Goal: Task Accomplishment & Management: Manage account settings

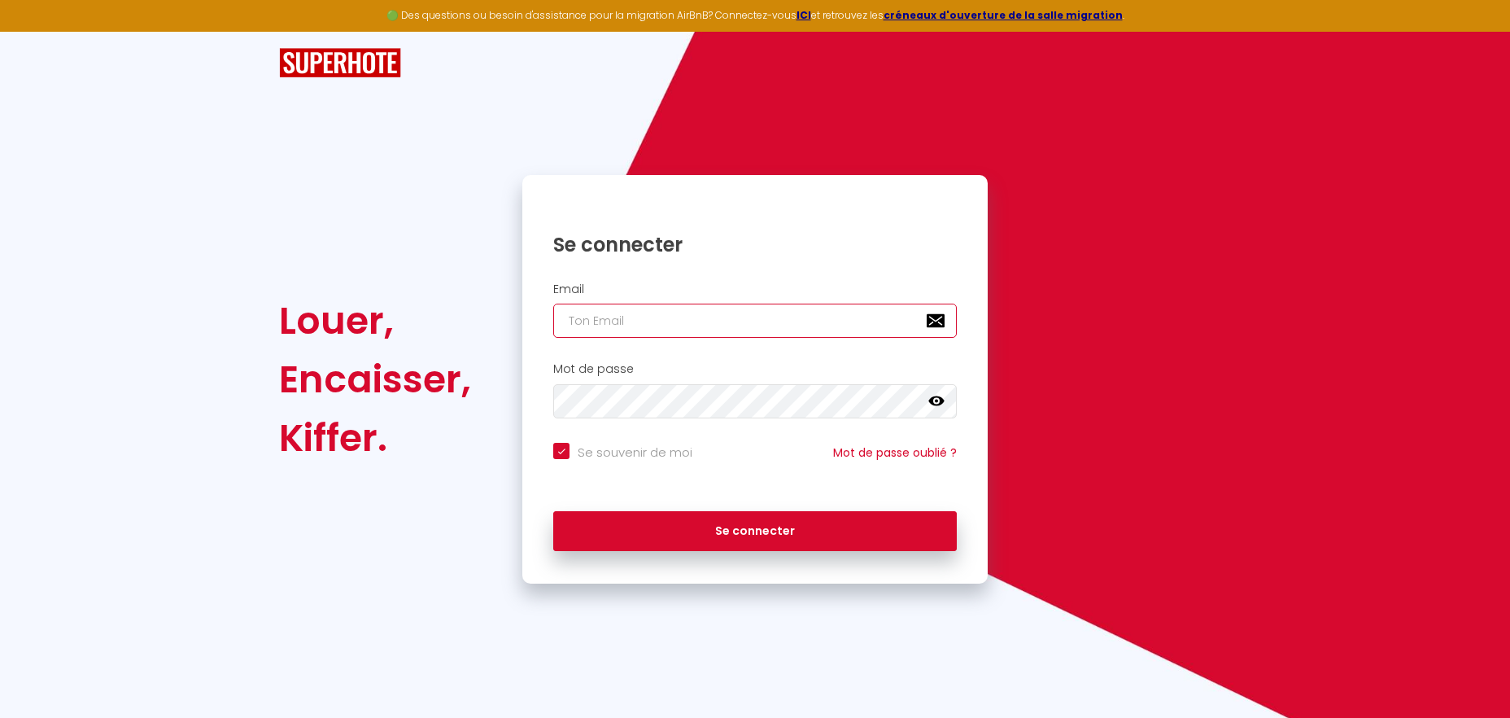
click at [770, 318] on input "email" at bounding box center [755, 321] width 404 height 34
type input "[PERSON_NAME][EMAIL_ADDRESS][DOMAIN_NAME]"
checkbox input "true"
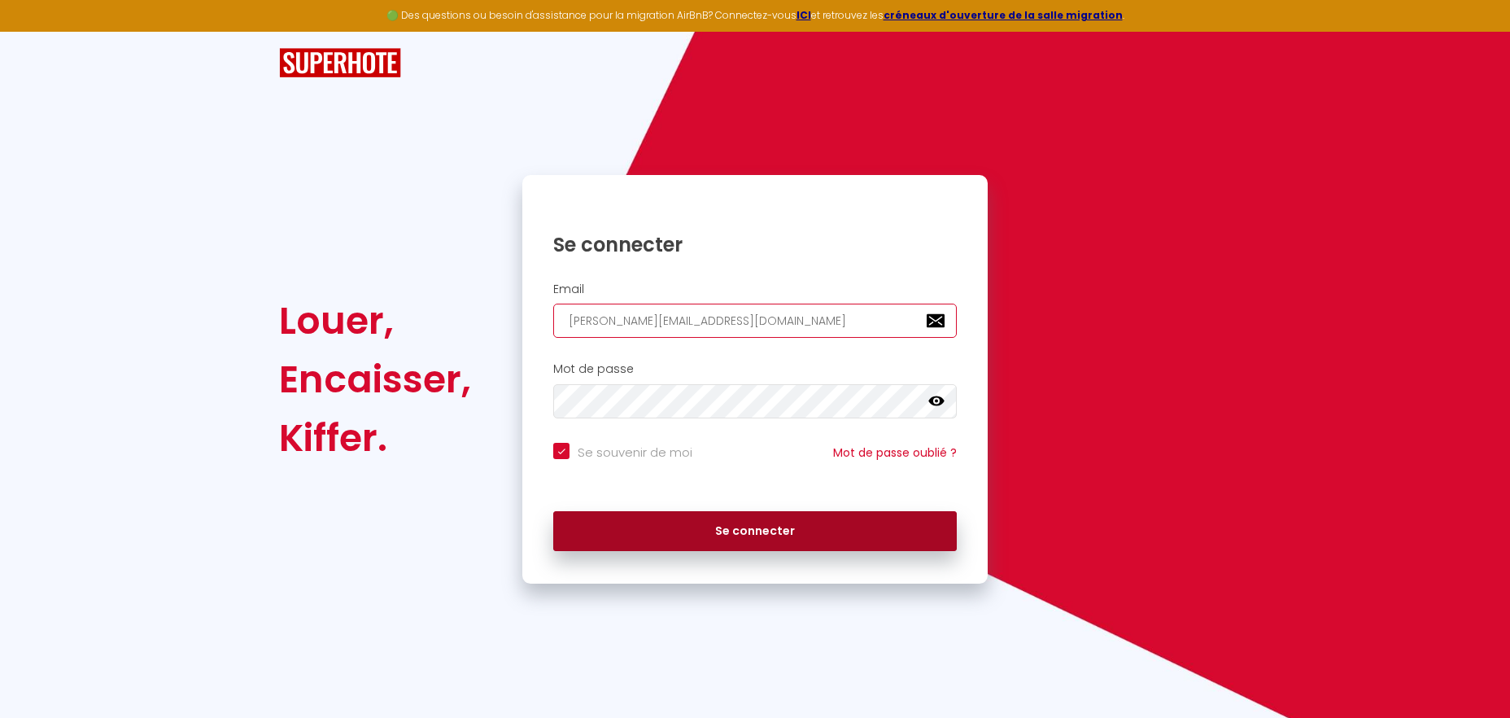
type input "[PERSON_NAME][EMAIL_ADDRESS][DOMAIN_NAME]"
click at [680, 535] on button "Se connecter" at bounding box center [755, 531] width 404 height 41
checkbox input "true"
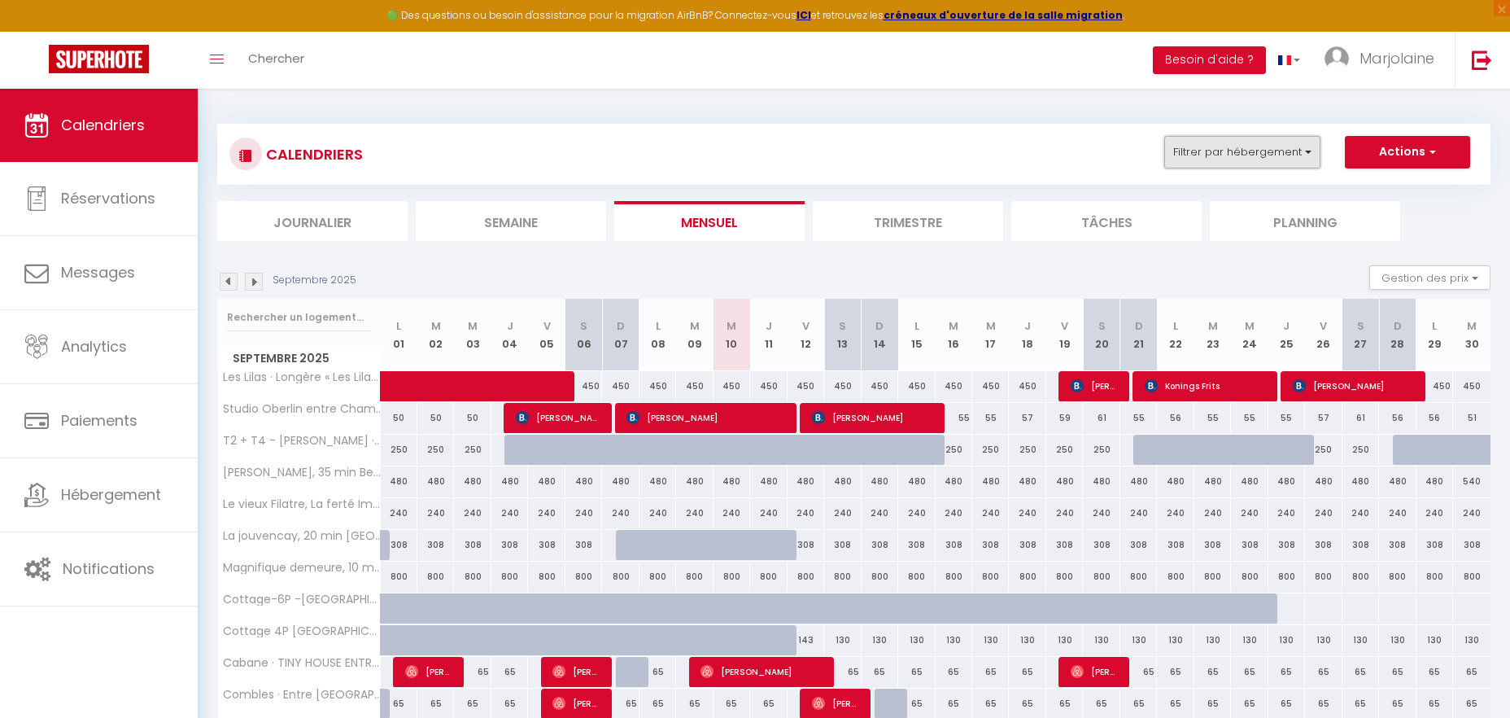
click at [1227, 143] on button "Filtrer par hébergement" at bounding box center [1242, 152] width 156 height 33
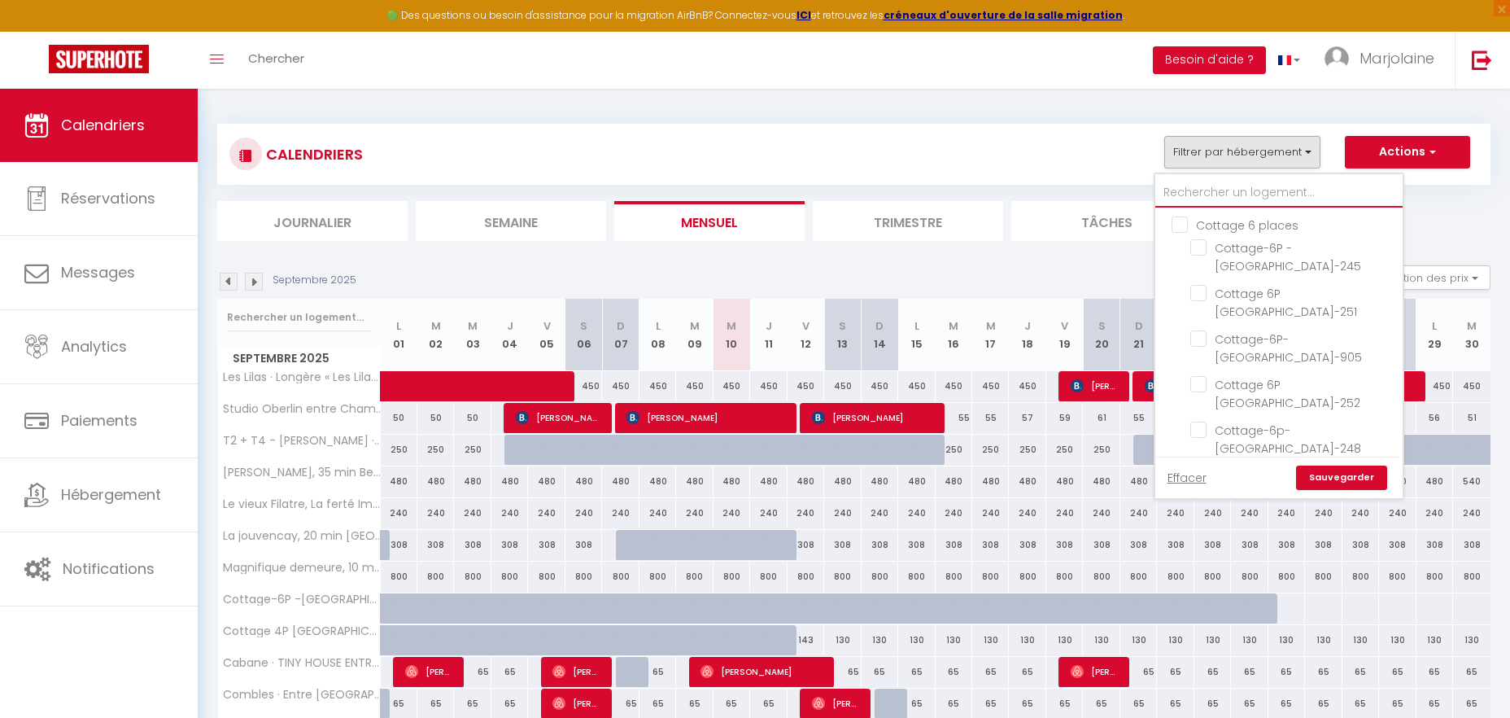
click at [1227, 192] on input "text" at bounding box center [1278, 192] width 247 height 29
type input "la j"
checkbox input "false"
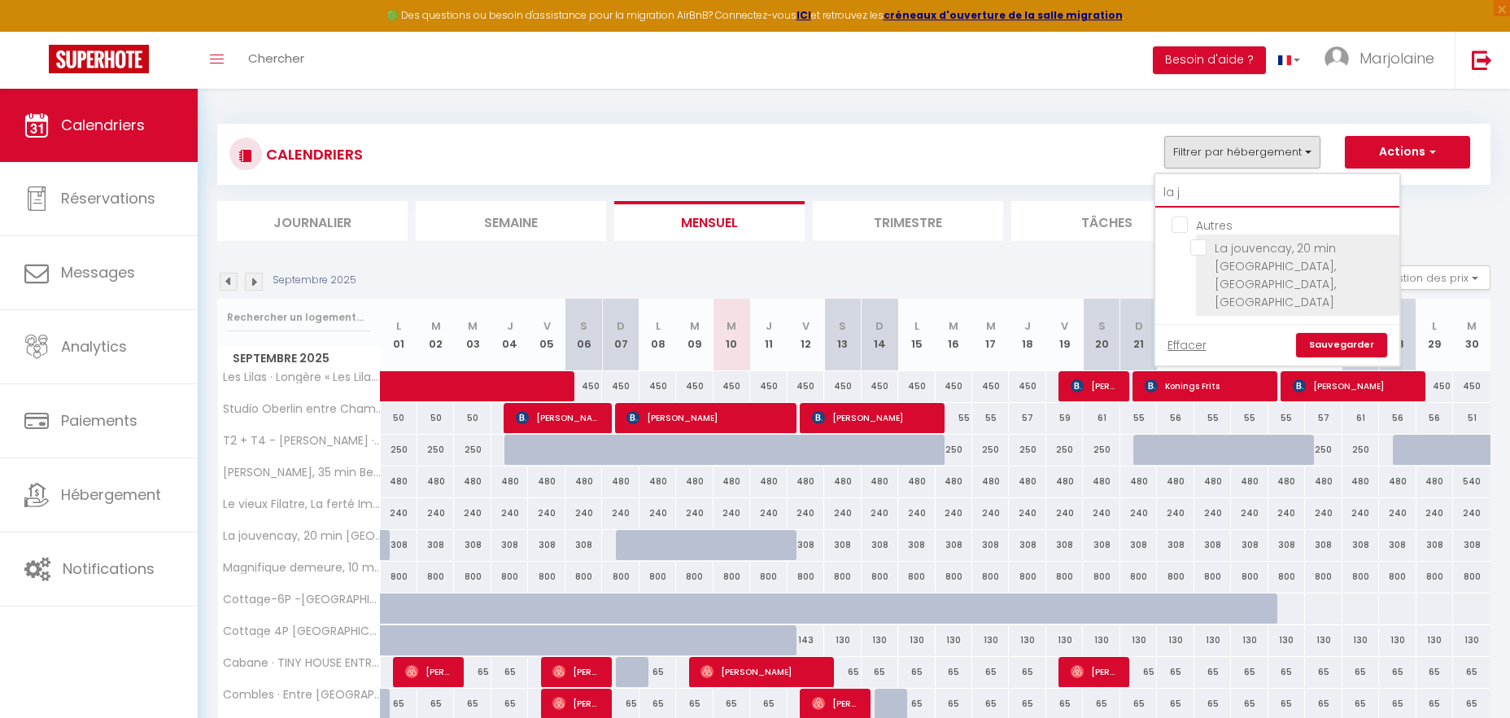
type input "la j"
click at [1199, 242] on input "La jouvencay, 20 min [GEOGRAPHIC_DATA], [GEOGRAPHIC_DATA], [GEOGRAPHIC_DATA]" at bounding box center [1291, 247] width 203 height 16
checkbox input "true"
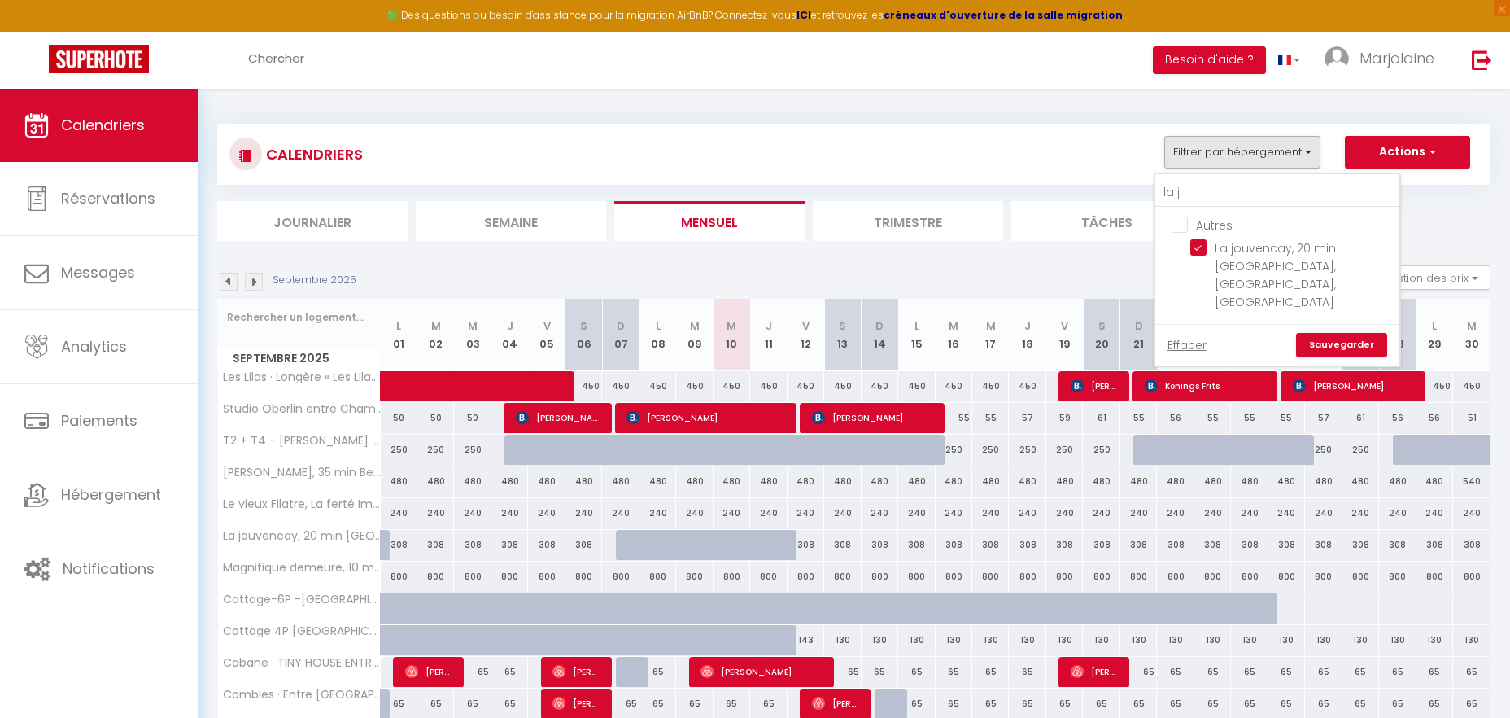
click at [1321, 333] on link "Sauvegarder" at bounding box center [1341, 345] width 91 height 24
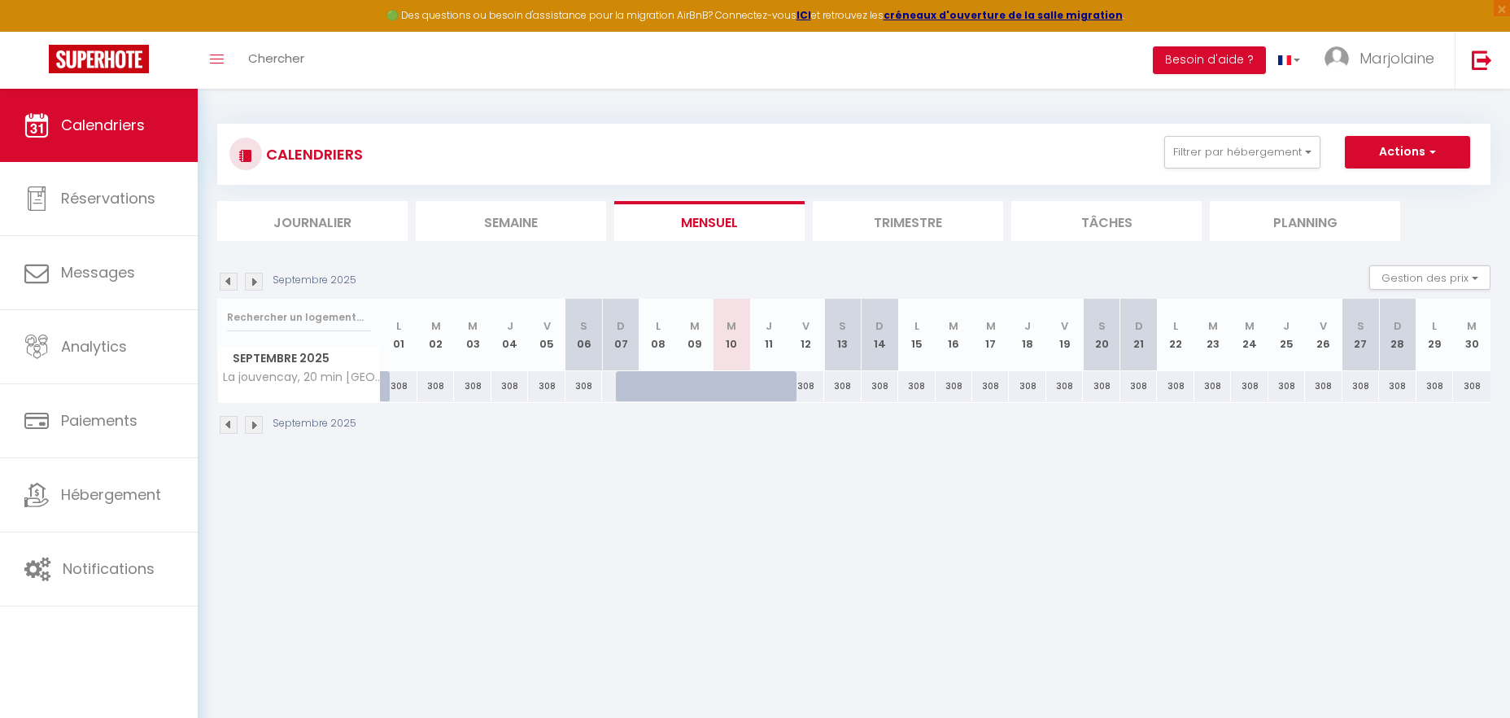
click at [254, 279] on img at bounding box center [254, 282] width 18 height 18
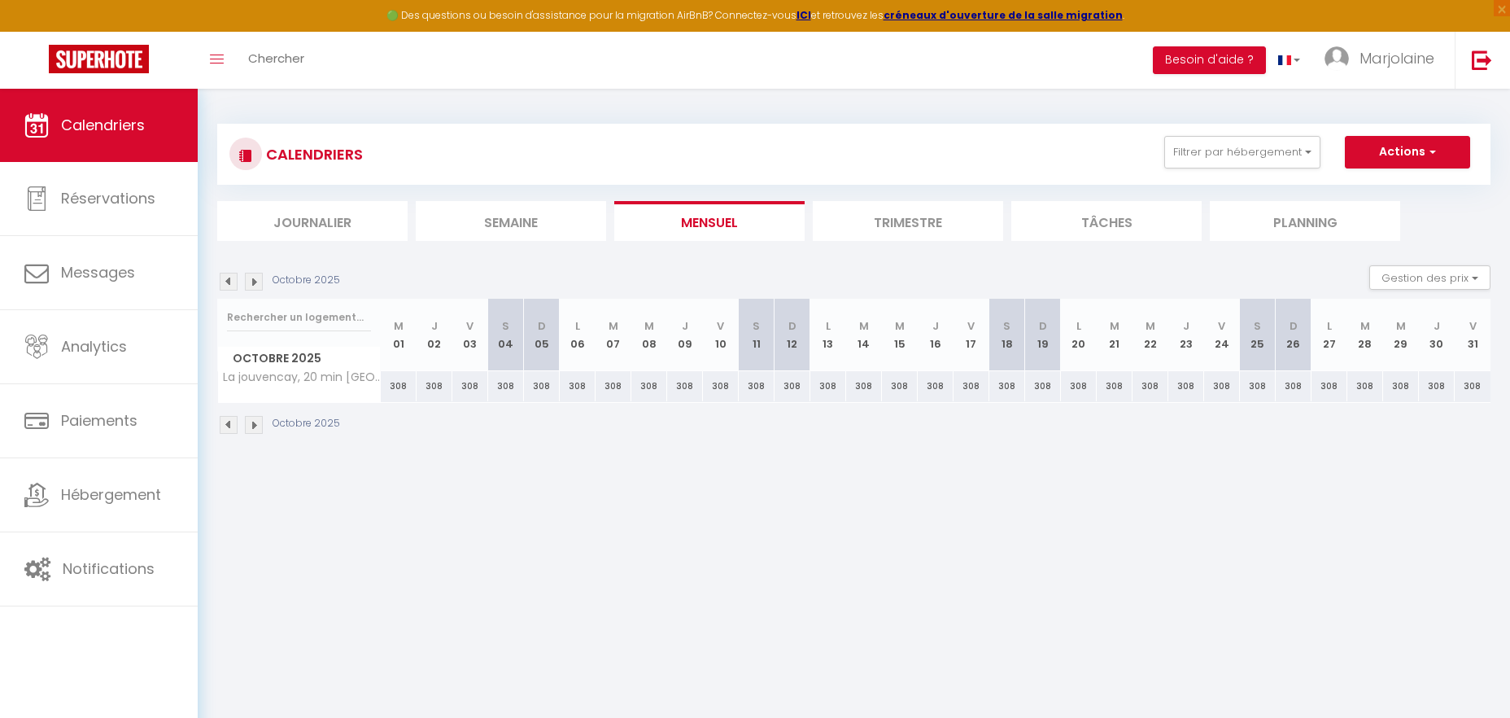
click at [254, 279] on img at bounding box center [254, 282] width 18 height 18
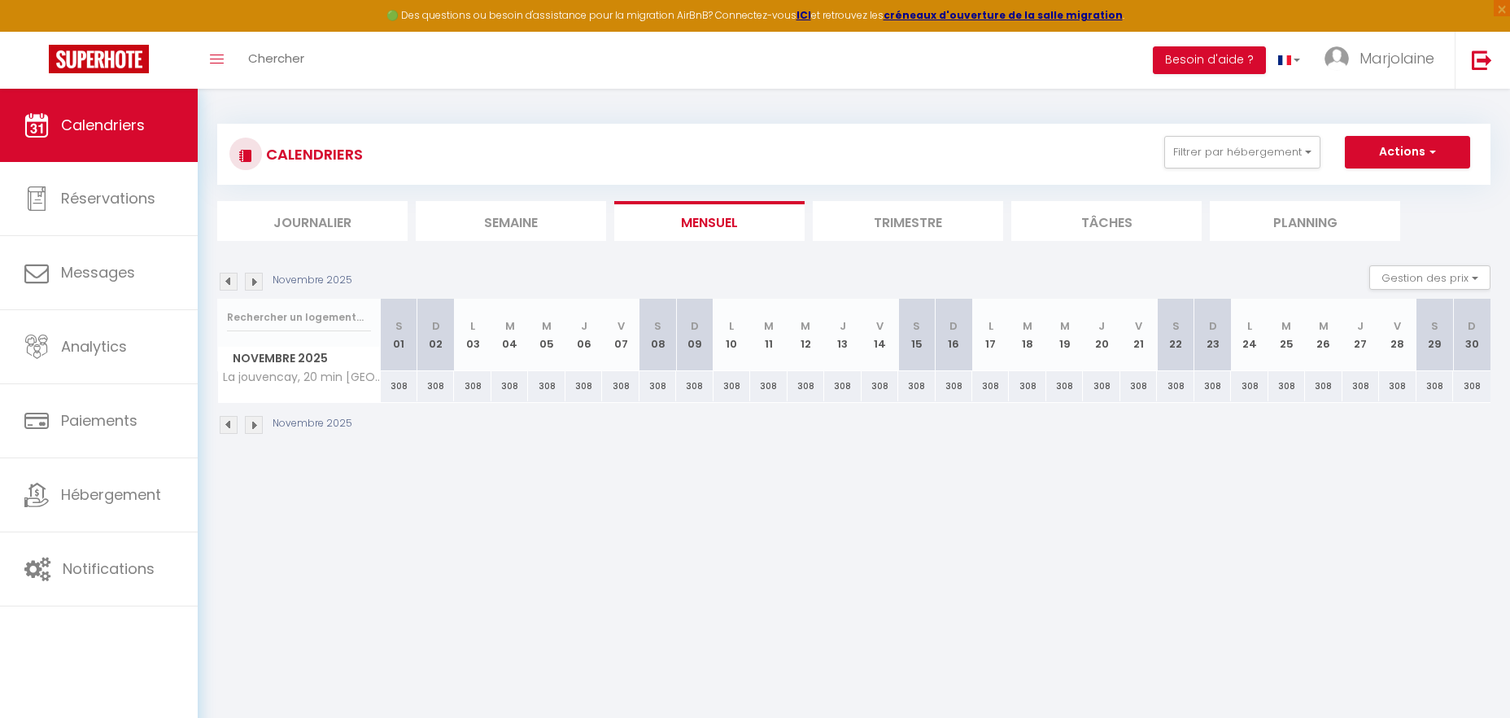
click at [254, 279] on img at bounding box center [254, 282] width 18 height 18
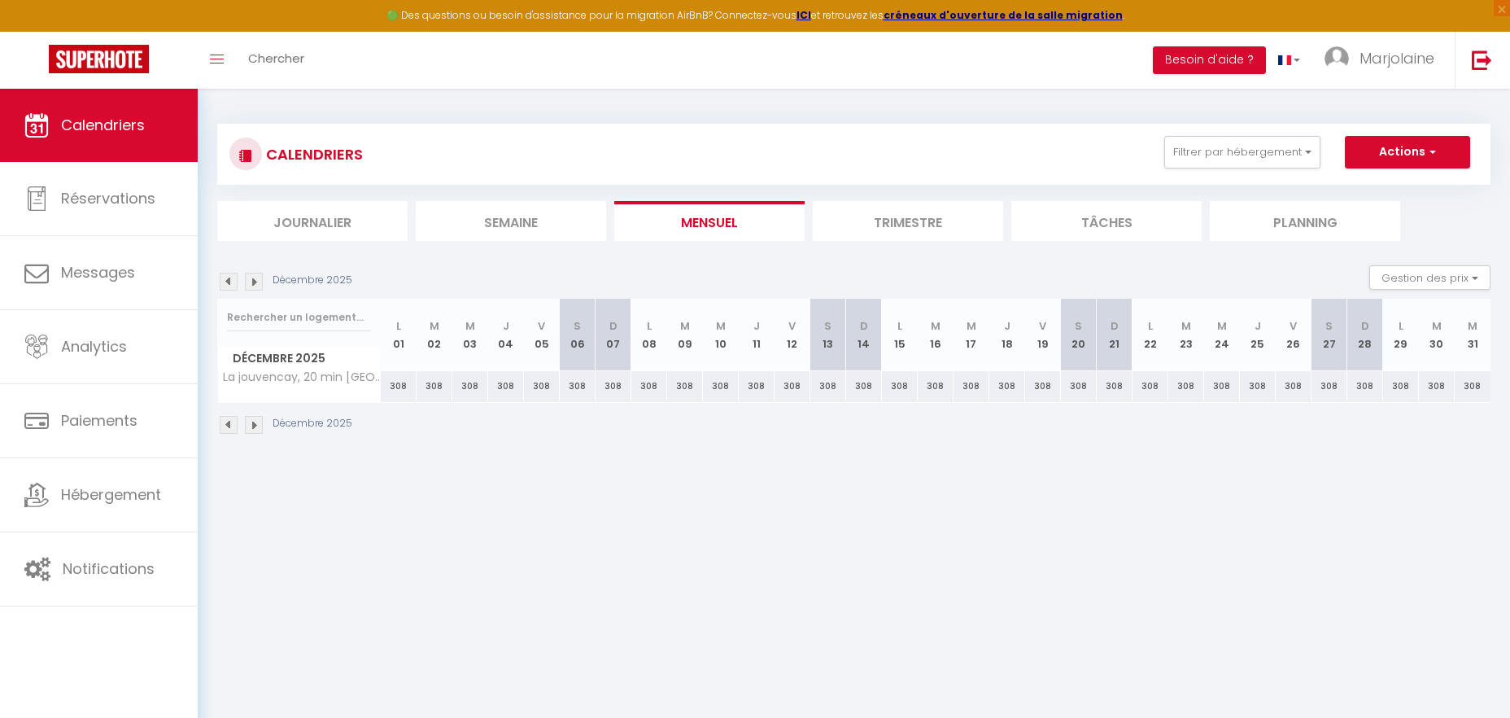
click at [254, 279] on img at bounding box center [254, 282] width 18 height 18
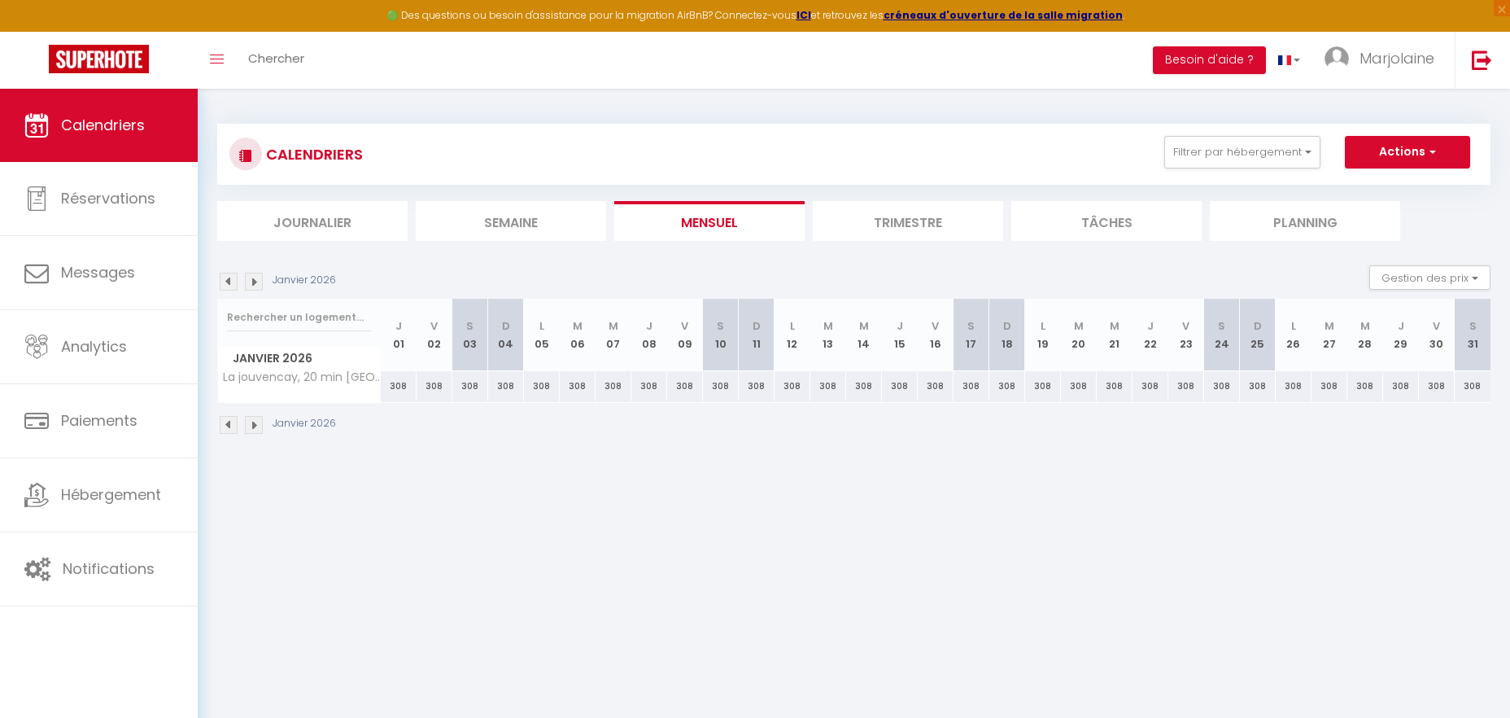
click at [254, 279] on img at bounding box center [254, 282] width 18 height 18
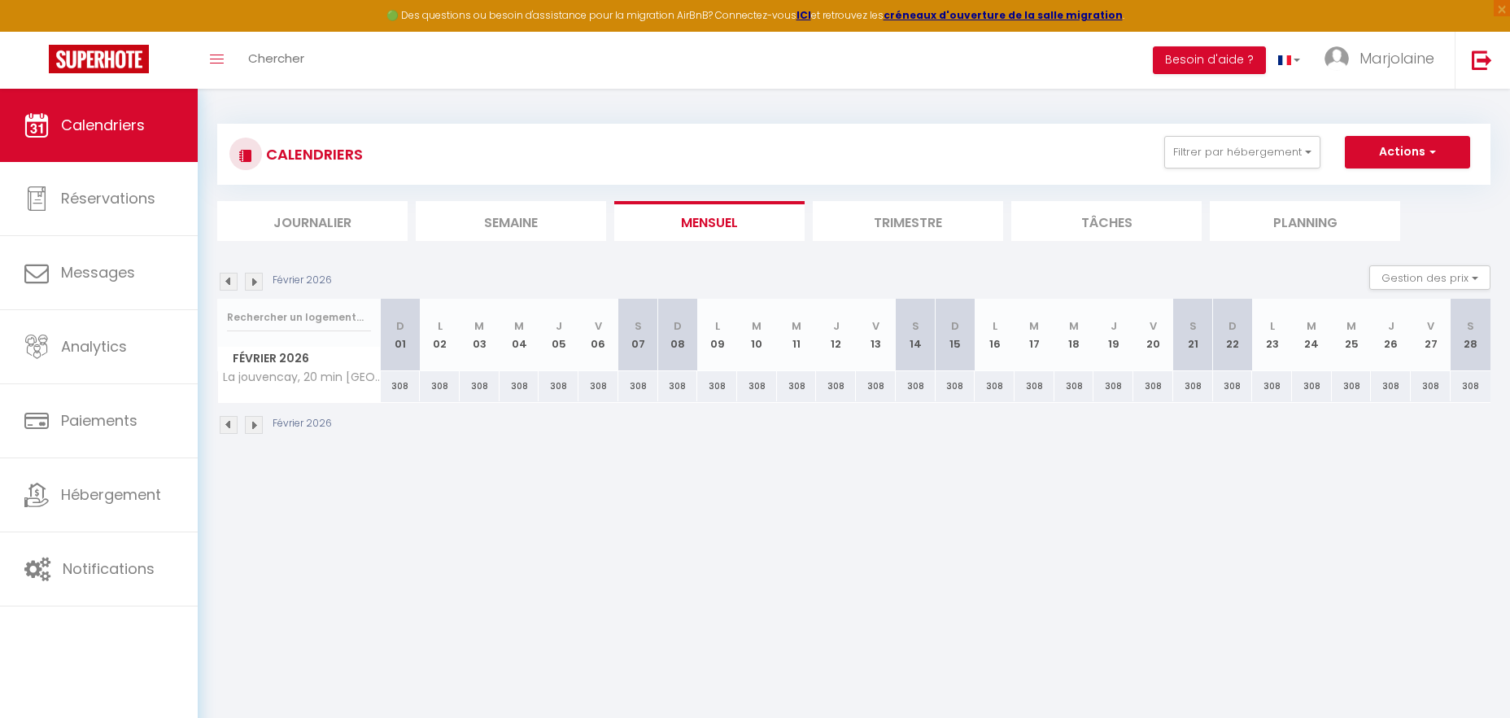
click at [254, 279] on img at bounding box center [254, 282] width 18 height 18
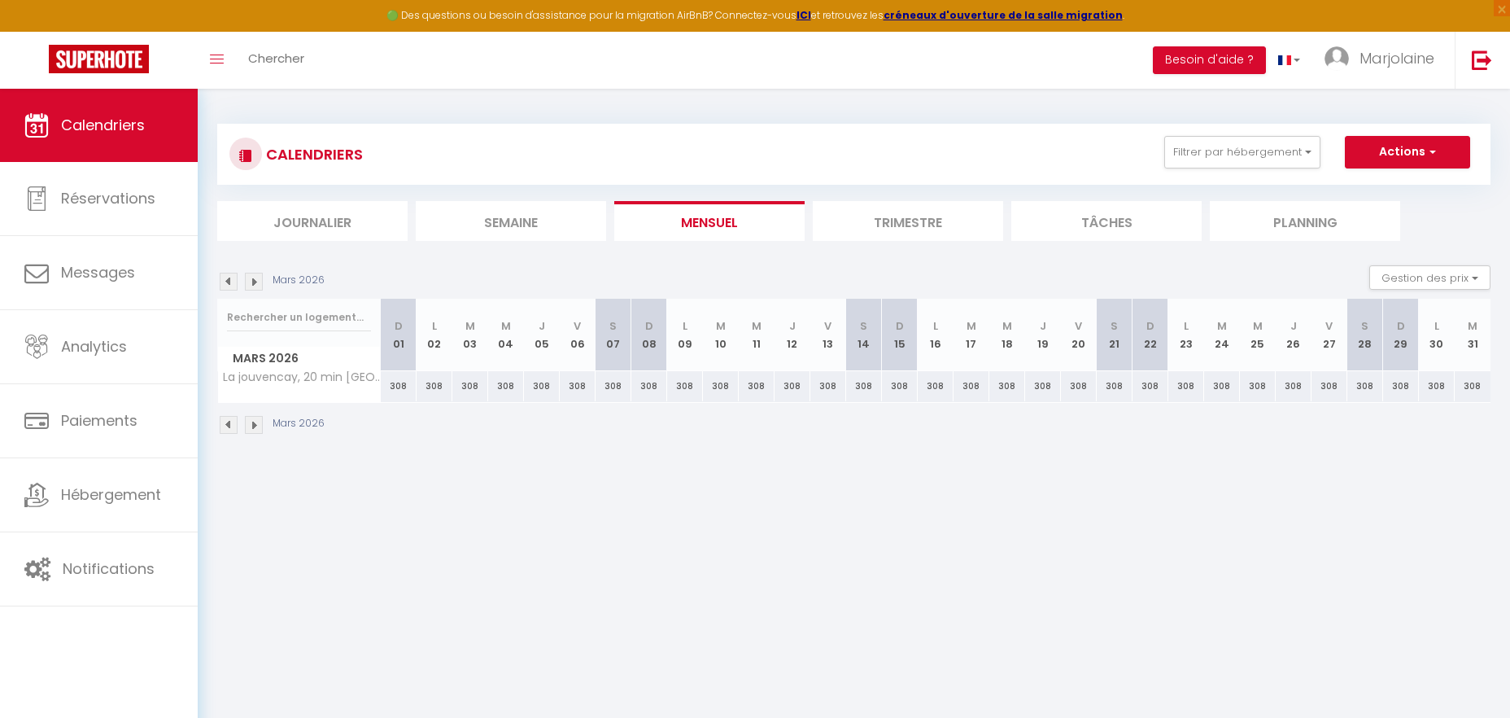
click at [254, 279] on img at bounding box center [254, 282] width 18 height 18
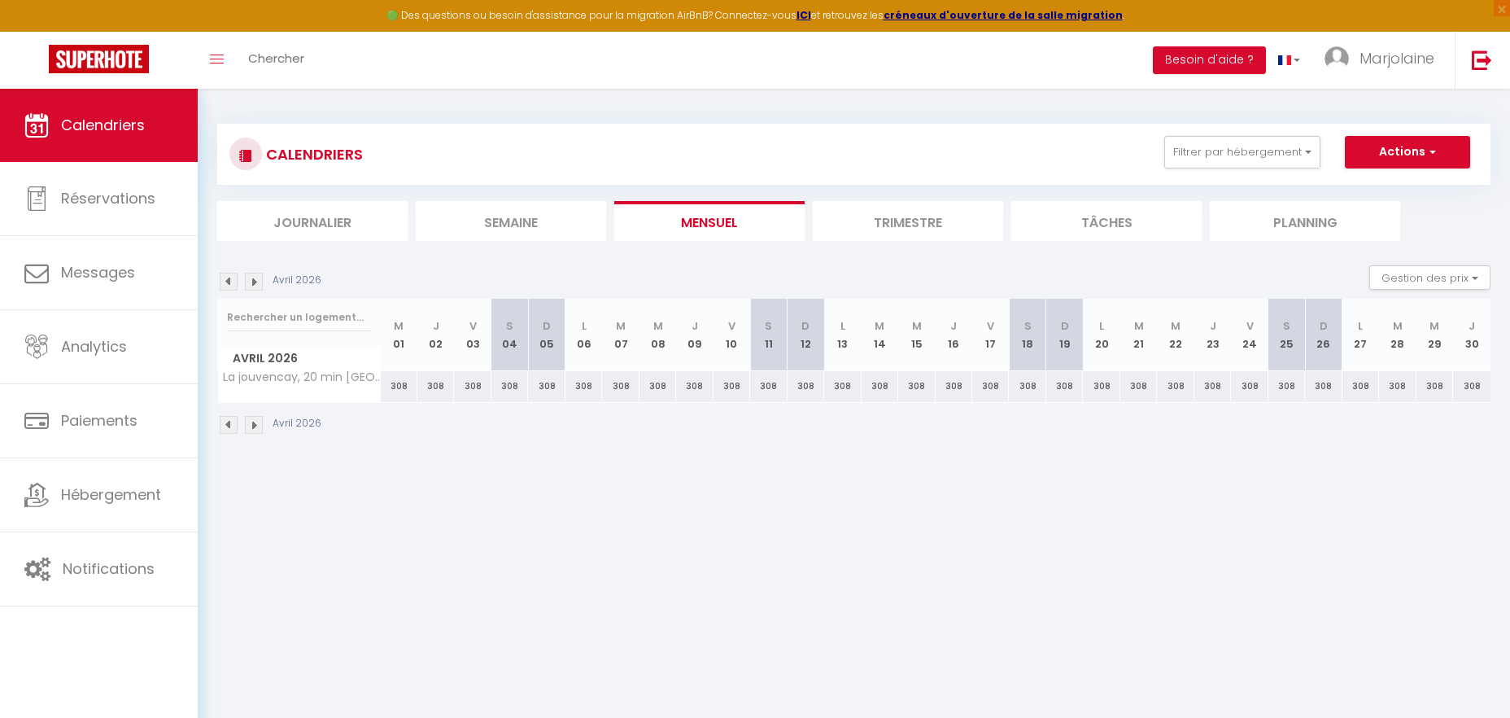
click at [254, 279] on img at bounding box center [254, 282] width 18 height 18
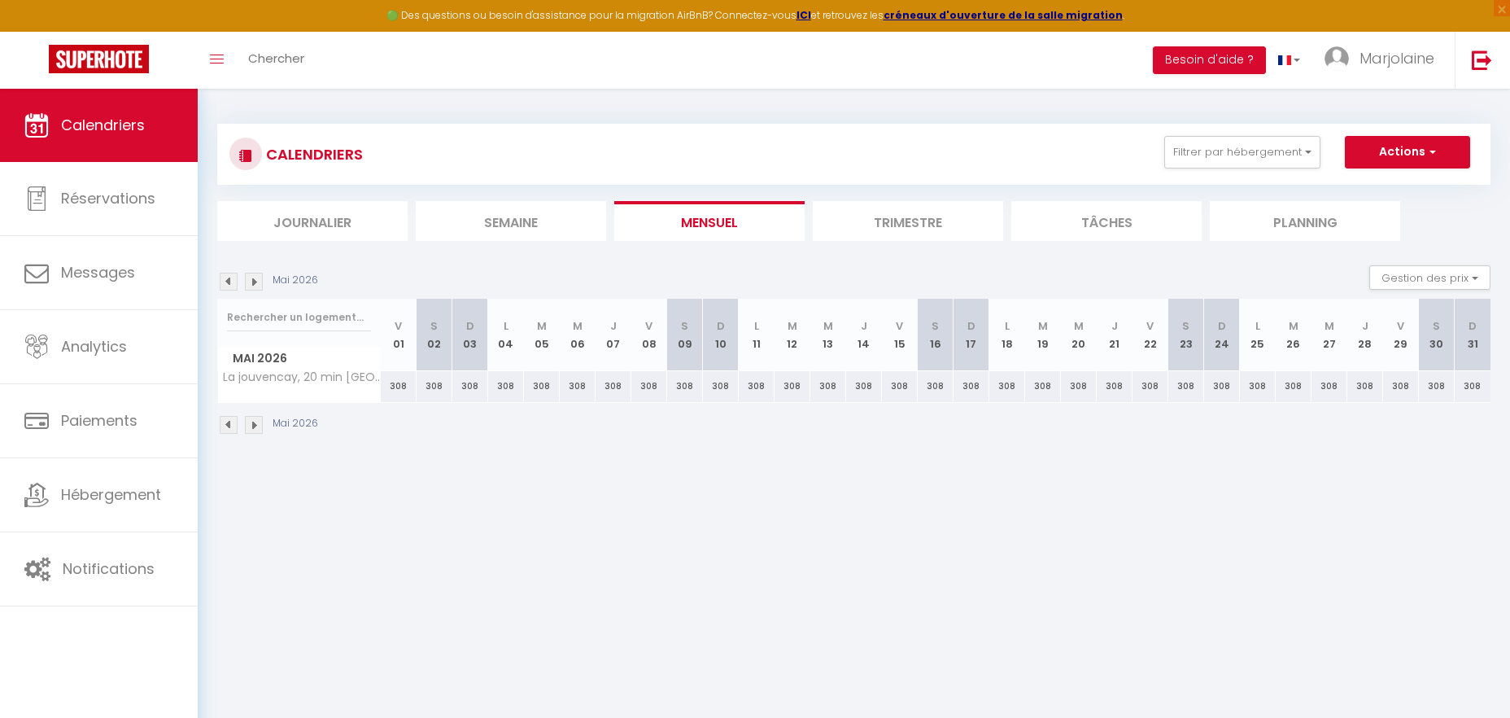
click at [254, 279] on img at bounding box center [254, 282] width 18 height 18
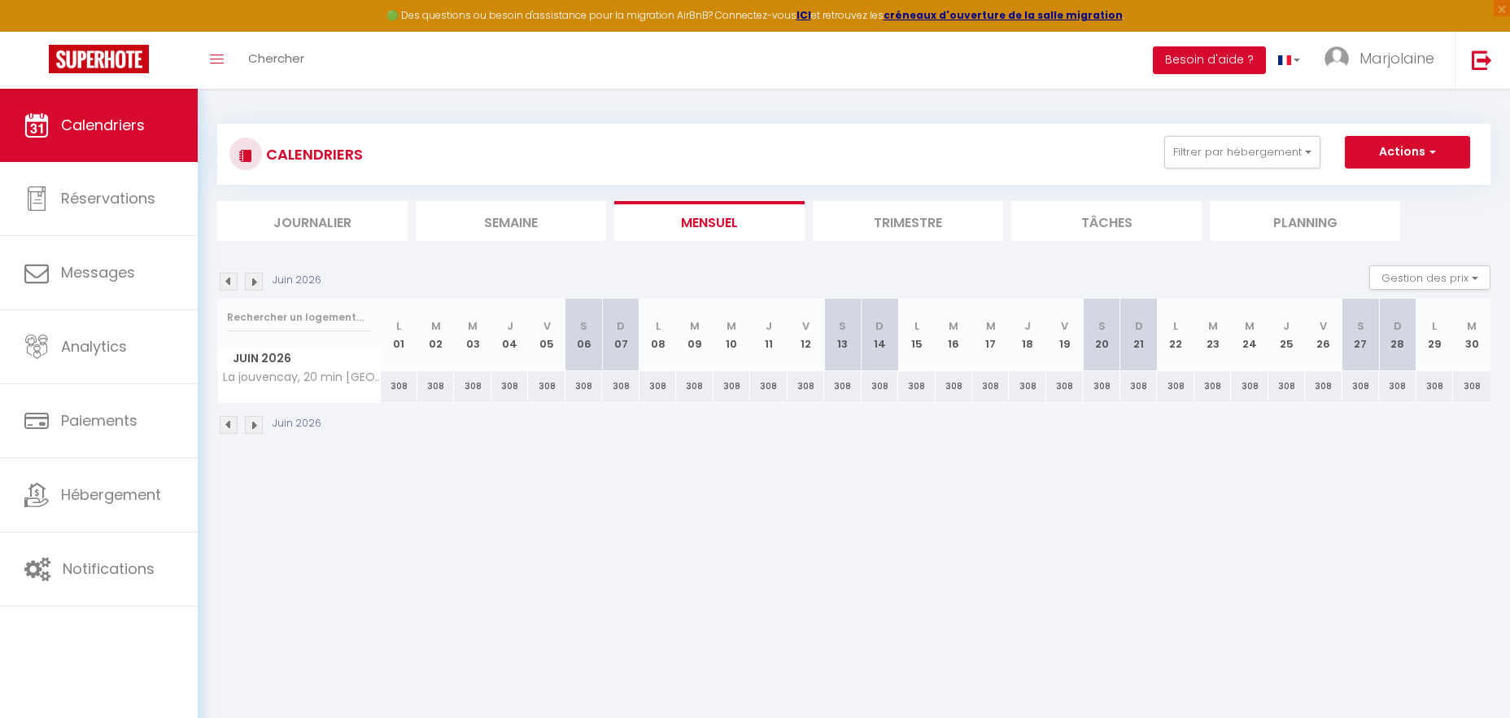
click at [221, 282] on img at bounding box center [229, 282] width 18 height 18
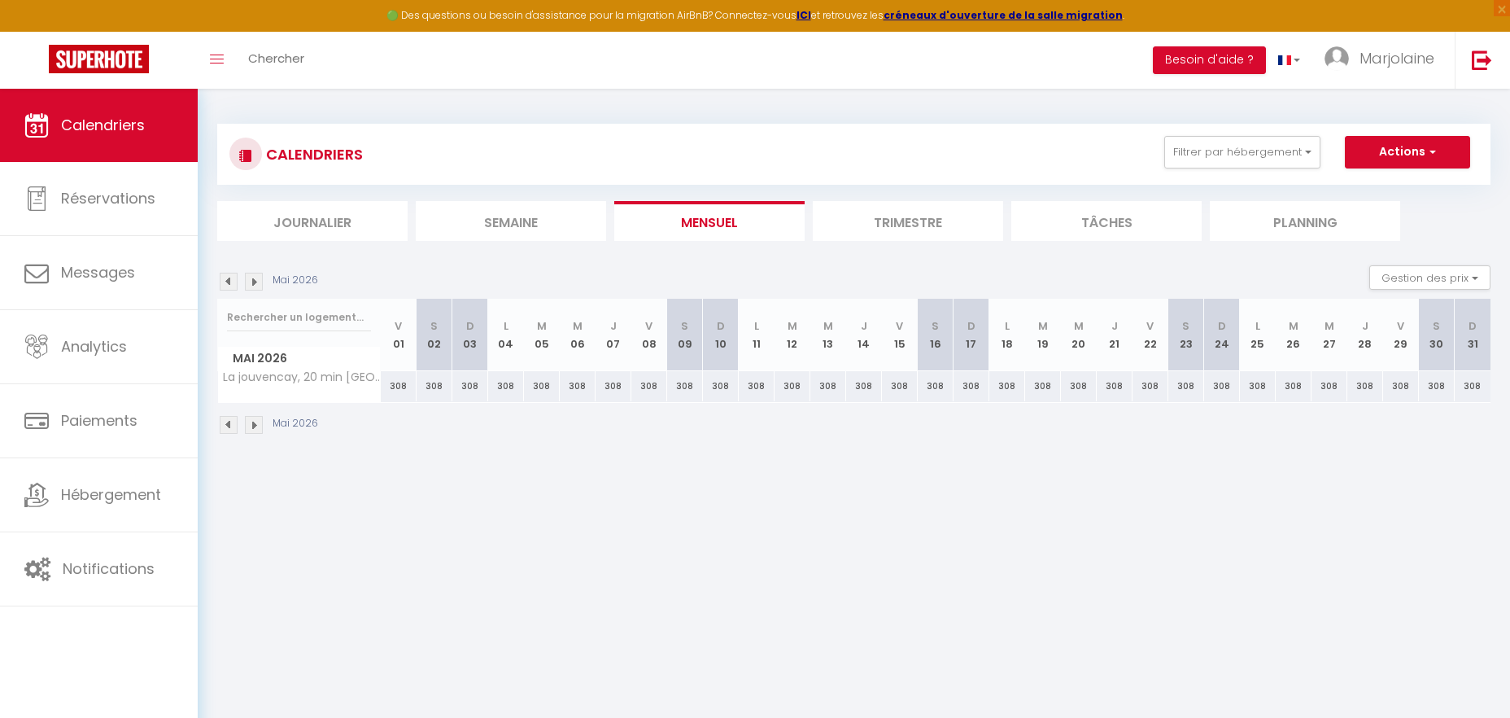
click at [226, 282] on img at bounding box center [229, 282] width 18 height 18
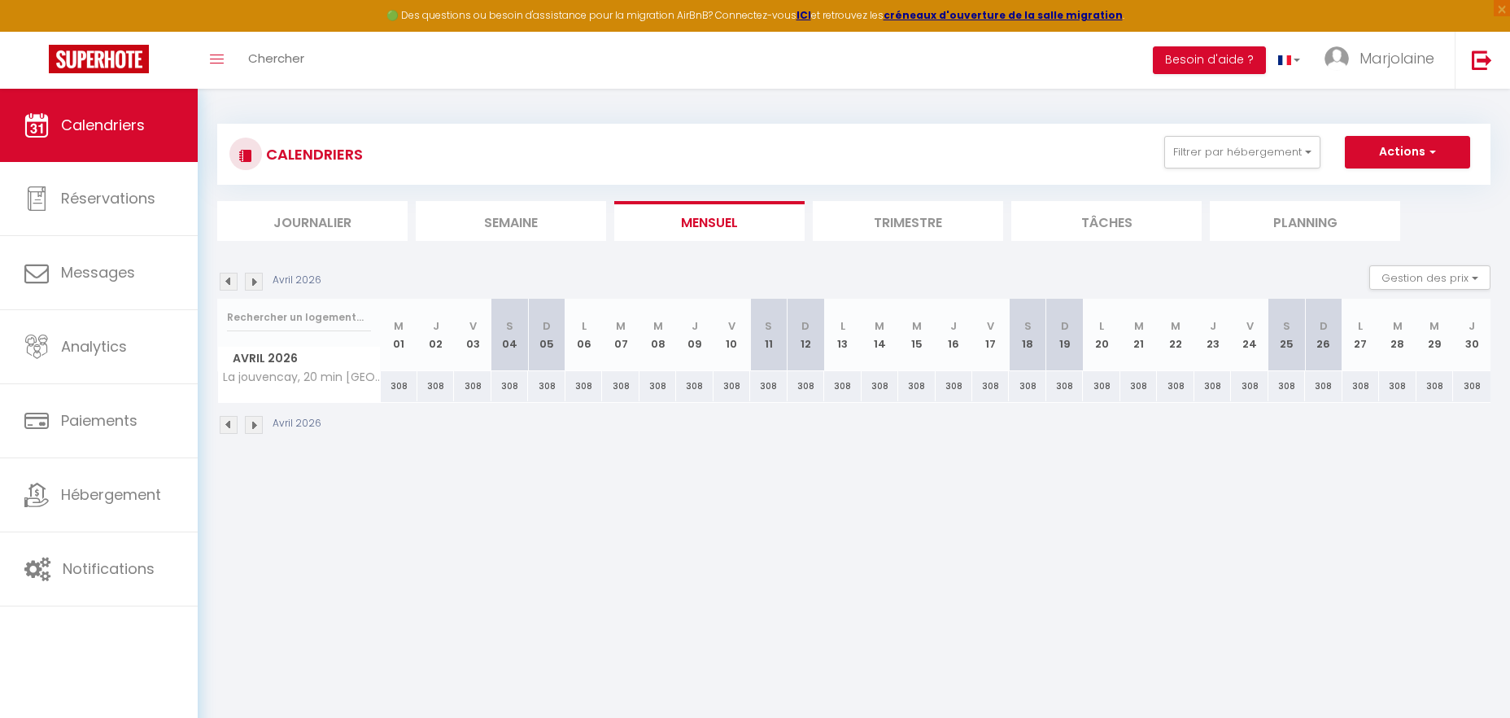
click at [226, 282] on img at bounding box center [229, 282] width 18 height 18
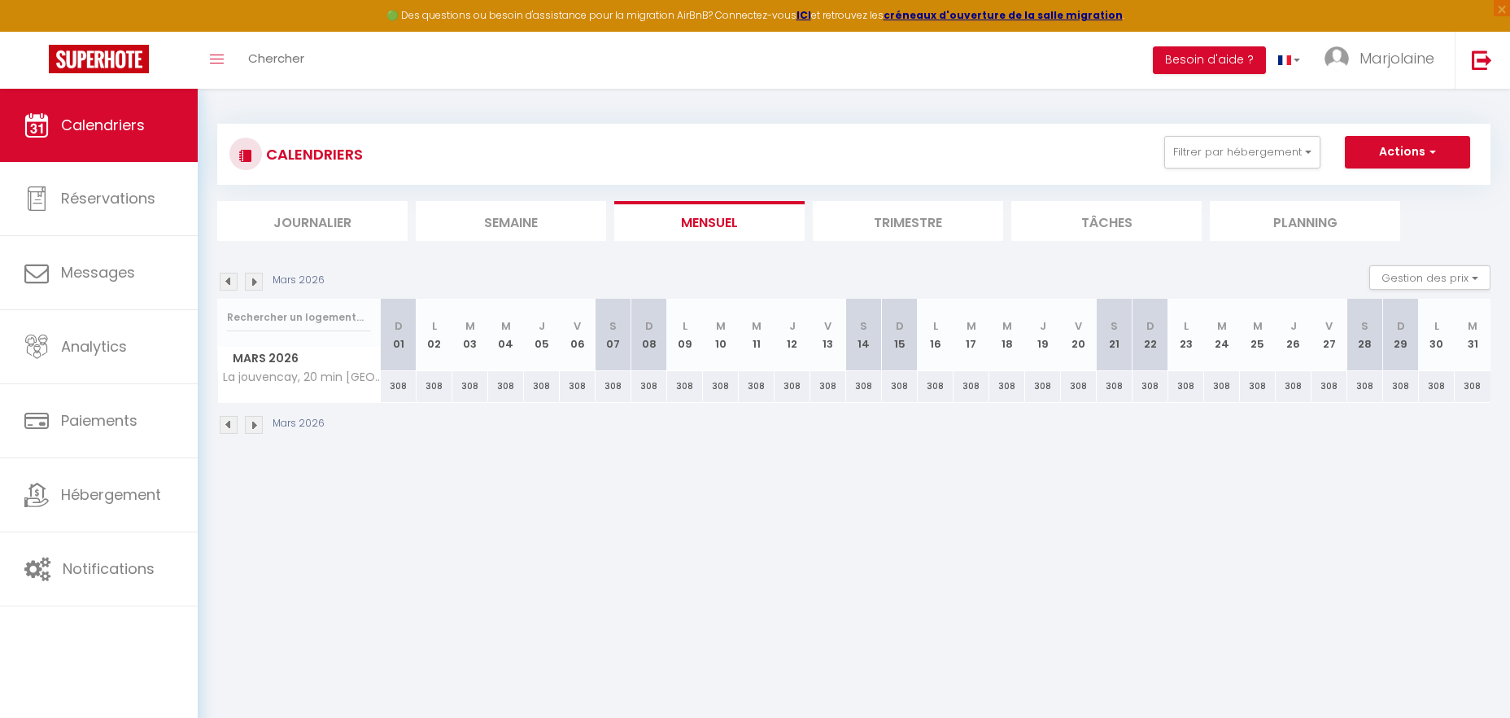
click at [226, 282] on img at bounding box center [229, 282] width 18 height 18
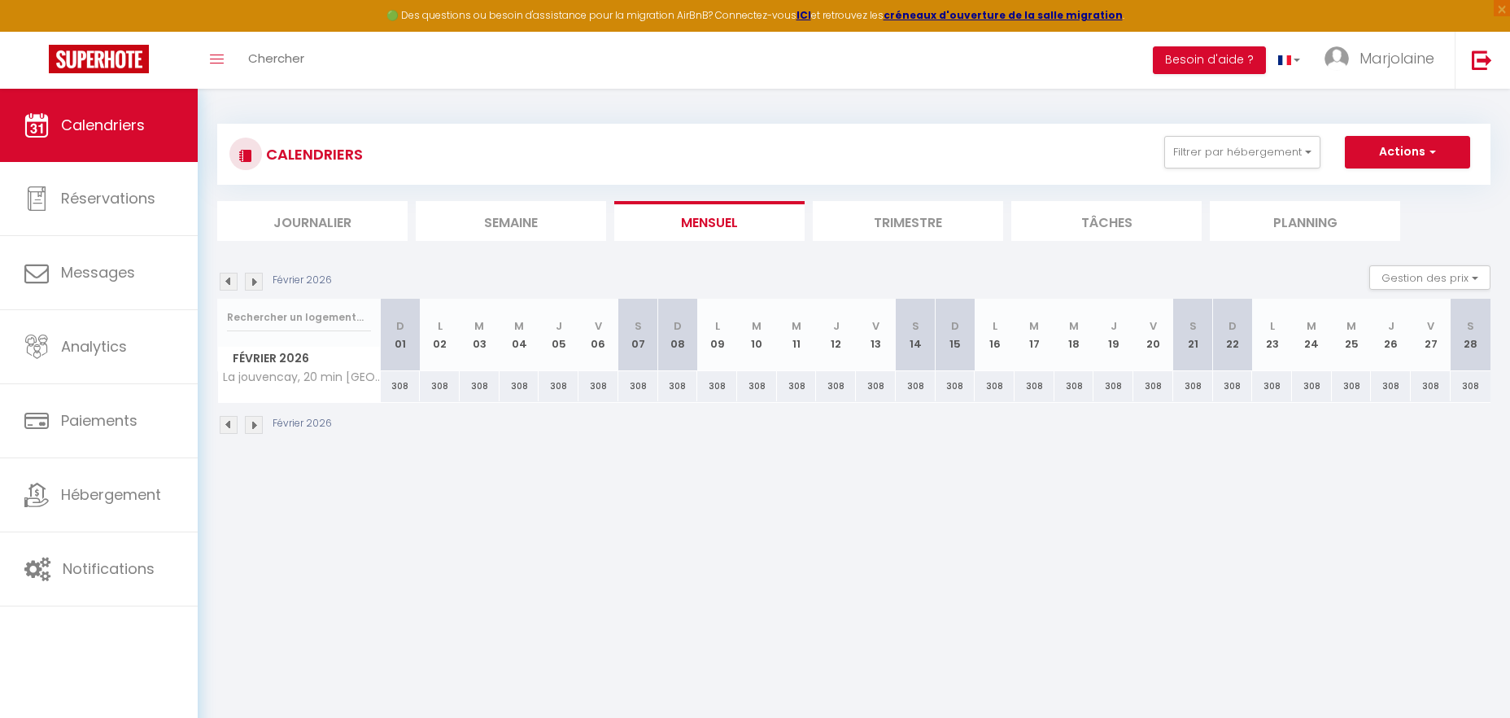
click at [226, 282] on img at bounding box center [229, 282] width 18 height 18
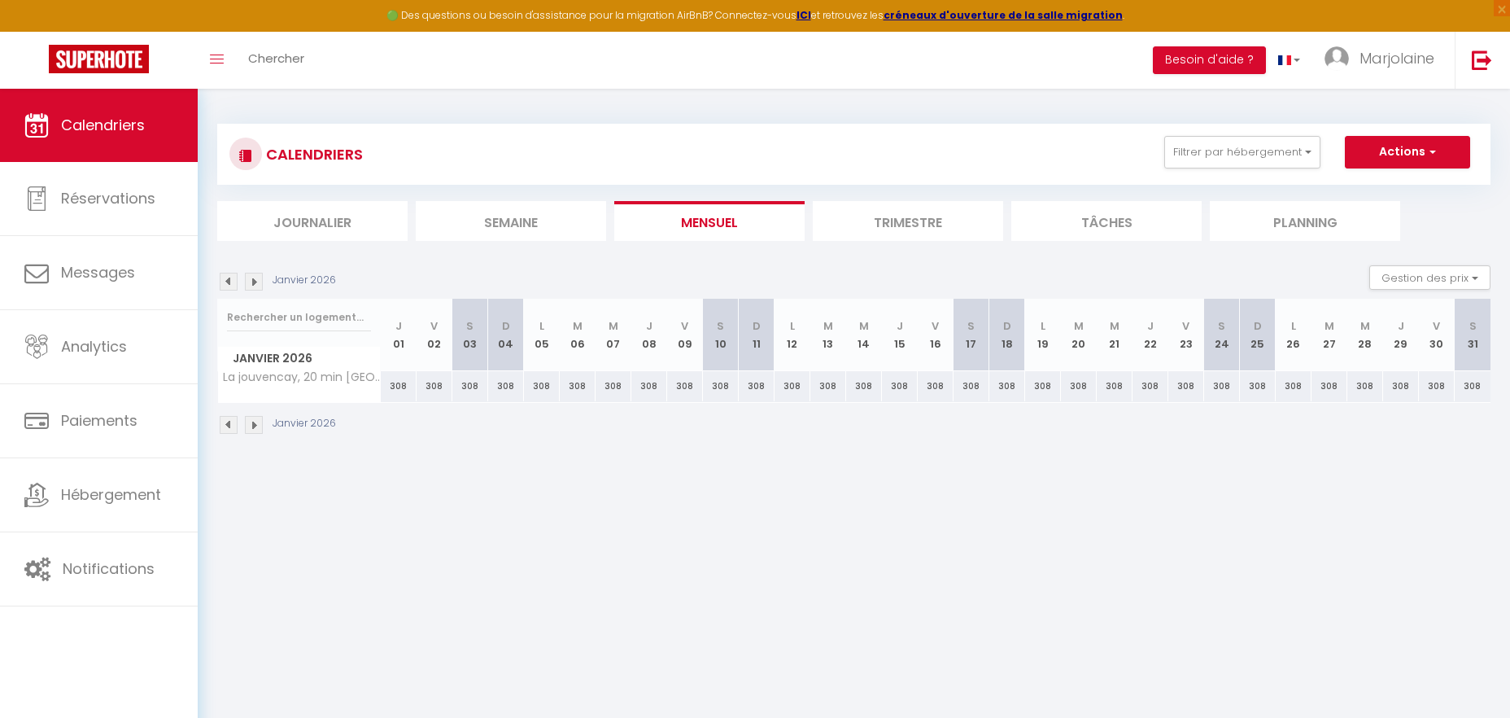
click at [226, 282] on img at bounding box center [229, 282] width 18 height 18
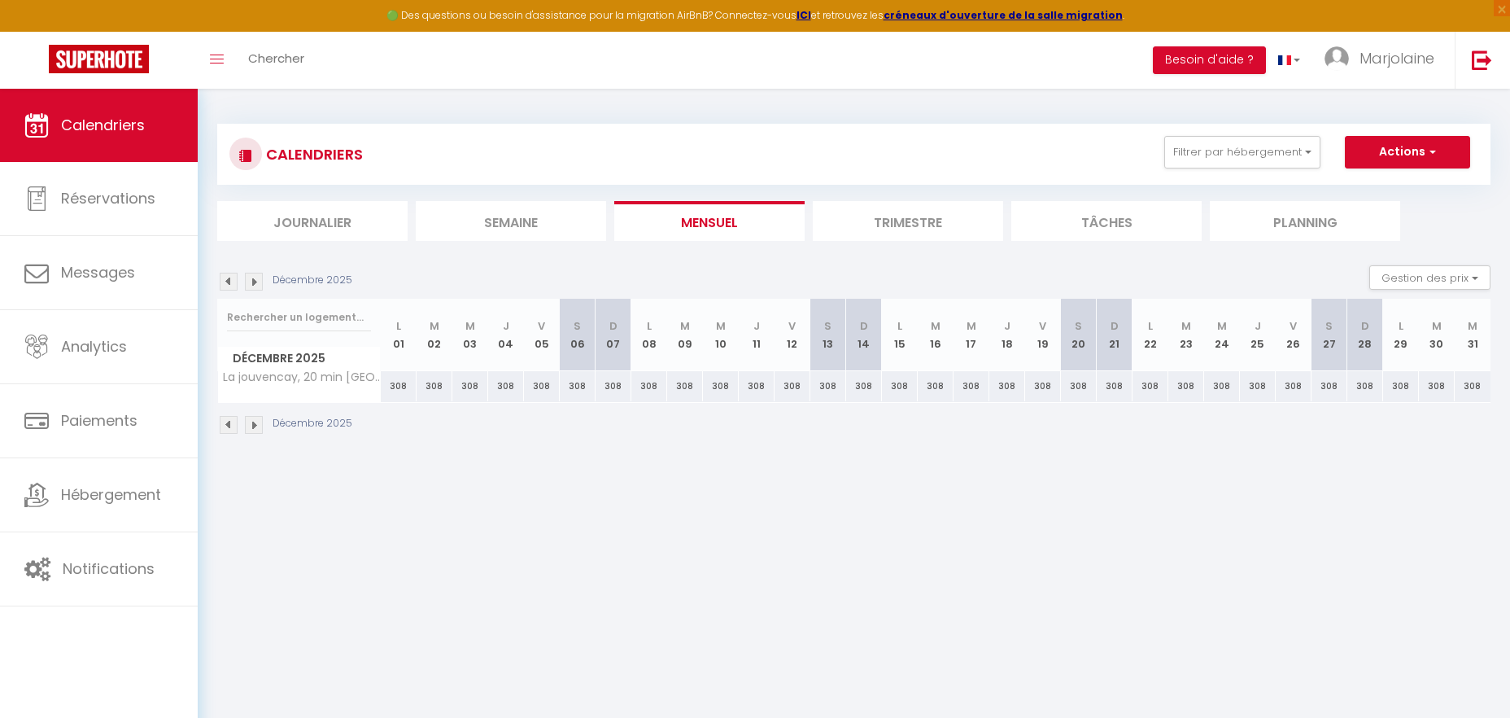
click at [226, 282] on img at bounding box center [229, 282] width 18 height 18
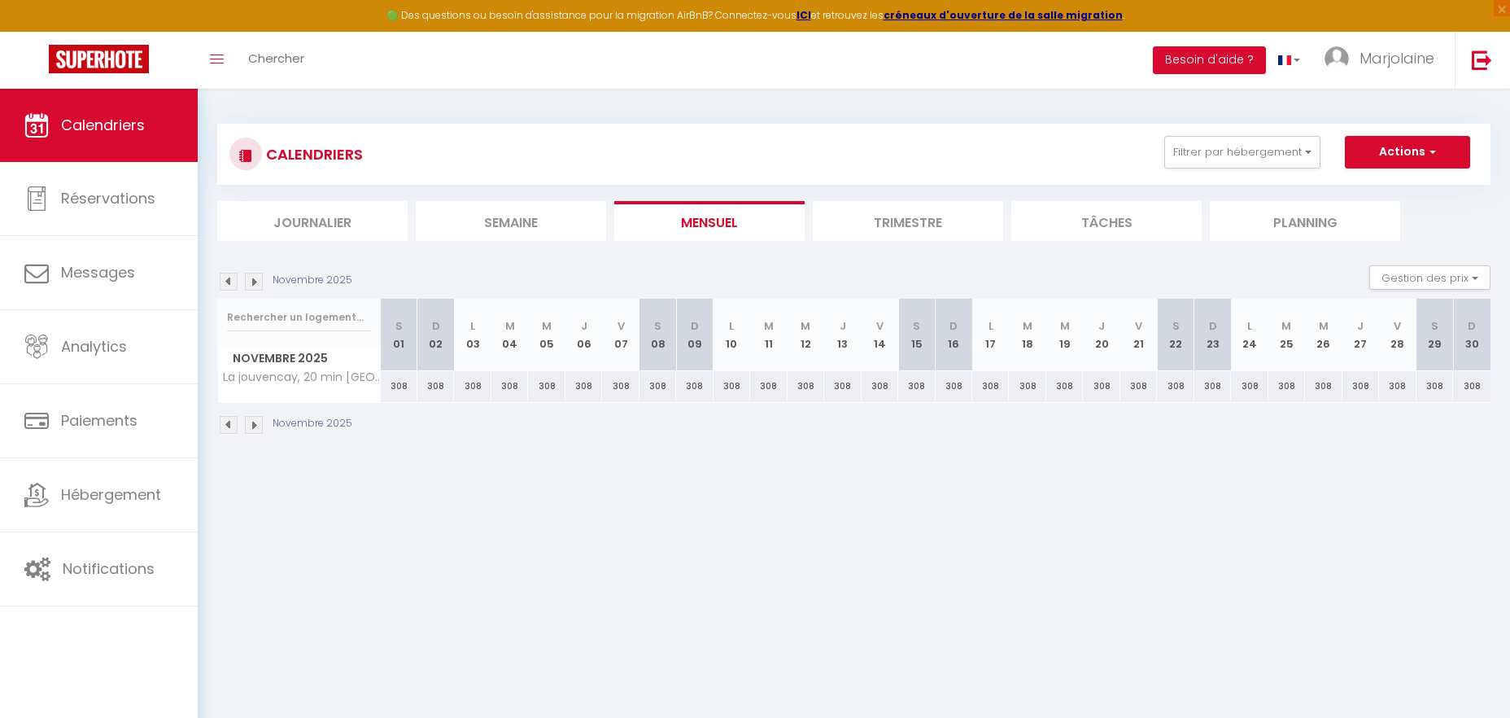
click at [226, 282] on img at bounding box center [229, 282] width 18 height 18
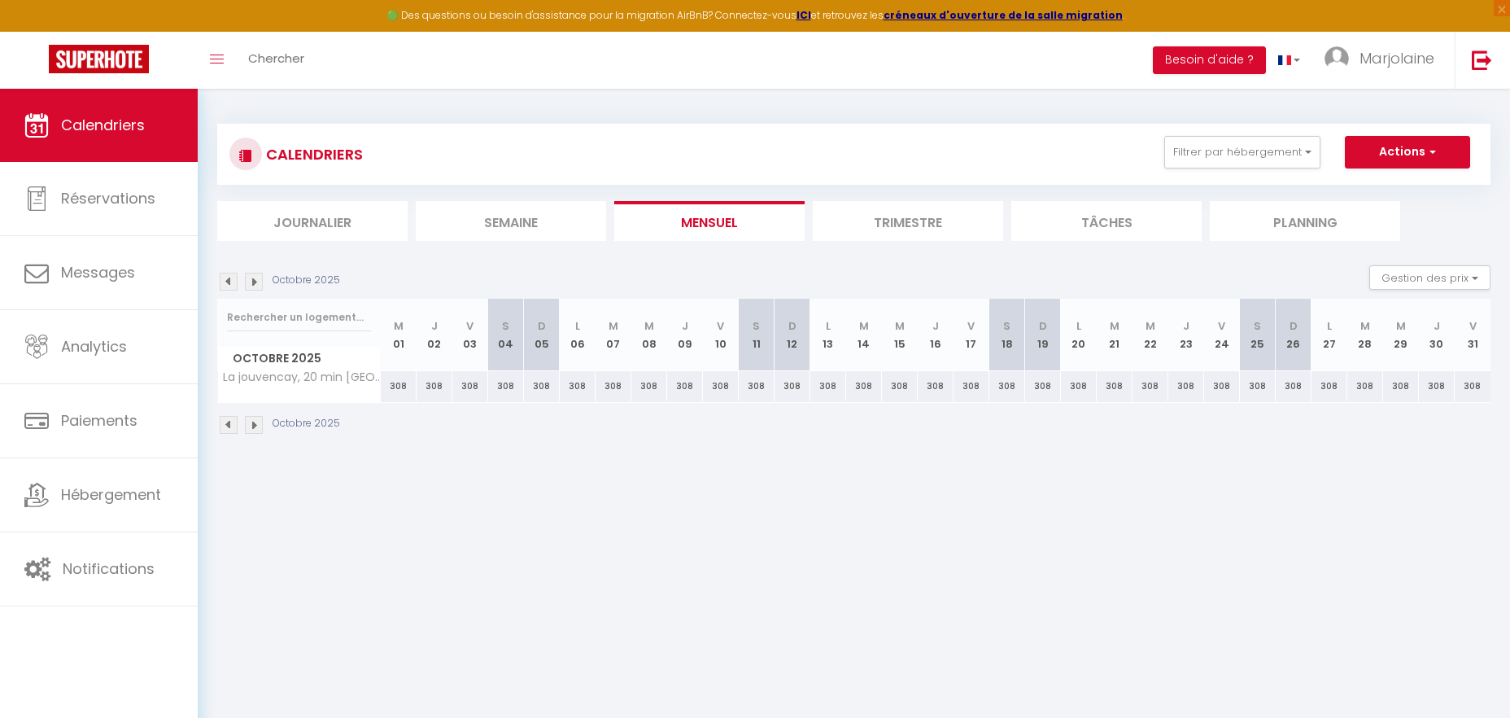
click at [226, 282] on img at bounding box center [229, 282] width 18 height 18
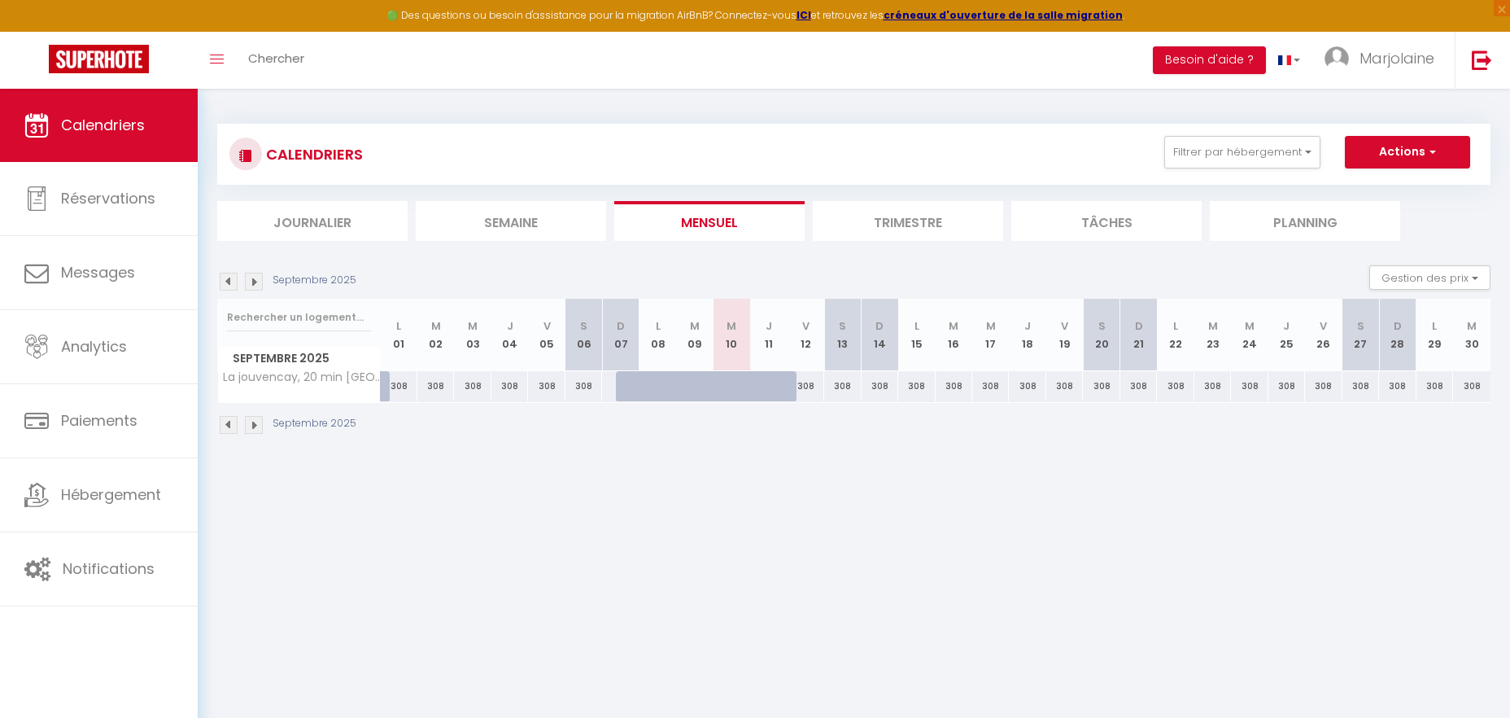
click at [818, 394] on div "308" at bounding box center [806, 386] width 37 height 30
type input "308"
type input "Ven 12 Septembre 2025"
type input "Sam 13 Septembre 2025"
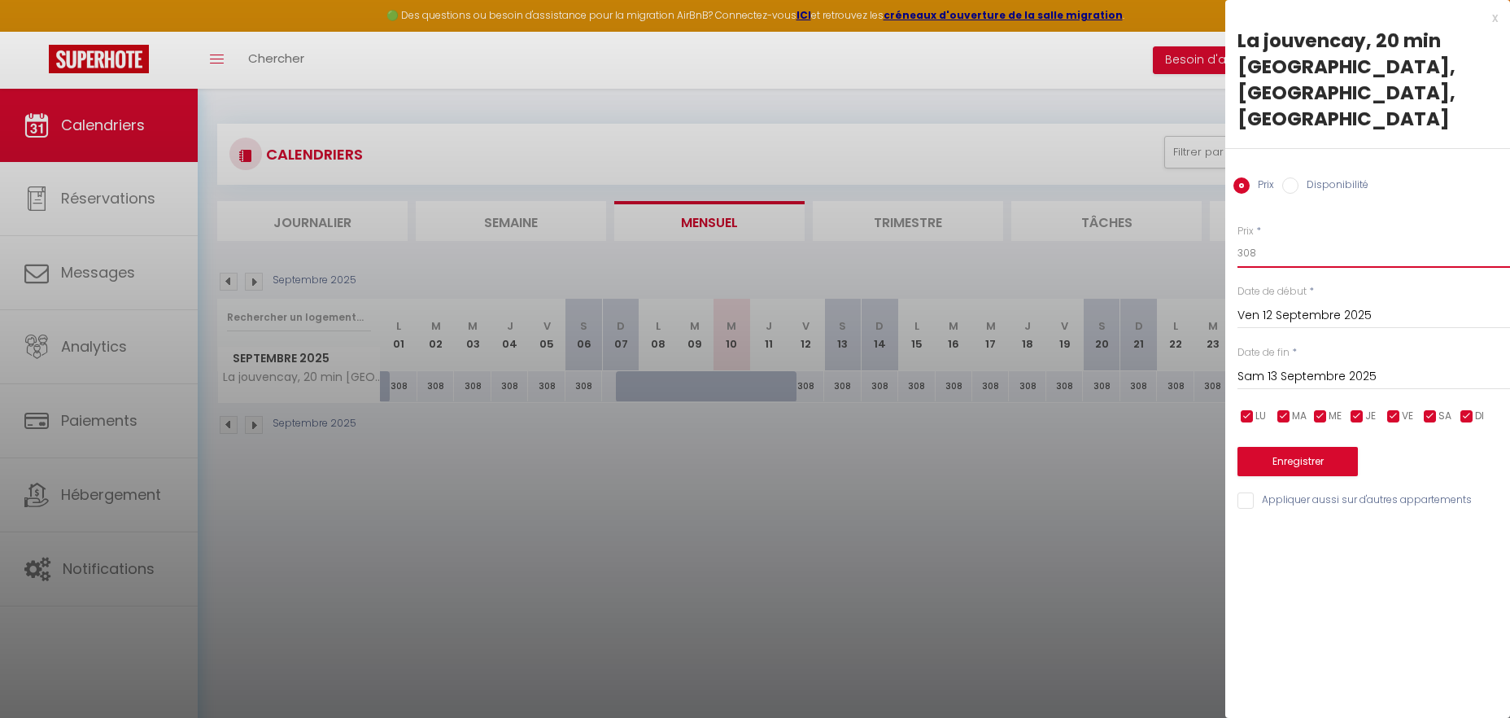
click at [1309, 238] on input "308" at bounding box center [1374, 252] width 273 height 29
type input "3"
type input "250"
click at [1340, 366] on input "Sam 13 Septembre 2025" at bounding box center [1374, 376] width 273 height 21
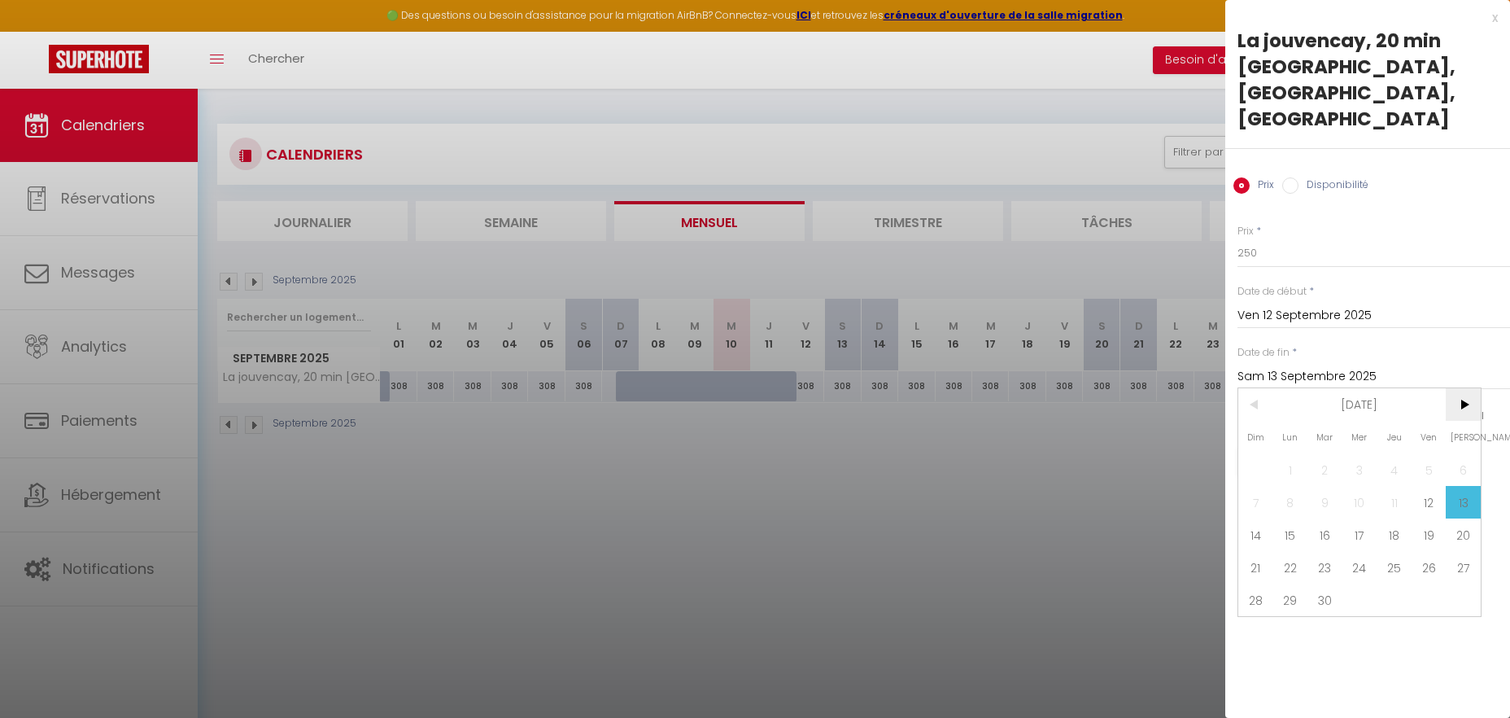
click at [1463, 388] on span ">" at bounding box center [1463, 404] width 35 height 33
click at [1431, 583] on span "31" at bounding box center [1429, 599] width 35 height 33
type input "Ven 31 Octobre 2025"
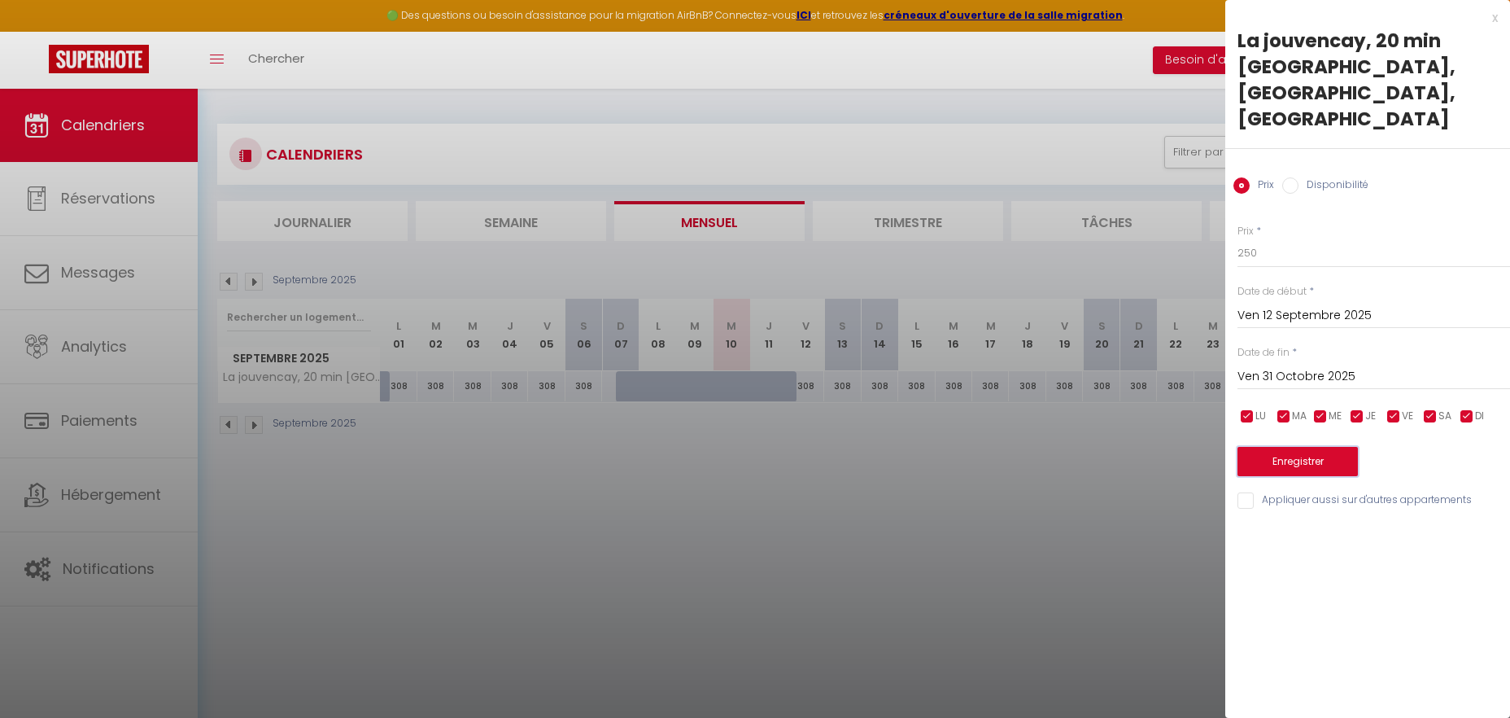
click at [1321, 447] on button "Enregistrer" at bounding box center [1298, 461] width 120 height 29
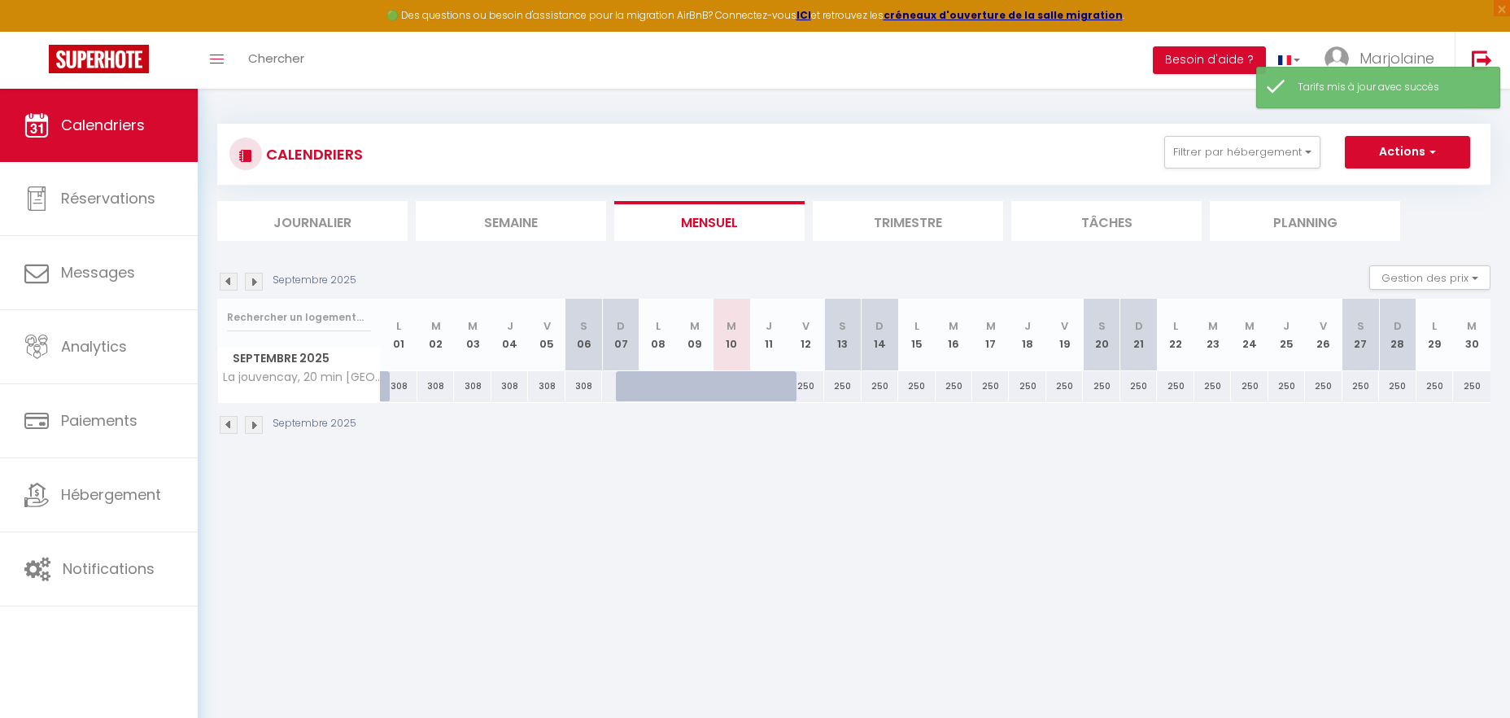
click at [250, 279] on img at bounding box center [254, 282] width 18 height 18
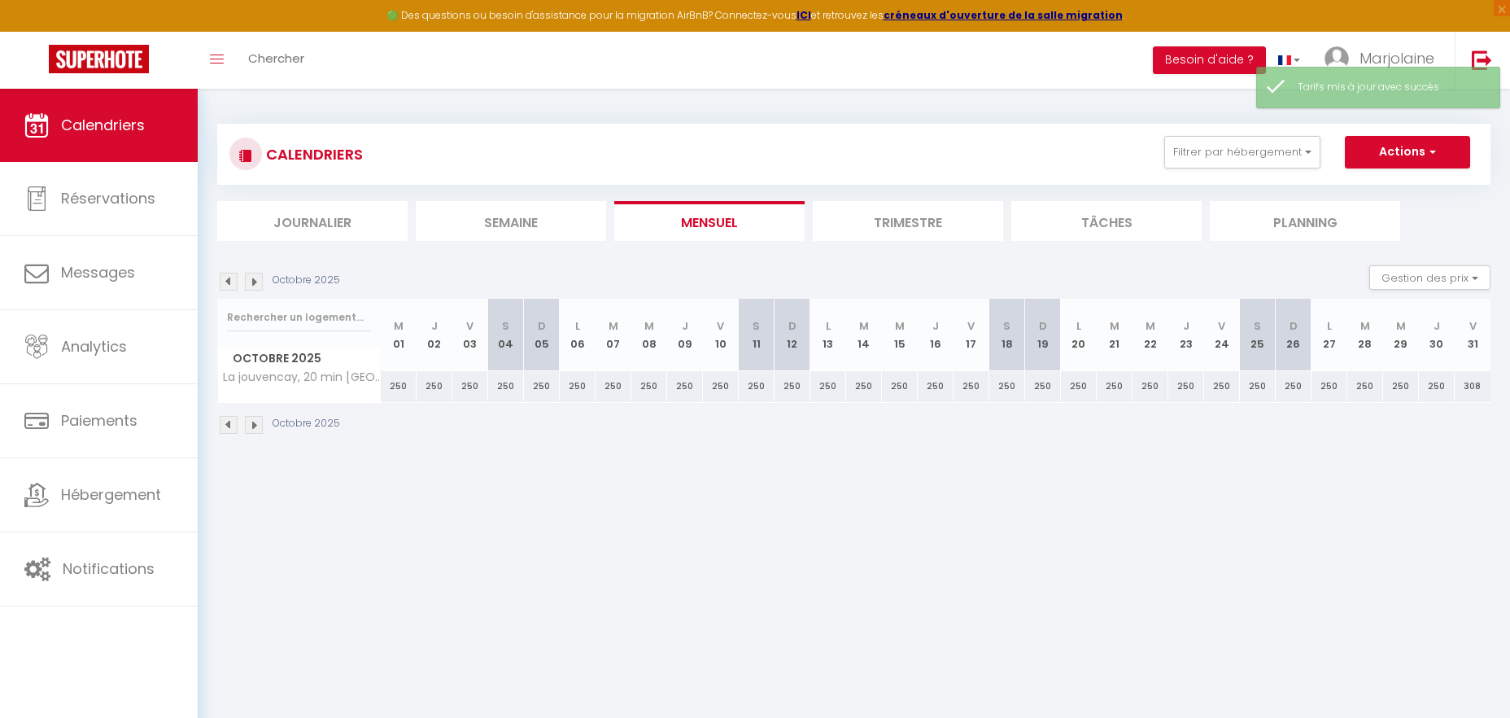
click at [1467, 387] on div "308" at bounding box center [1473, 386] width 36 height 30
type input "308"
type input "Ven 31 Octobre 2025"
type input "[PERSON_NAME] 01 Novembre 2025"
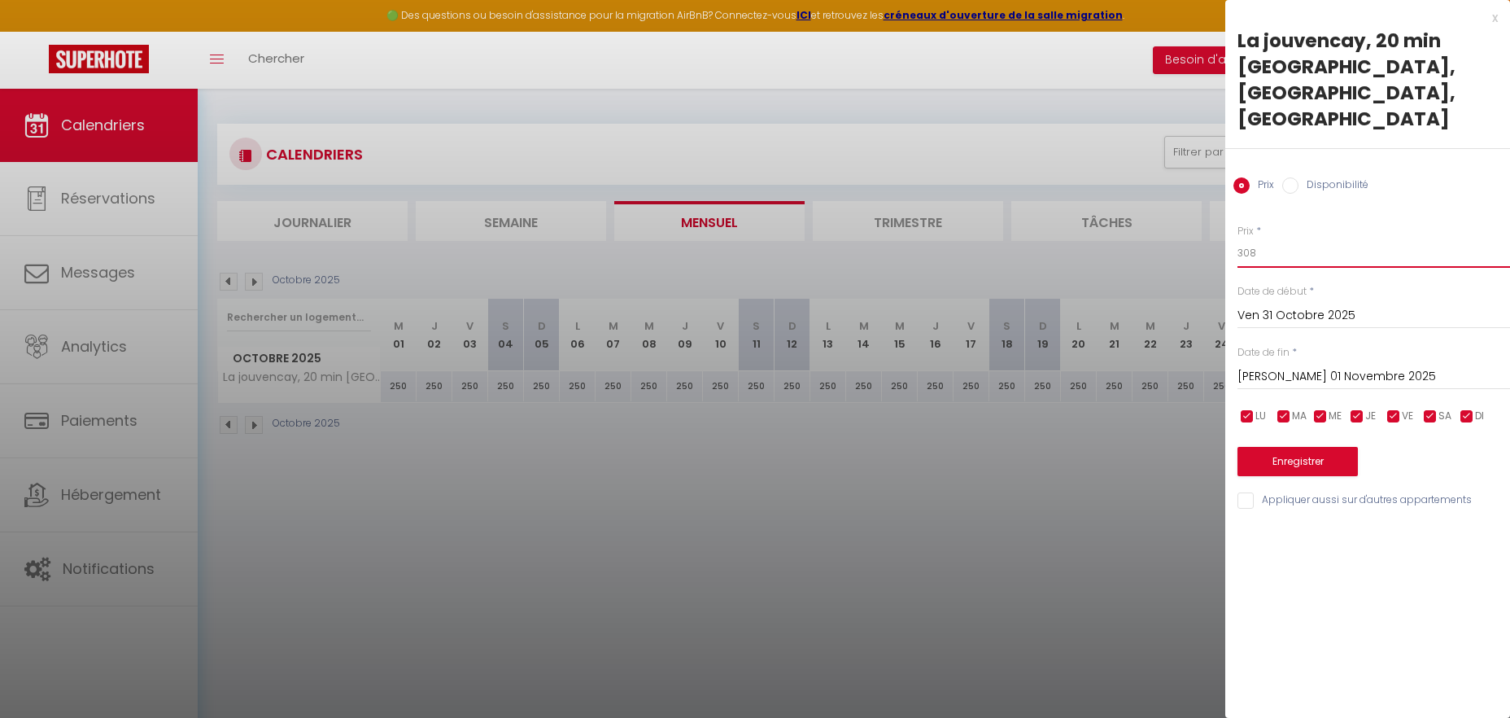
click at [1269, 238] on input "308" at bounding box center [1374, 252] width 273 height 29
type input "3"
type input "280"
click at [1301, 366] on input "[PERSON_NAME] 01 Novembre 2025" at bounding box center [1374, 376] width 273 height 21
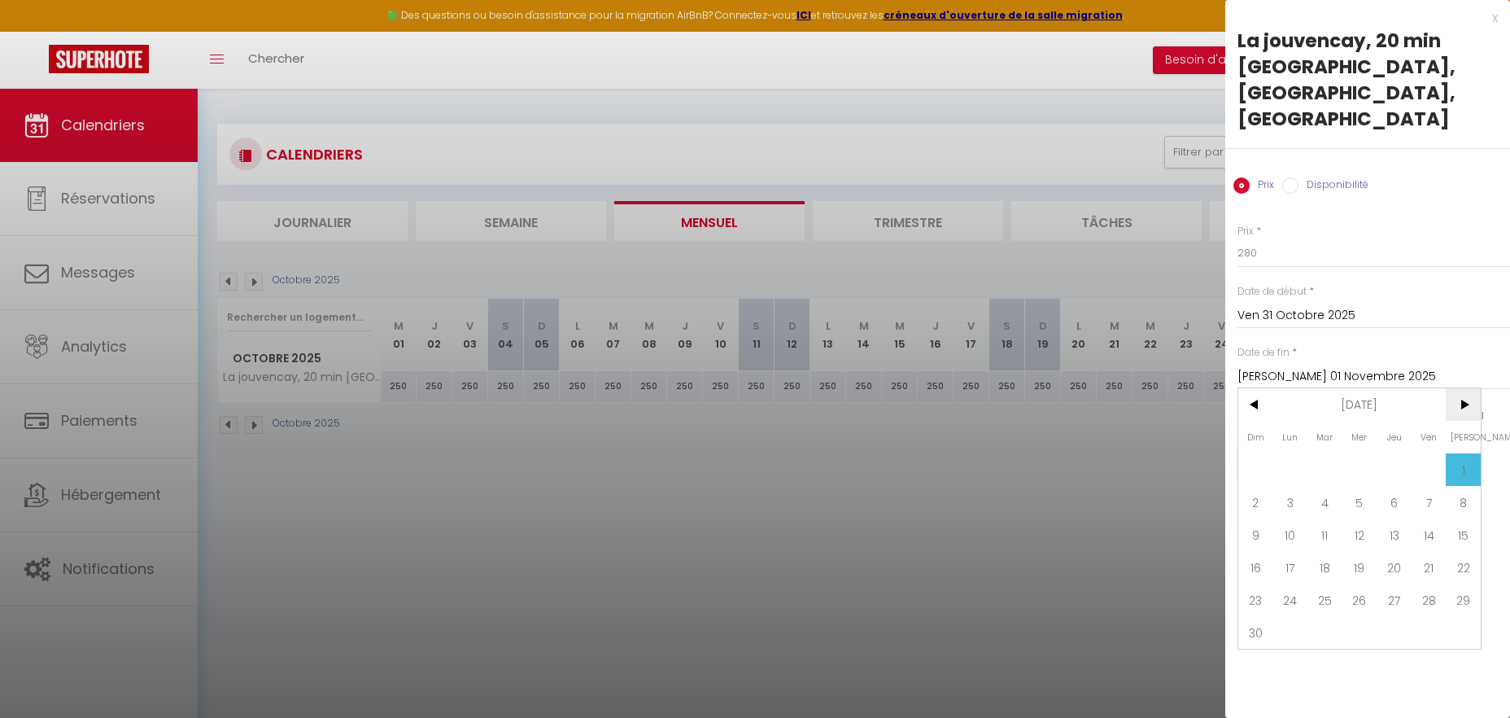
click at [1467, 388] on span ">" at bounding box center [1463, 404] width 35 height 33
click at [1301, 453] on span "1" at bounding box center [1290, 469] width 35 height 33
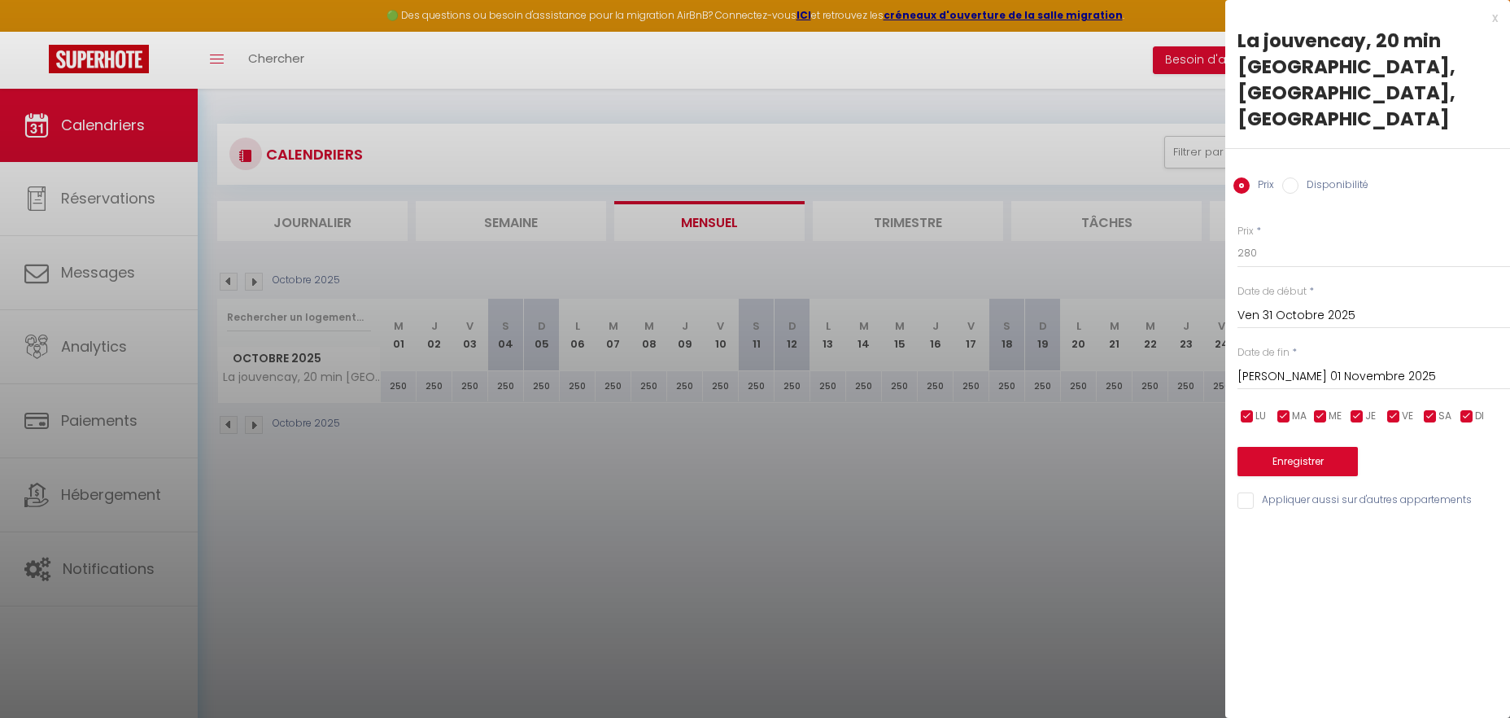
type input "Lun 01 Décembre 2025"
click at [1291, 447] on button "Enregistrer" at bounding box center [1298, 461] width 120 height 29
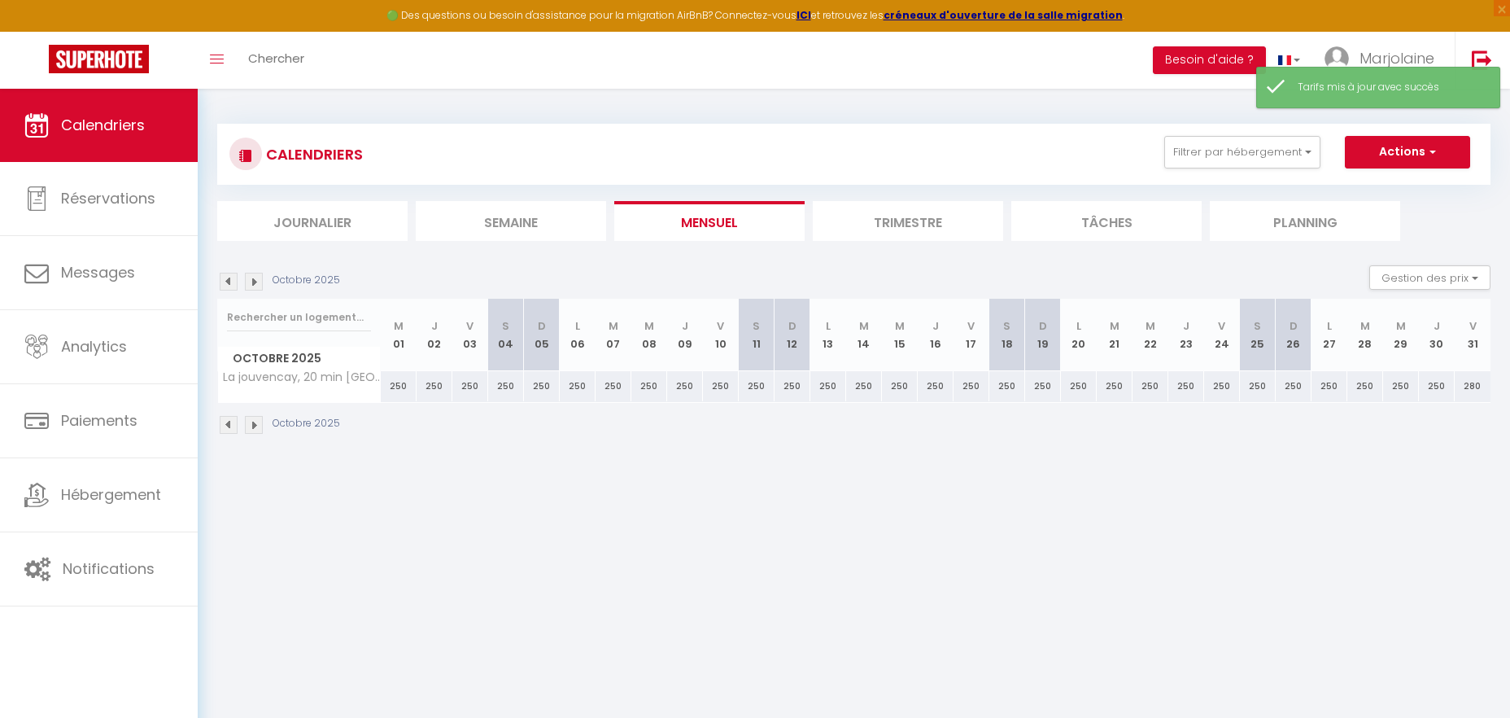
click at [251, 281] on img at bounding box center [254, 282] width 18 height 18
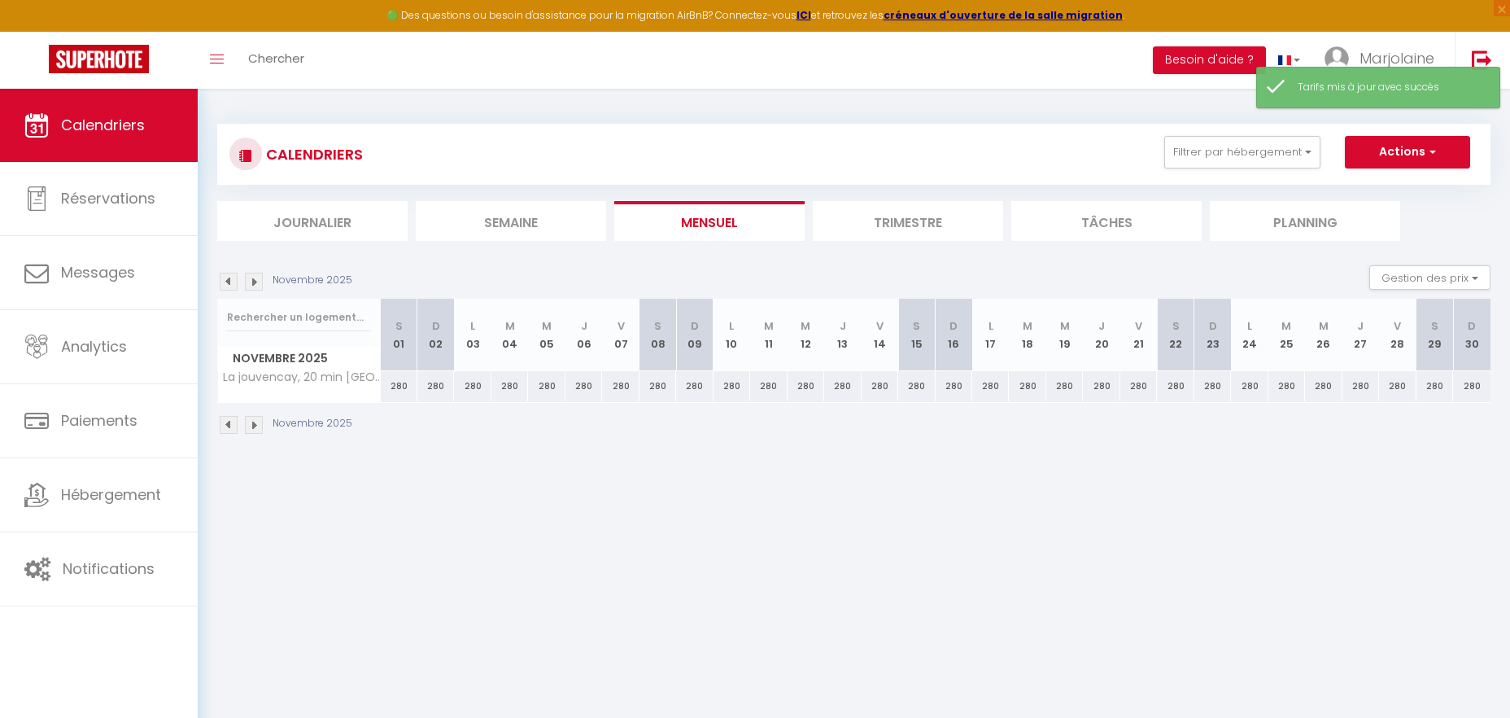
click at [251, 281] on img at bounding box center [254, 282] width 18 height 18
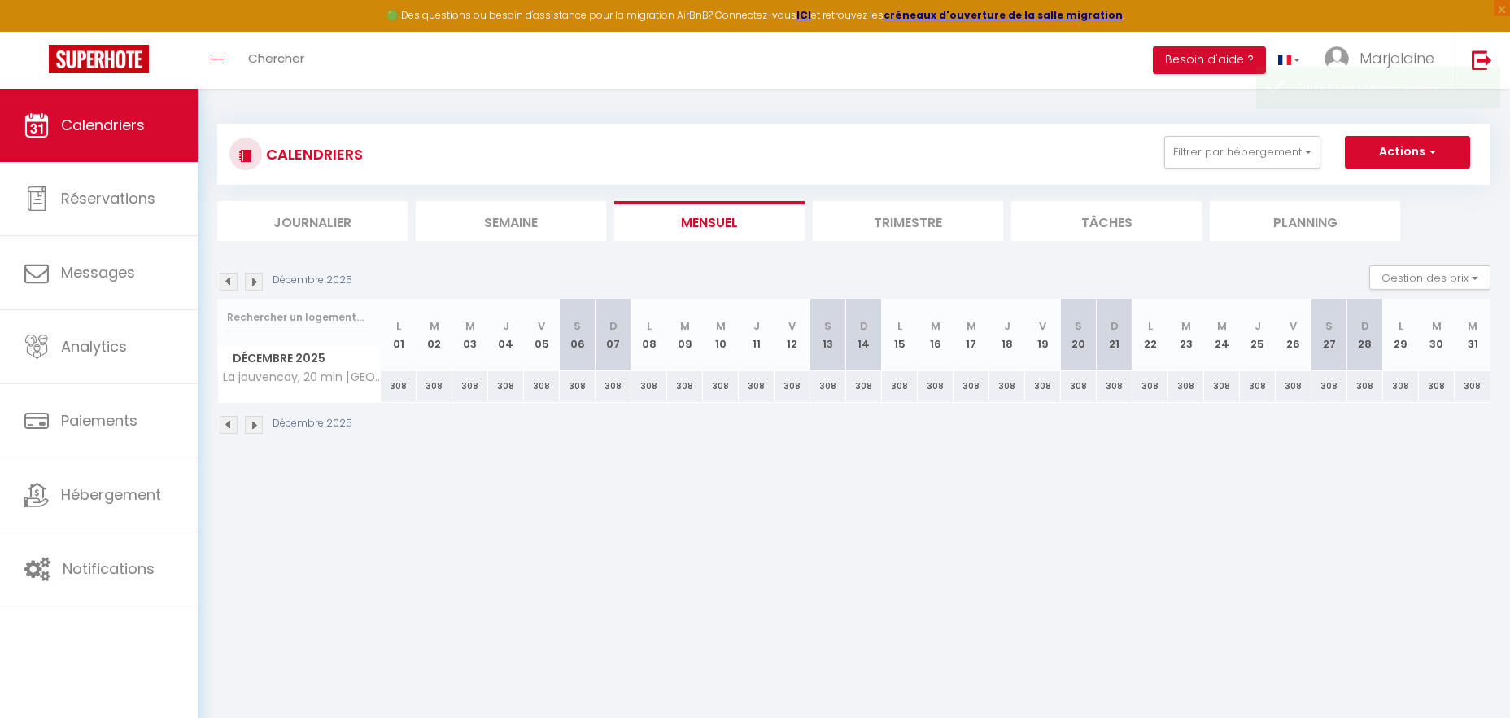
click at [251, 281] on img at bounding box center [254, 282] width 18 height 18
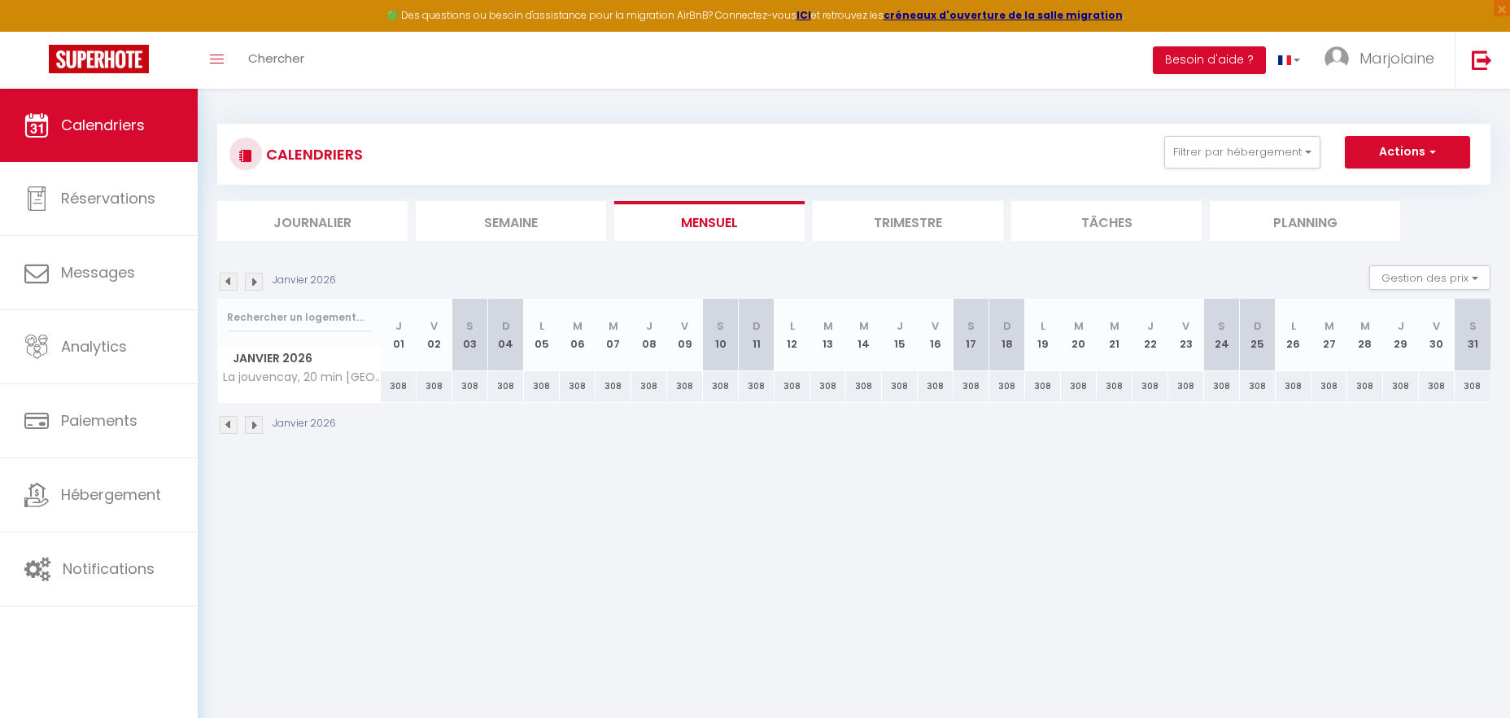
click at [251, 281] on img at bounding box center [254, 282] width 18 height 18
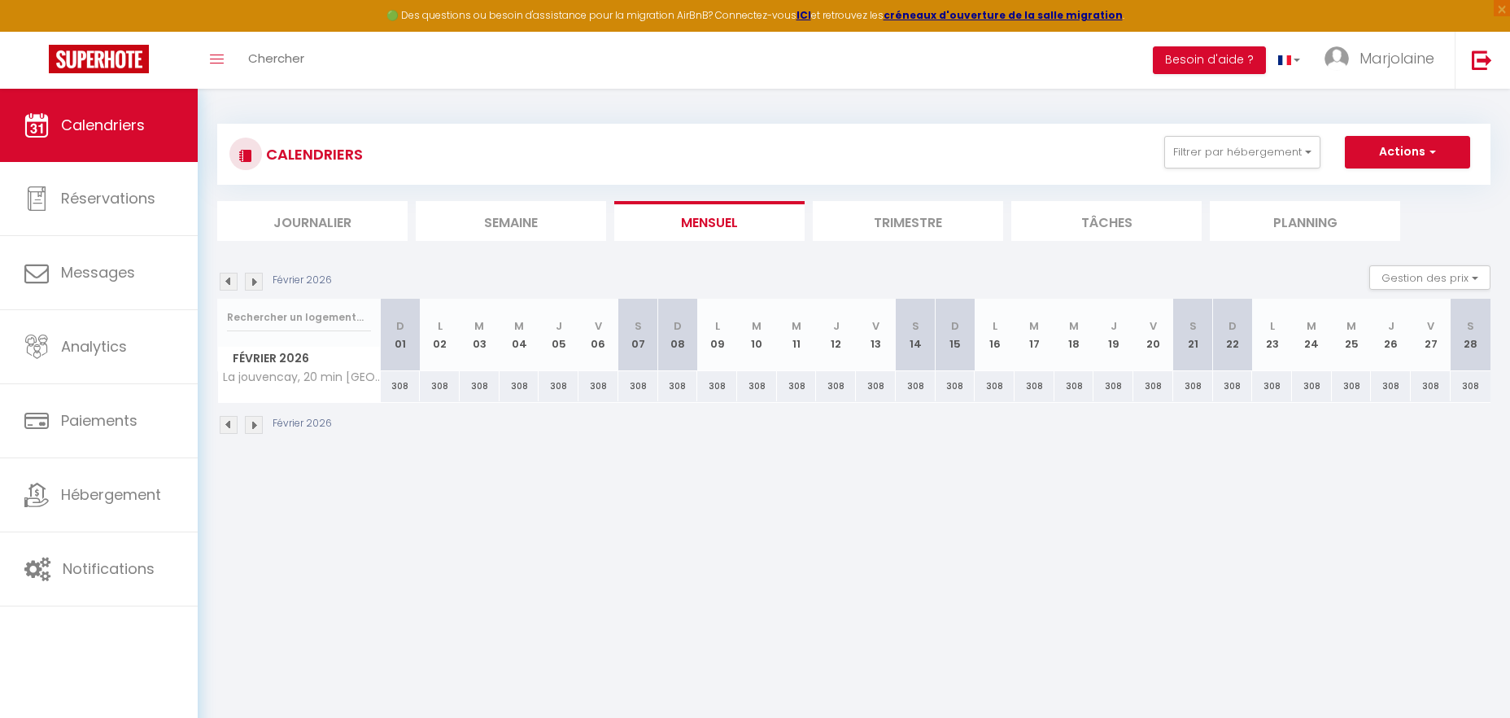
click at [251, 281] on img at bounding box center [254, 282] width 18 height 18
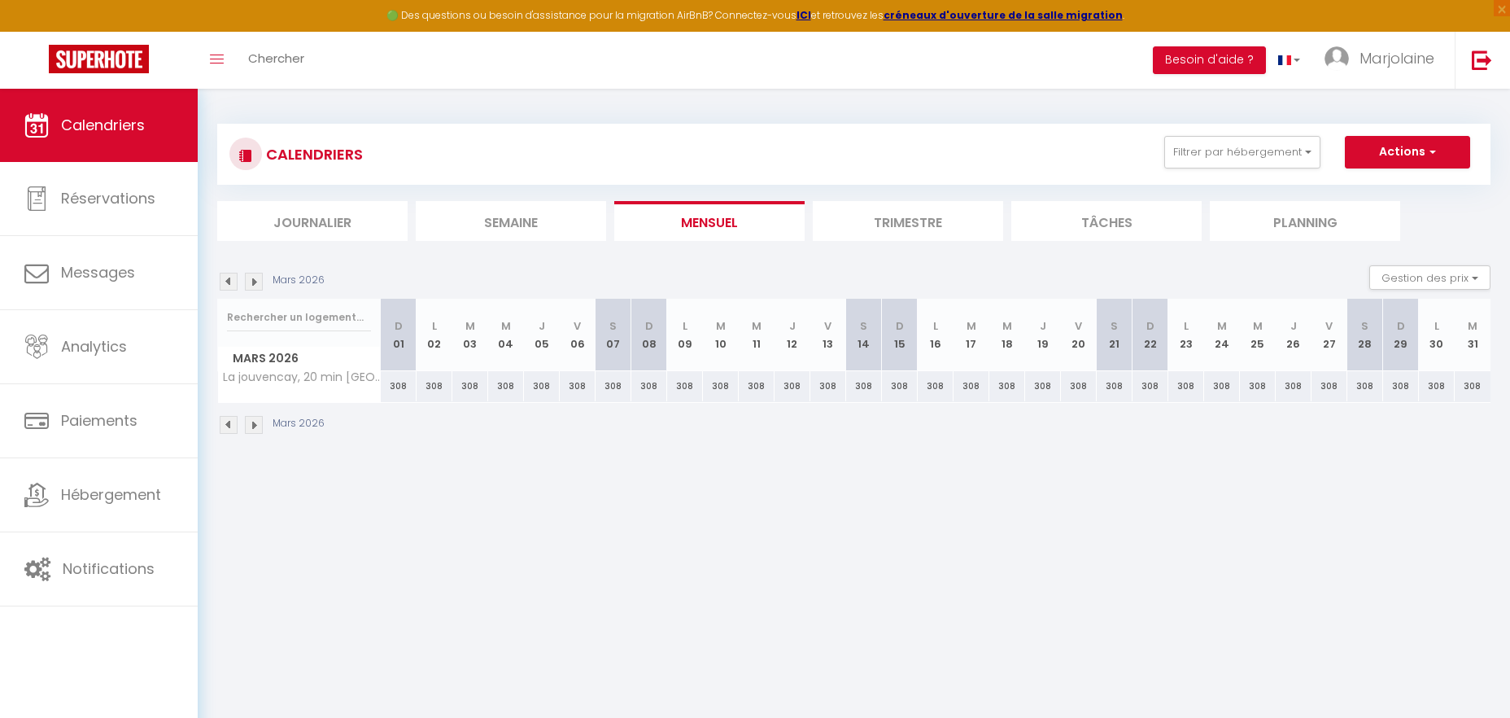
click at [392, 387] on div "308" at bounding box center [399, 386] width 36 height 30
type input "308"
type input "Dim 01 Mars 2026"
type input "Lun 02 Mars 2026"
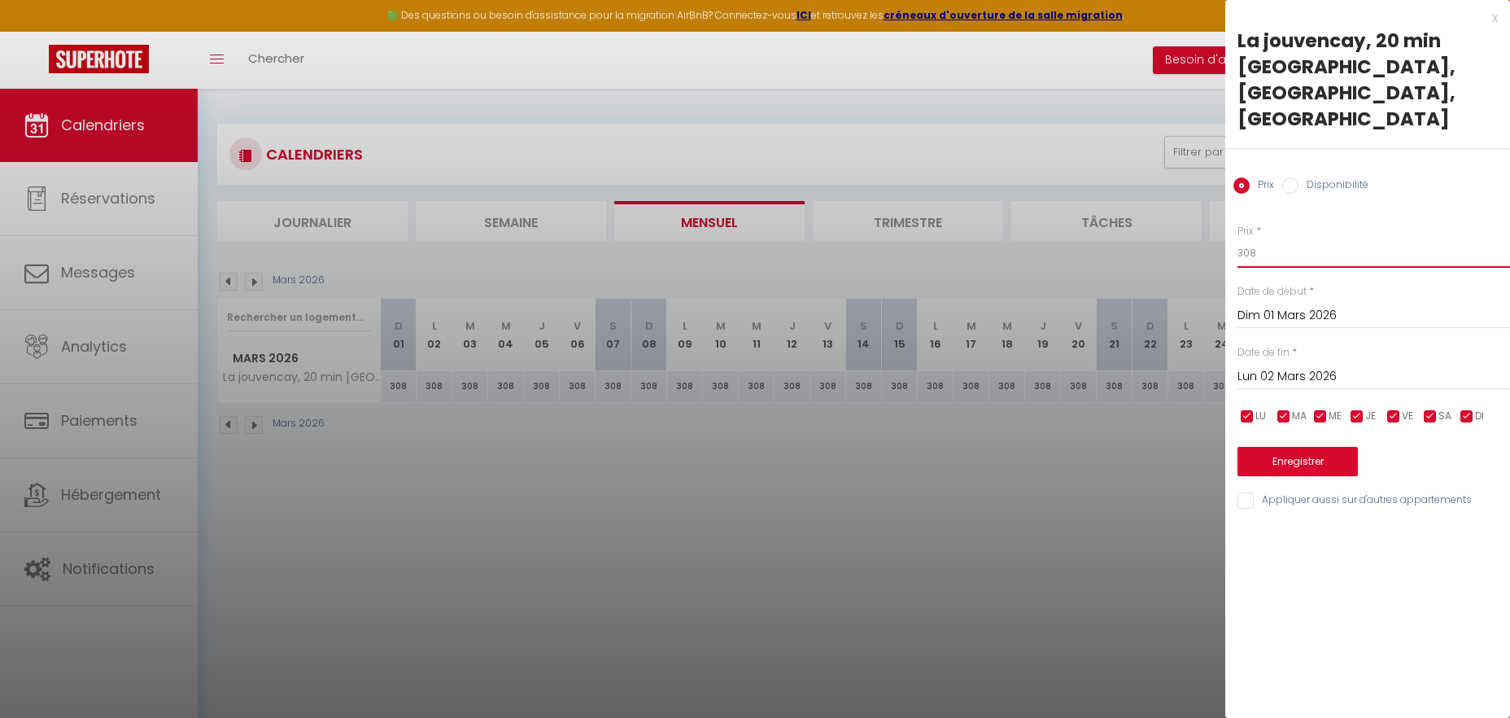
click at [1281, 238] on input "308" at bounding box center [1374, 252] width 273 height 29
type input "3"
type input "250"
click at [1333, 366] on input "Lun 02 Mars 2026" at bounding box center [1374, 376] width 273 height 21
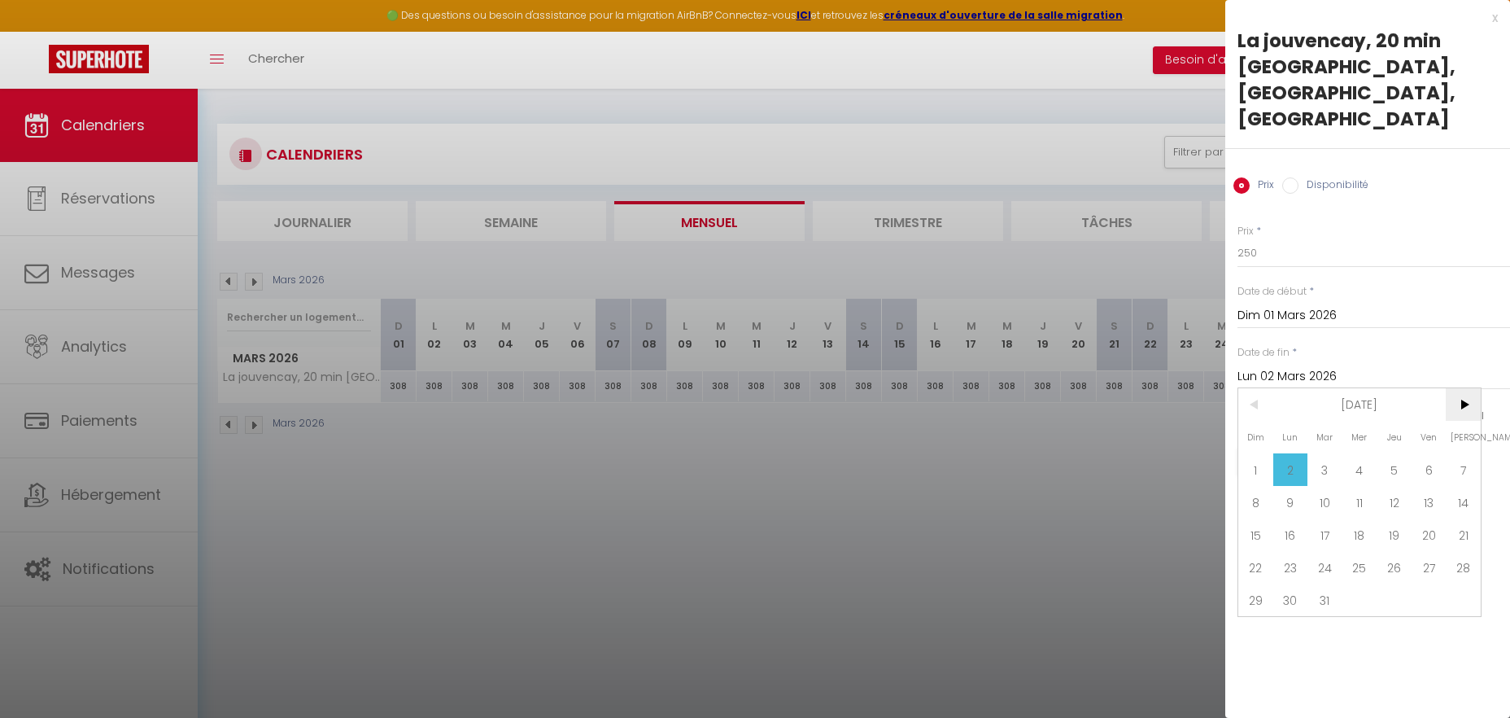
click at [1474, 388] on span ">" at bounding box center [1463, 404] width 35 height 33
click at [1365, 453] on span "1" at bounding box center [1360, 469] width 35 height 33
type input "Mer 01 Avril 2026"
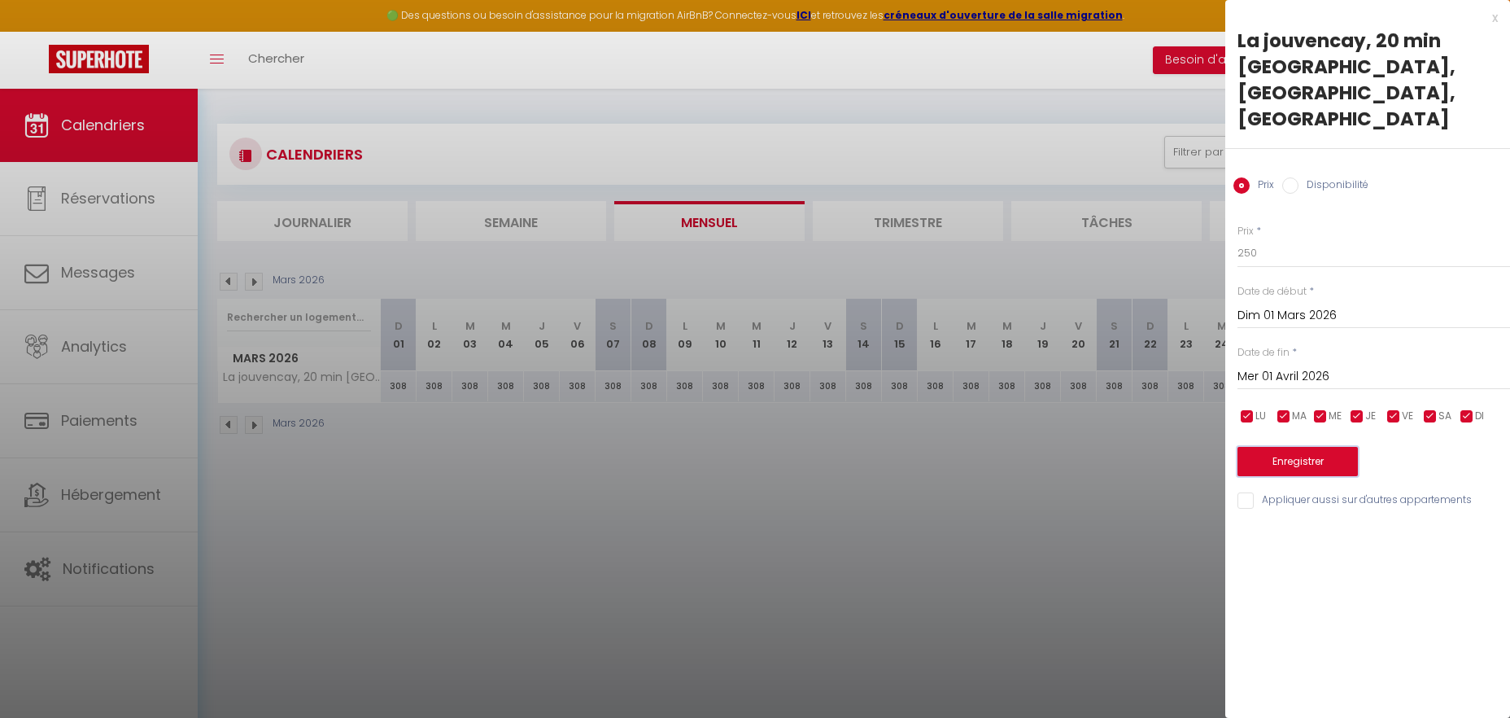
click at [1327, 447] on button "Enregistrer" at bounding box center [1298, 461] width 120 height 29
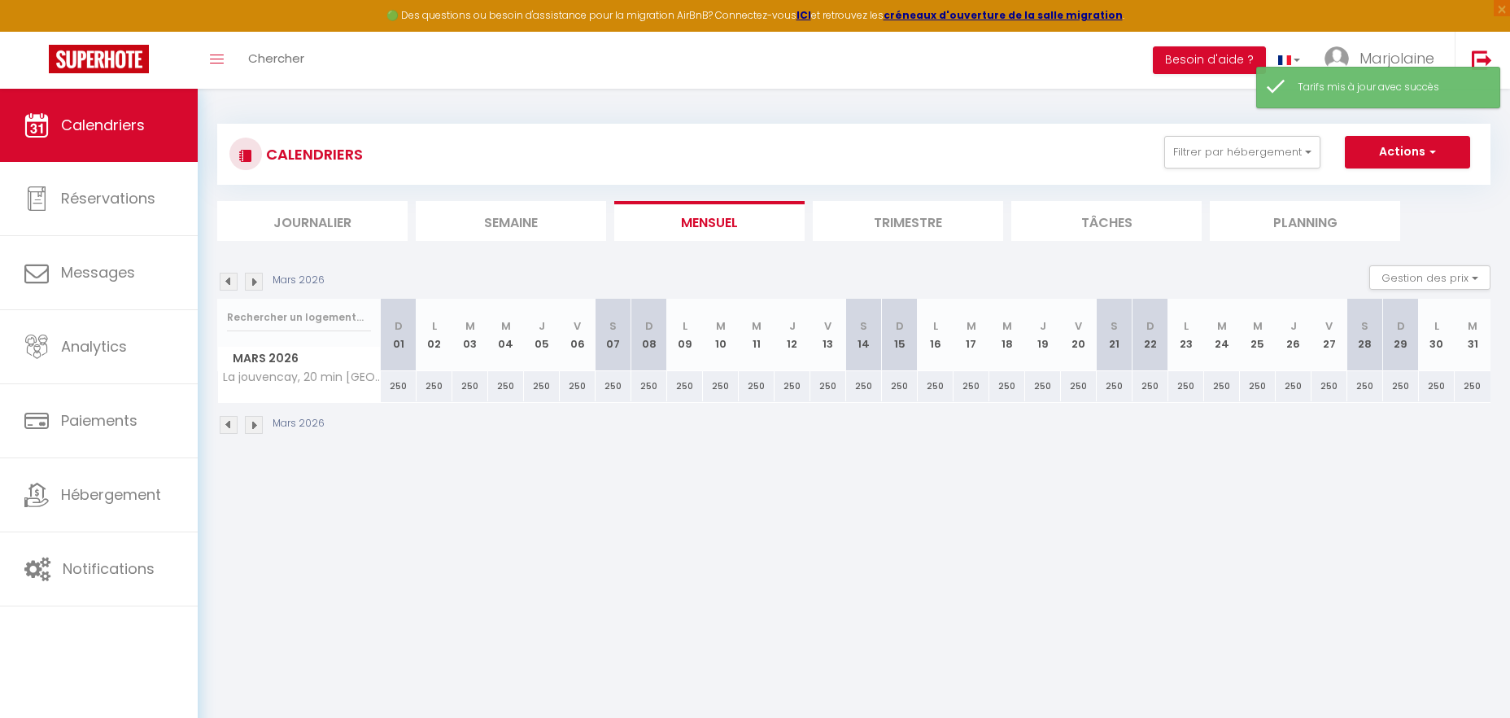
click at [226, 283] on img at bounding box center [229, 282] width 18 height 18
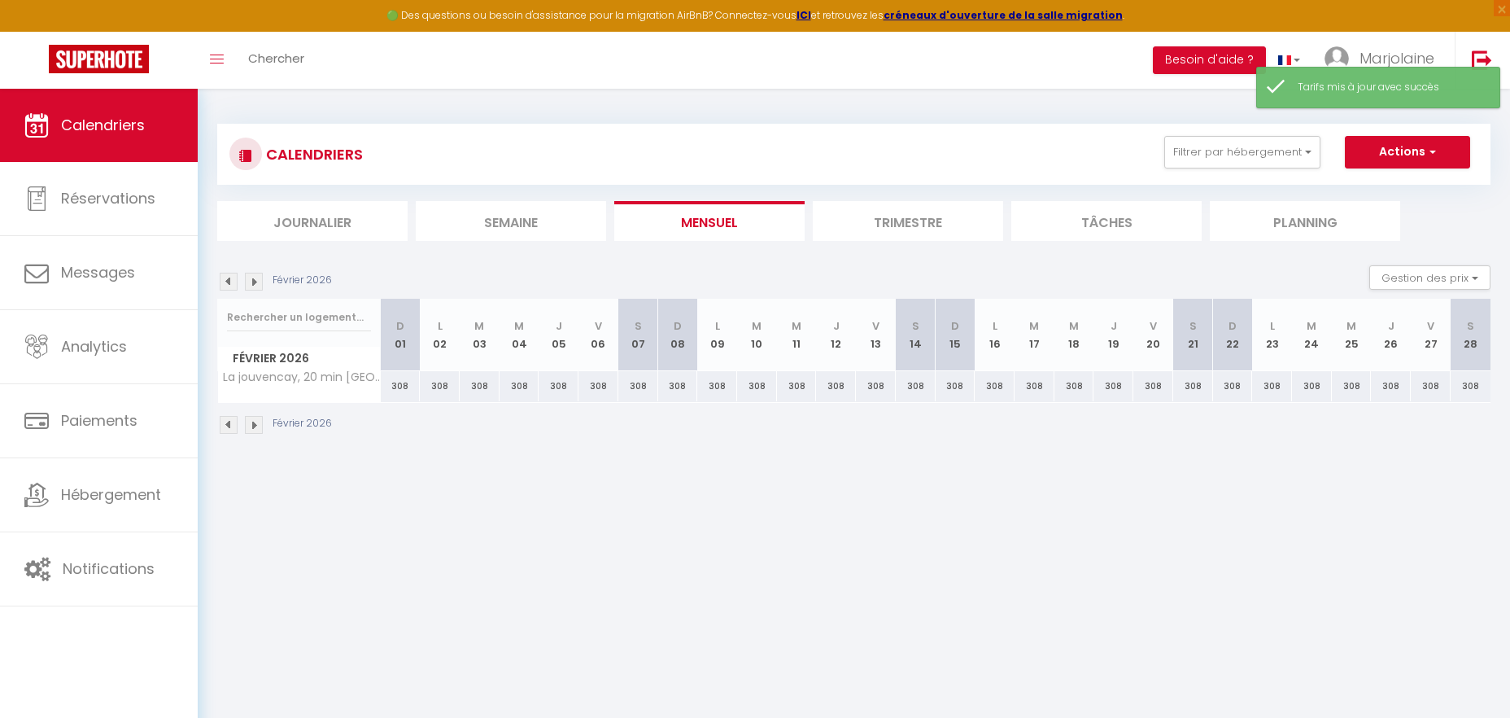
click at [226, 283] on img at bounding box center [229, 282] width 18 height 18
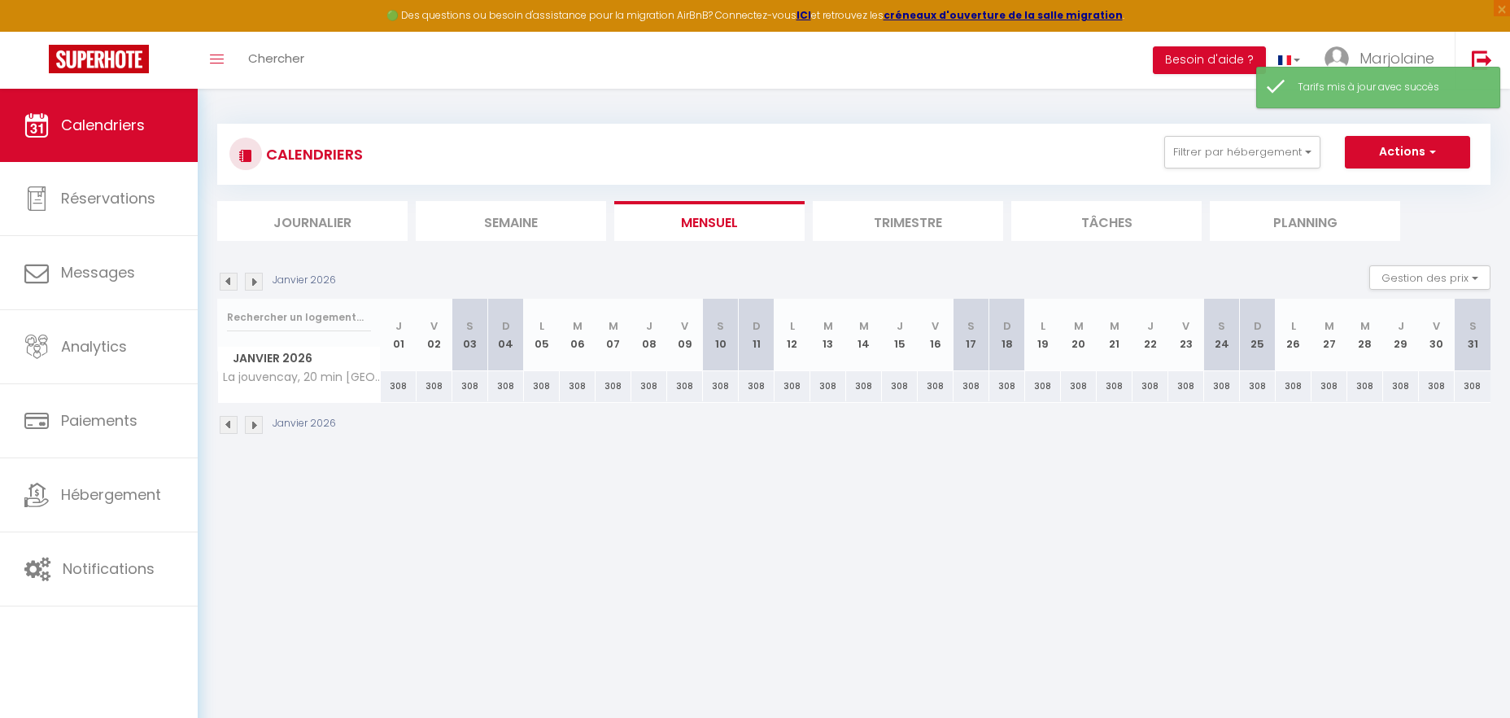
click at [226, 283] on img at bounding box center [229, 282] width 18 height 18
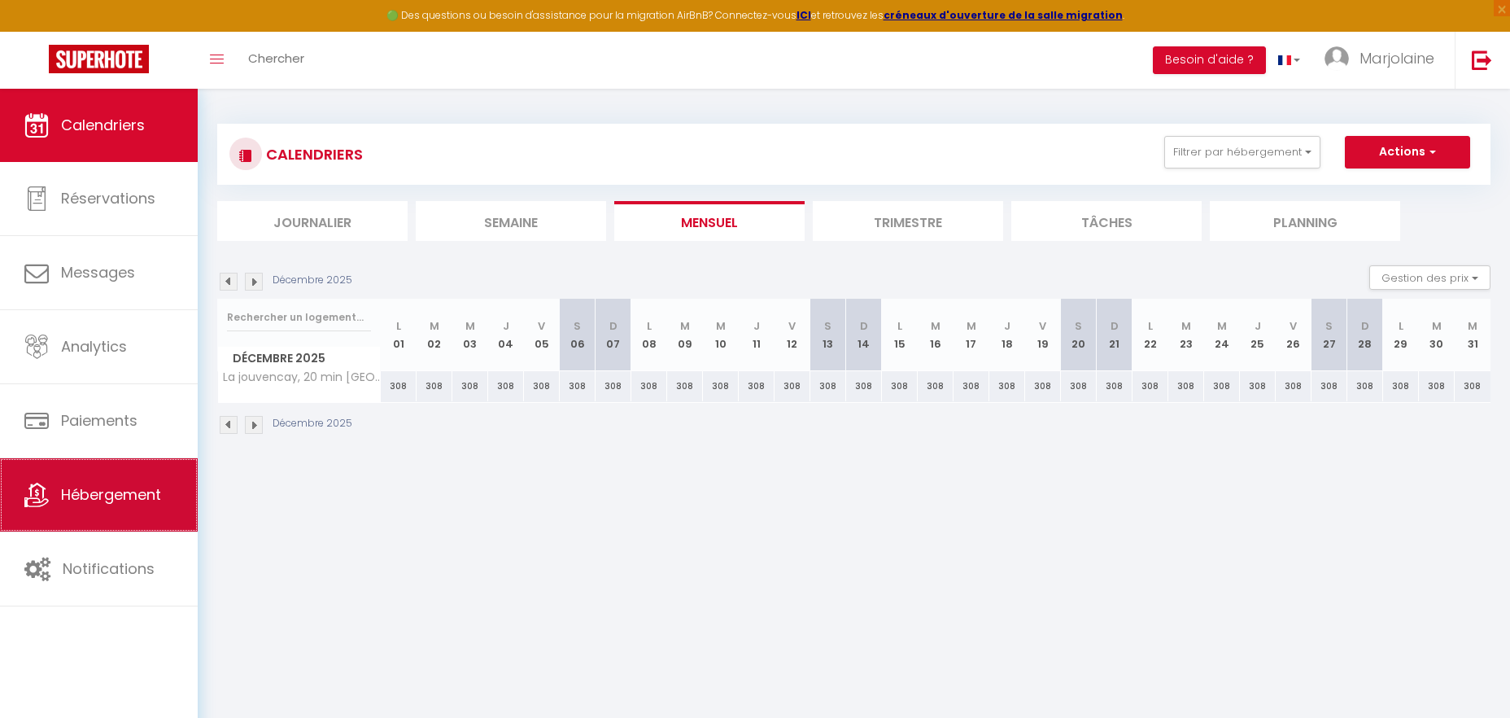
click at [88, 500] on span "Hébergement" at bounding box center [111, 494] width 100 height 20
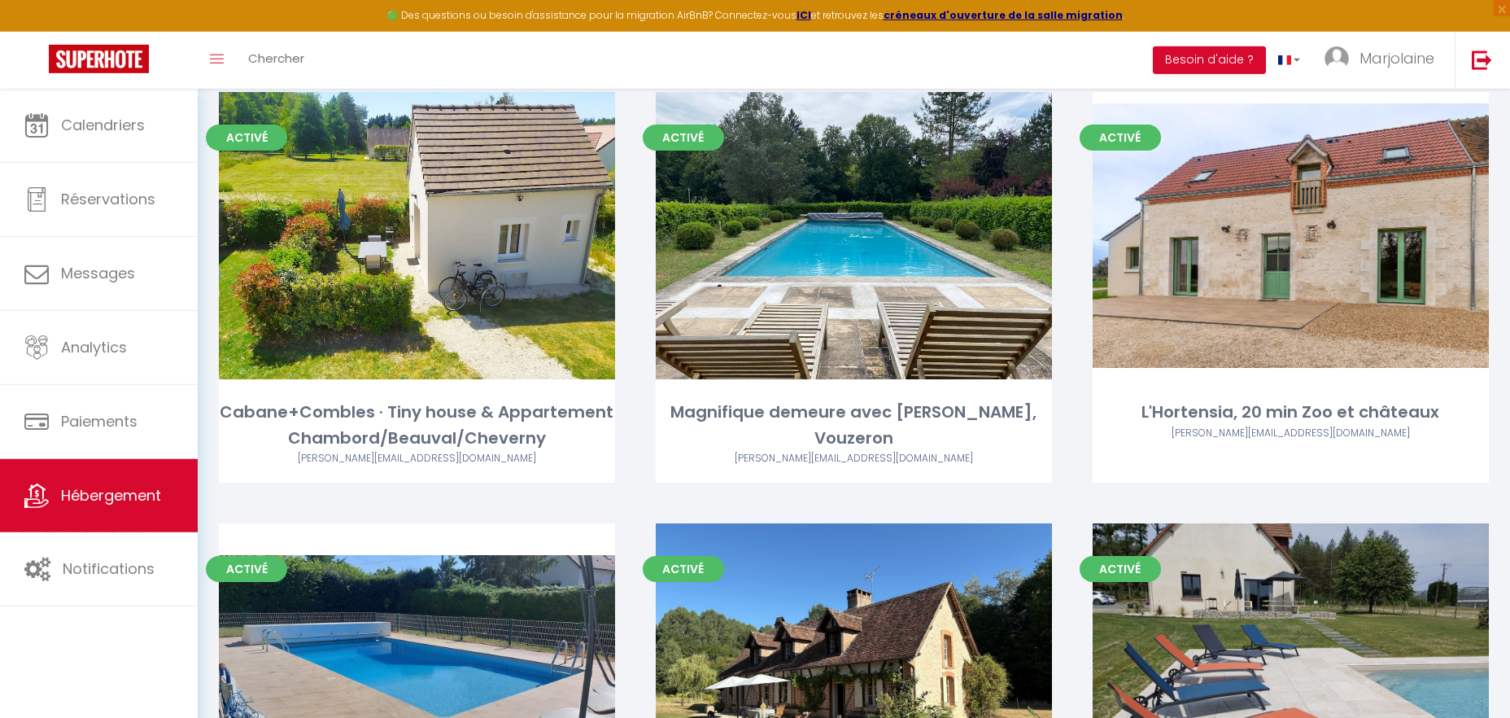
scroll to position [4104, 0]
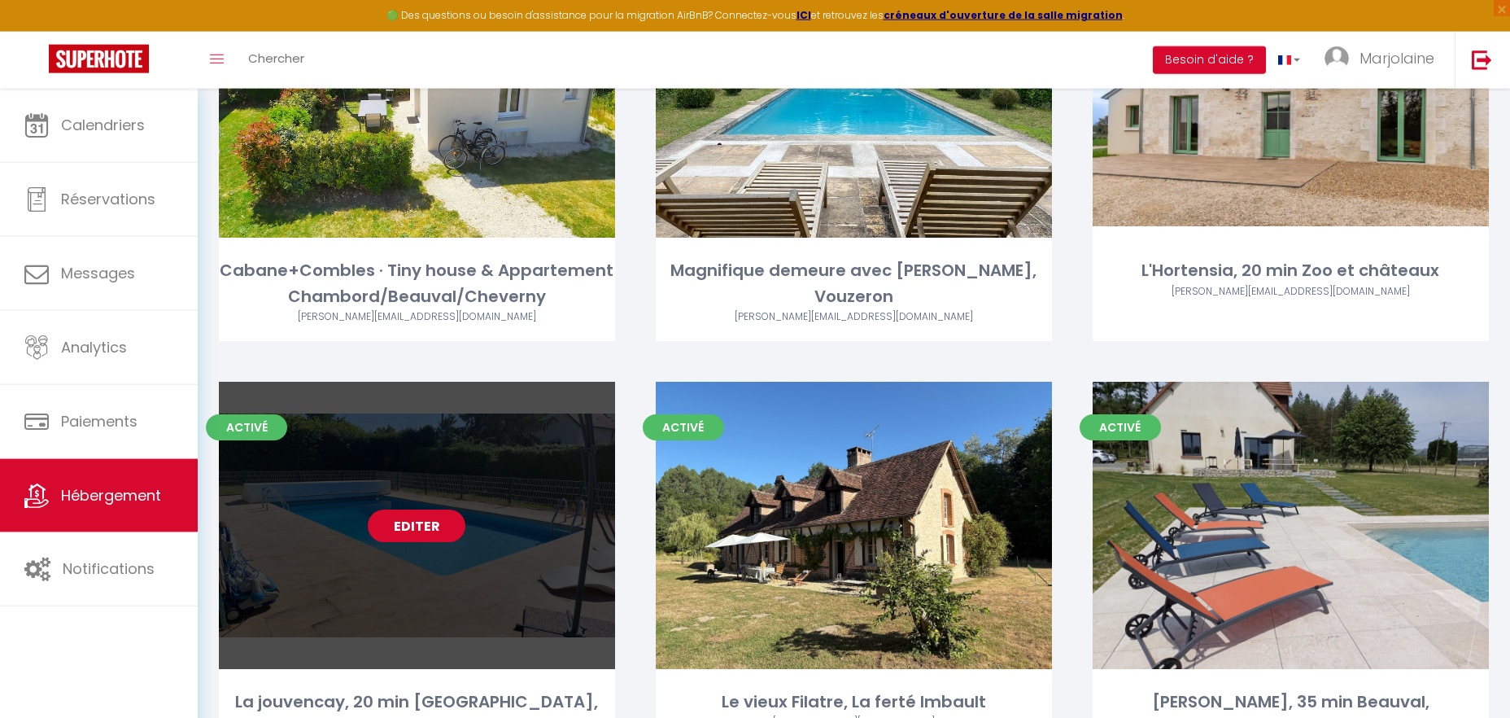
click at [421, 509] on link "Editer" at bounding box center [417, 525] width 98 height 33
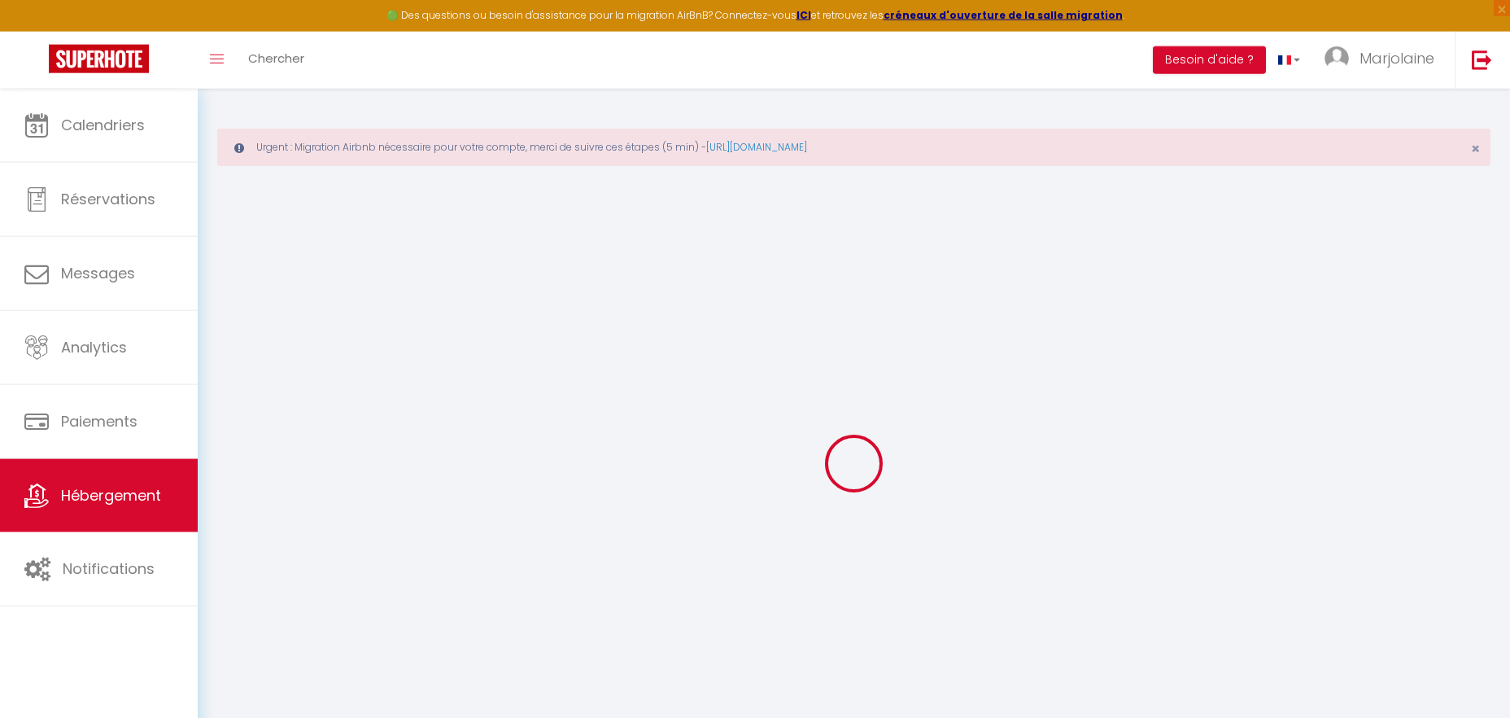
checkbox input "true"
checkbox input "false"
select select
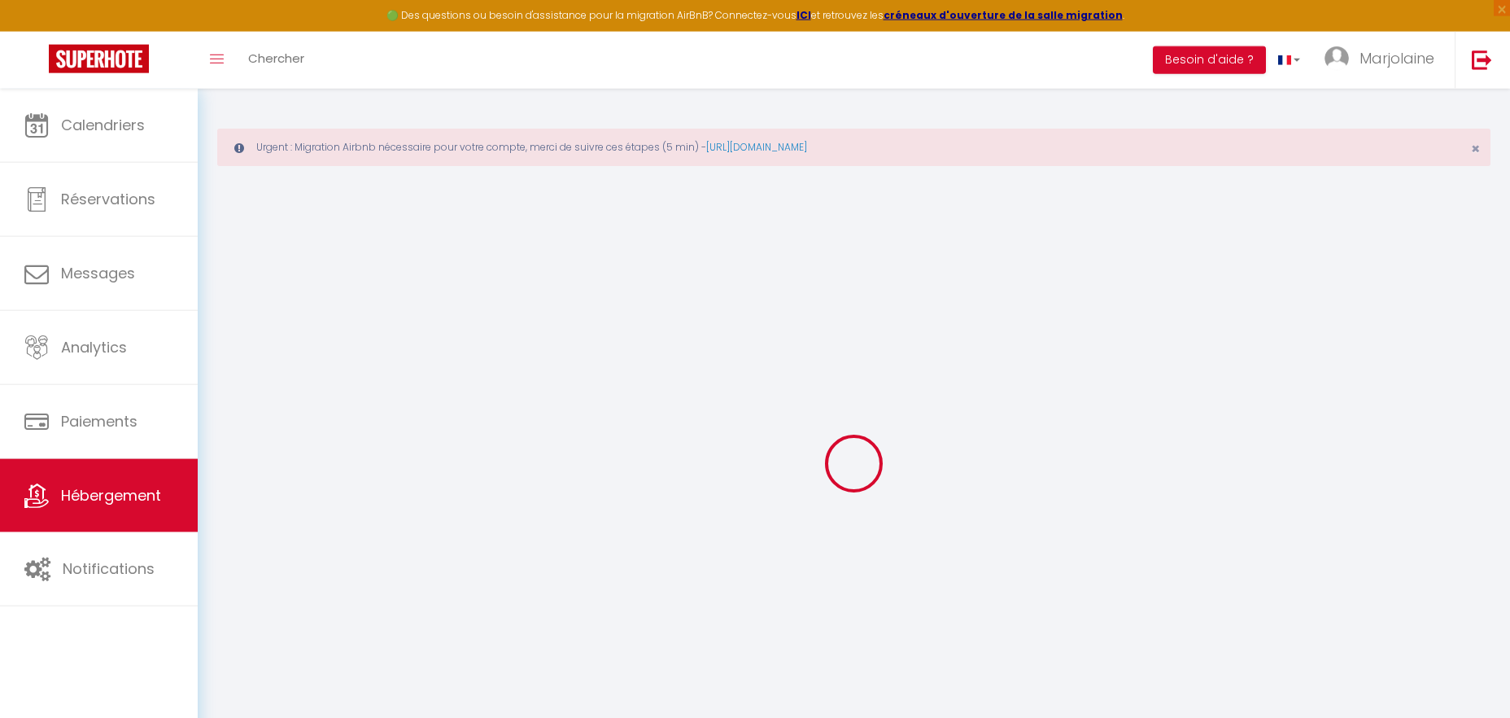
select select
checkbox input "false"
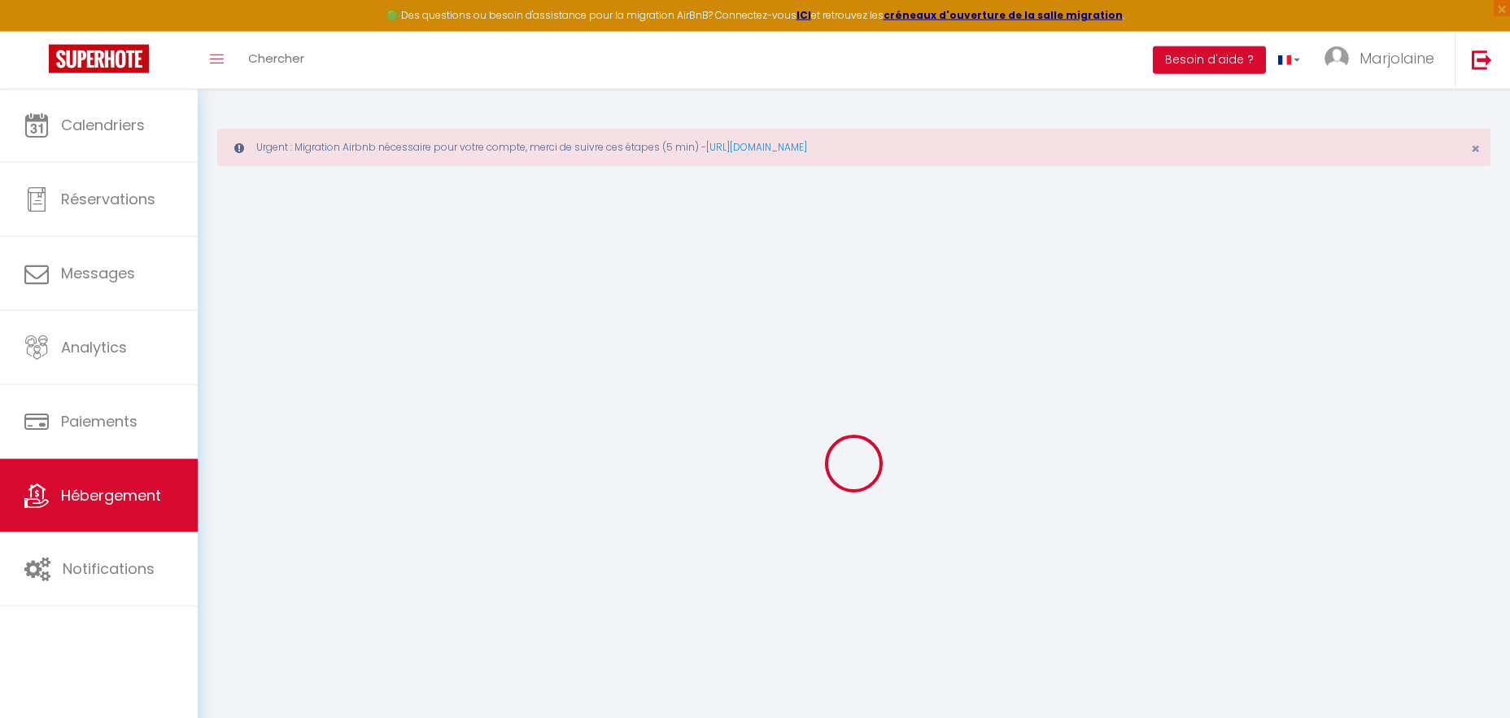
checkbox input "false"
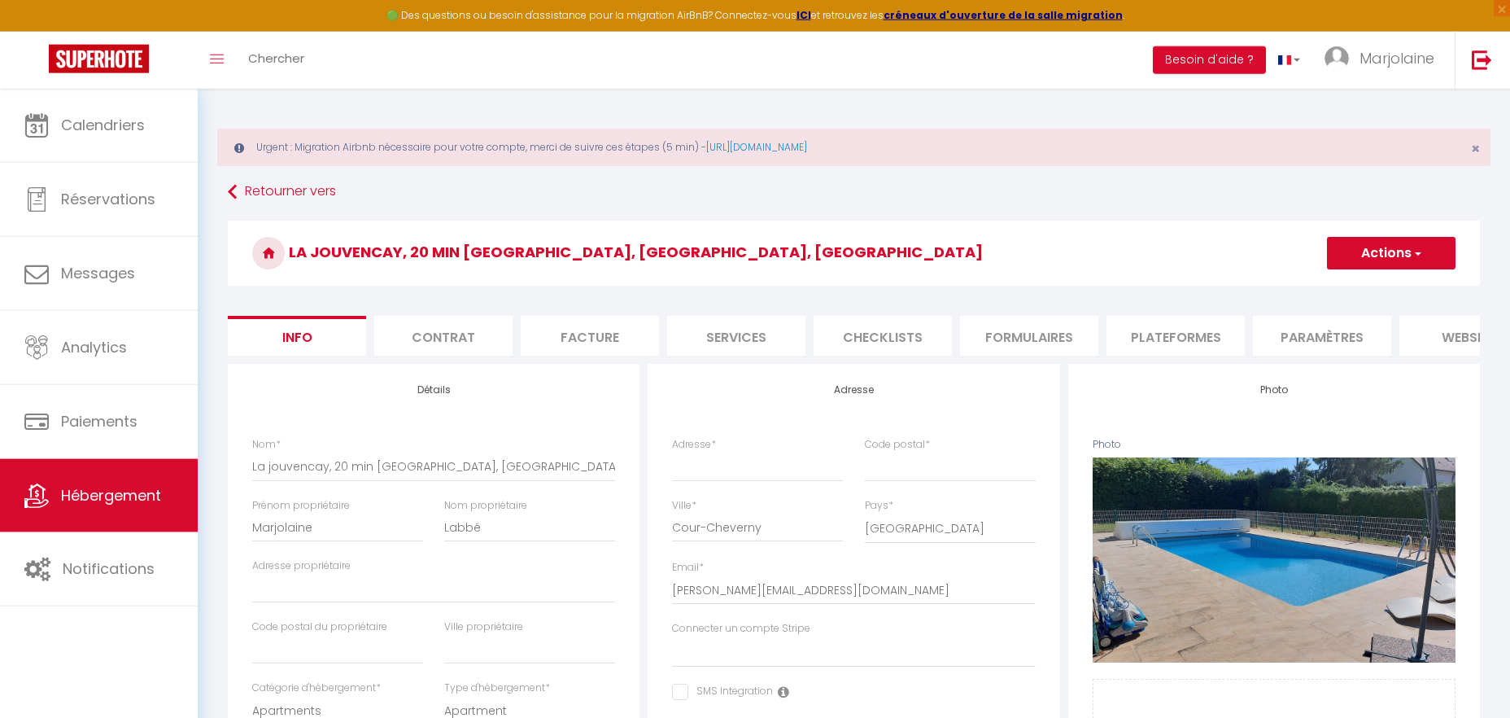
select select
checkbox input "false"
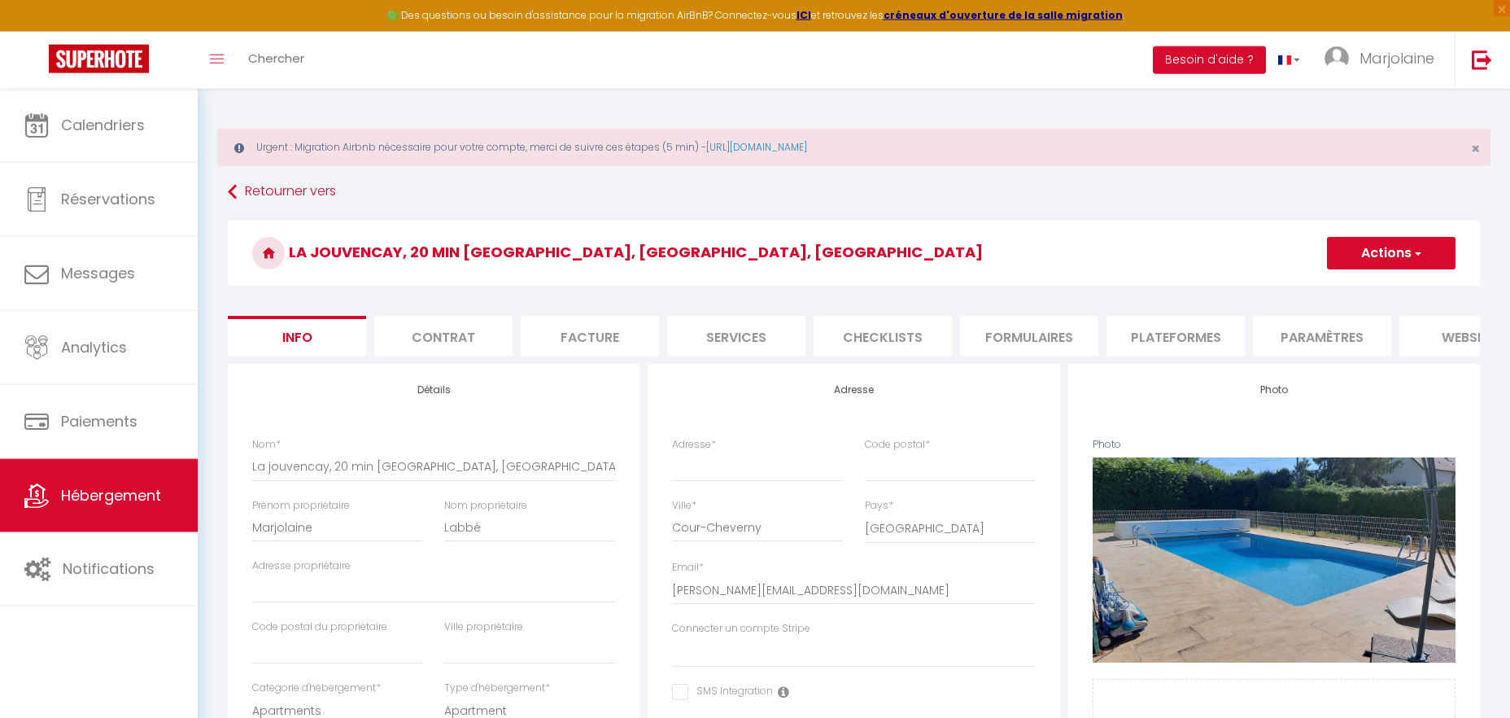
checkbox input "false"
click at [1326, 338] on li "Paramètres" at bounding box center [1322, 336] width 138 height 40
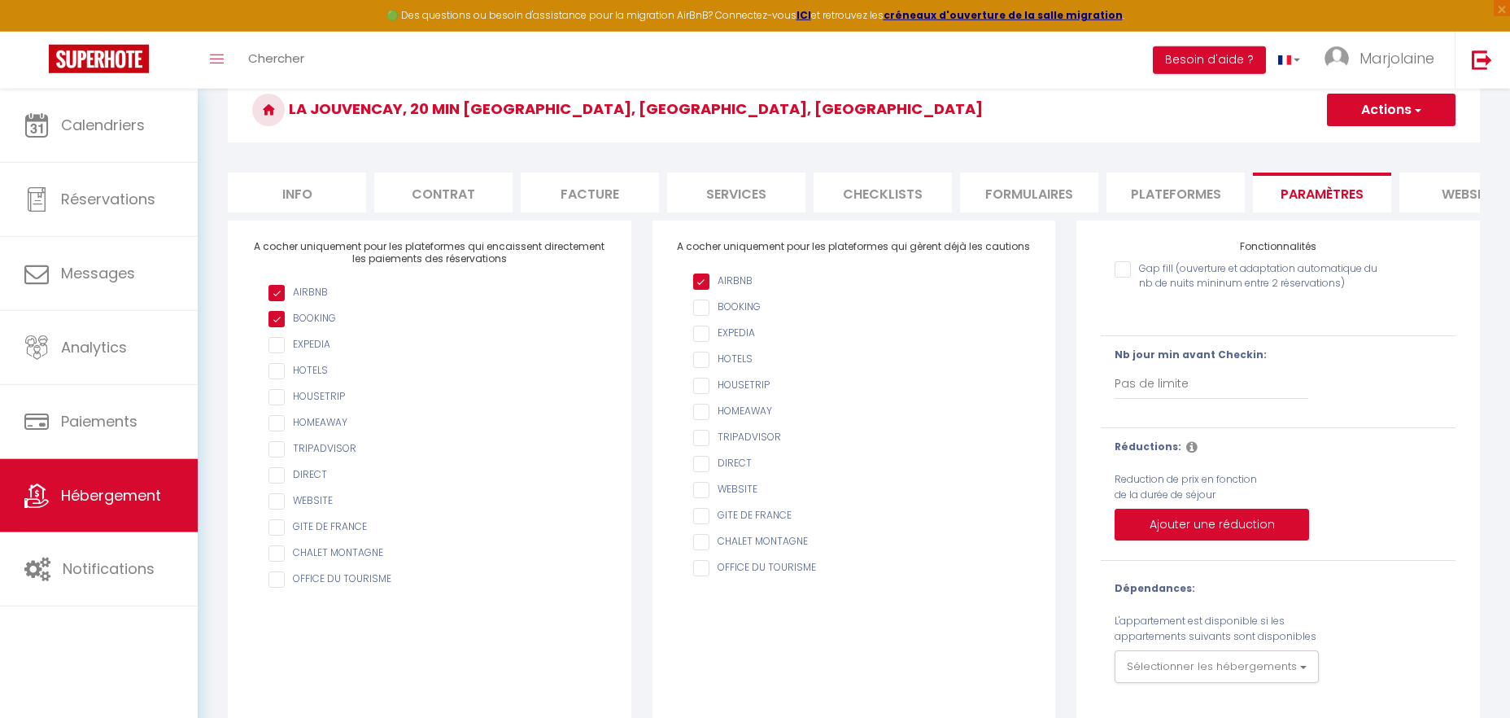
scroll to position [165, 0]
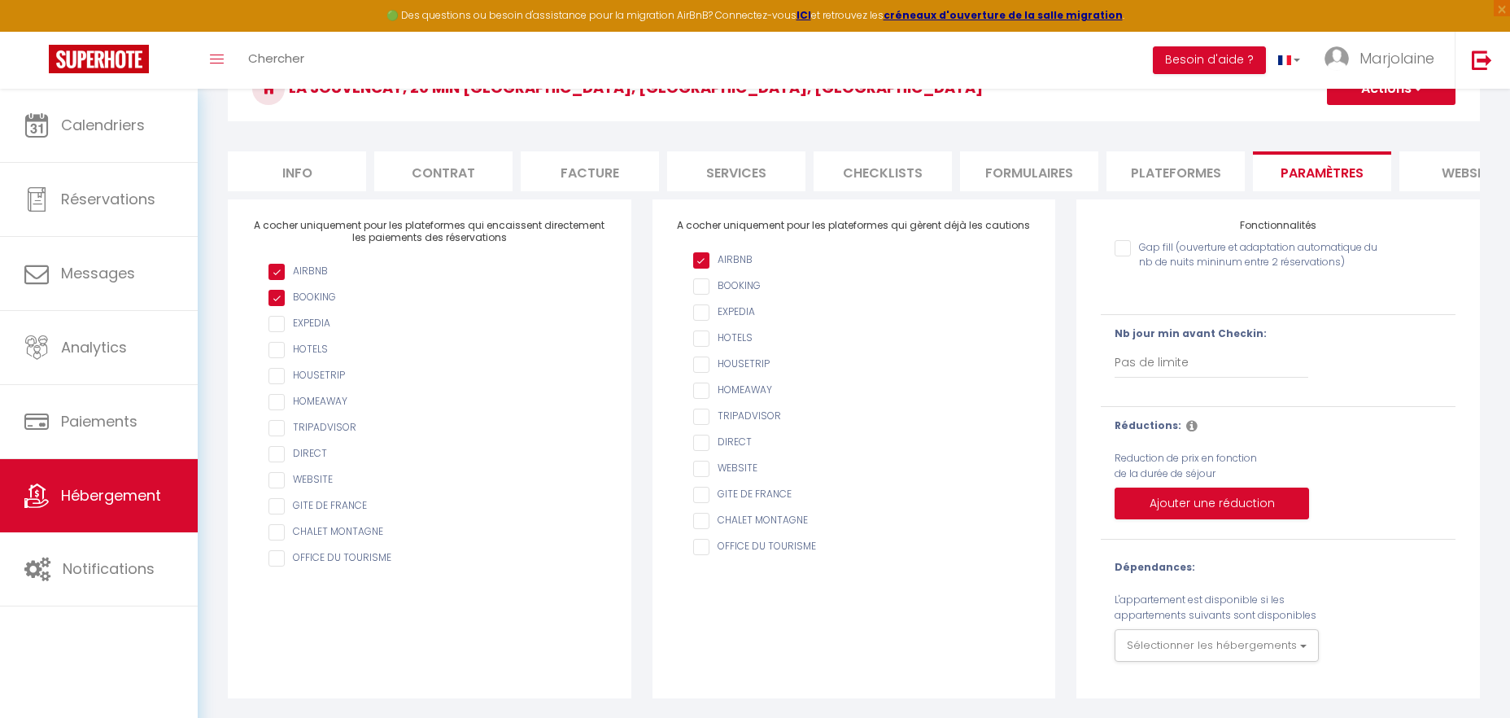
click at [702, 286] on input "AIRBNB" at bounding box center [862, 286] width 338 height 16
checkbox input "true"
click at [1179, 510] on button "Ajouter une réduction" at bounding box center [1212, 503] width 194 height 33
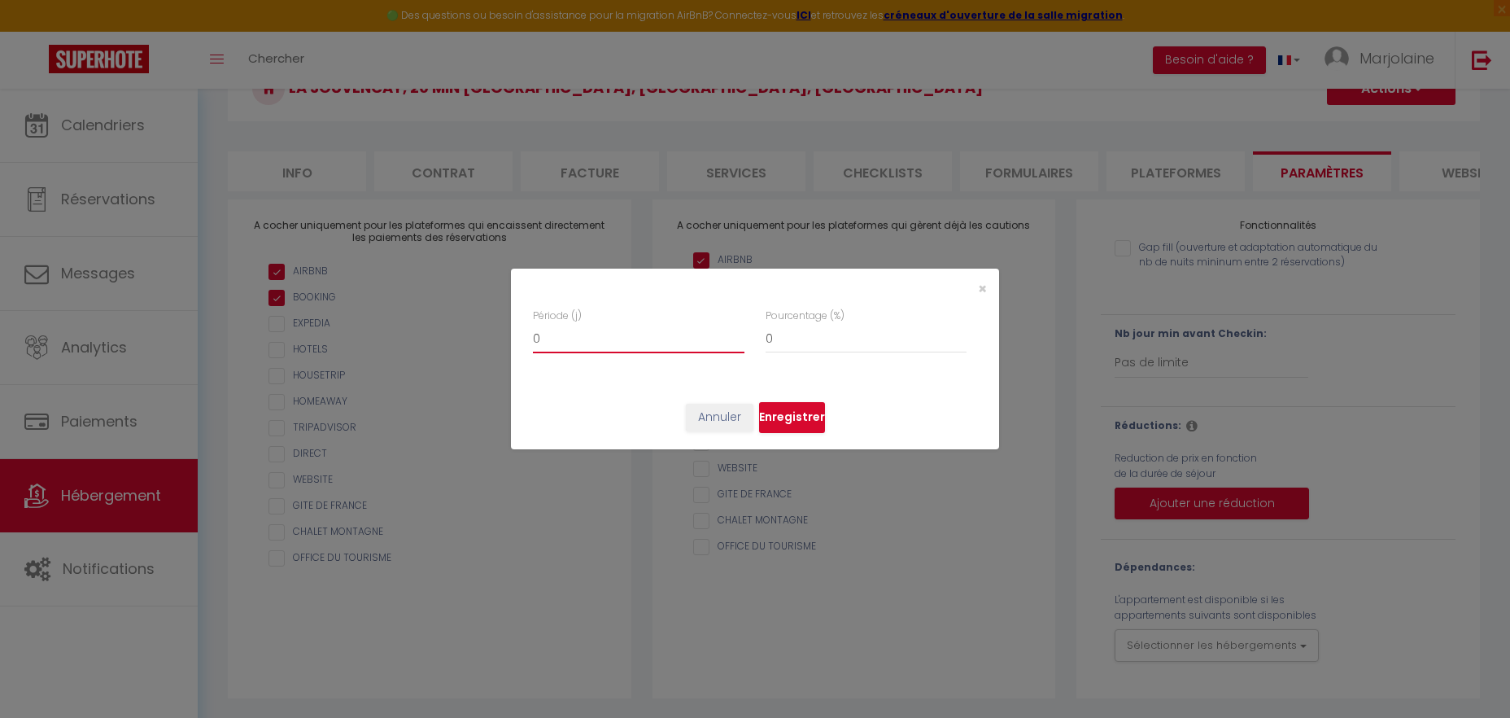
click at [607, 334] on input "0" at bounding box center [639, 338] width 212 height 29
checkbox input "false"
type input "7"
checkbox input "false"
type input "7"
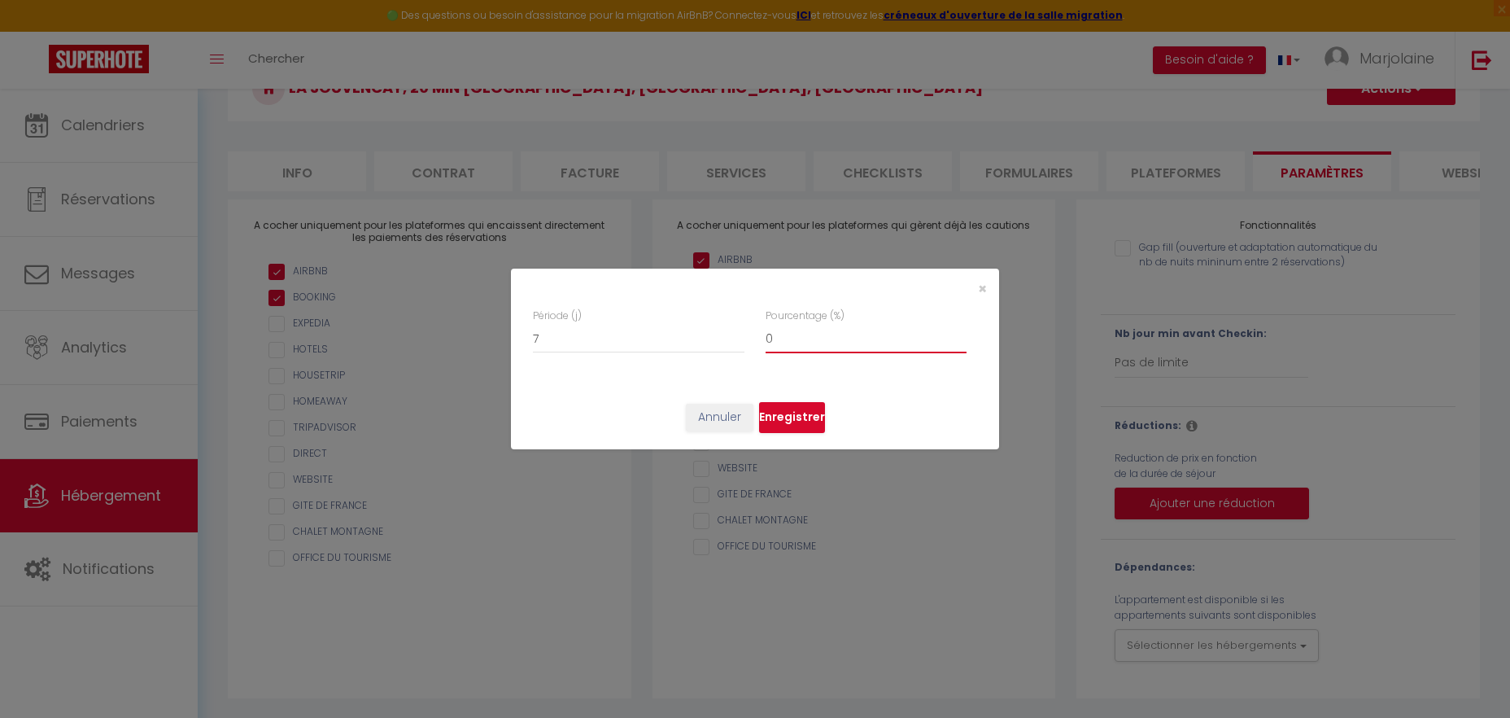
click at [784, 343] on input "0" at bounding box center [866, 338] width 201 height 29
checkbox input "false"
type input "1"
checkbox input "false"
type input "15"
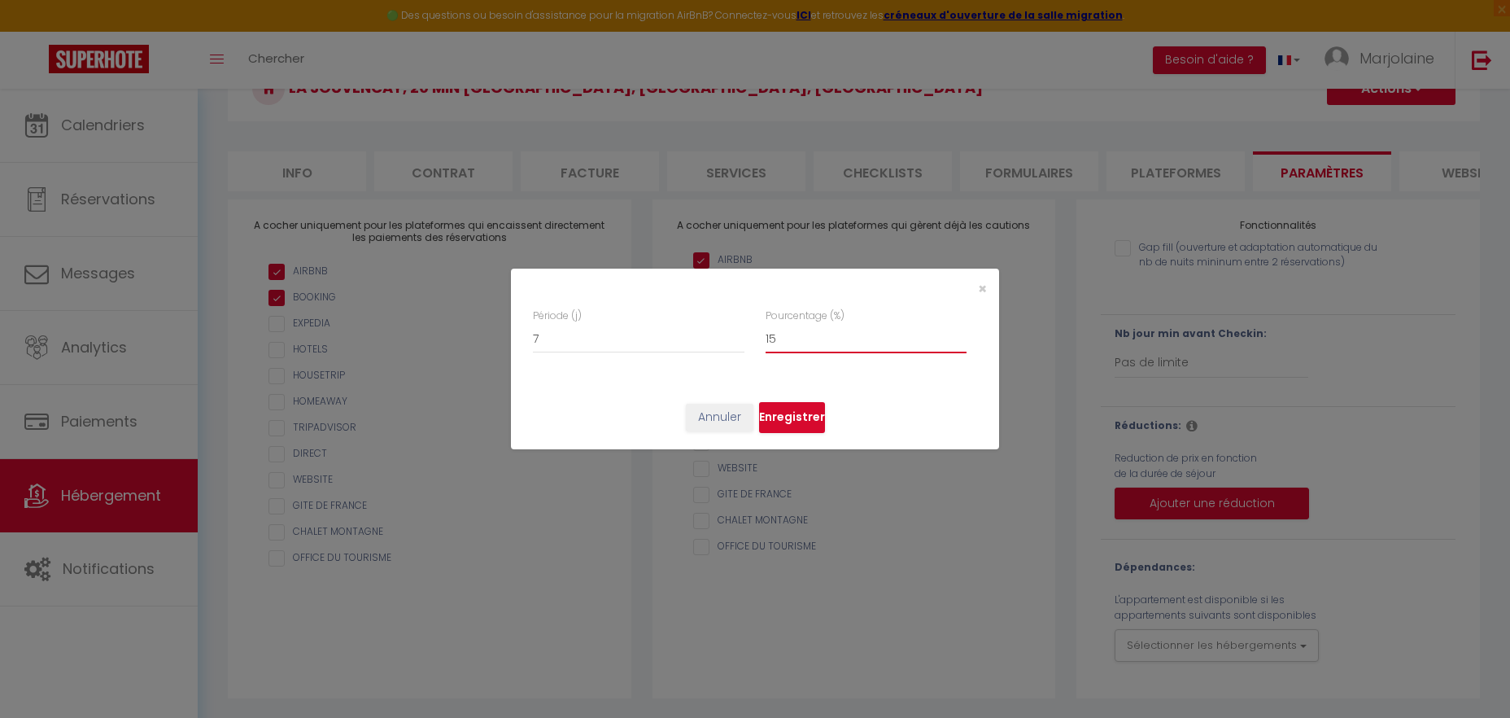
checkbox input "false"
type input "15"
click at [797, 409] on button "Enregistrer" at bounding box center [792, 417] width 66 height 31
checkbox input "false"
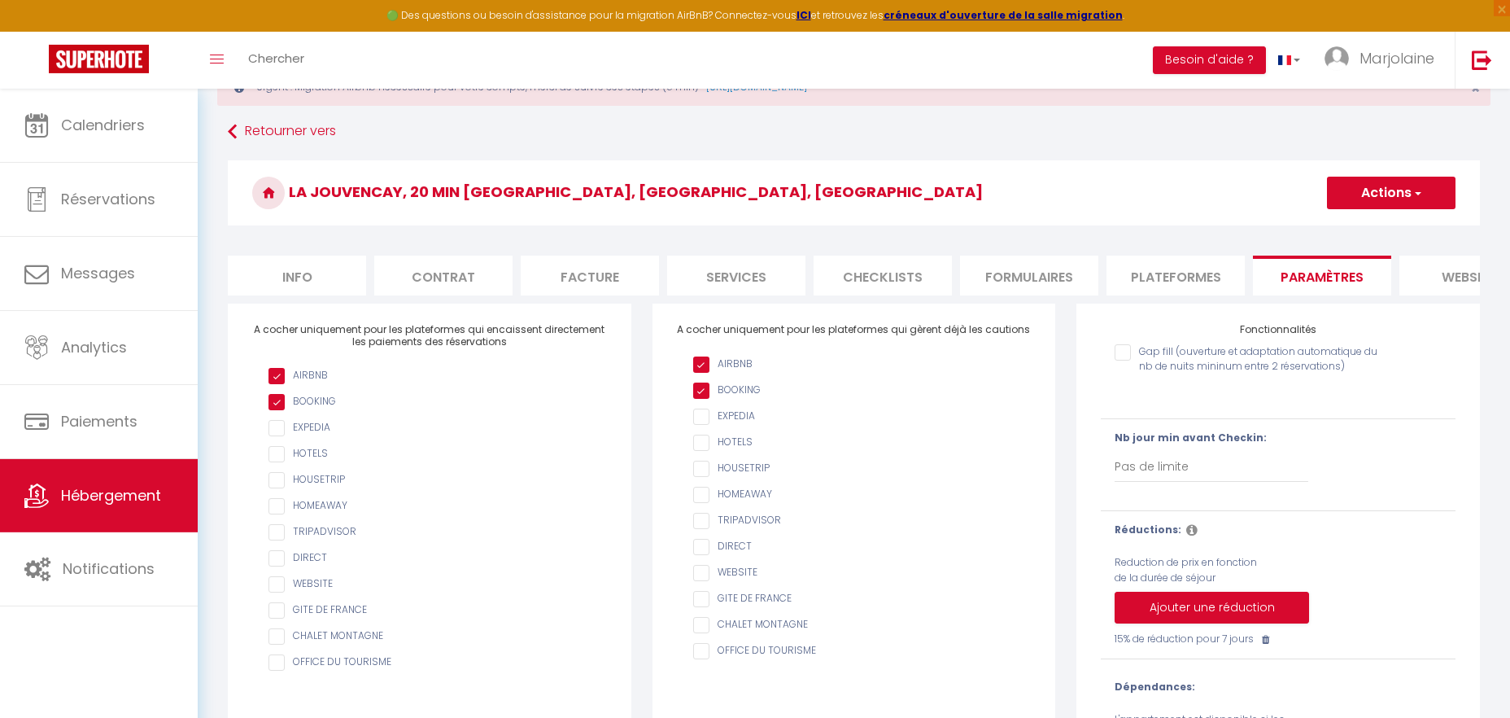
scroll to position [40, 0]
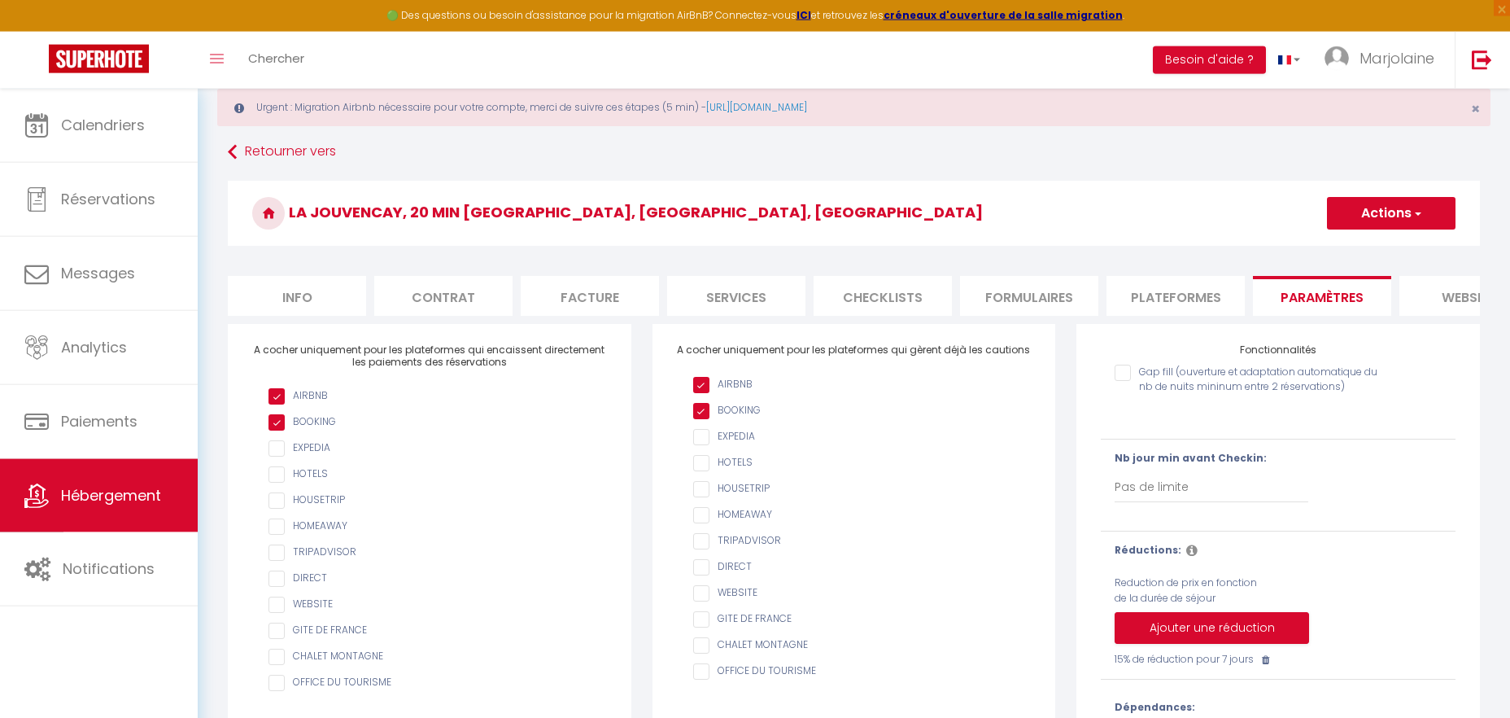
click at [1379, 216] on button "Actions" at bounding box center [1391, 213] width 129 height 33
click at [1356, 247] on input "Enregistrer" at bounding box center [1373, 249] width 60 height 16
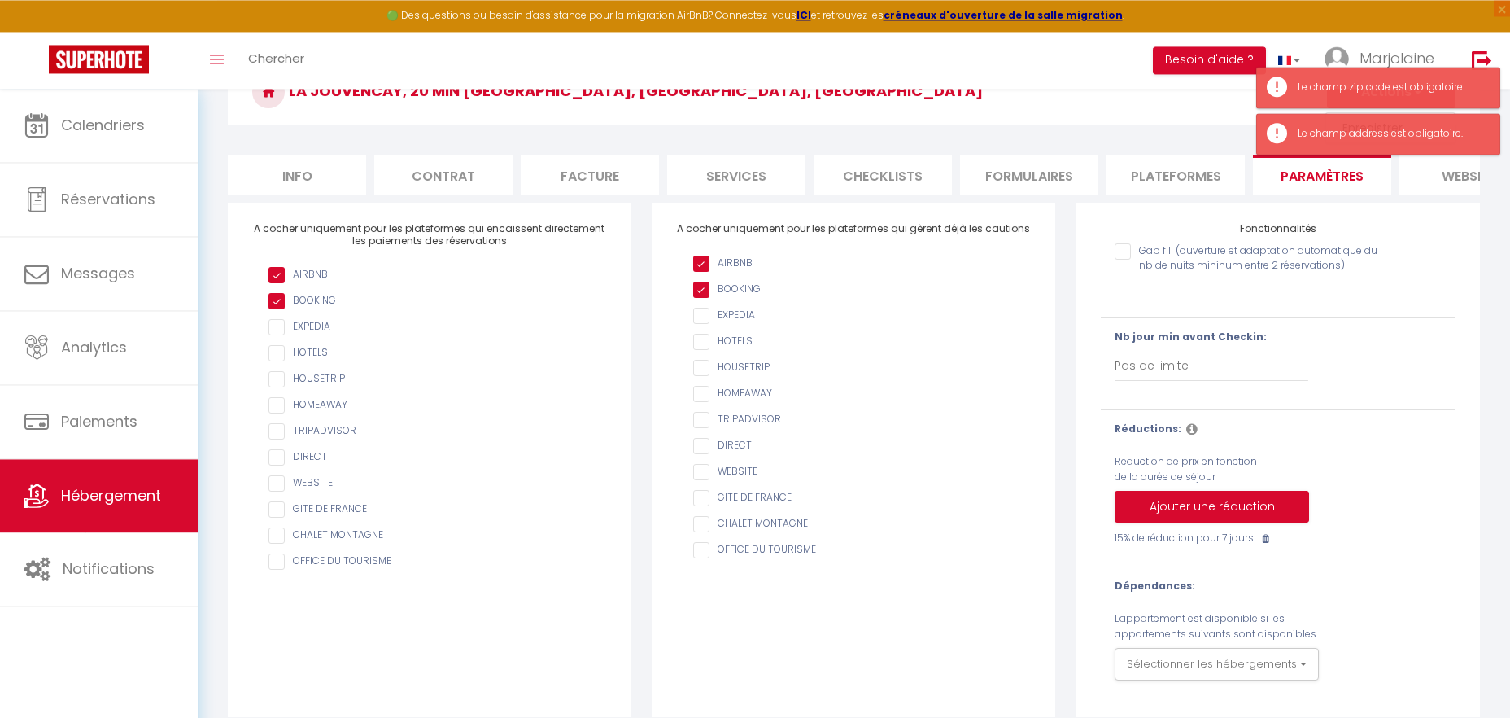
scroll to position [180, 0]
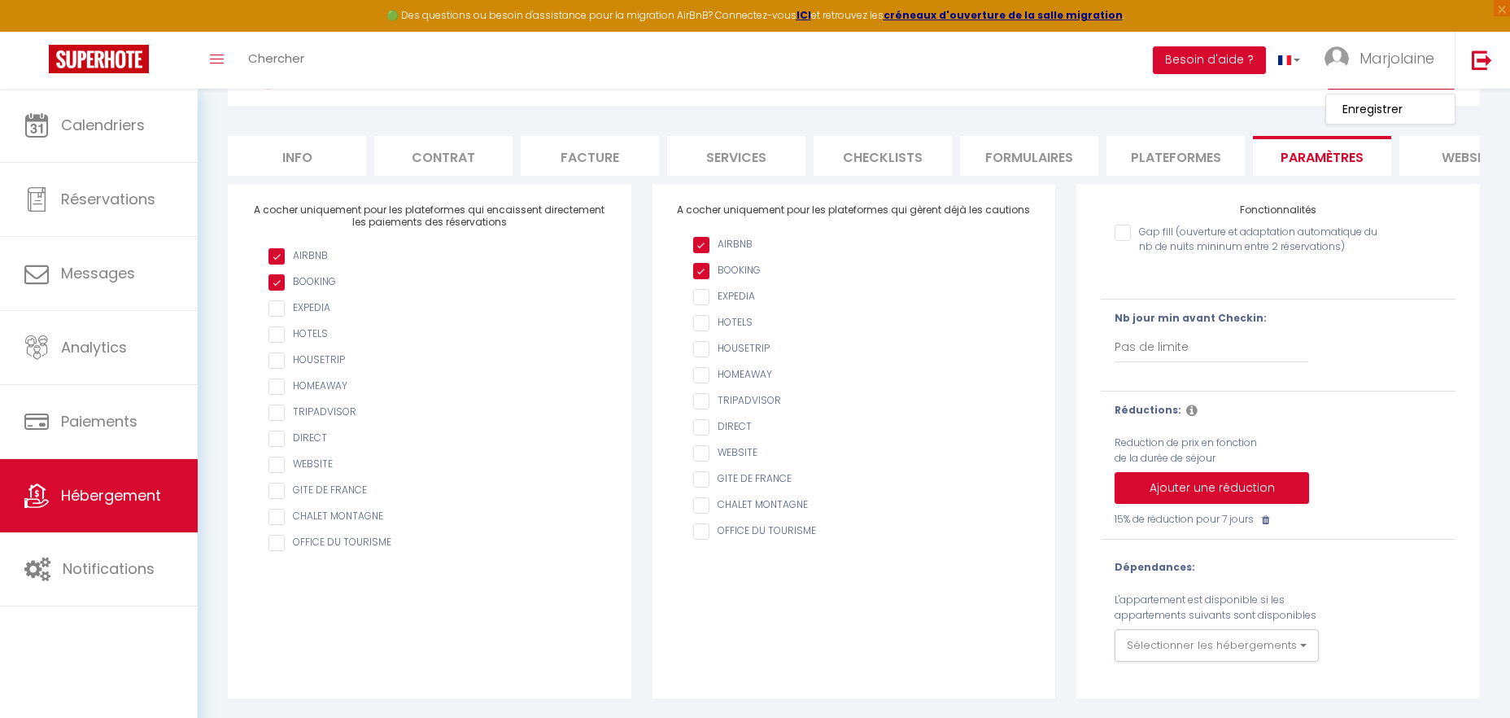
click at [1368, 100] on link "Enregistrer" at bounding box center [1390, 108] width 129 height 21
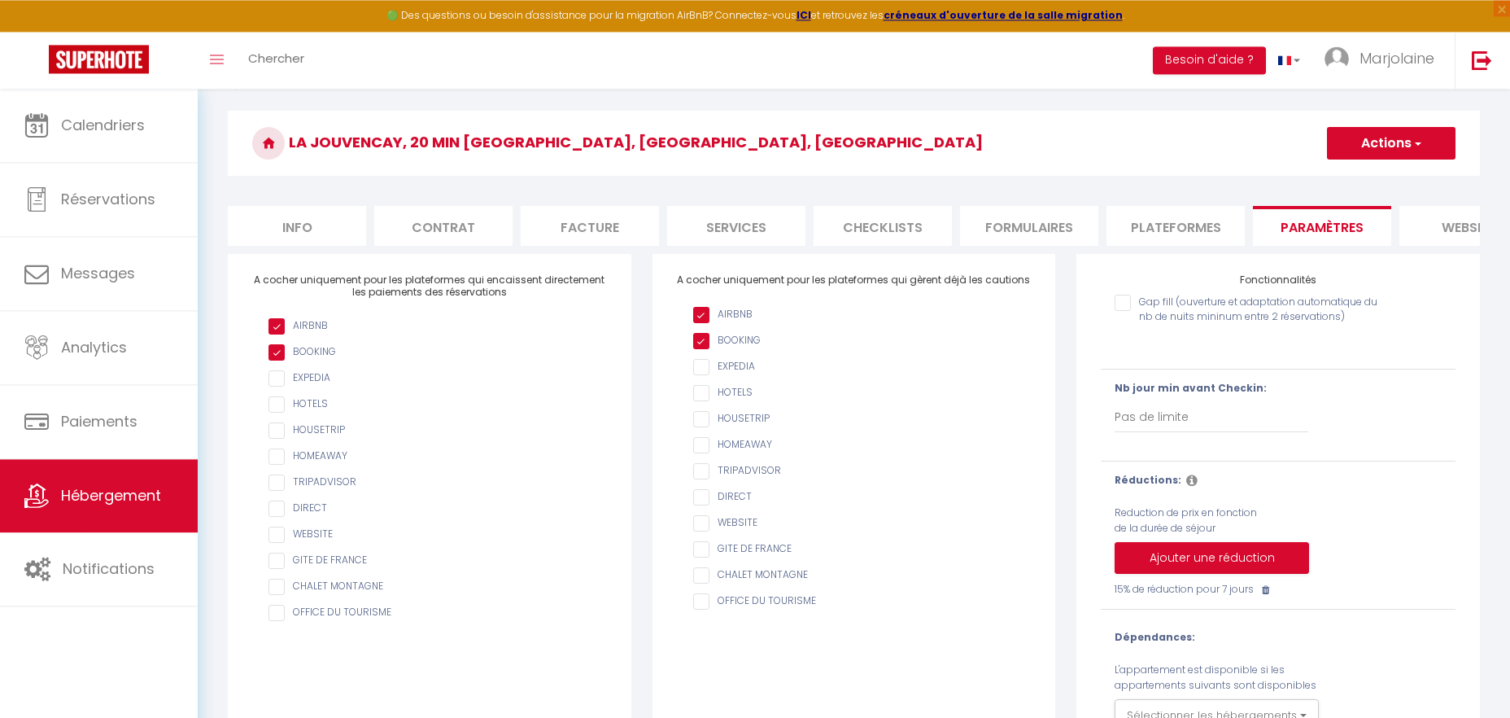
scroll to position [108, 0]
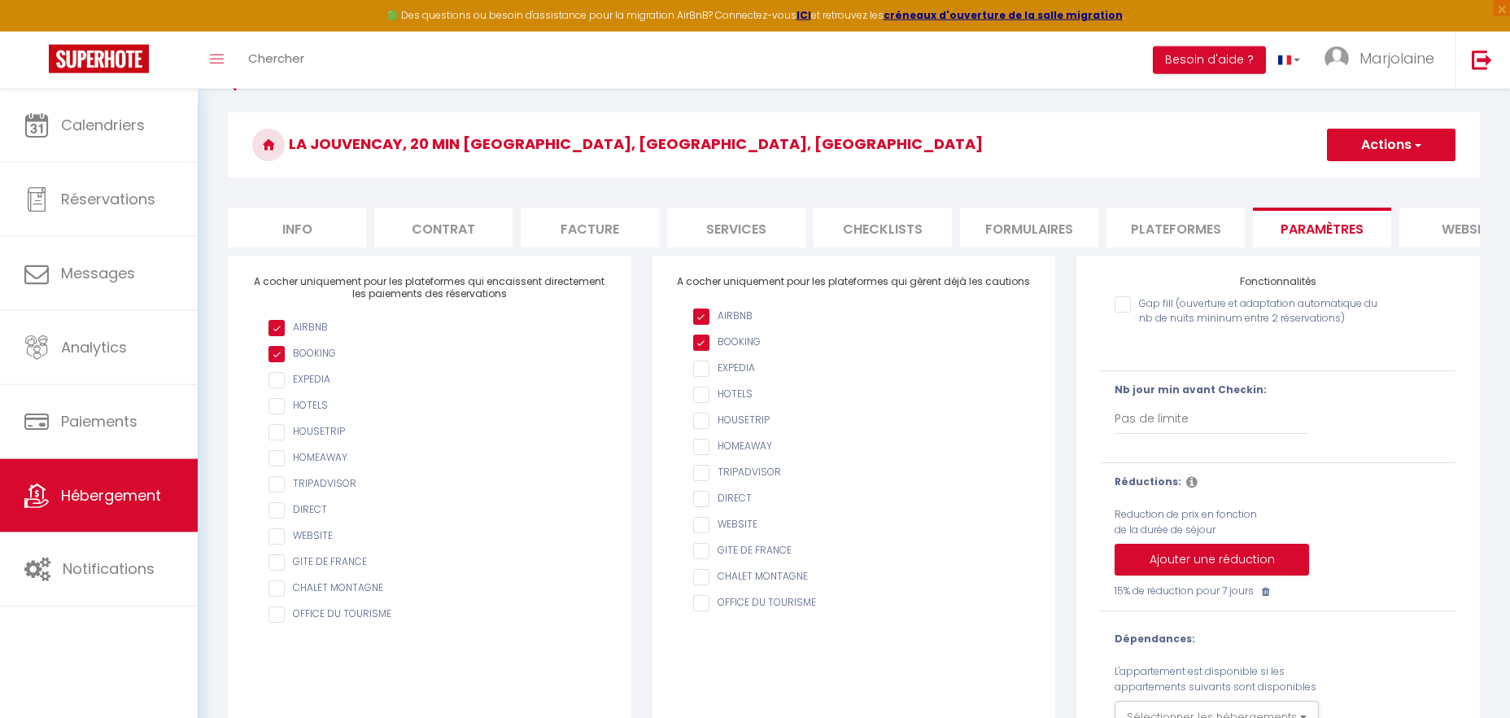
click at [1378, 142] on button "Actions" at bounding box center [1391, 145] width 129 height 33
click at [1360, 177] on input "Enregistrer" at bounding box center [1373, 181] width 60 height 16
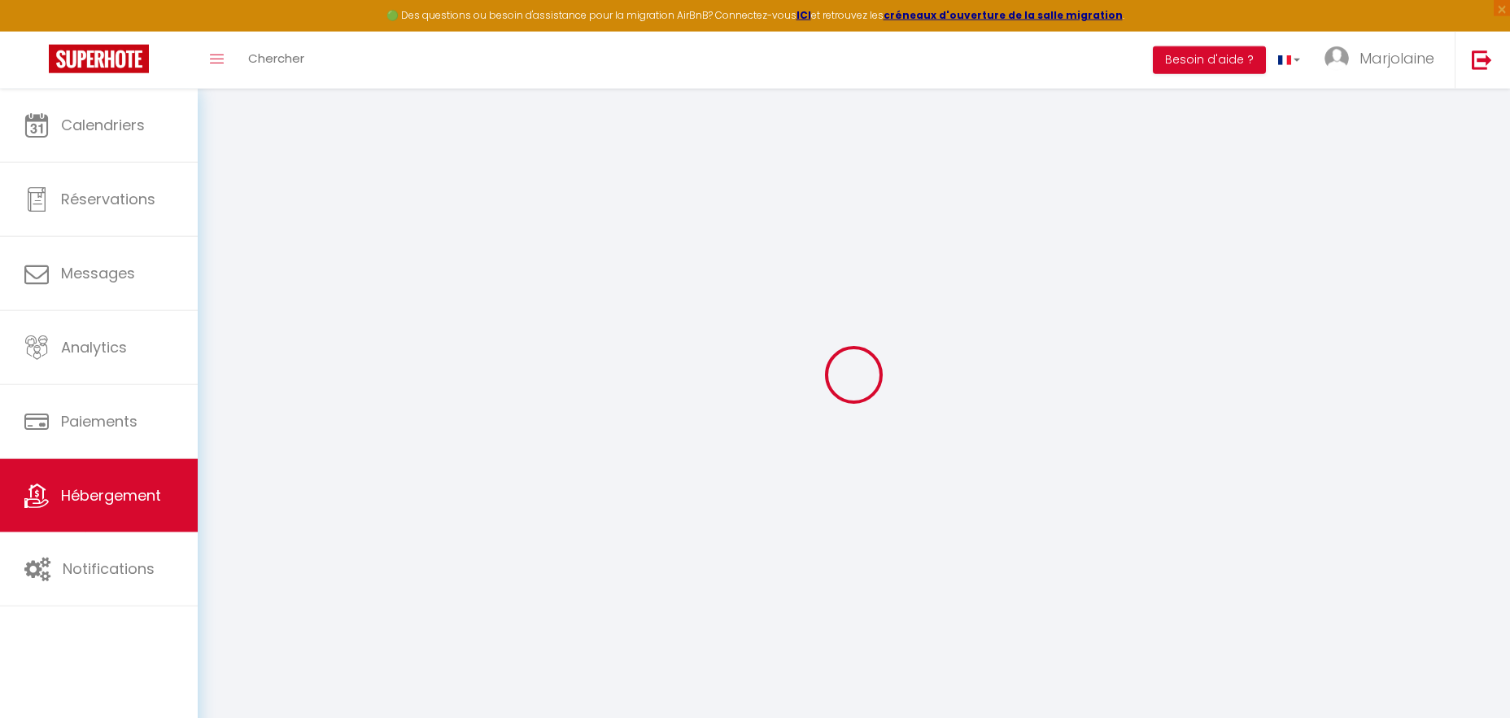
scroll to position [89, 0]
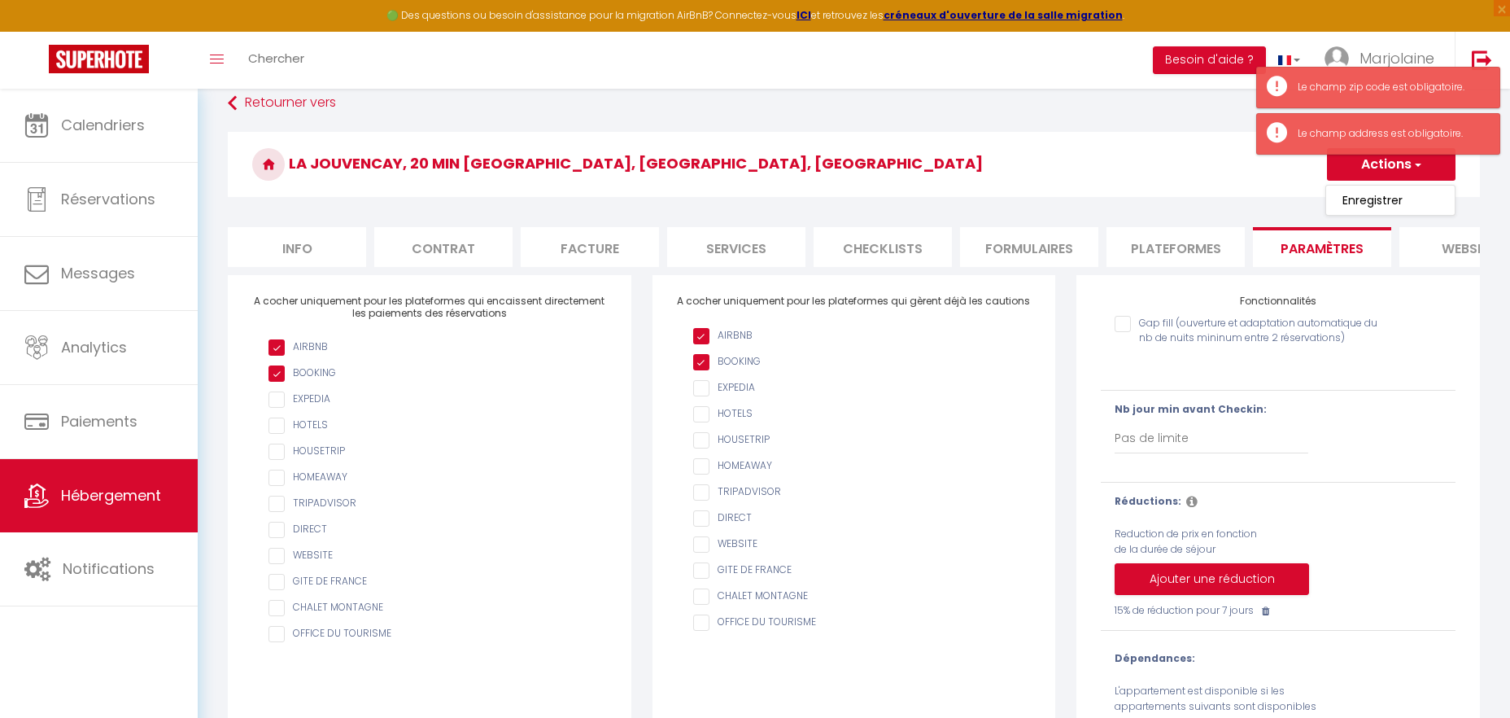
click at [324, 245] on li "Info" at bounding box center [297, 247] width 138 height 40
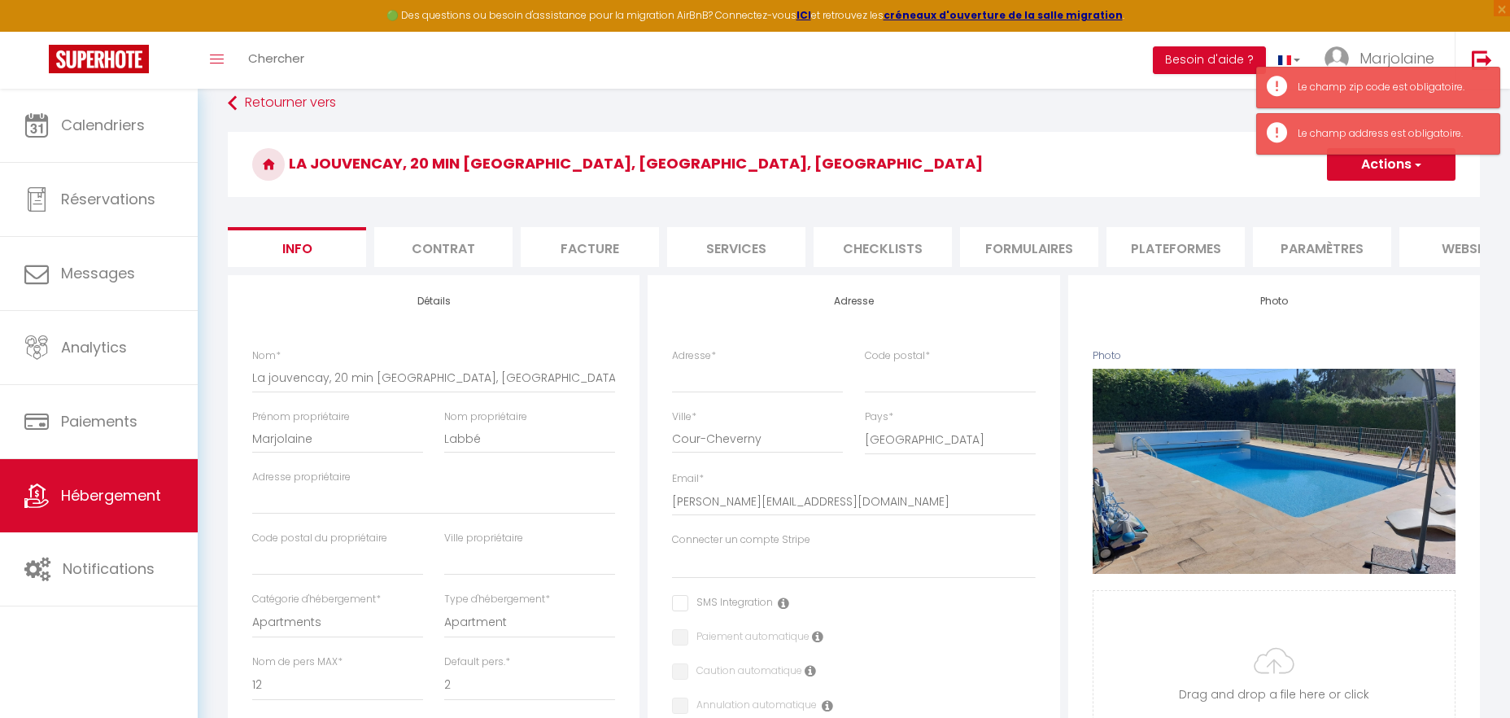
select select
checkbox input "false"
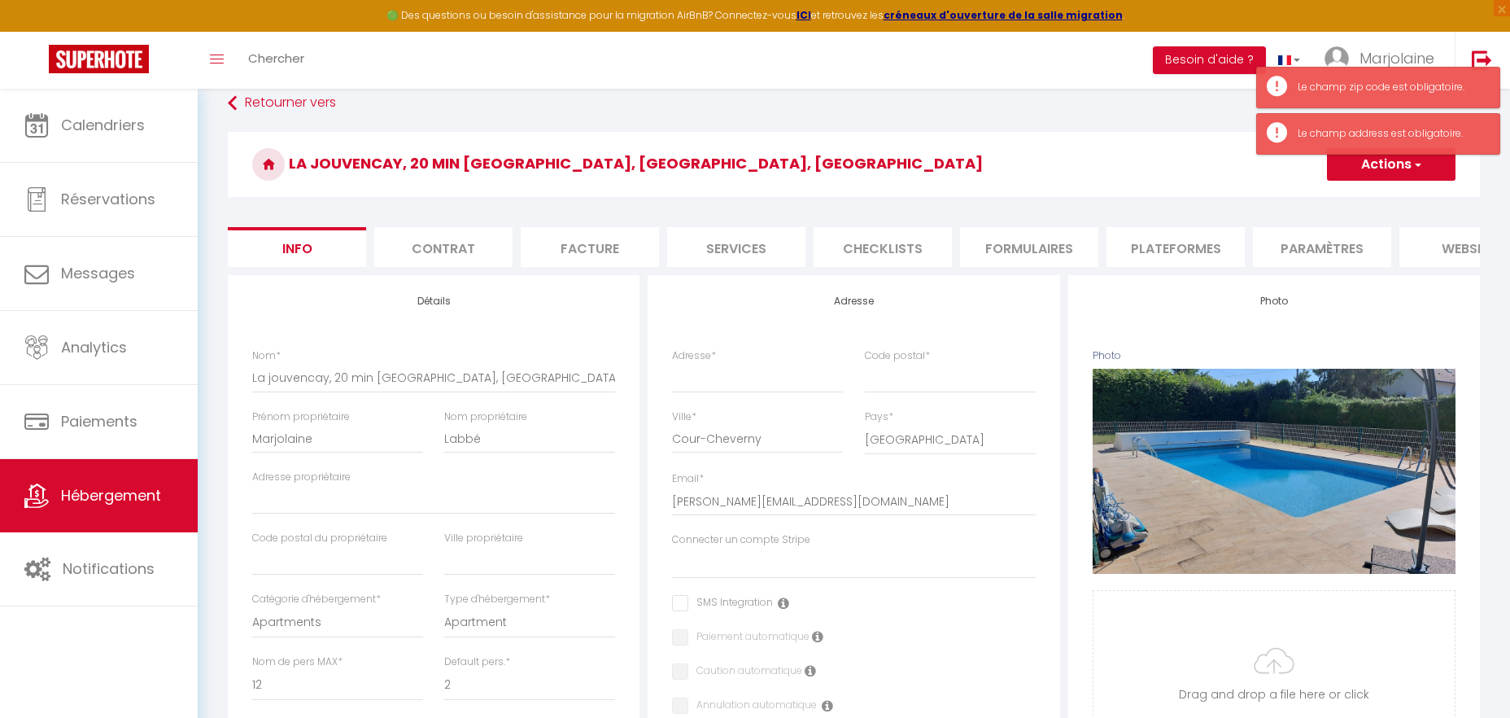
checkbox input "false"
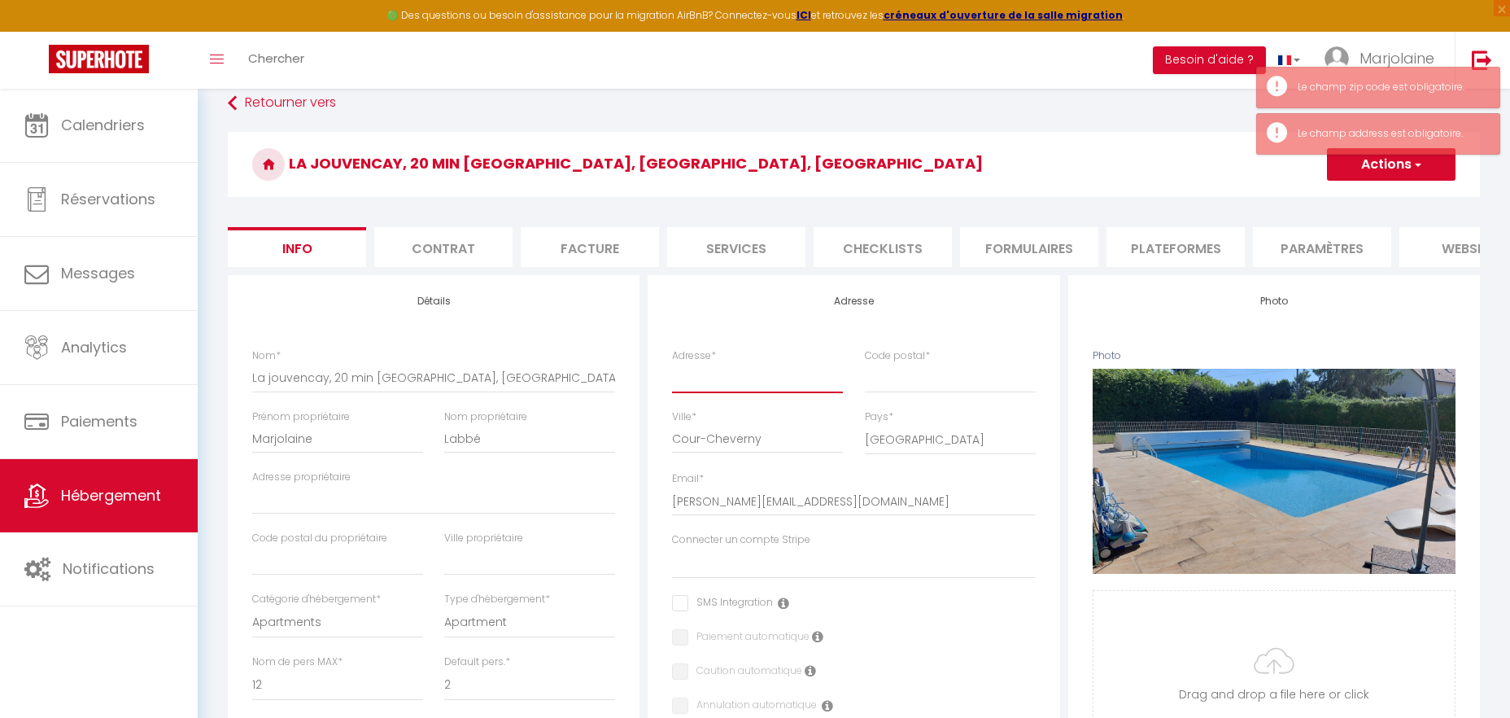
click at [730, 380] on input "Adresse *" at bounding box center [757, 377] width 171 height 29
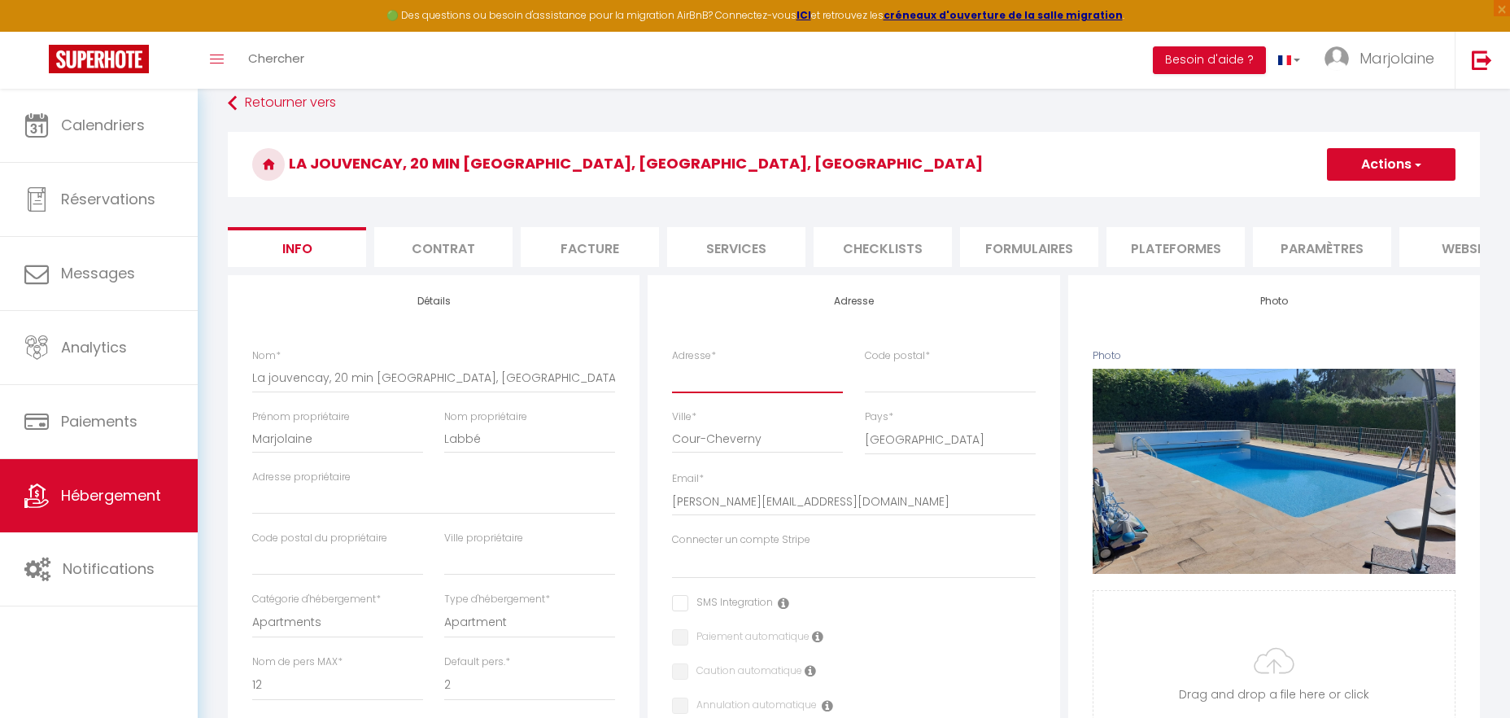
type input "7"
select select
checkbox input "false"
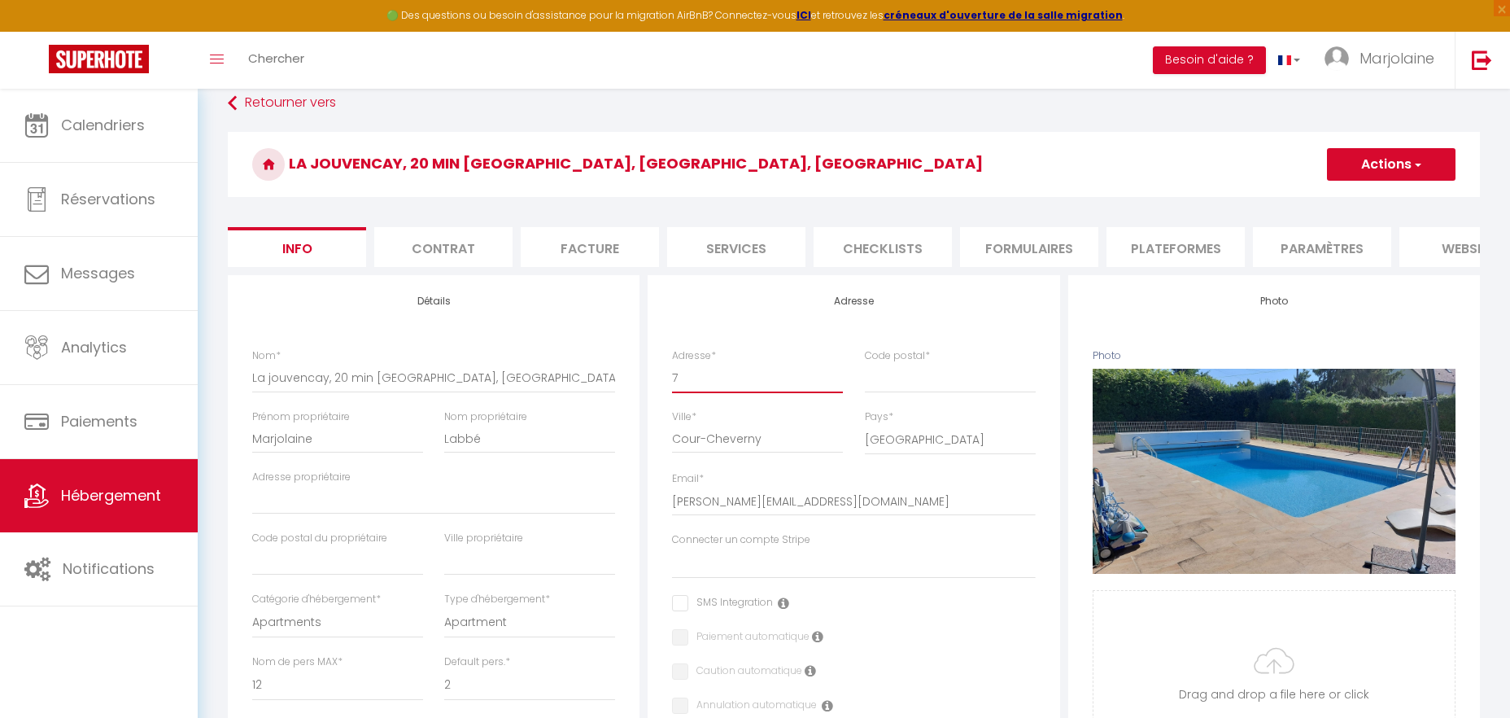
checkbox input "false"
type input "7"
select select
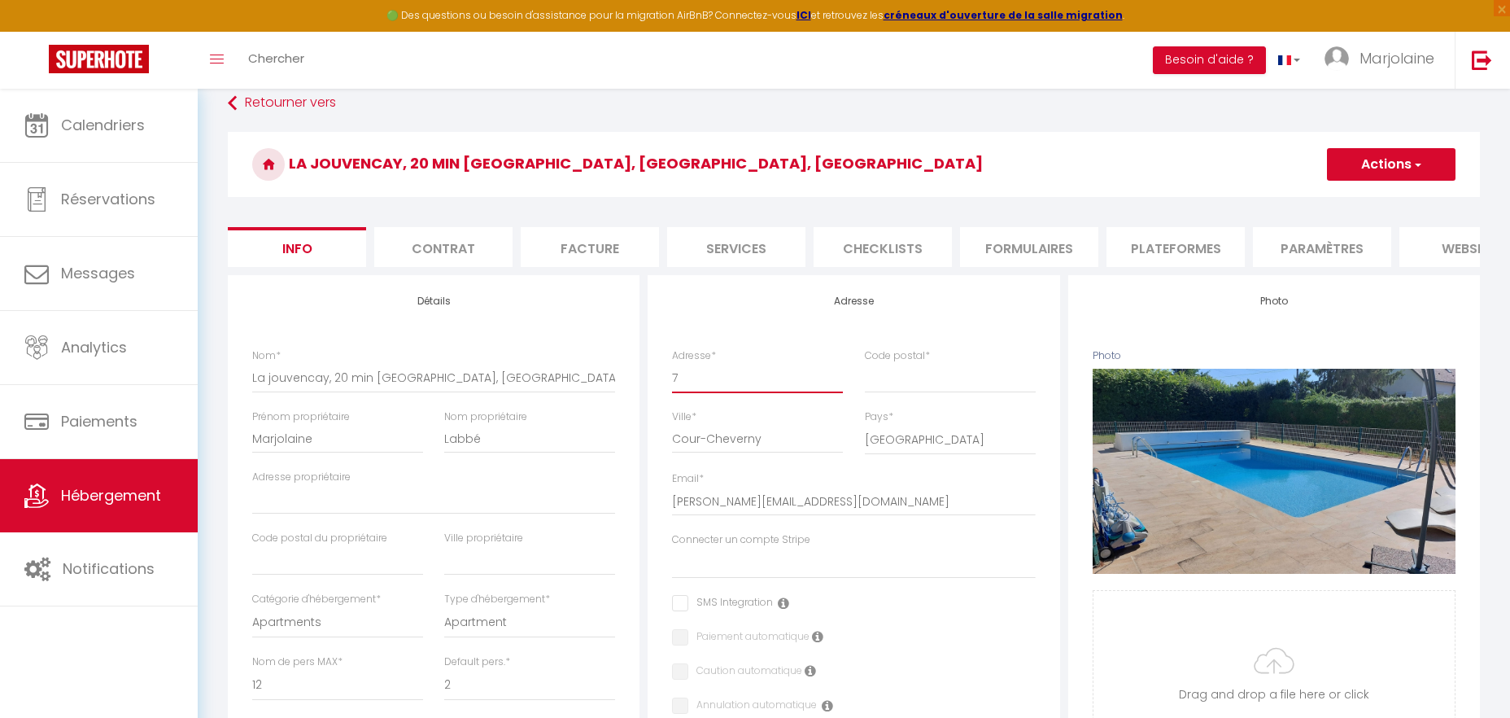
checkbox input "false"
type input "7 v"
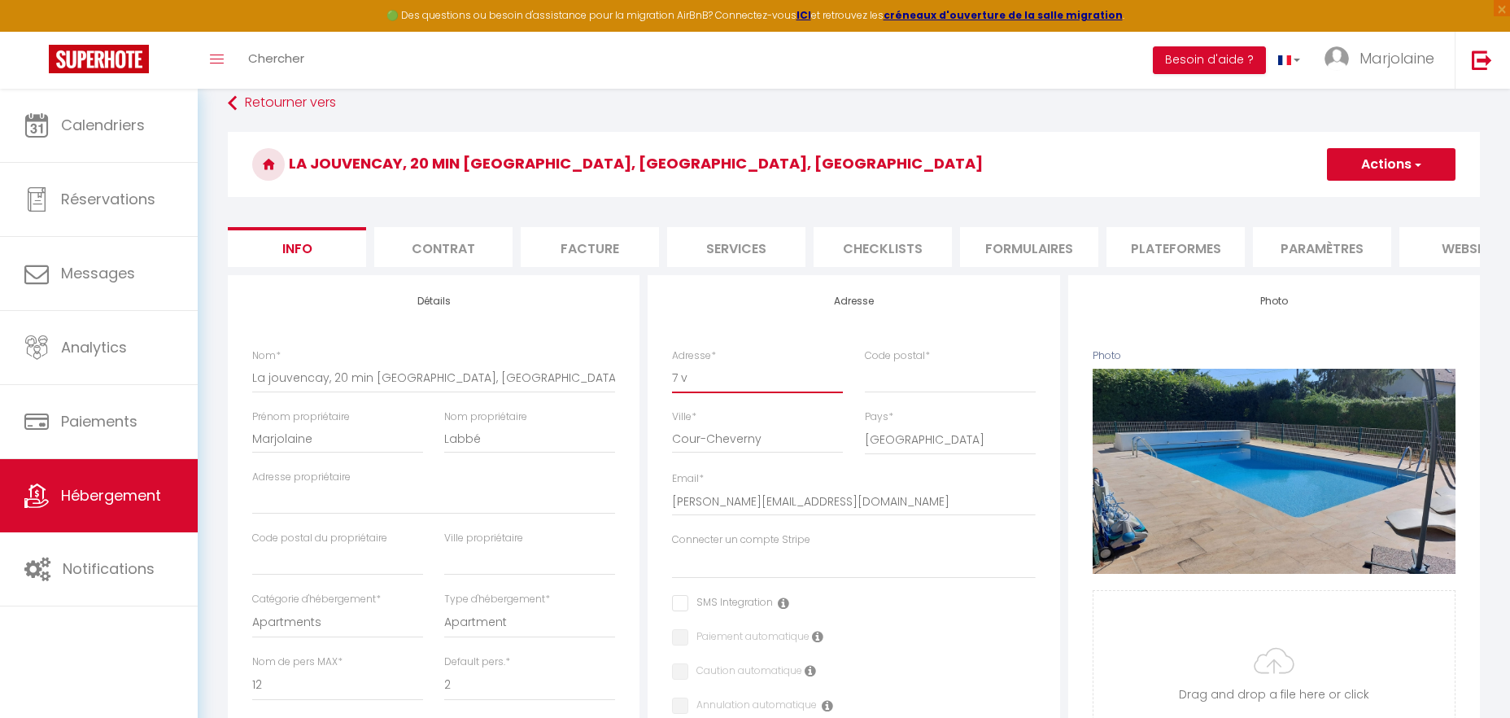
select select
checkbox input "false"
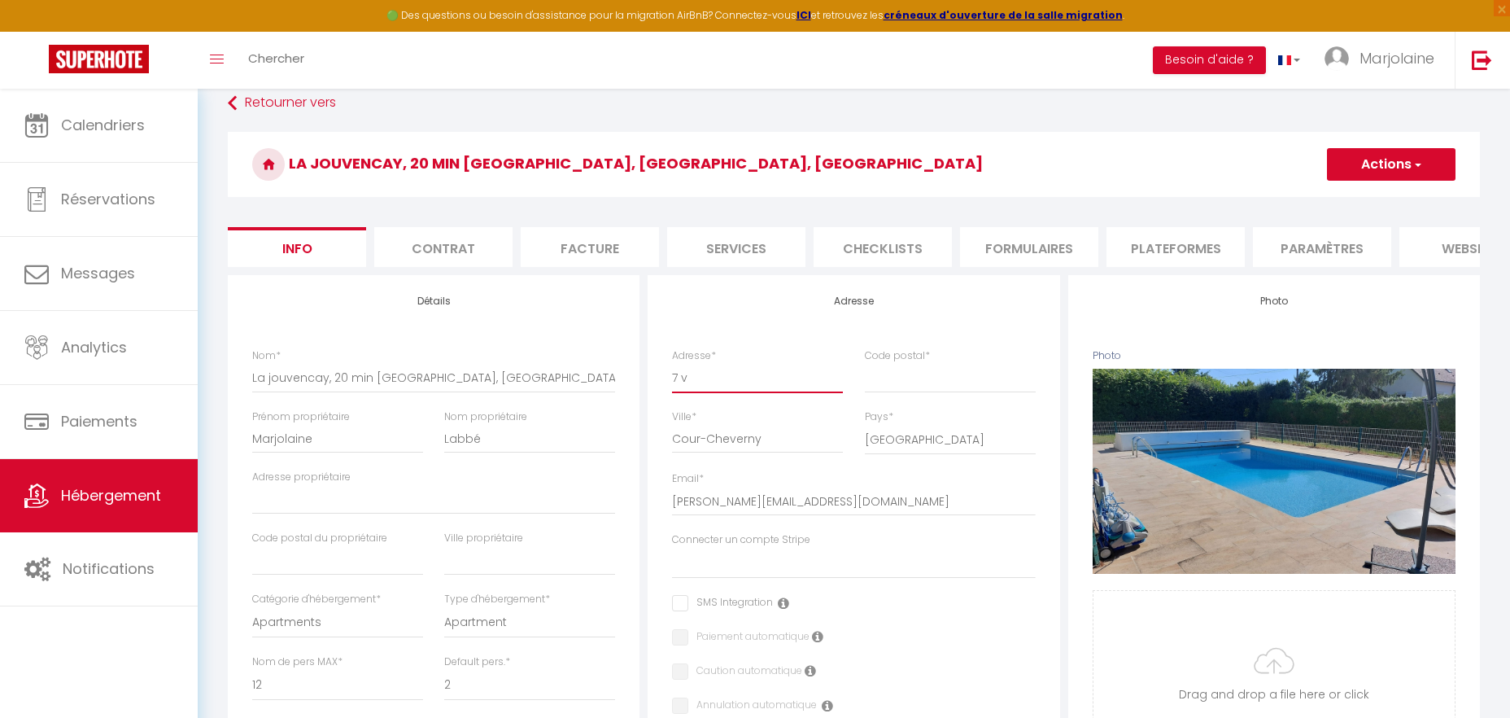
checkbox input "false"
type input "7 vo"
select select
checkbox input "false"
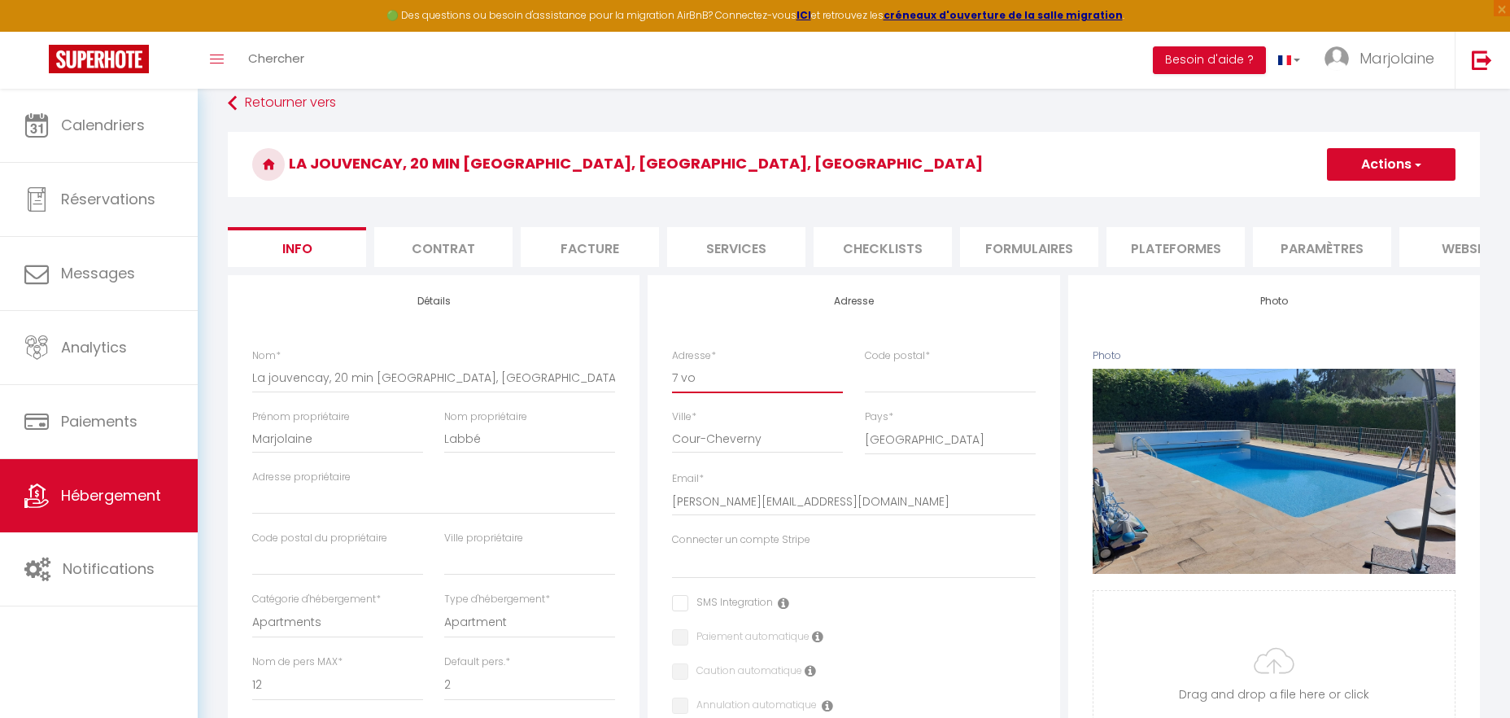
checkbox input "false"
type input "7 voi"
select select
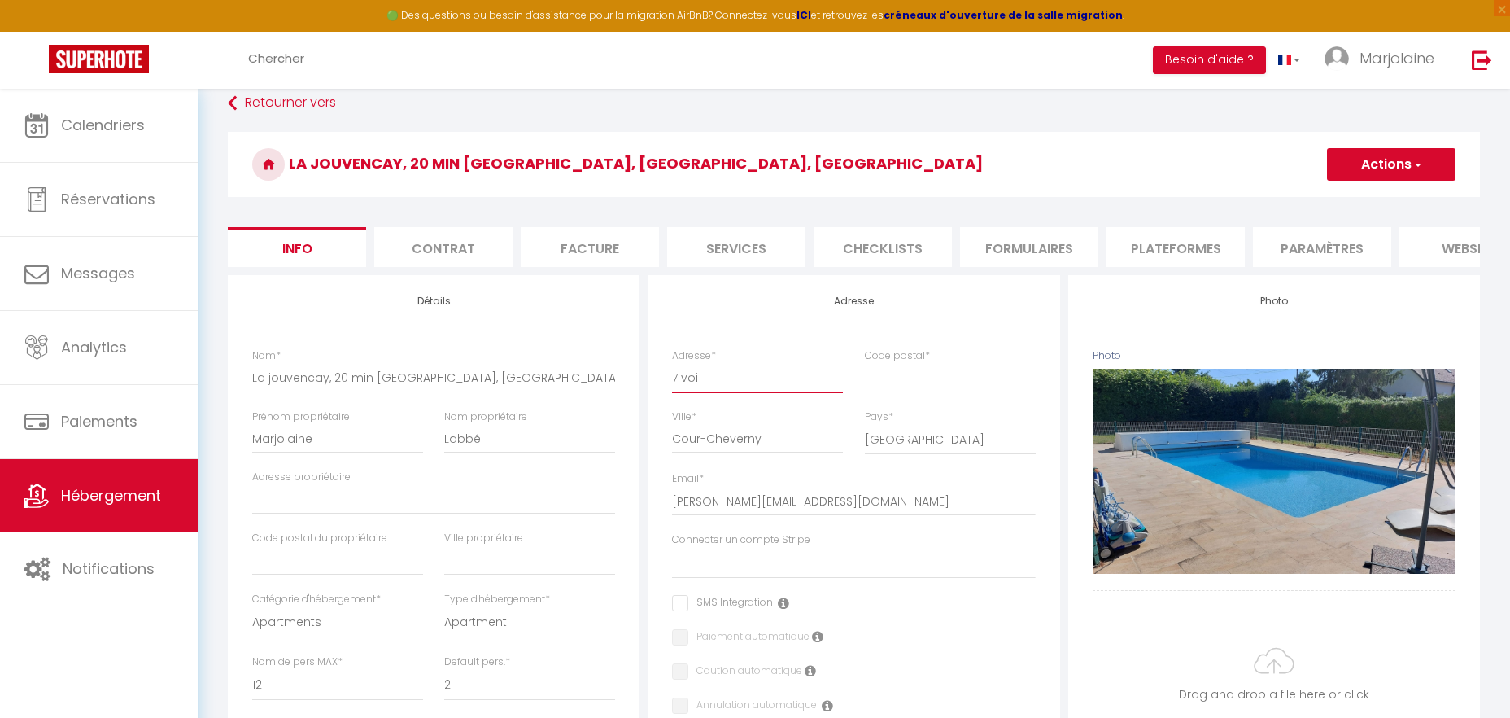
select select
checkbox input "false"
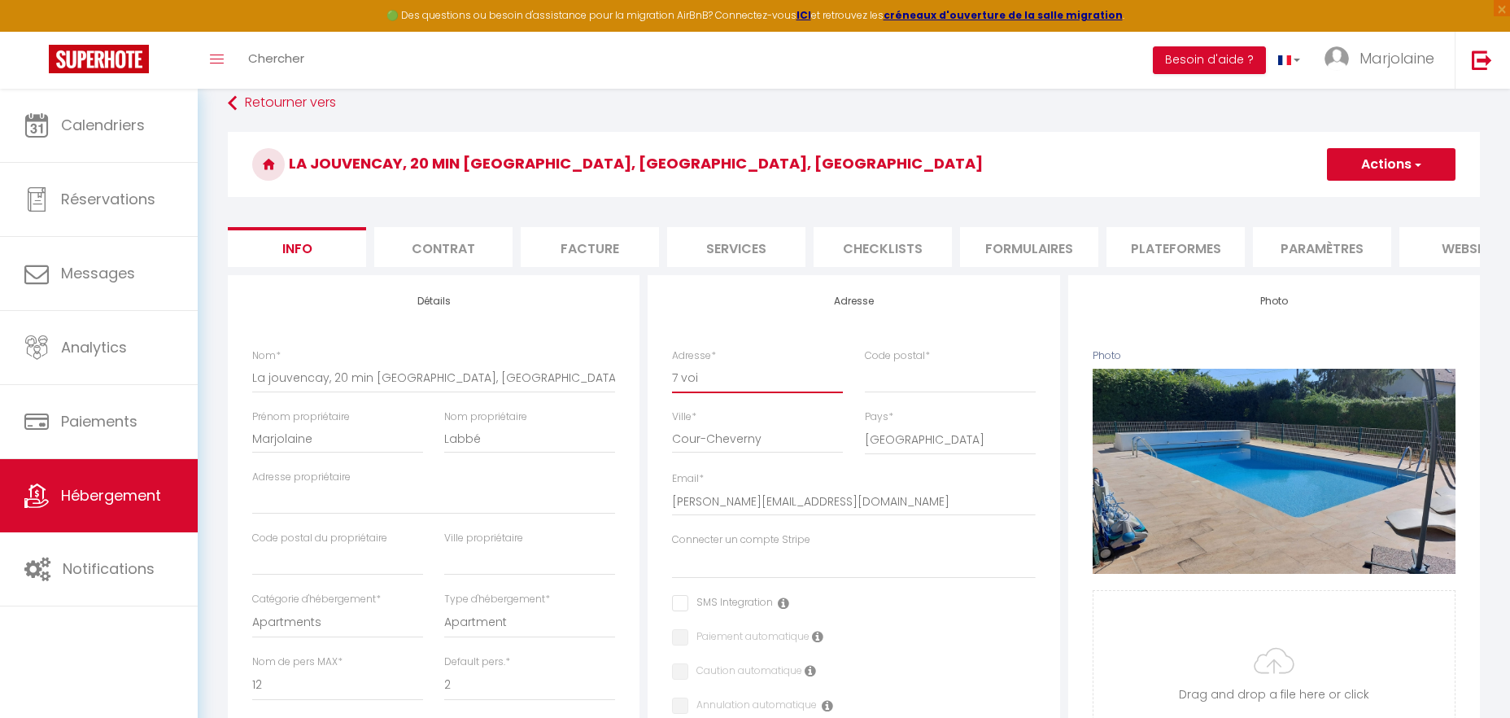
type input "7 voie"
select select
checkbox input "false"
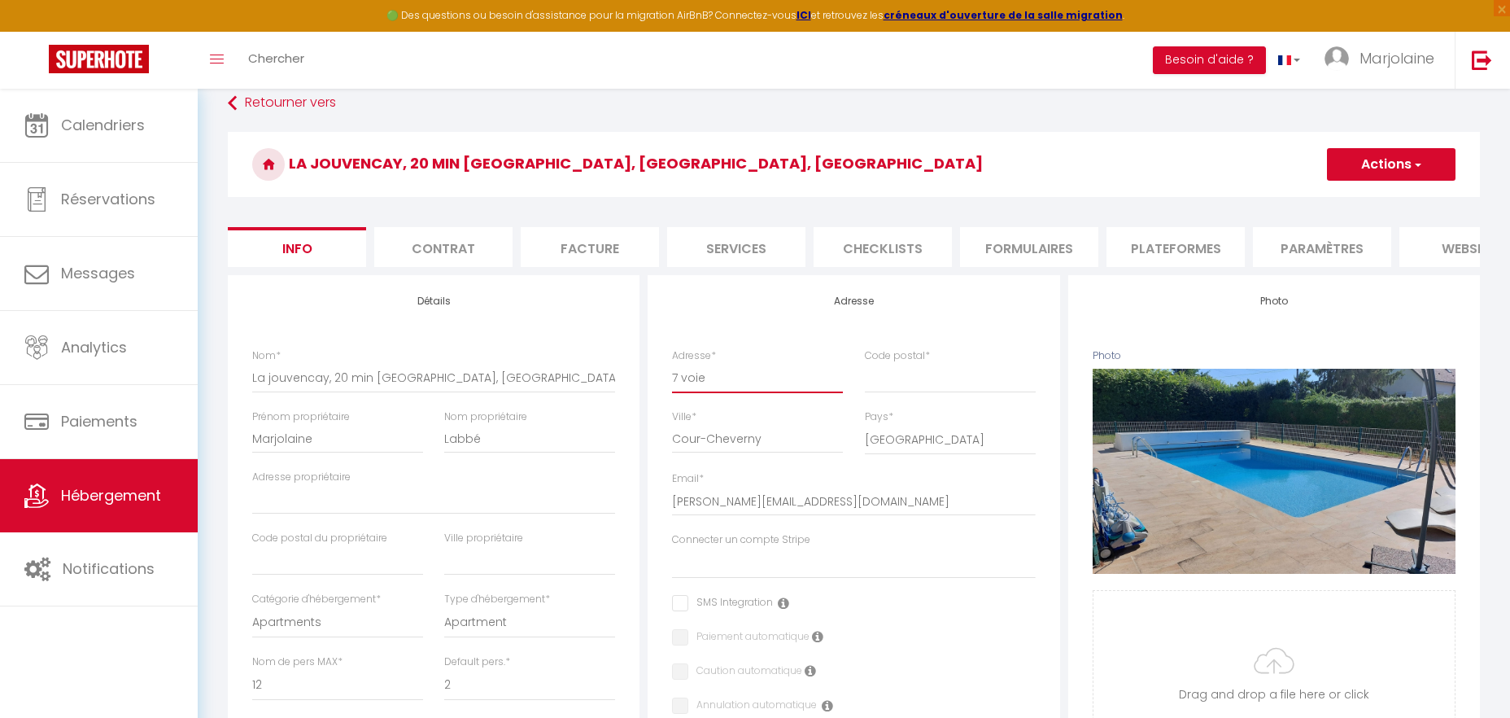
checkbox input "false"
type input "7 voie"
select select
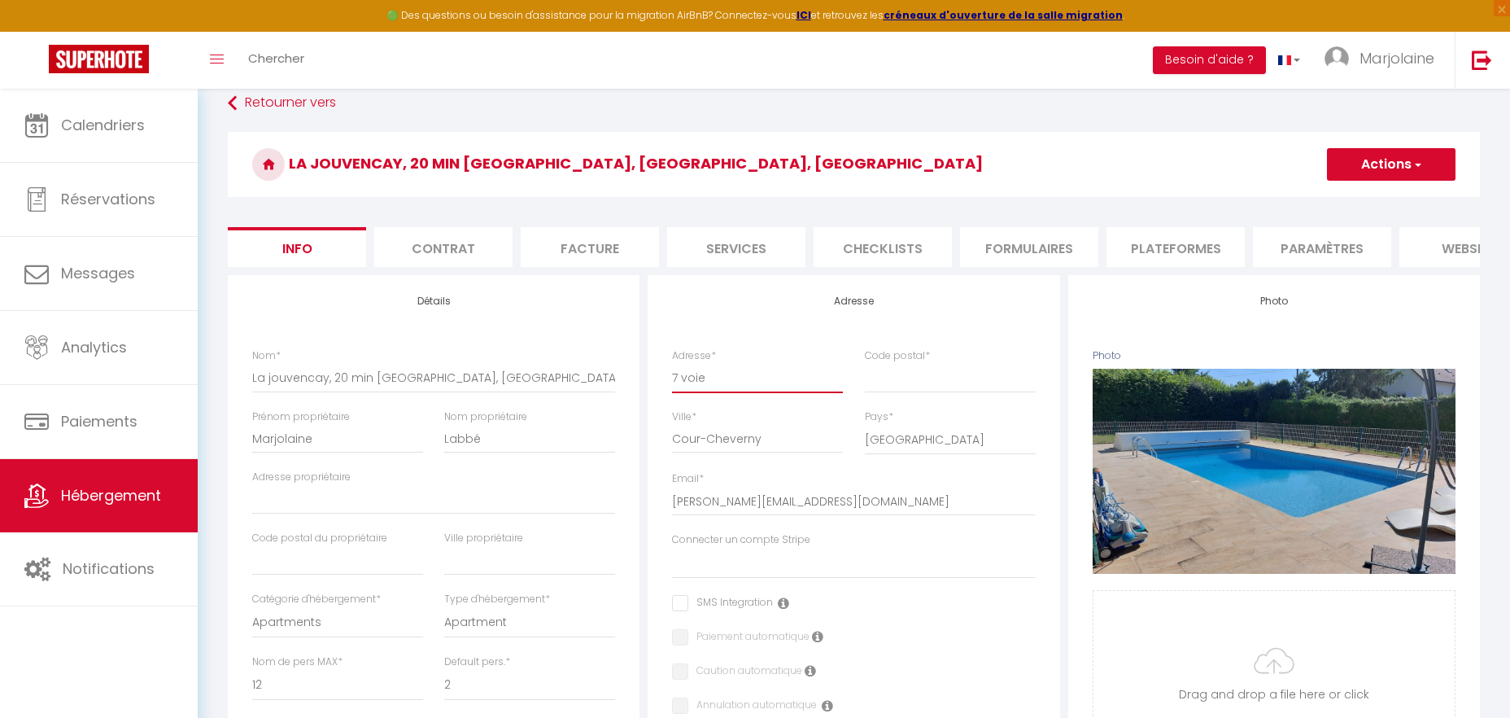
checkbox input "false"
type input "7 voie c"
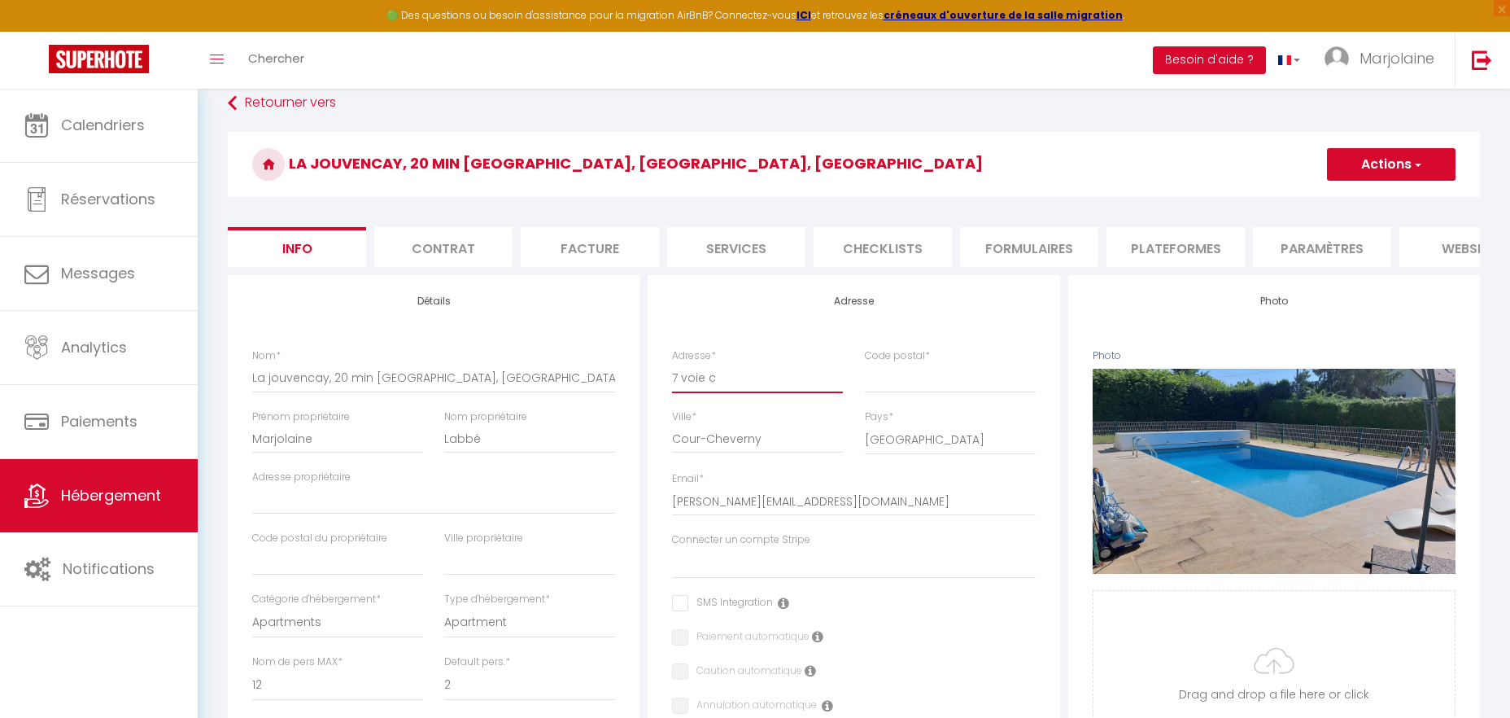
select select
checkbox input "false"
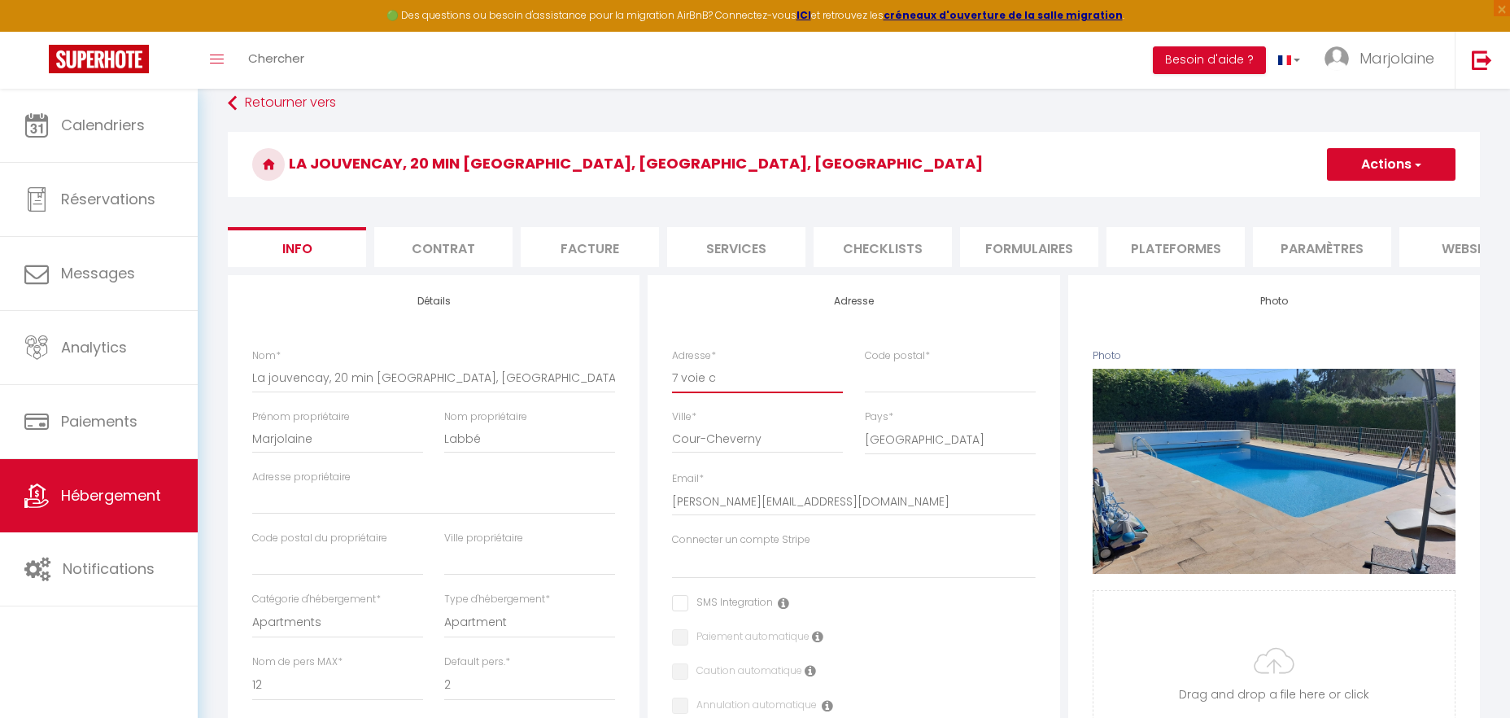
checkbox input "false"
type input "7 voie co"
select select
checkbox input "false"
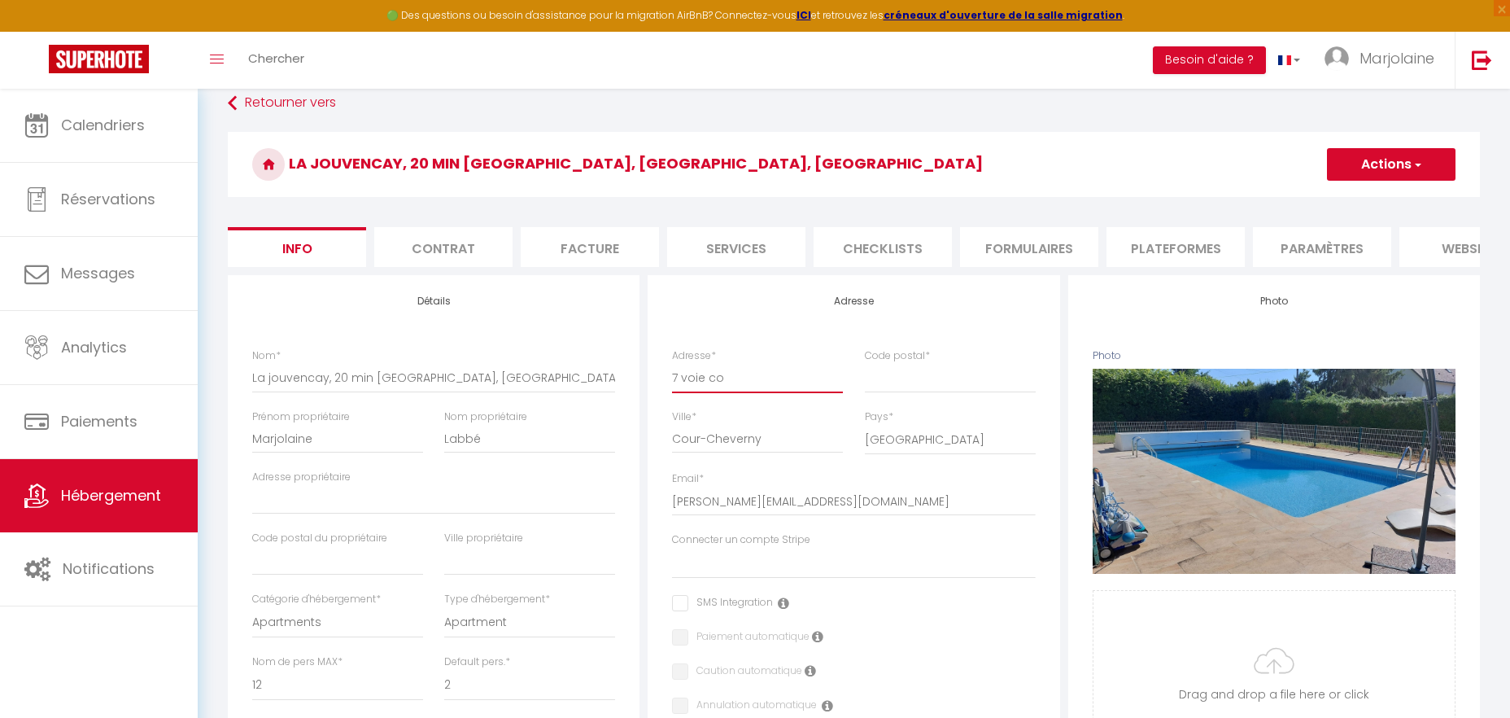
checkbox input "false"
type input "7 voie com"
select select
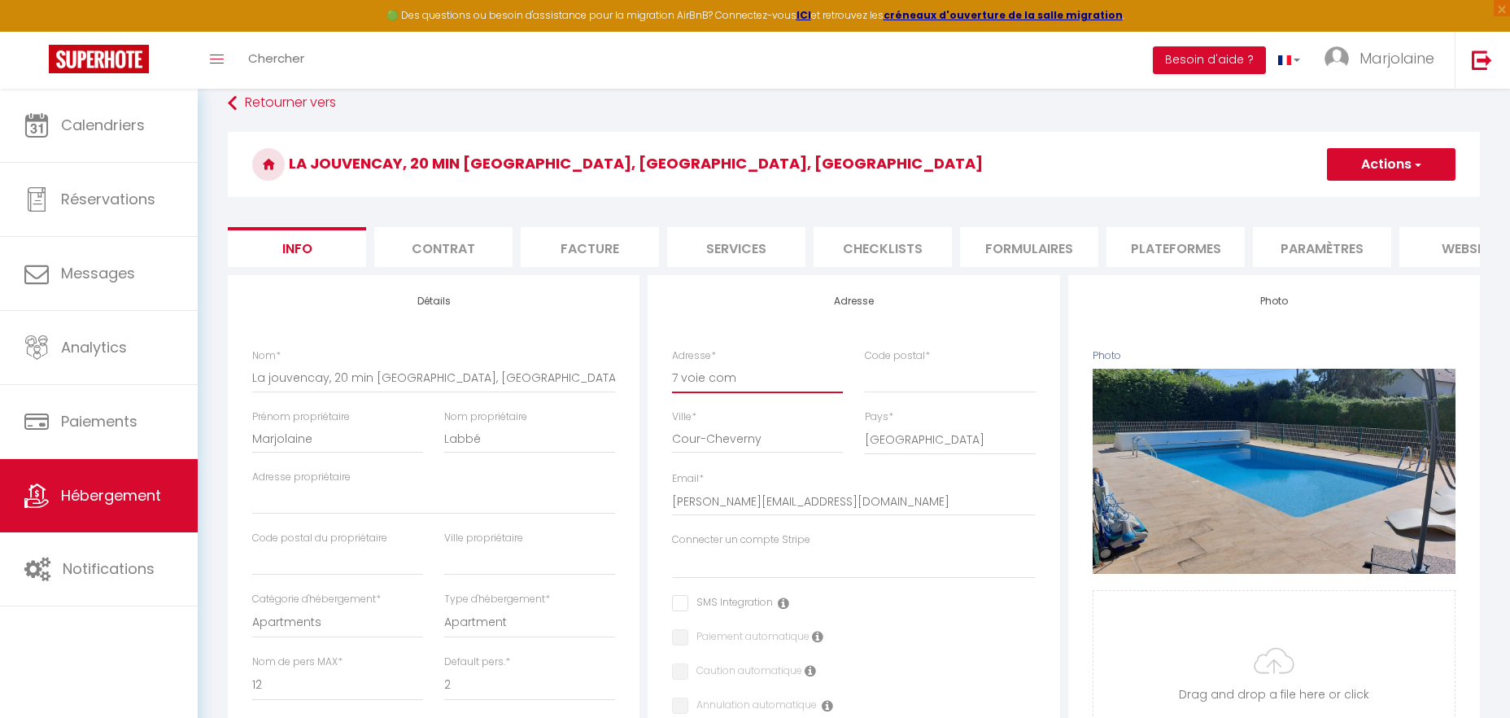
select select
checkbox input "false"
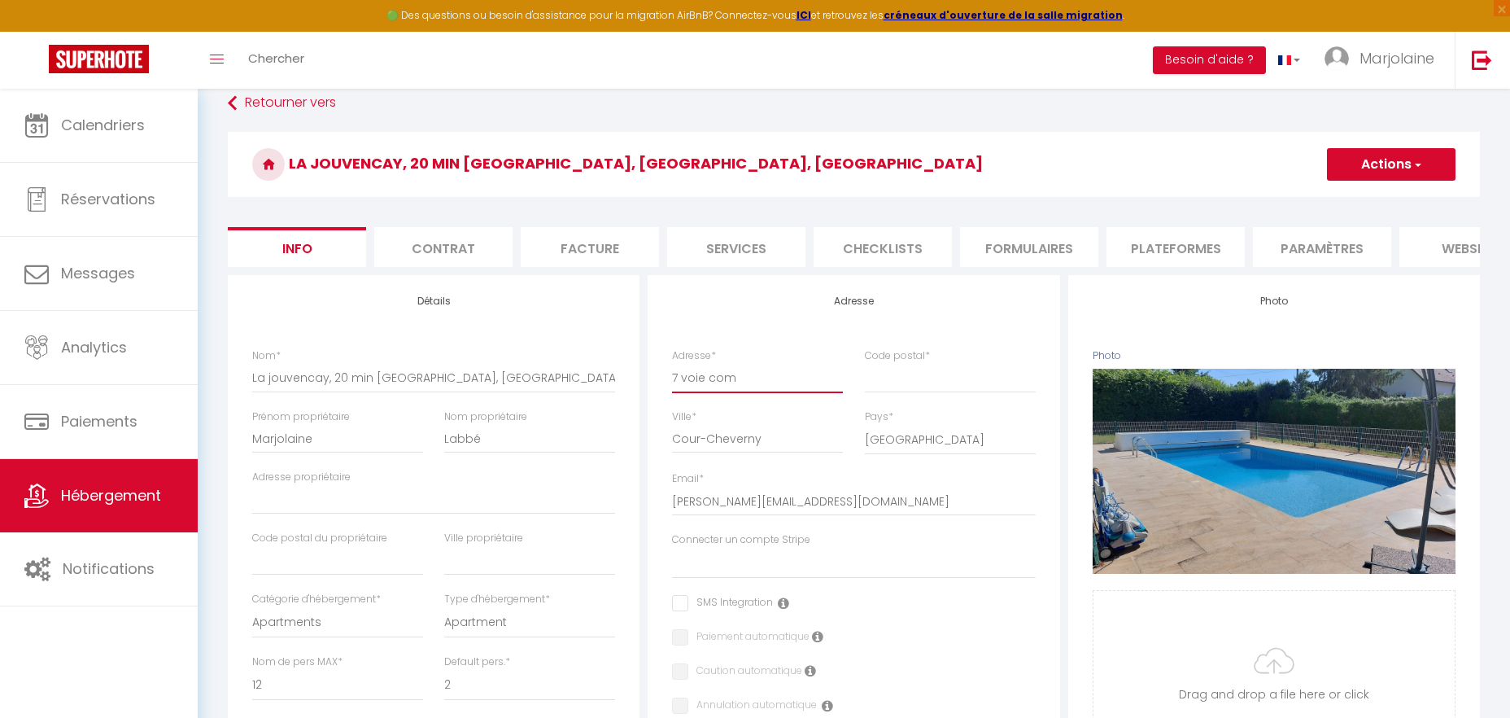
type input "7 voie comm"
select select
checkbox input "false"
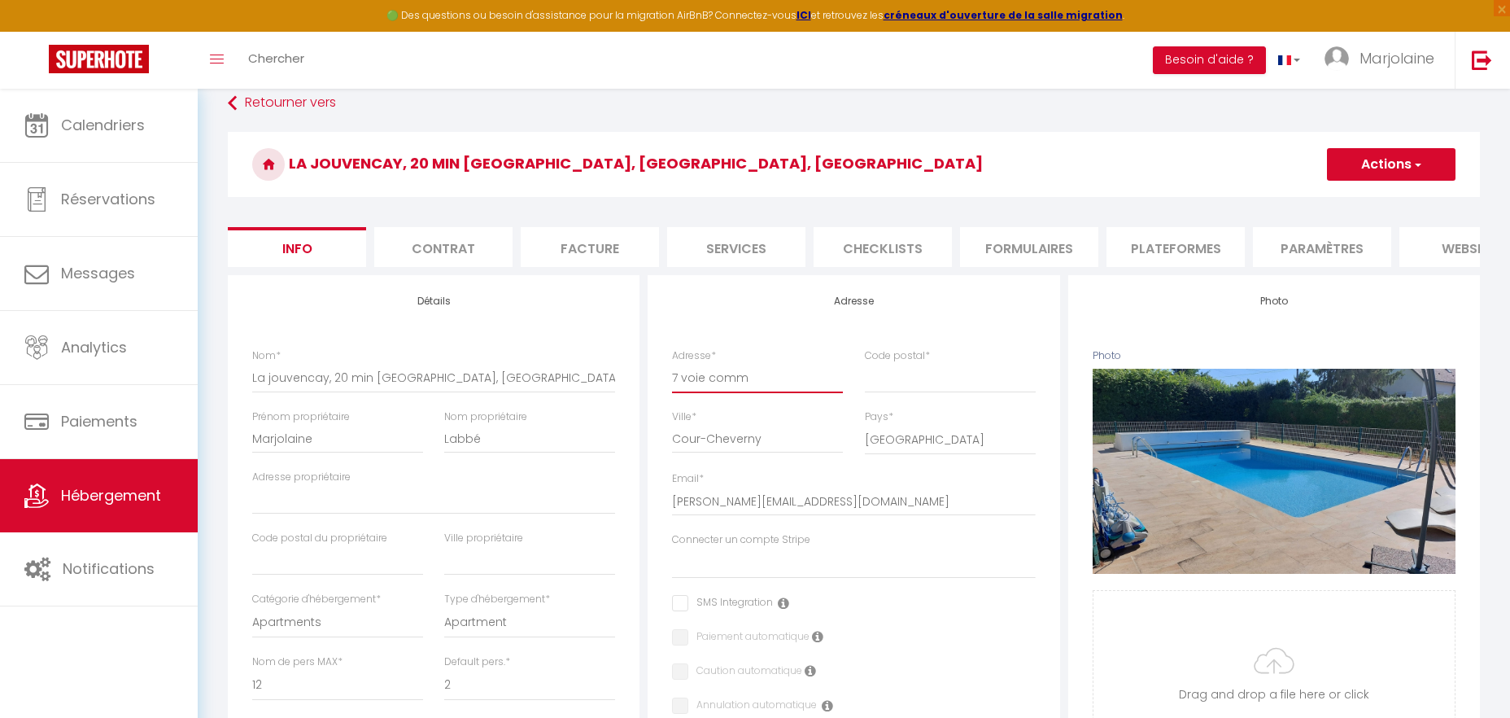
checkbox input "false"
type input "7 voie commu"
select select
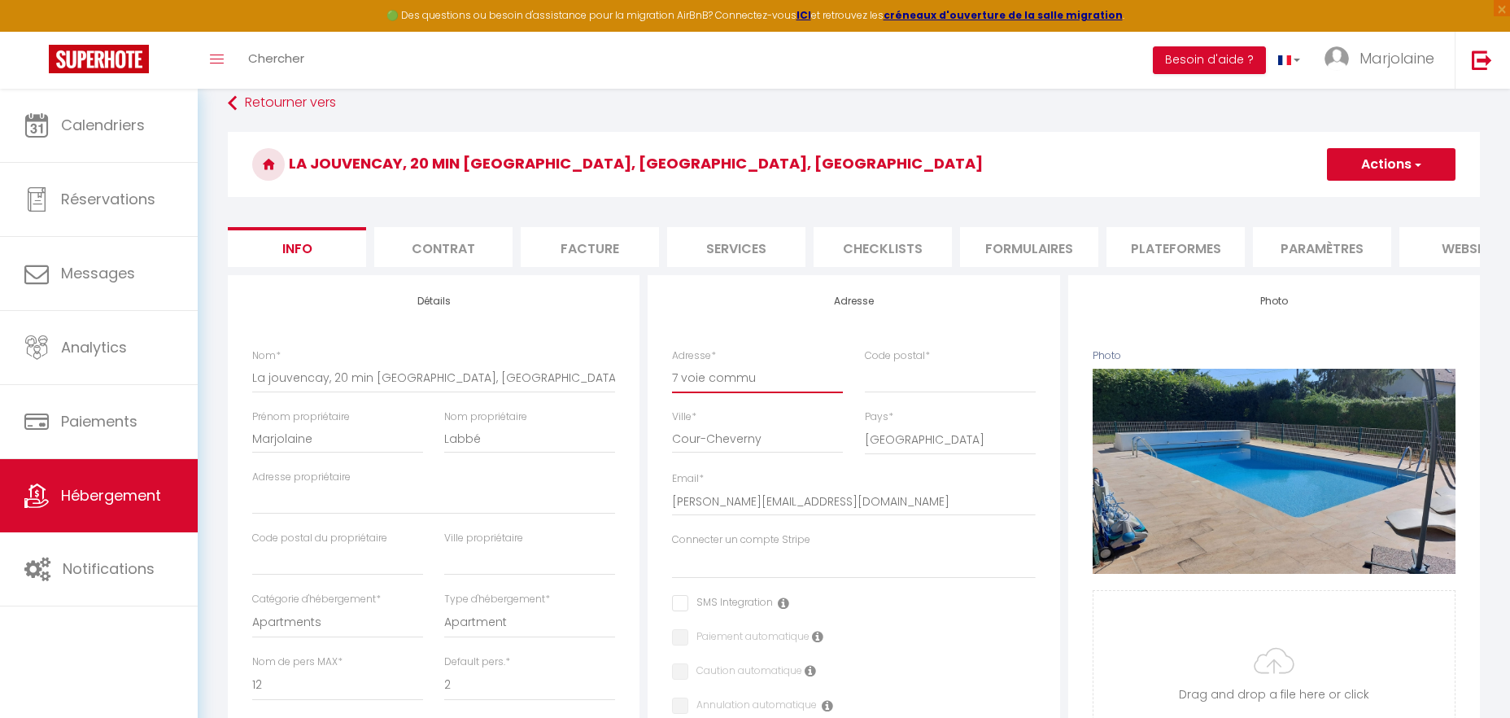
checkbox input "false"
type input "7 voie commun"
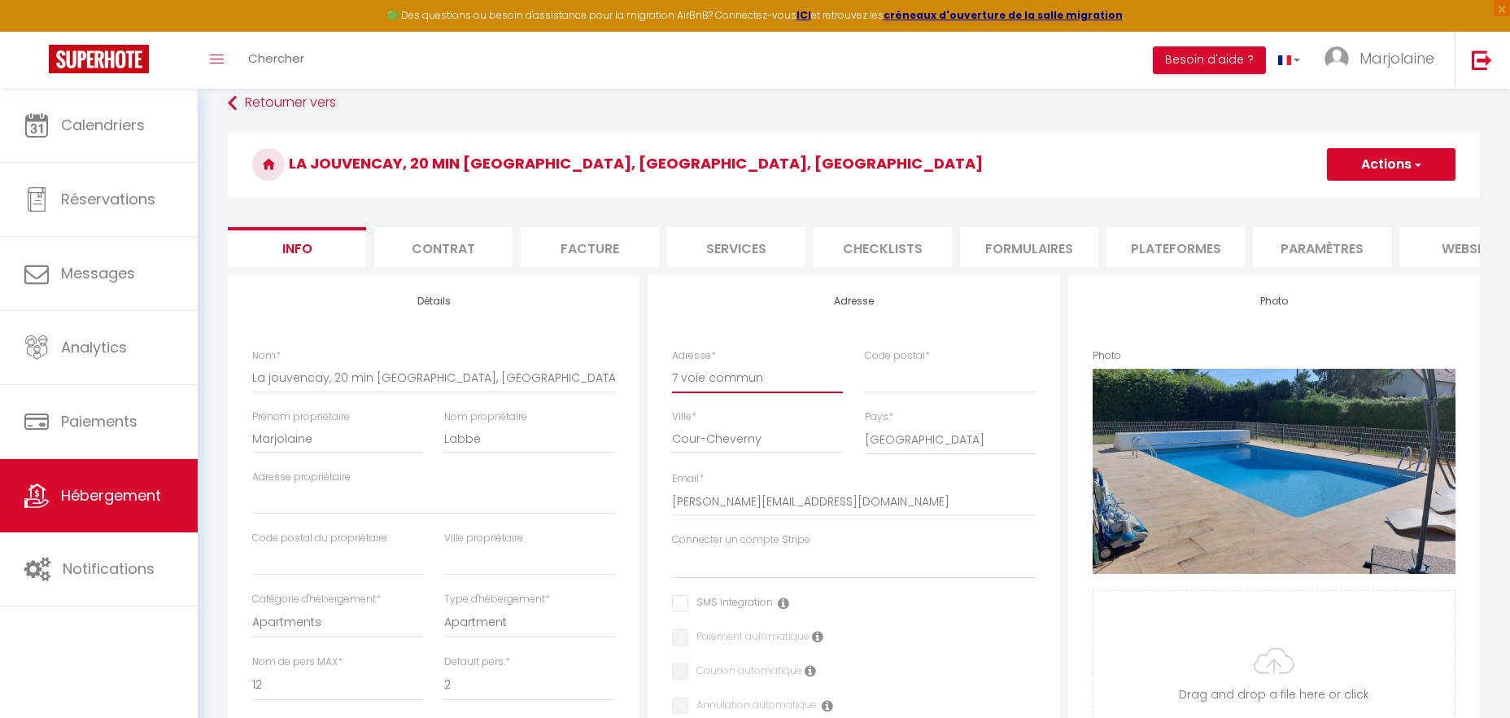
select select
checkbox input "false"
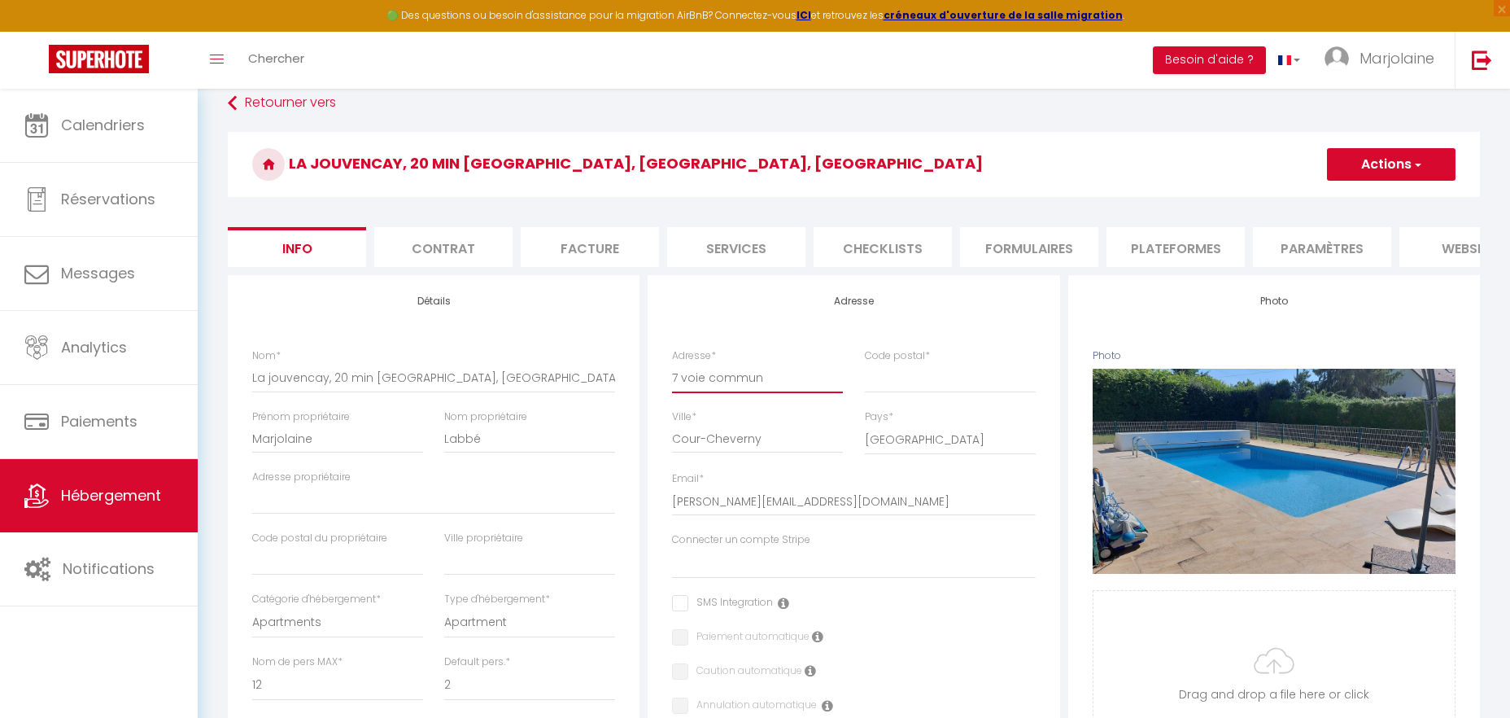
checkbox input "false"
type input "7 voie communa"
select select
checkbox input "false"
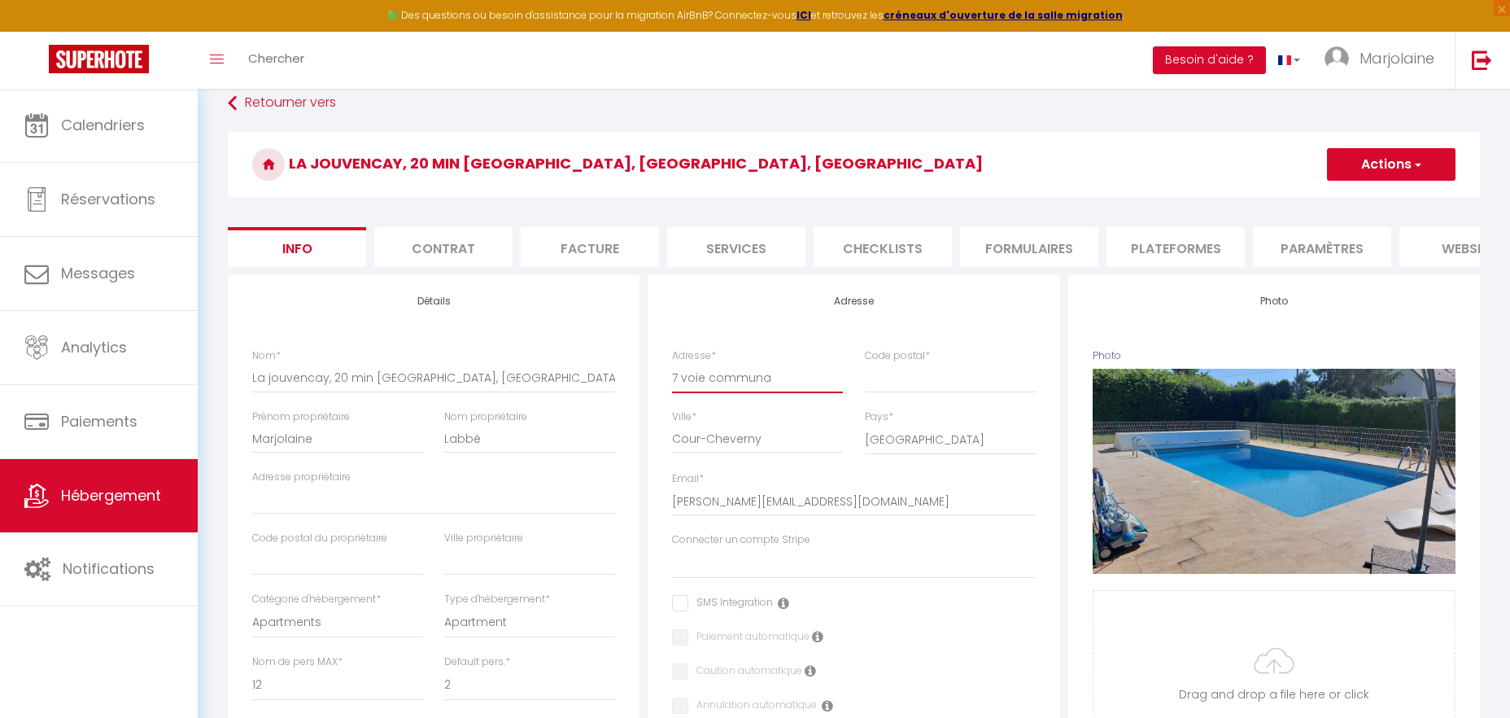
checkbox input "false"
type input "7 voie communal"
select select
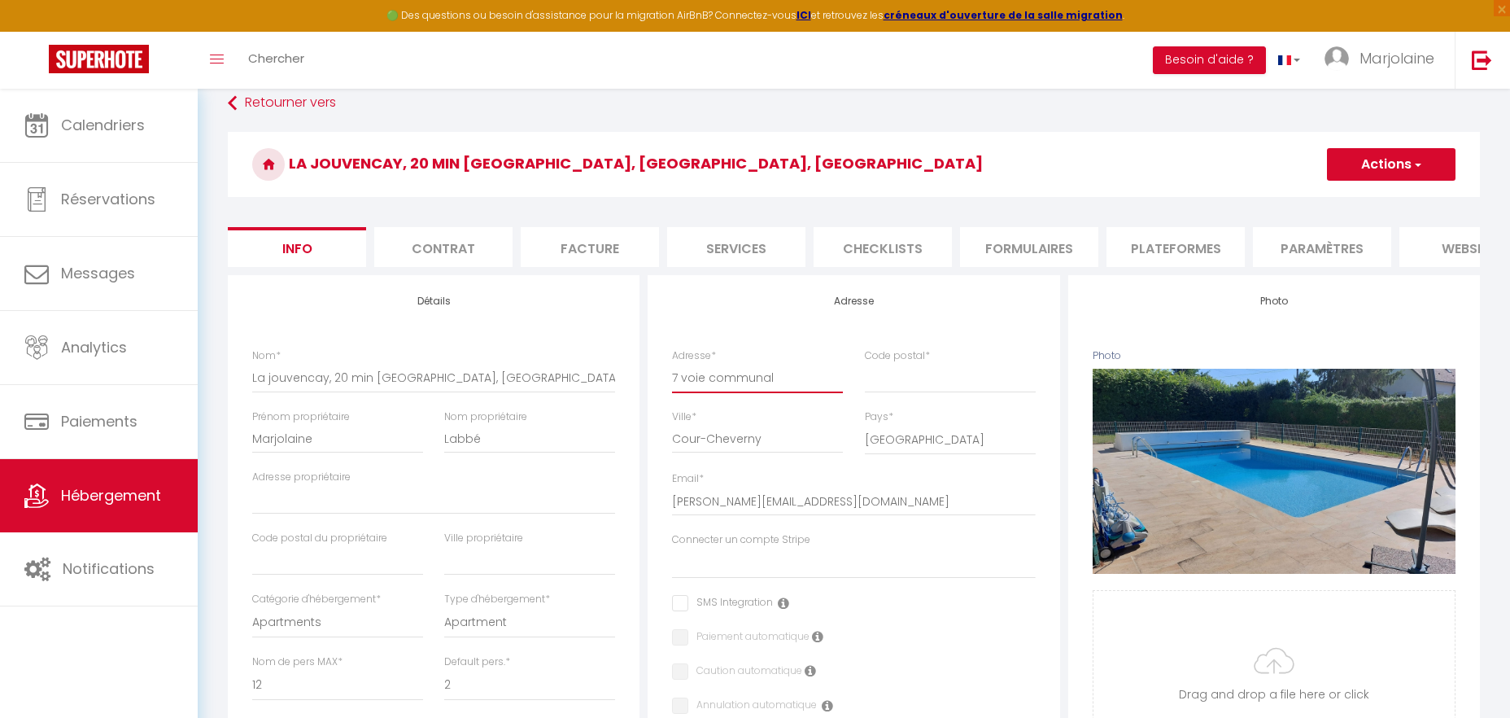
select select
checkbox input "false"
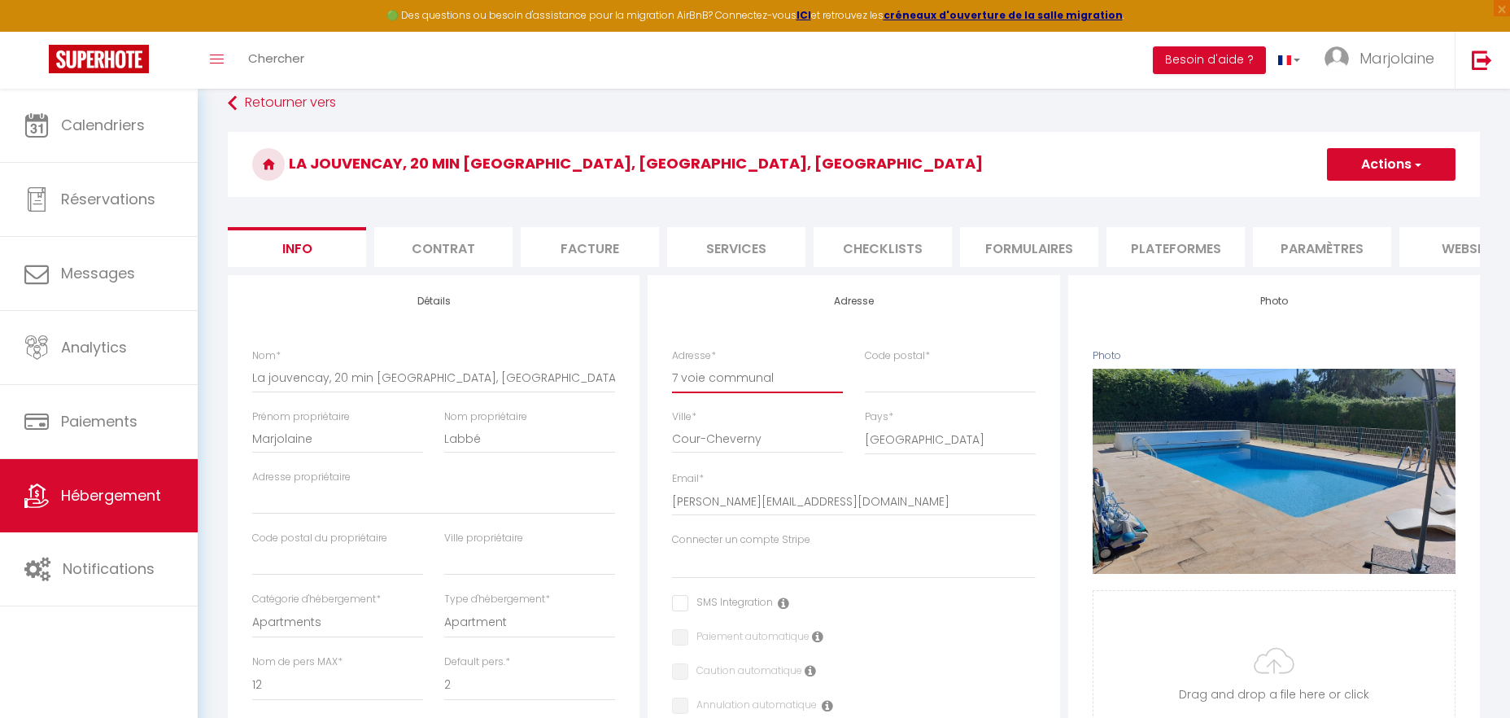
type input "7 voie communale"
select select
checkbox input "false"
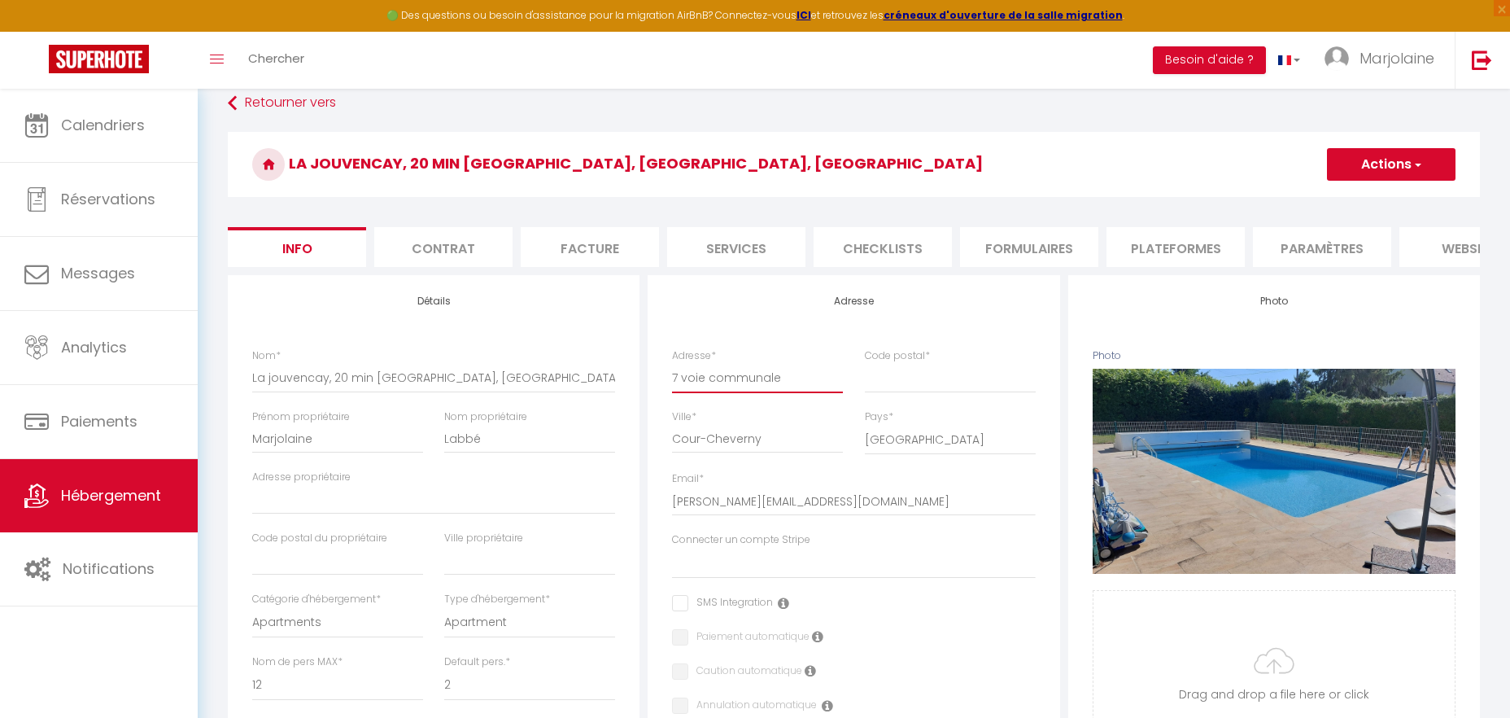
checkbox input "false"
type input "7 voie communale"
select select
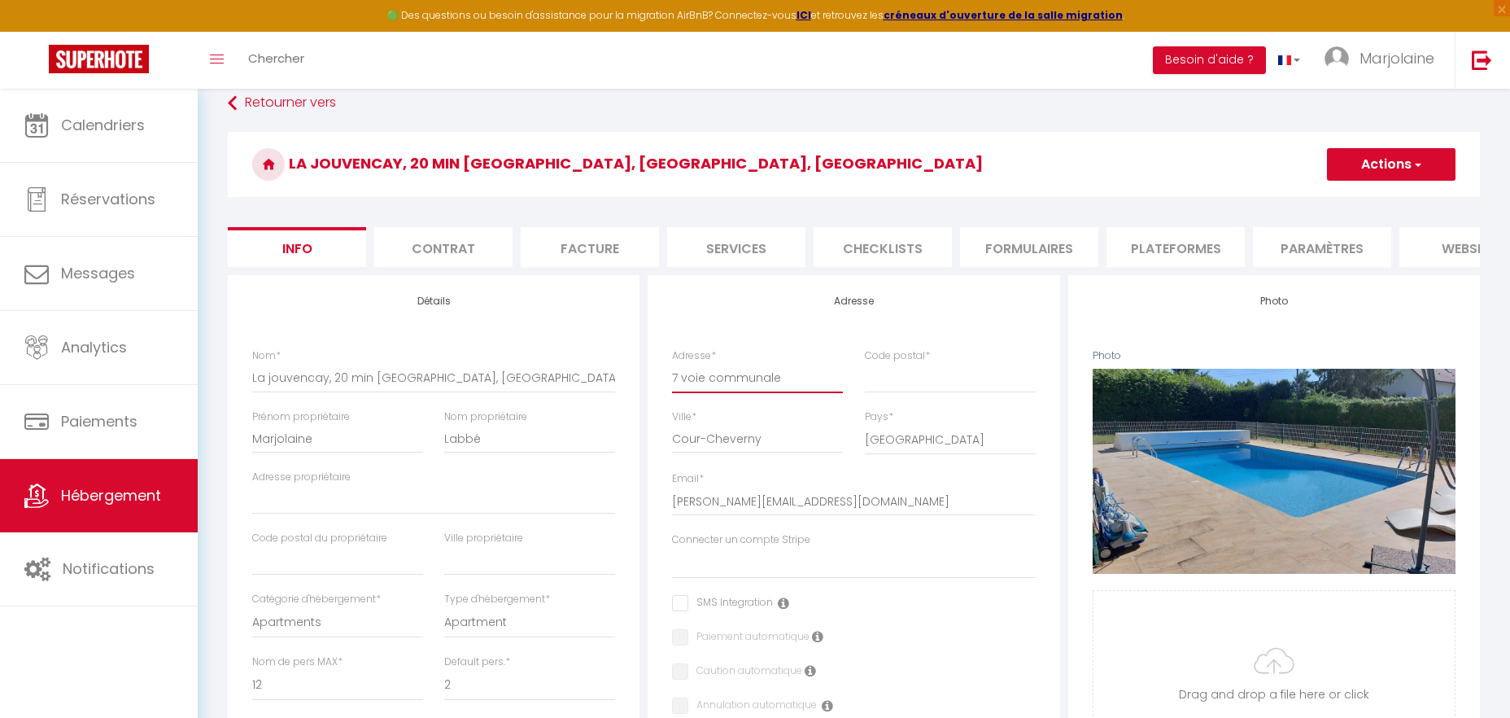
checkbox input "false"
type input "7 voie communale d"
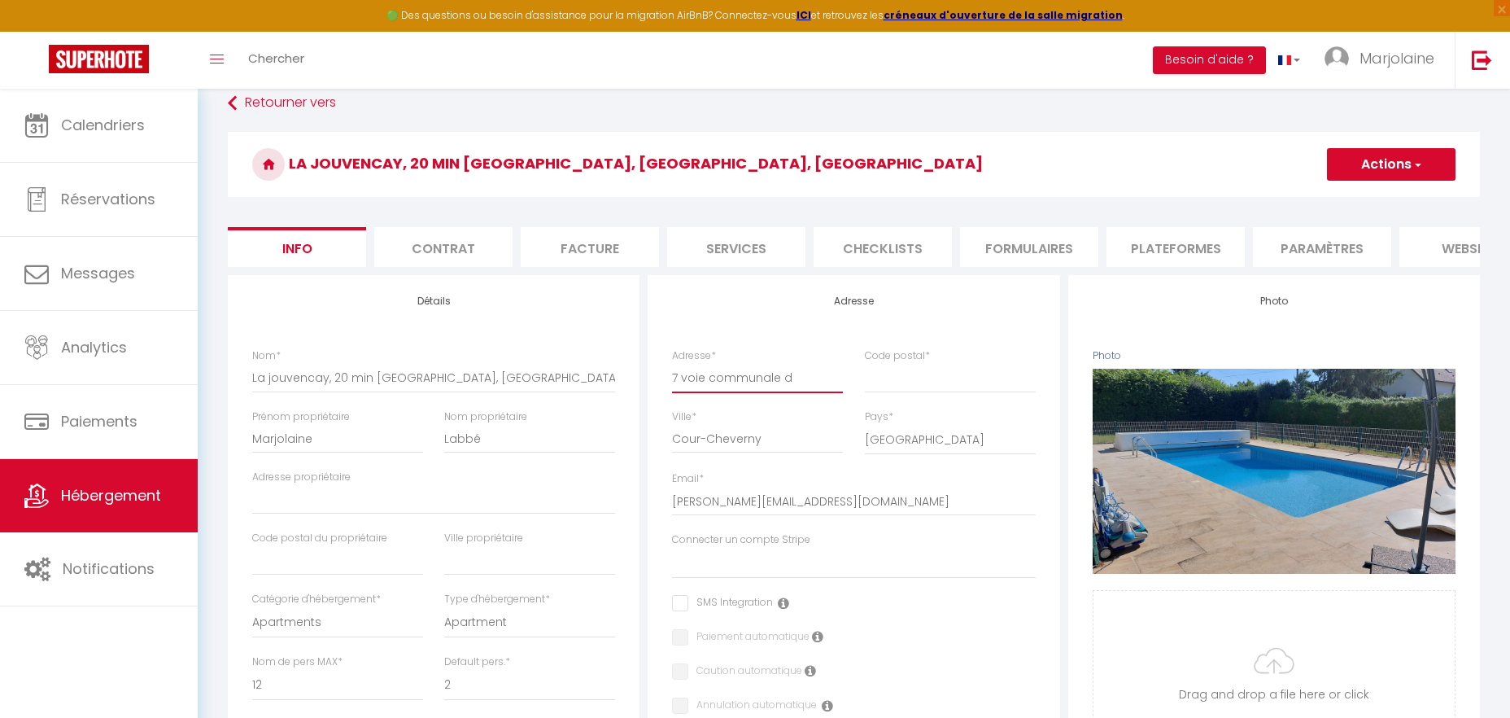
select select
checkbox input "false"
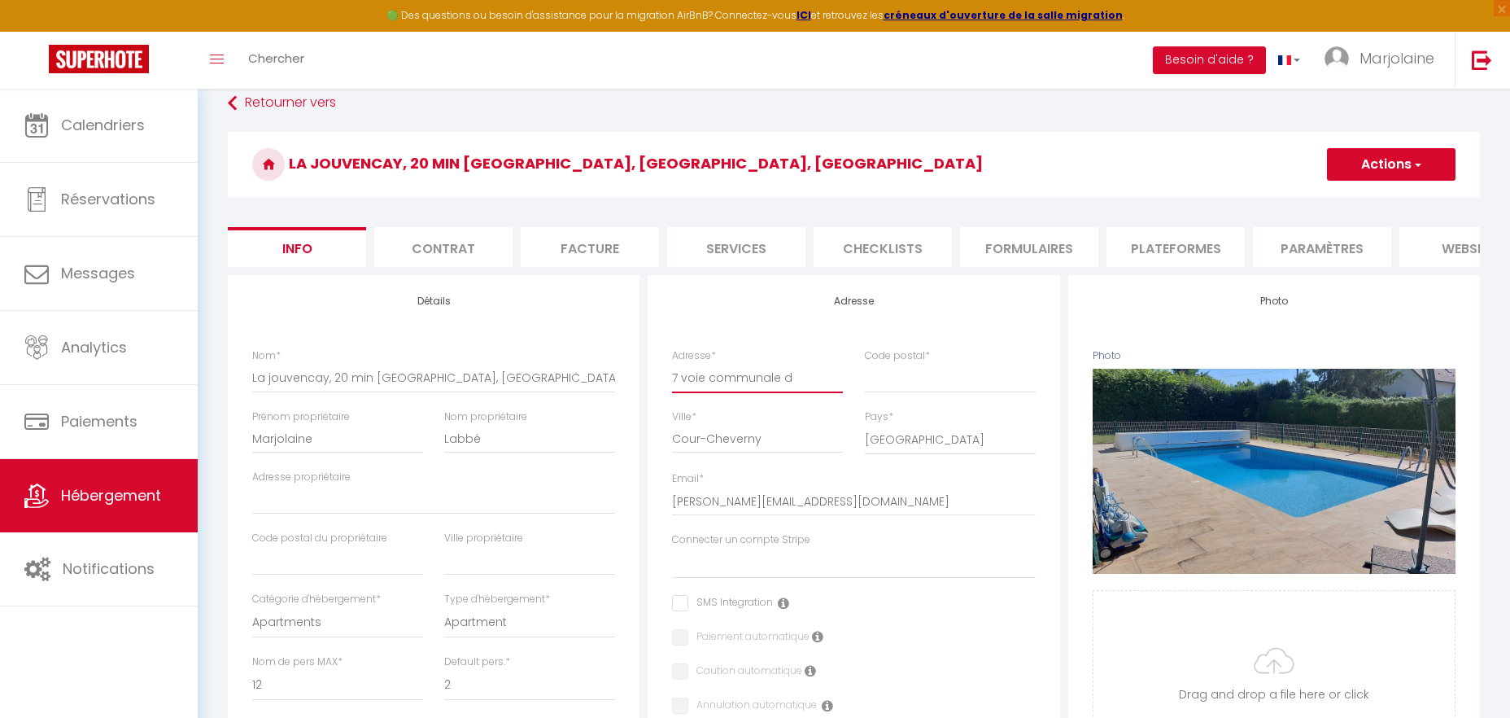
checkbox input "false"
type input "7 voie communale du"
select select
checkbox input "false"
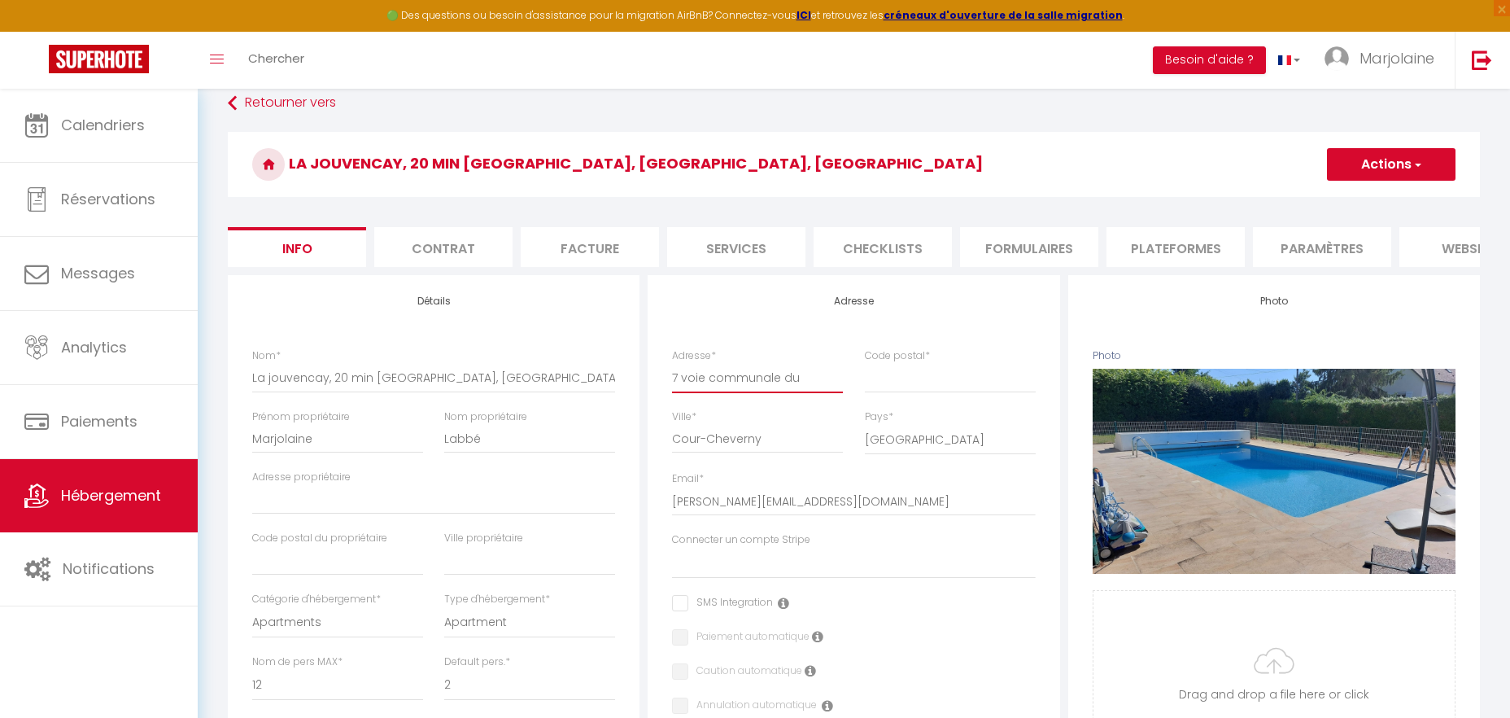
checkbox input "false"
type input "7 voie communale du"
select select
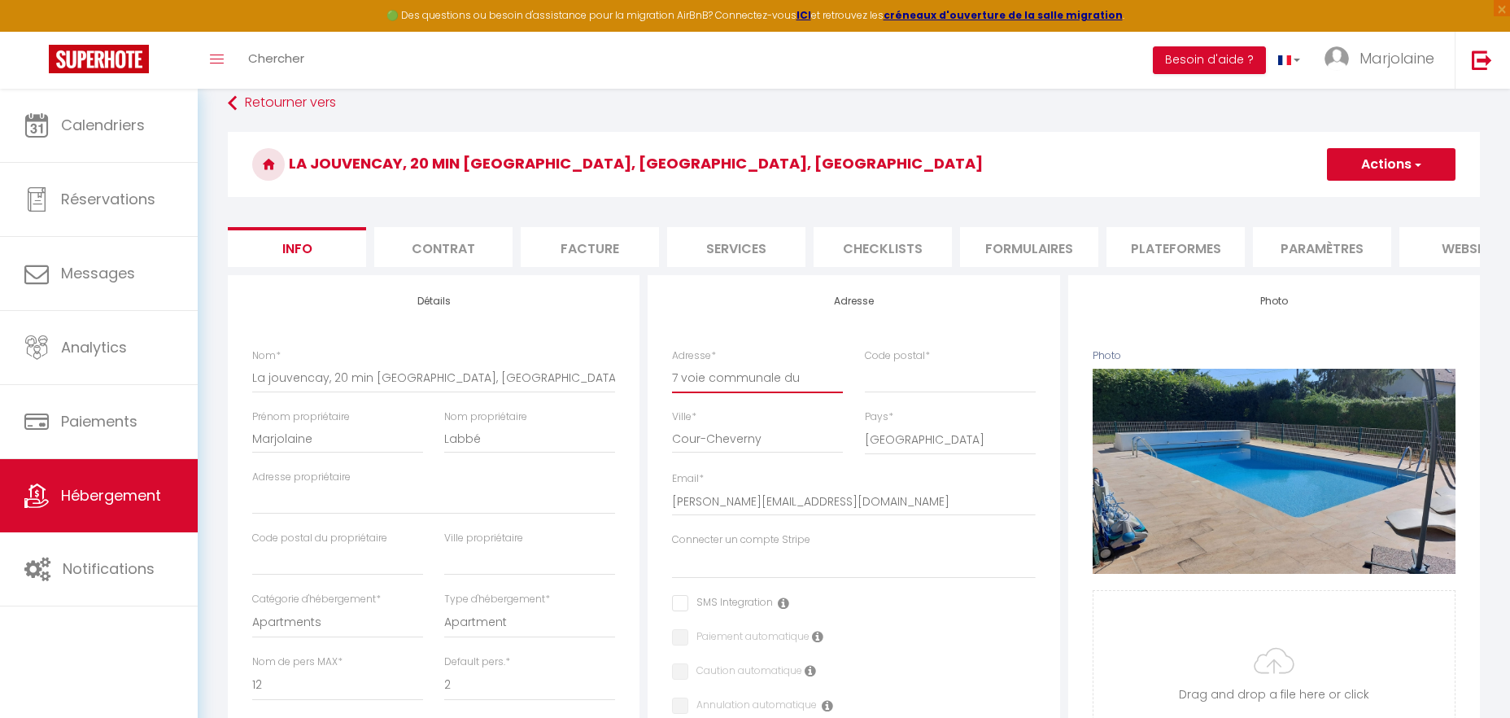
select select
click at [954, 387] on input "Code postal *" at bounding box center [950, 377] width 171 height 29
click at [1406, 179] on button "Actions" at bounding box center [1391, 164] width 129 height 33
click at [1340, 201] on input "Enregistrer" at bounding box center [1327, 200] width 60 height 16
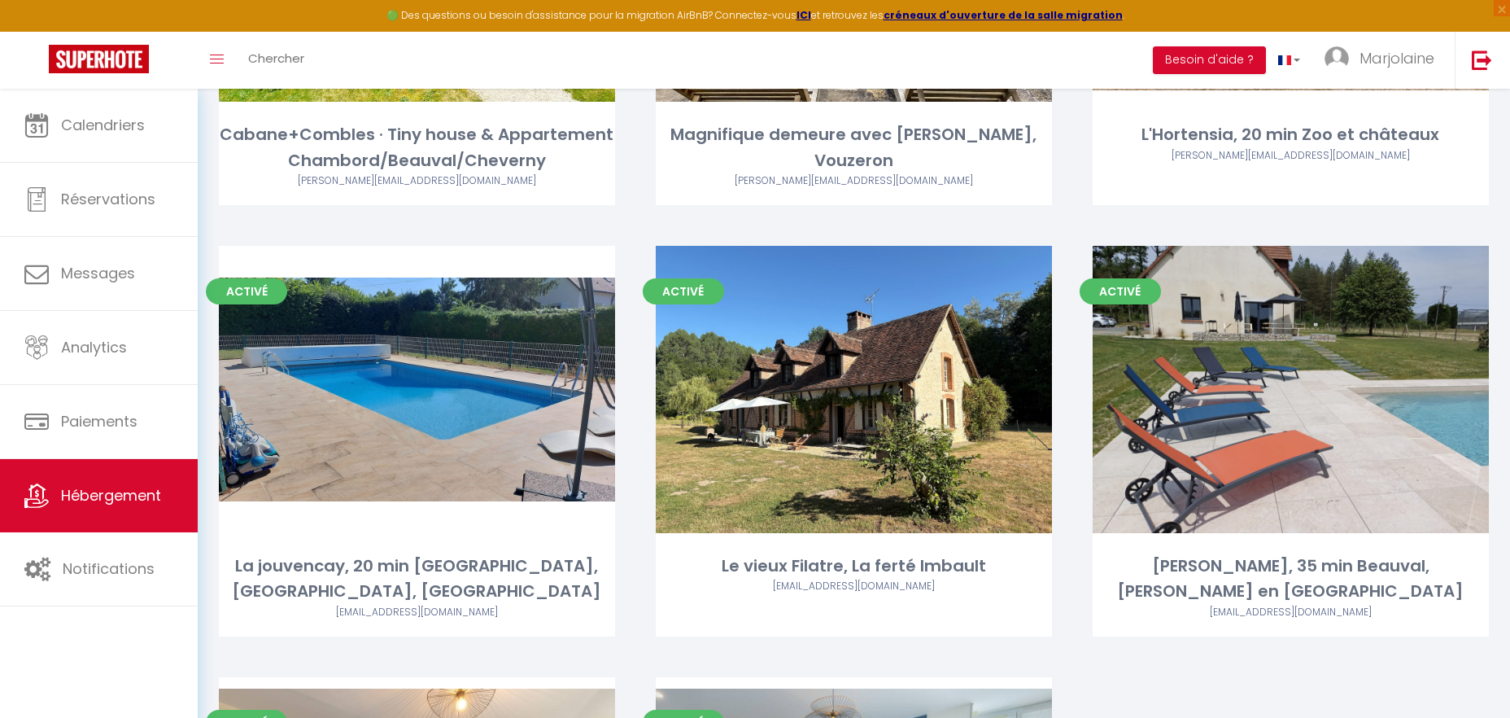
scroll to position [4259, 0]
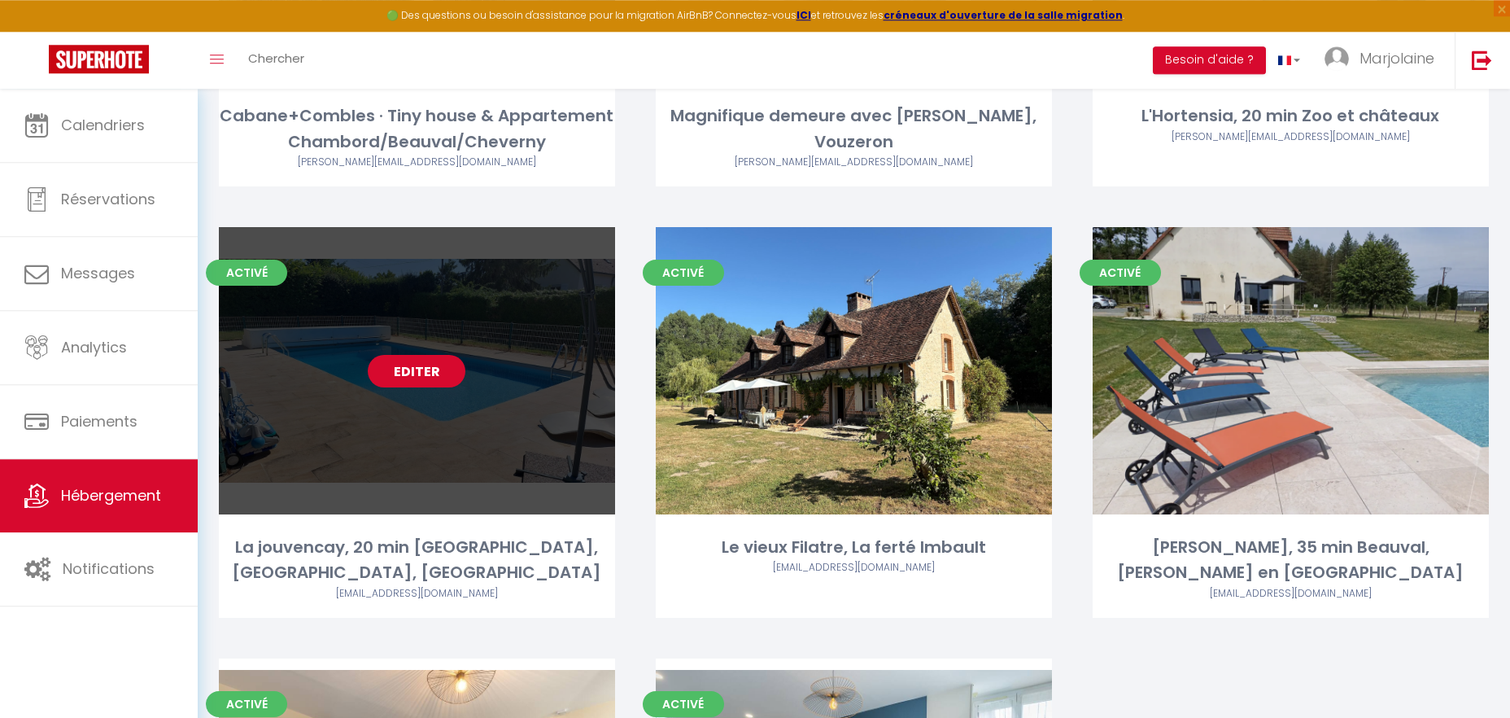
click at [411, 355] on link "Editer" at bounding box center [417, 371] width 98 height 33
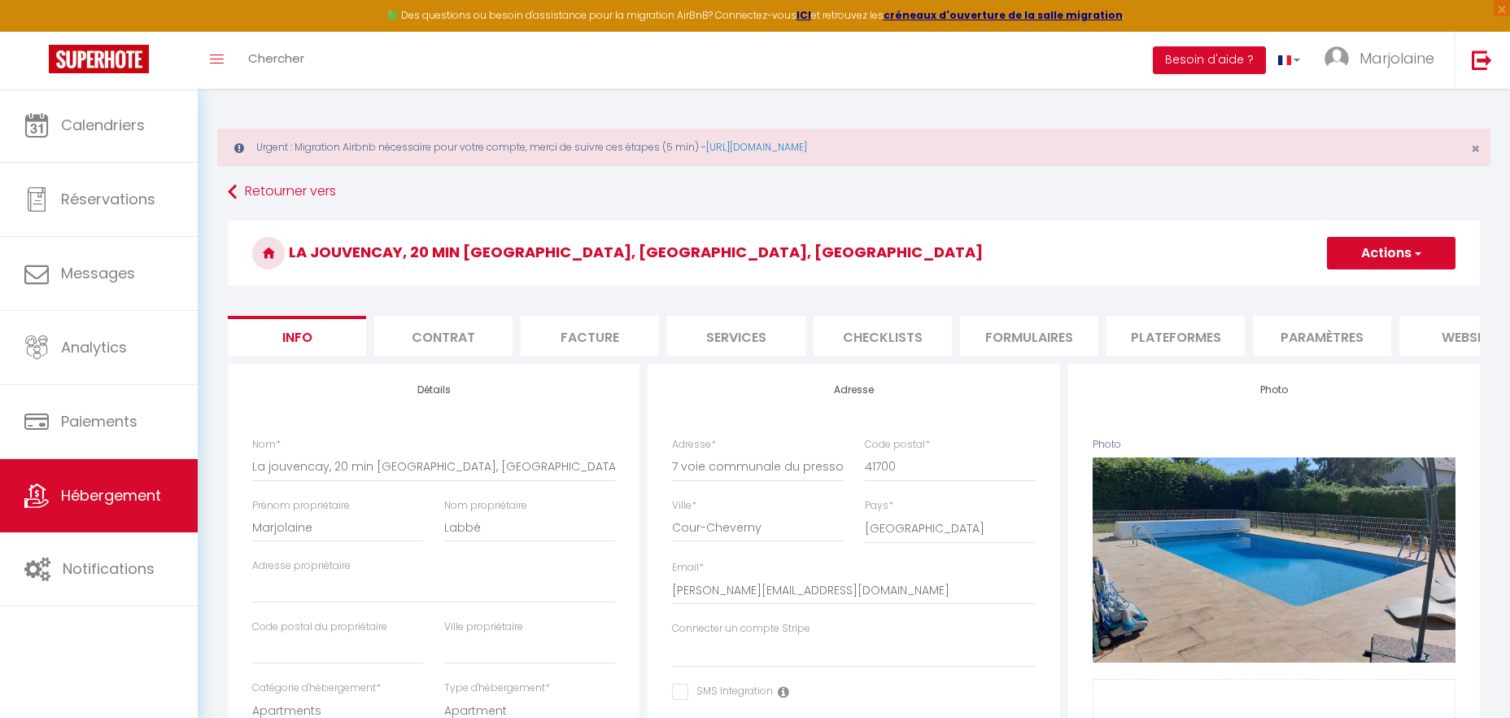
click at [1344, 253] on button "Actions" at bounding box center [1391, 253] width 129 height 33
click at [1334, 289] on input "Enregistrer" at bounding box center [1327, 289] width 60 height 16
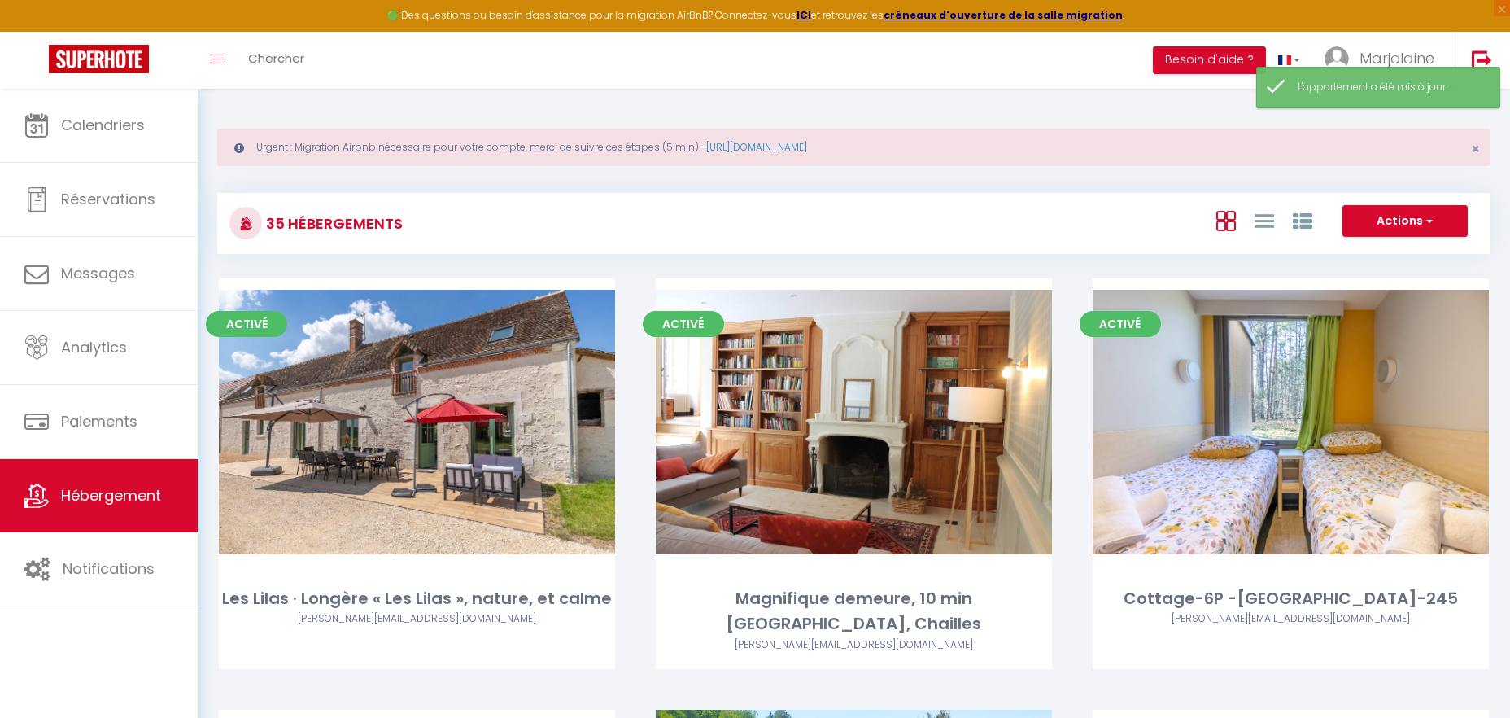
click at [1061, 356] on div "Activé Editer Magnifique demeure, 10 min [GEOGRAPHIC_DATA], Chailles [PERSON_NA…" at bounding box center [853, 493] width 437 height 431
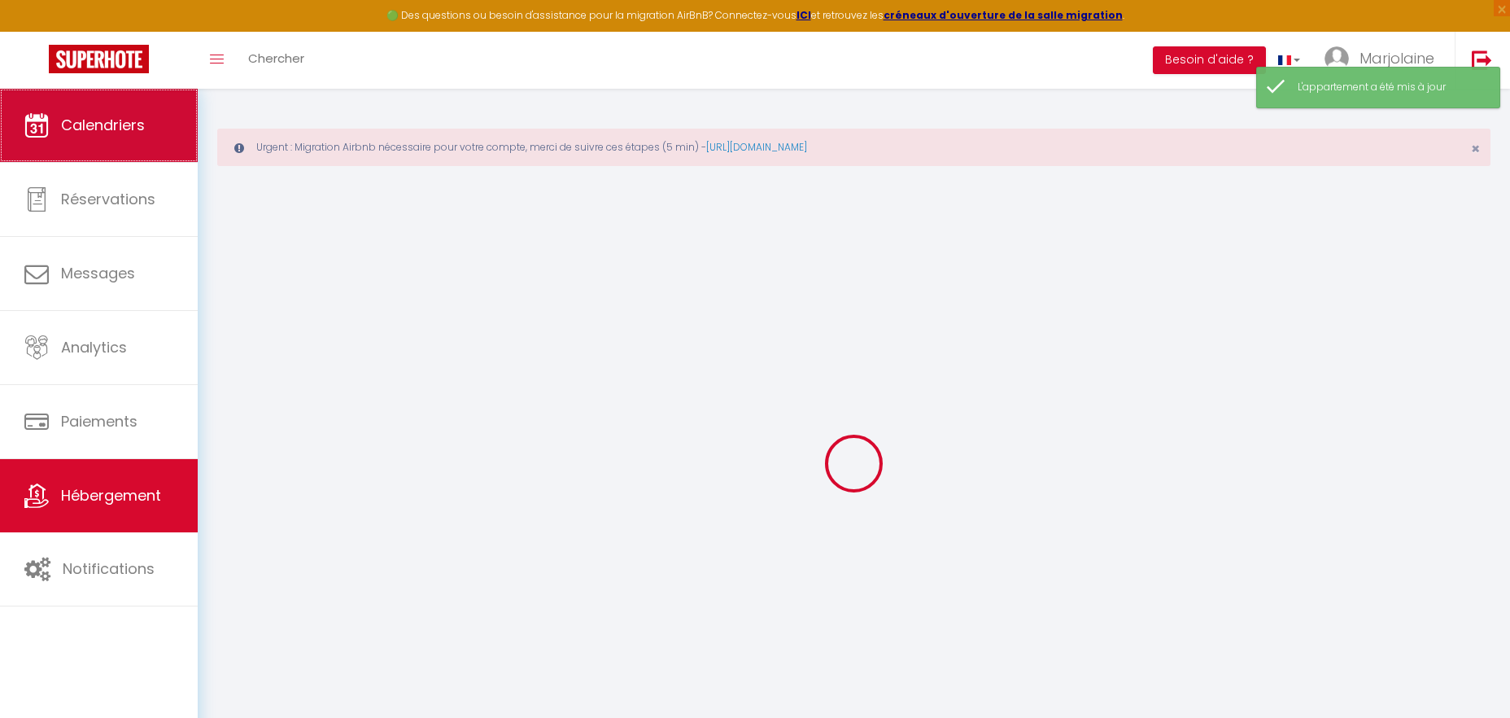
click at [153, 132] on link "Calendriers" at bounding box center [99, 125] width 198 height 73
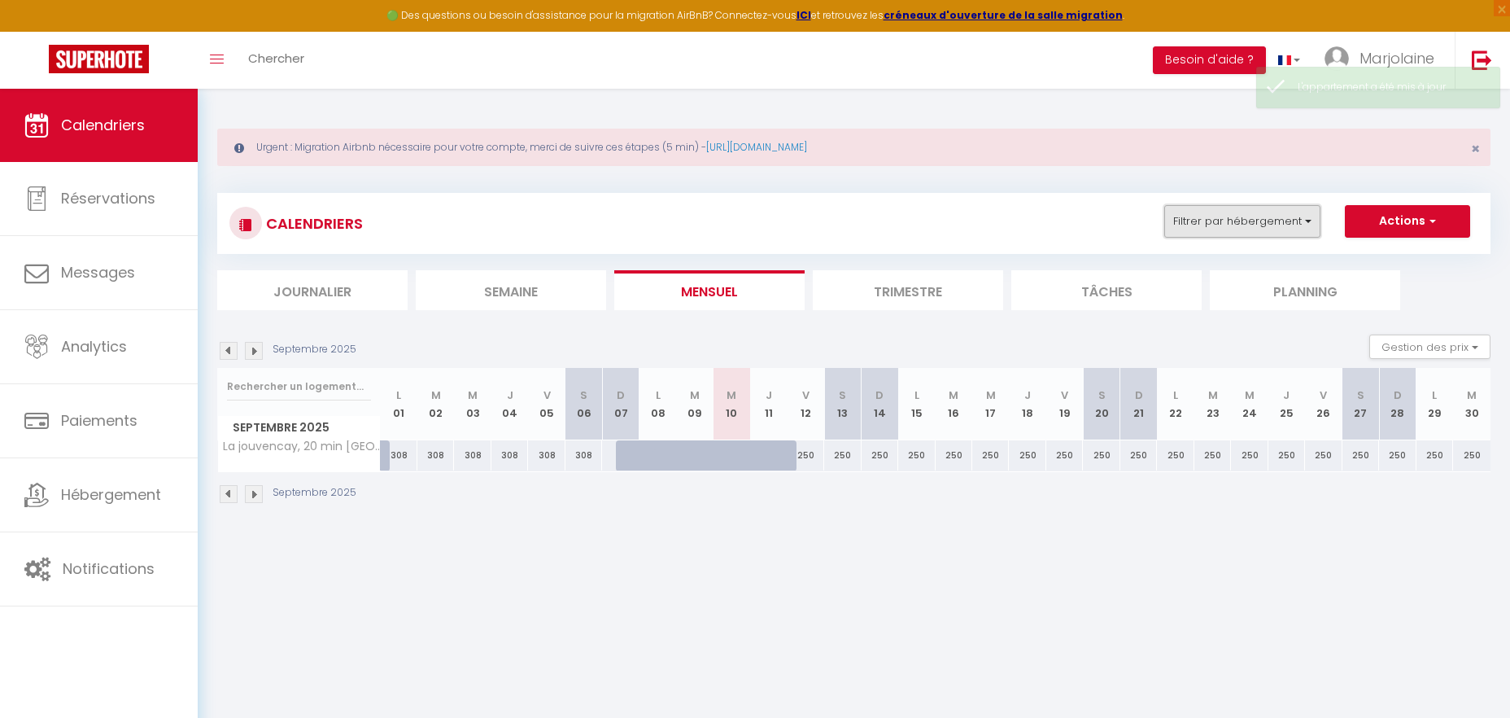
click at [1241, 212] on button "Filtrer par hébergement" at bounding box center [1242, 221] width 156 height 33
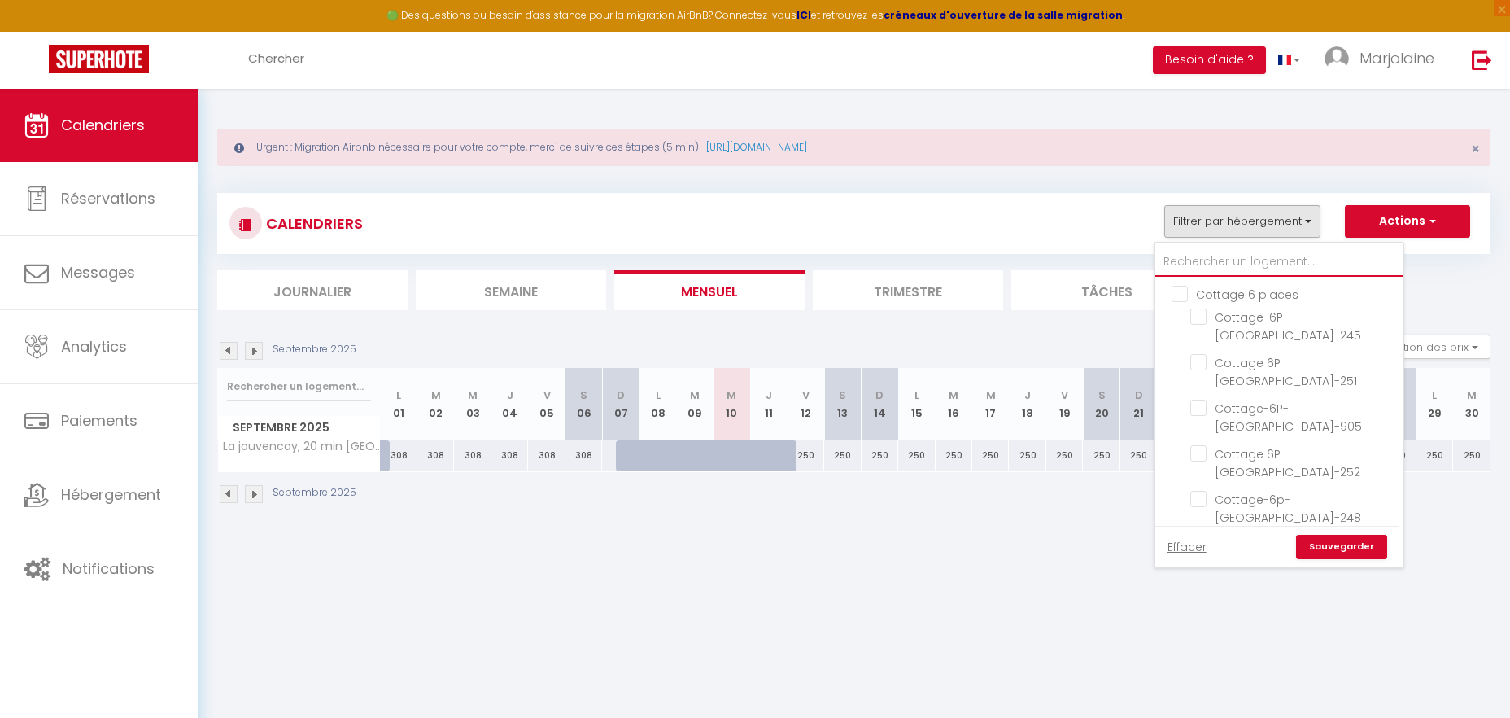
click at [1220, 264] on input "text" at bounding box center [1278, 261] width 247 height 29
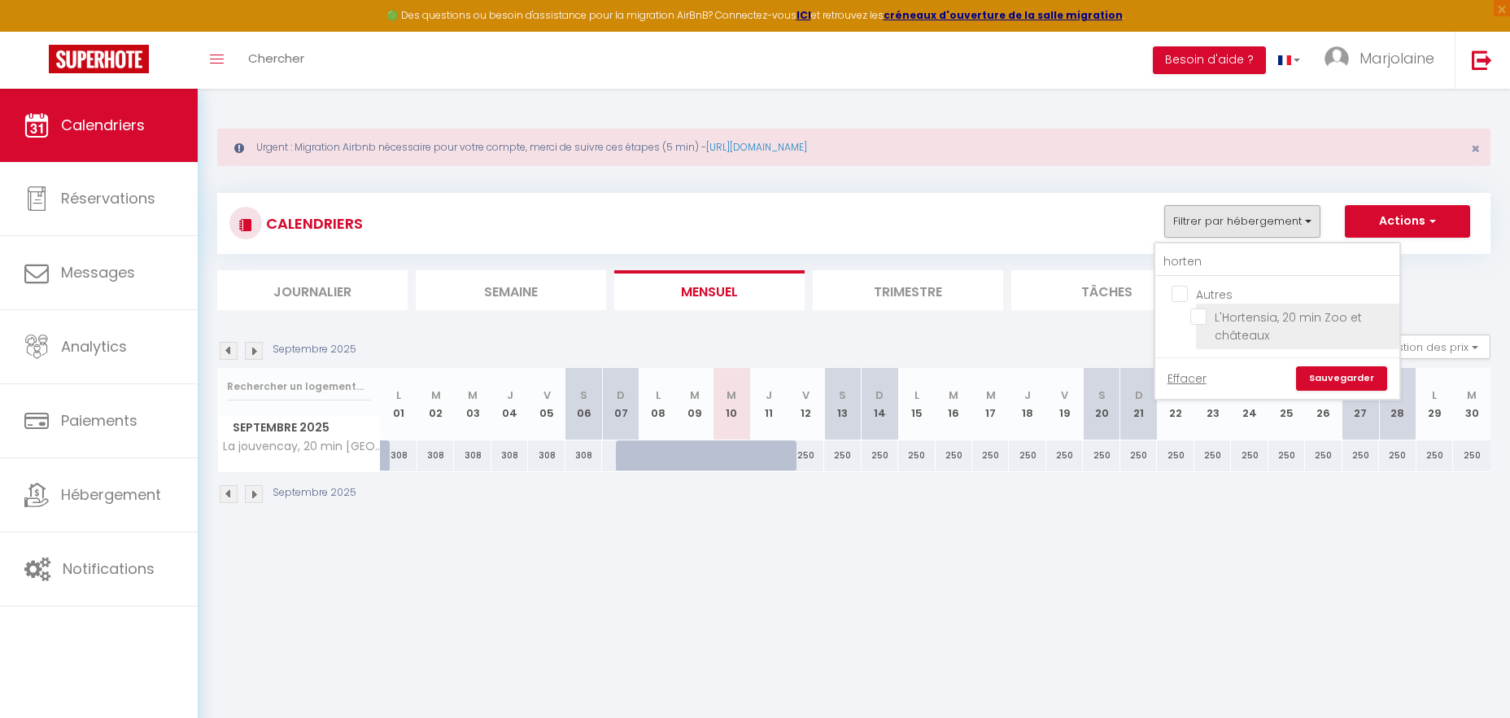
click at [1207, 312] on input "L'Hortensia, 20 min Zoo et châteaux" at bounding box center [1291, 316] width 203 height 16
click at [1321, 381] on link "Sauvegarder" at bounding box center [1341, 378] width 91 height 24
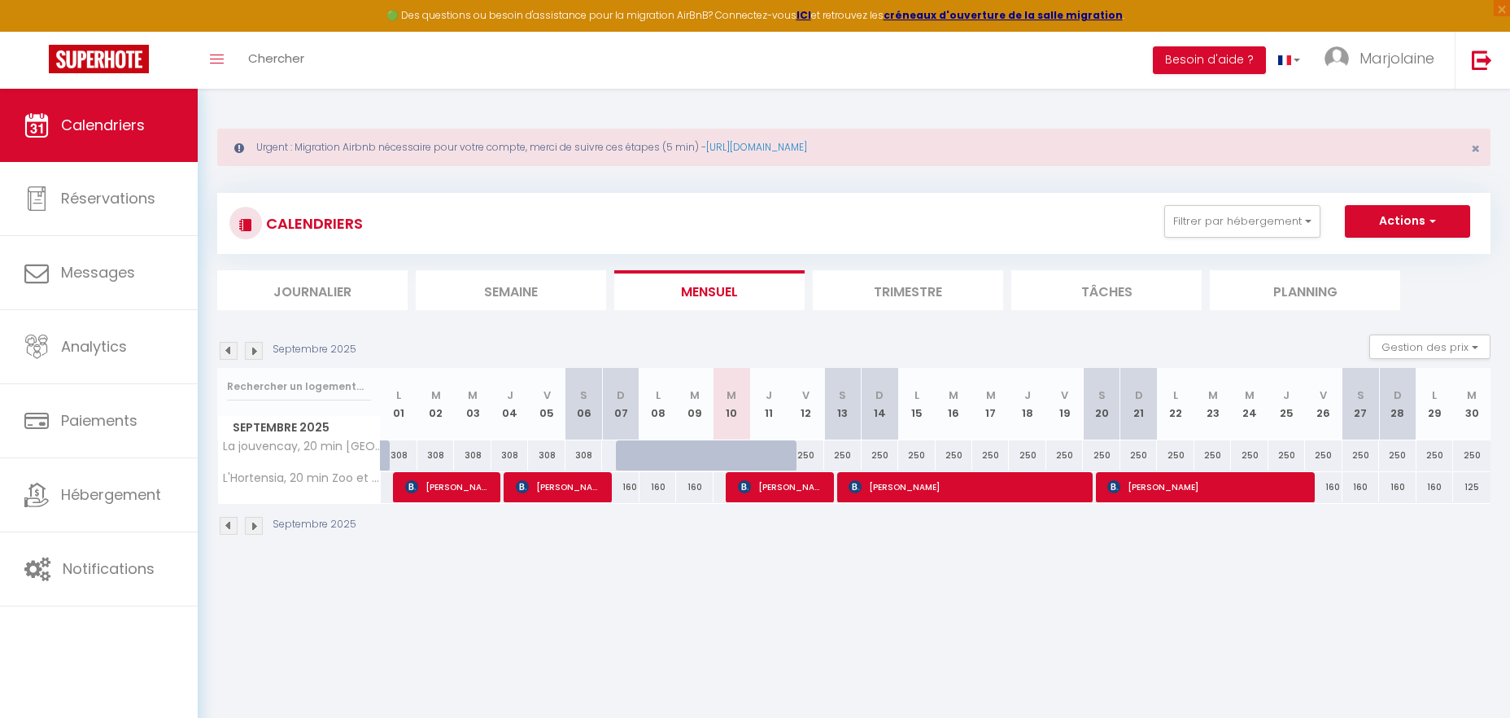
click at [428, 483] on span "[PERSON_NAME]" at bounding box center [447, 486] width 85 height 31
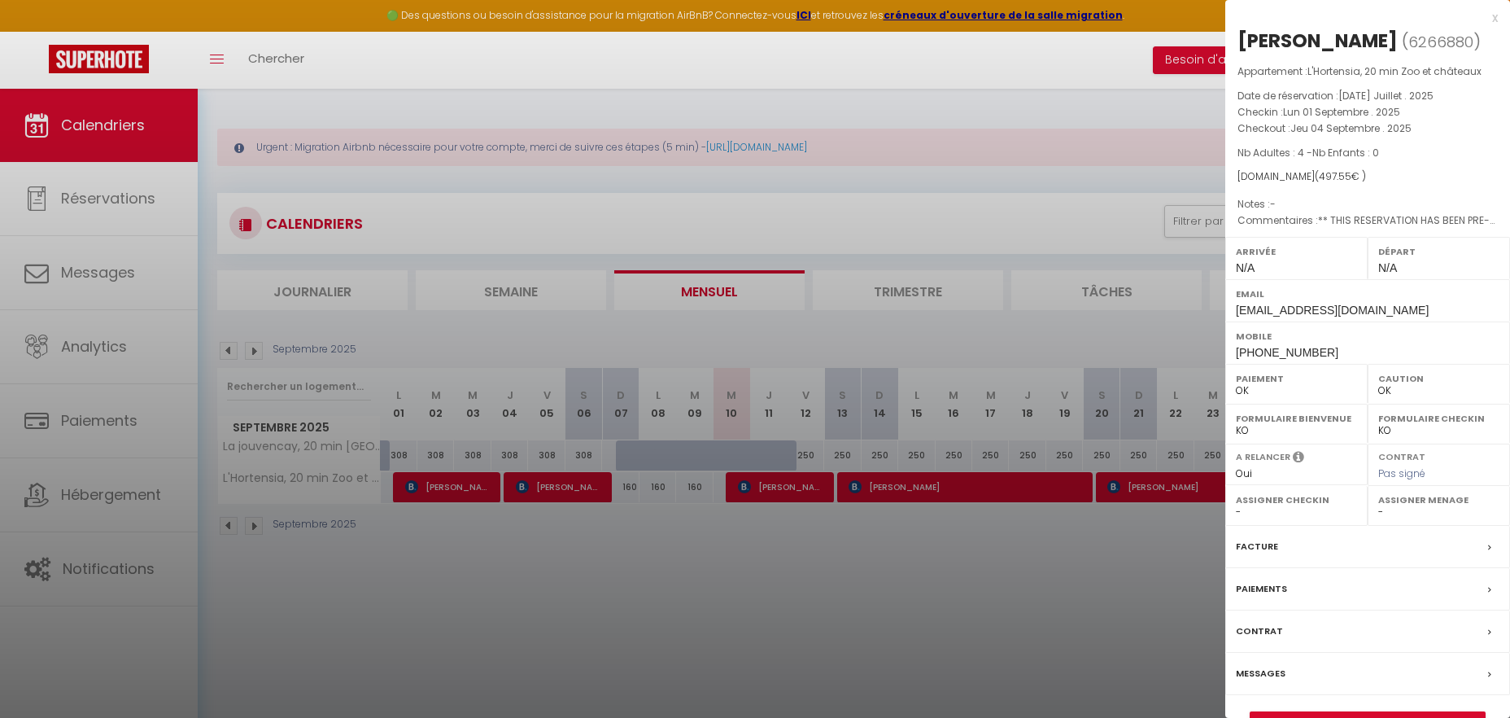
click at [542, 487] on div at bounding box center [755, 359] width 1510 height 718
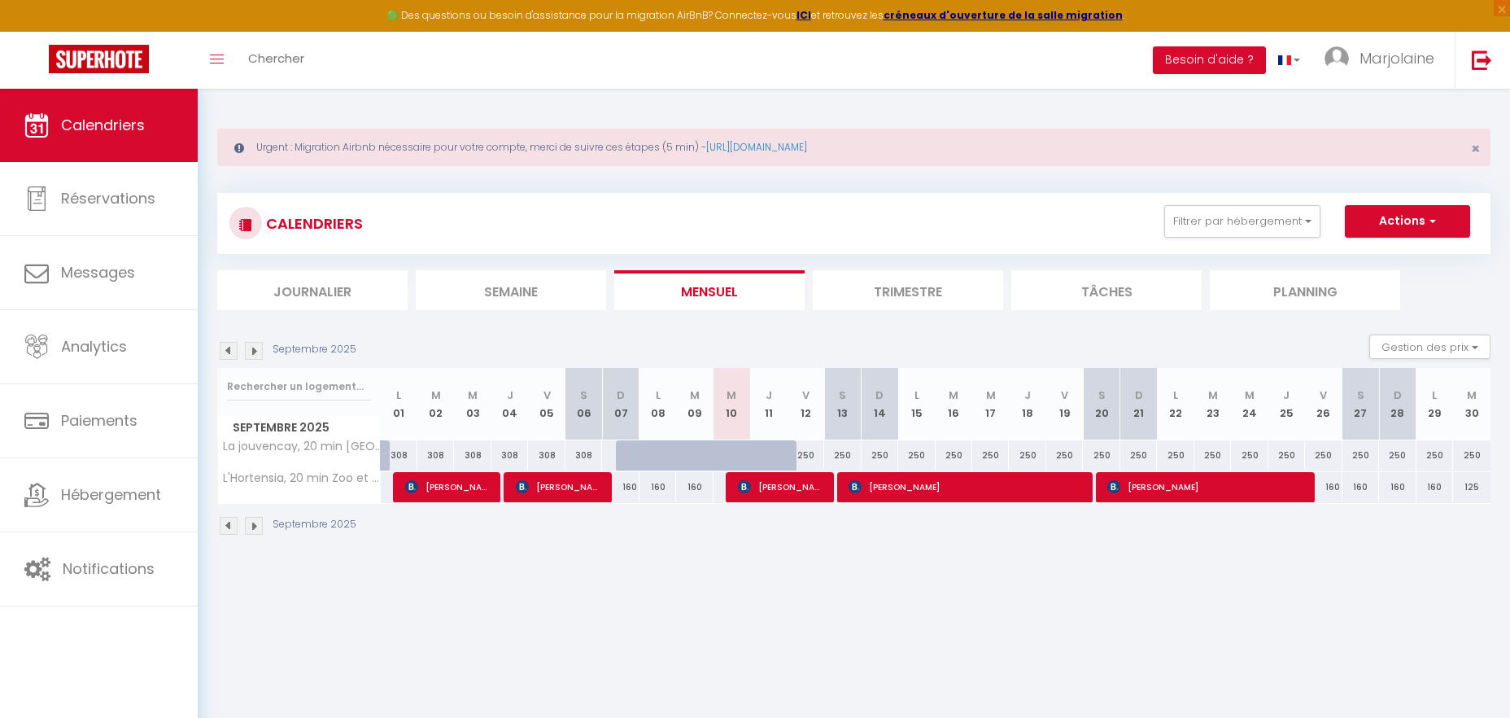
click at [542, 487] on span "[PERSON_NAME]" at bounding box center [558, 486] width 85 height 31
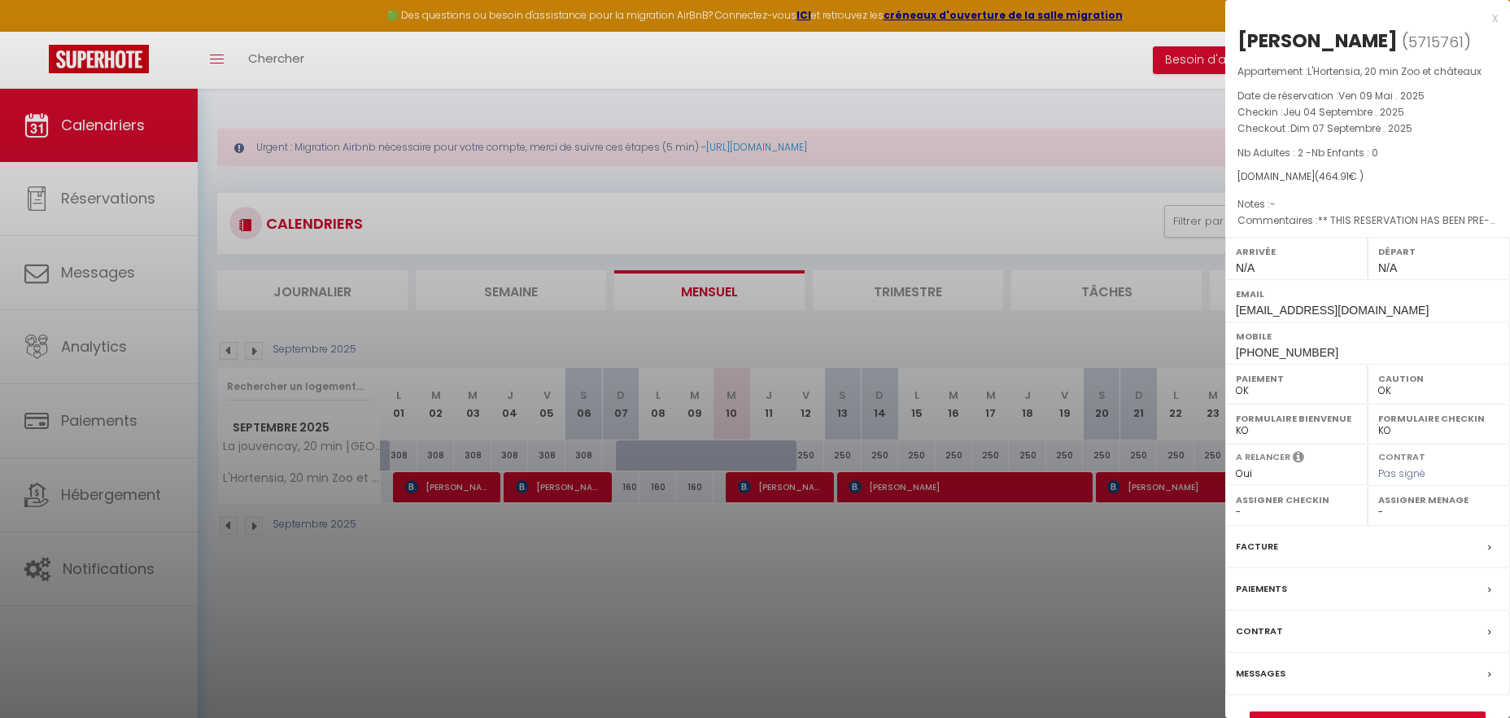
click at [754, 491] on div at bounding box center [755, 359] width 1510 height 718
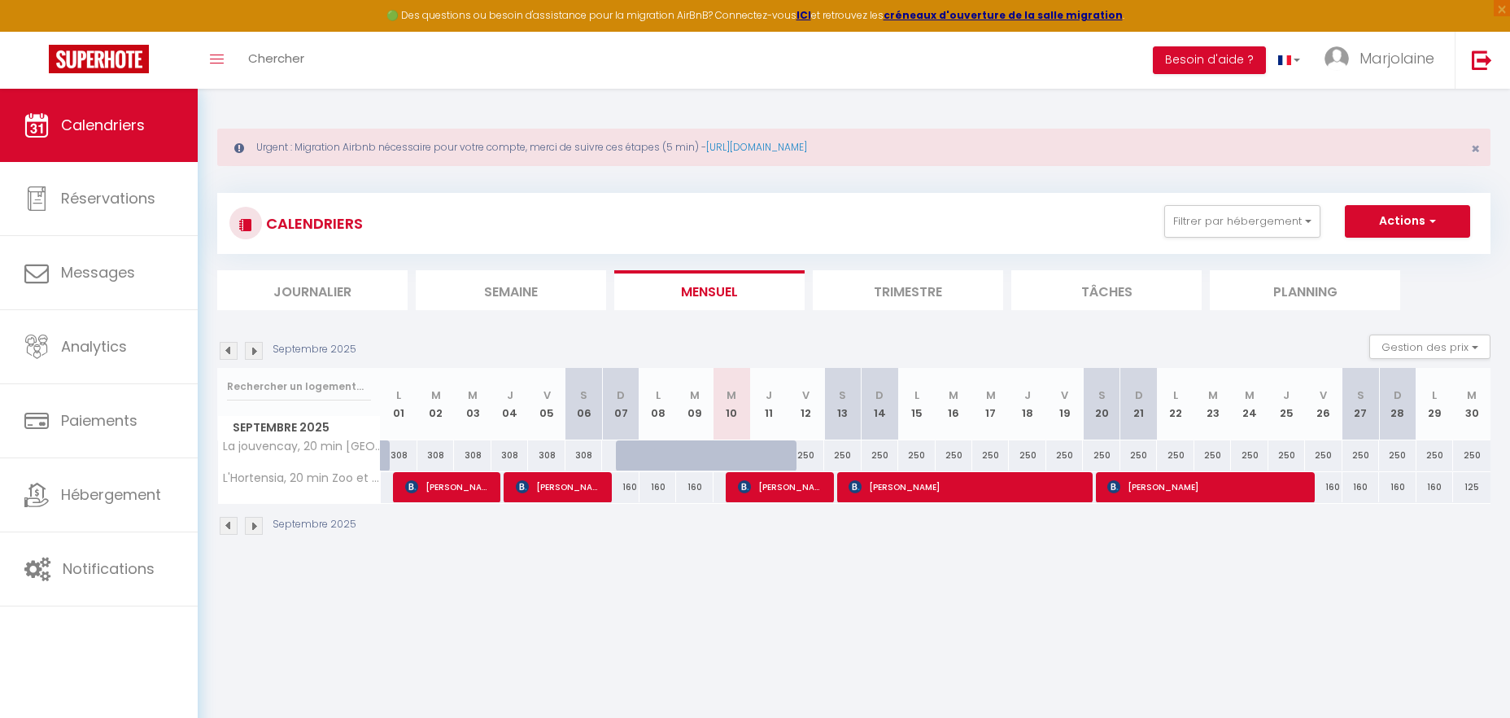
click at [754, 491] on span "[PERSON_NAME]" at bounding box center [780, 486] width 85 height 31
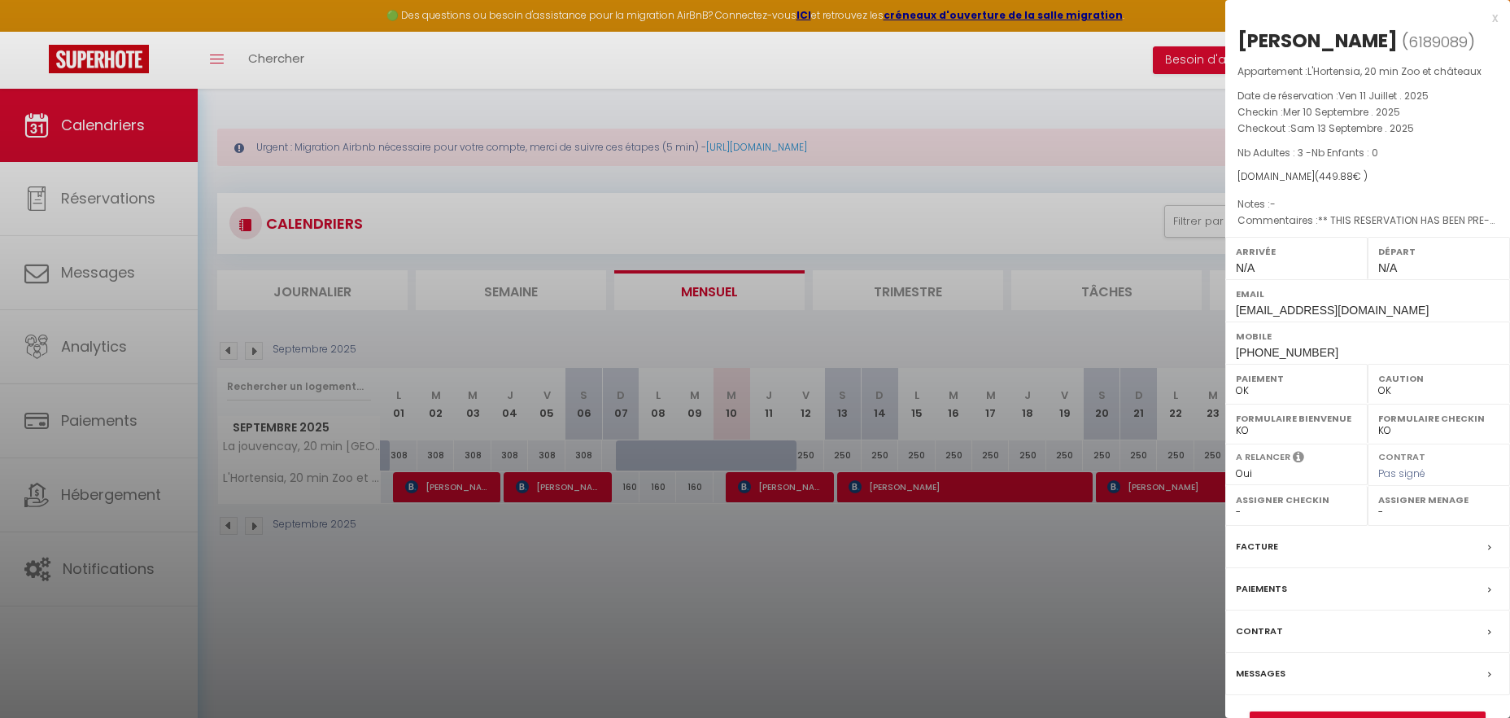
click at [880, 488] on div at bounding box center [755, 359] width 1510 height 718
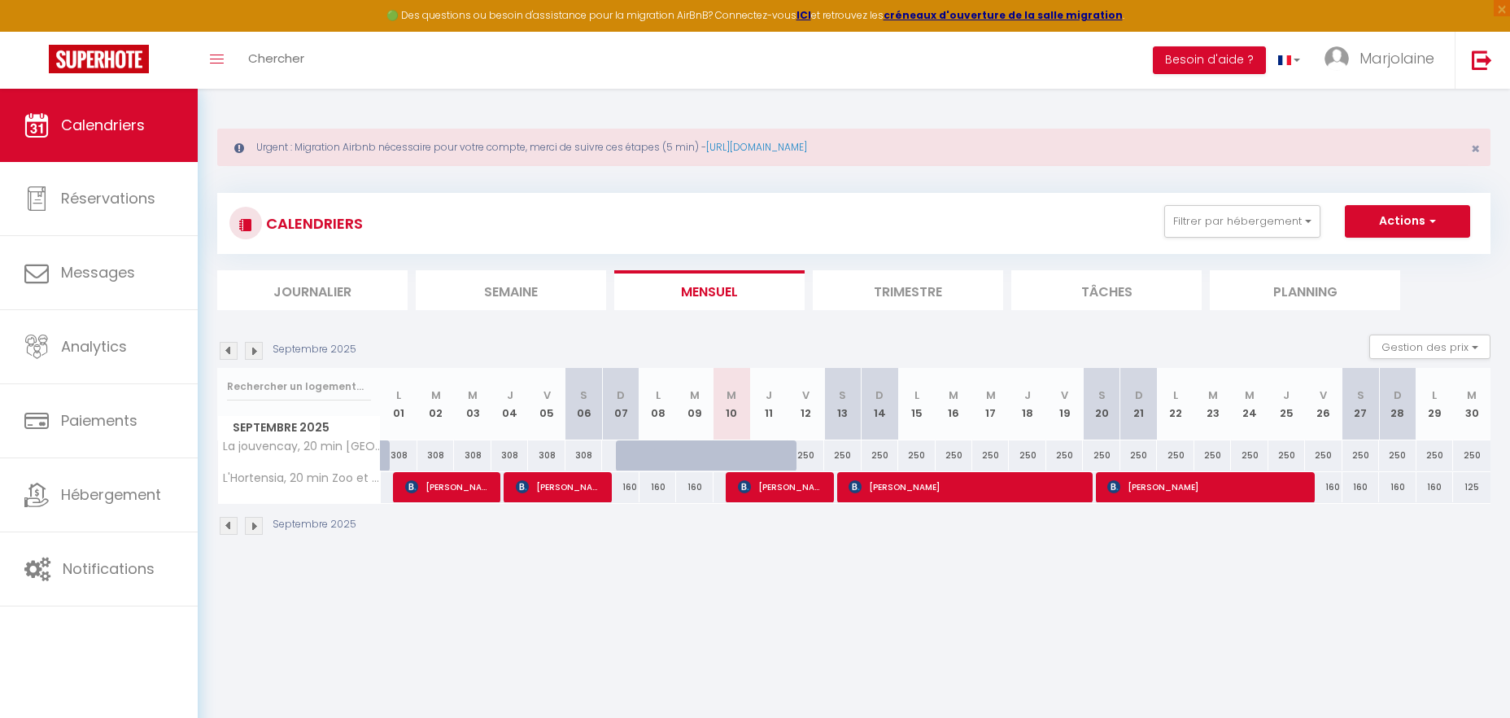
click at [880, 488] on span "[PERSON_NAME]" at bounding box center [965, 486] width 232 height 31
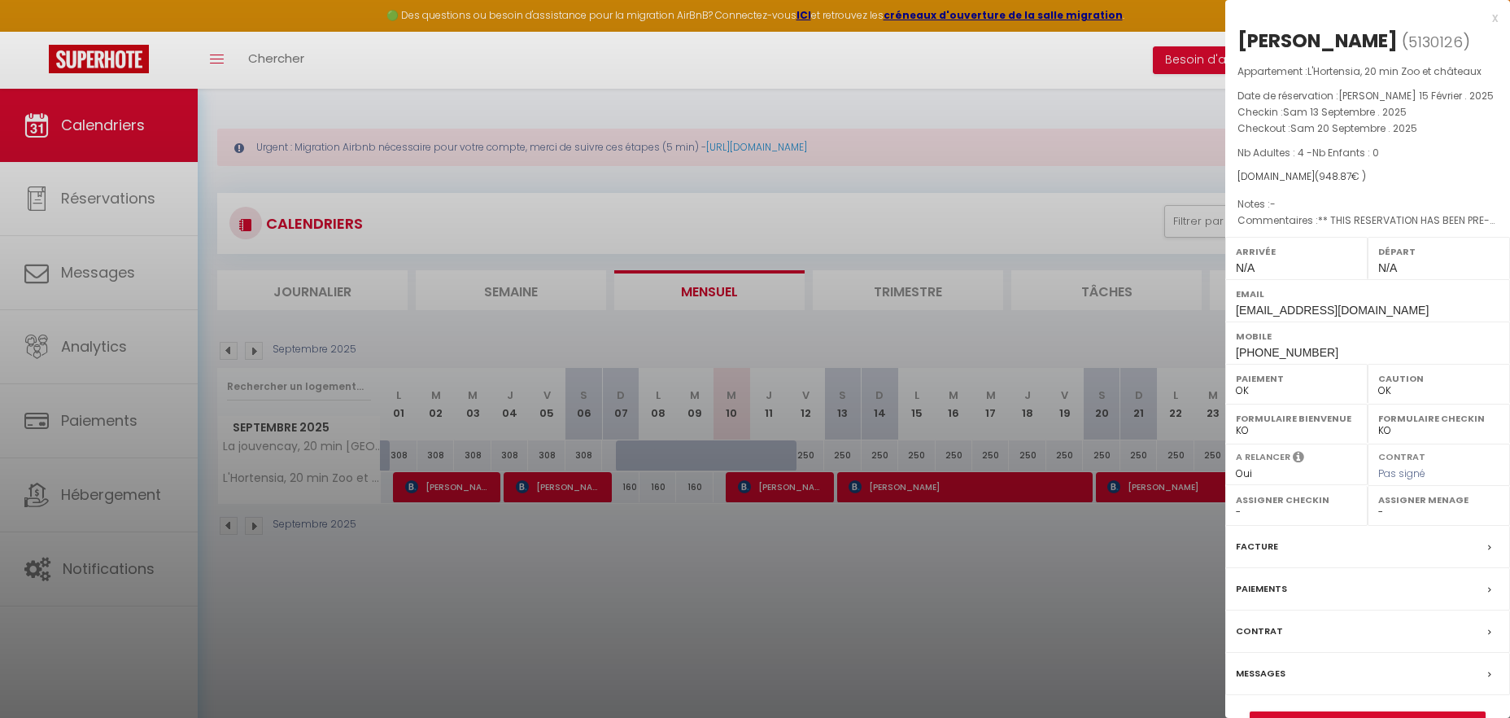
click at [1138, 480] on div at bounding box center [755, 359] width 1510 height 718
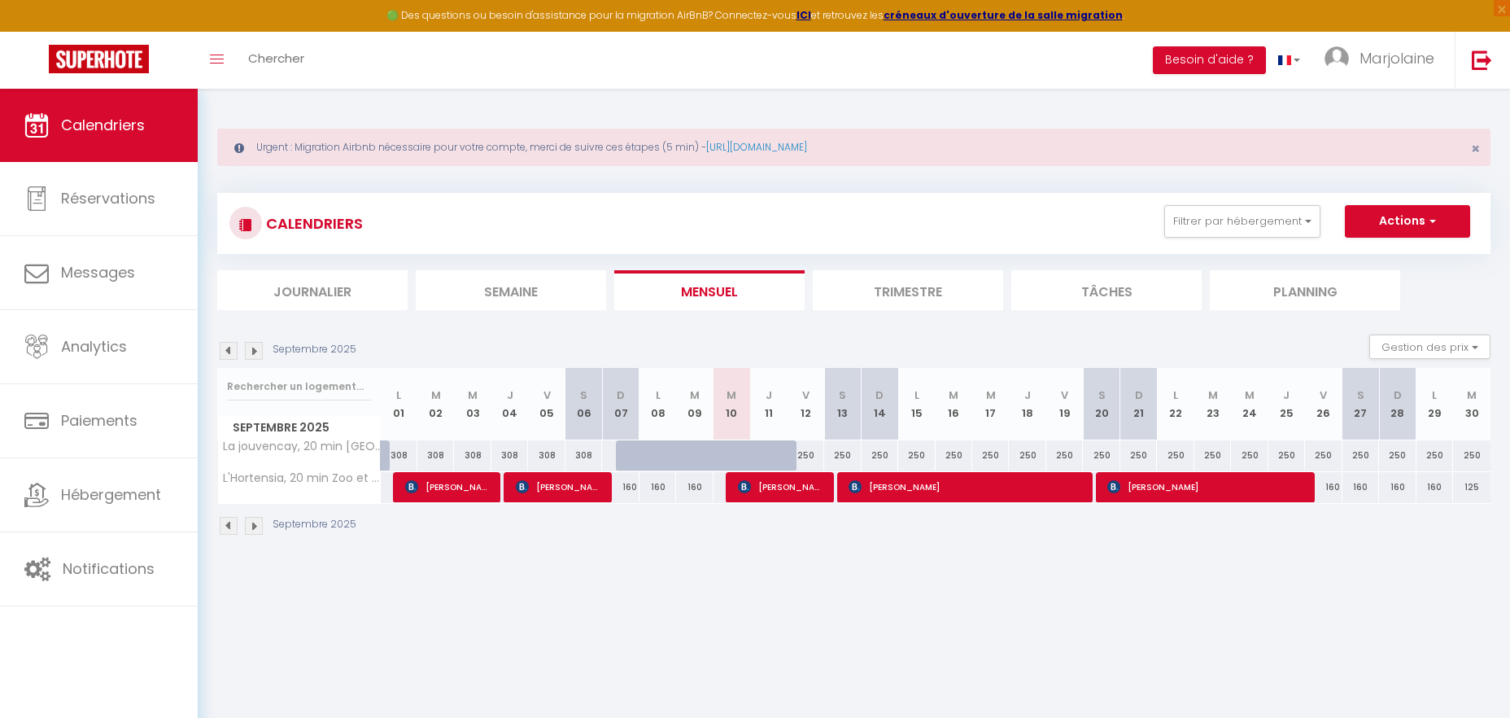
click at [1138, 480] on span "[PERSON_NAME]" at bounding box center [1204, 486] width 195 height 31
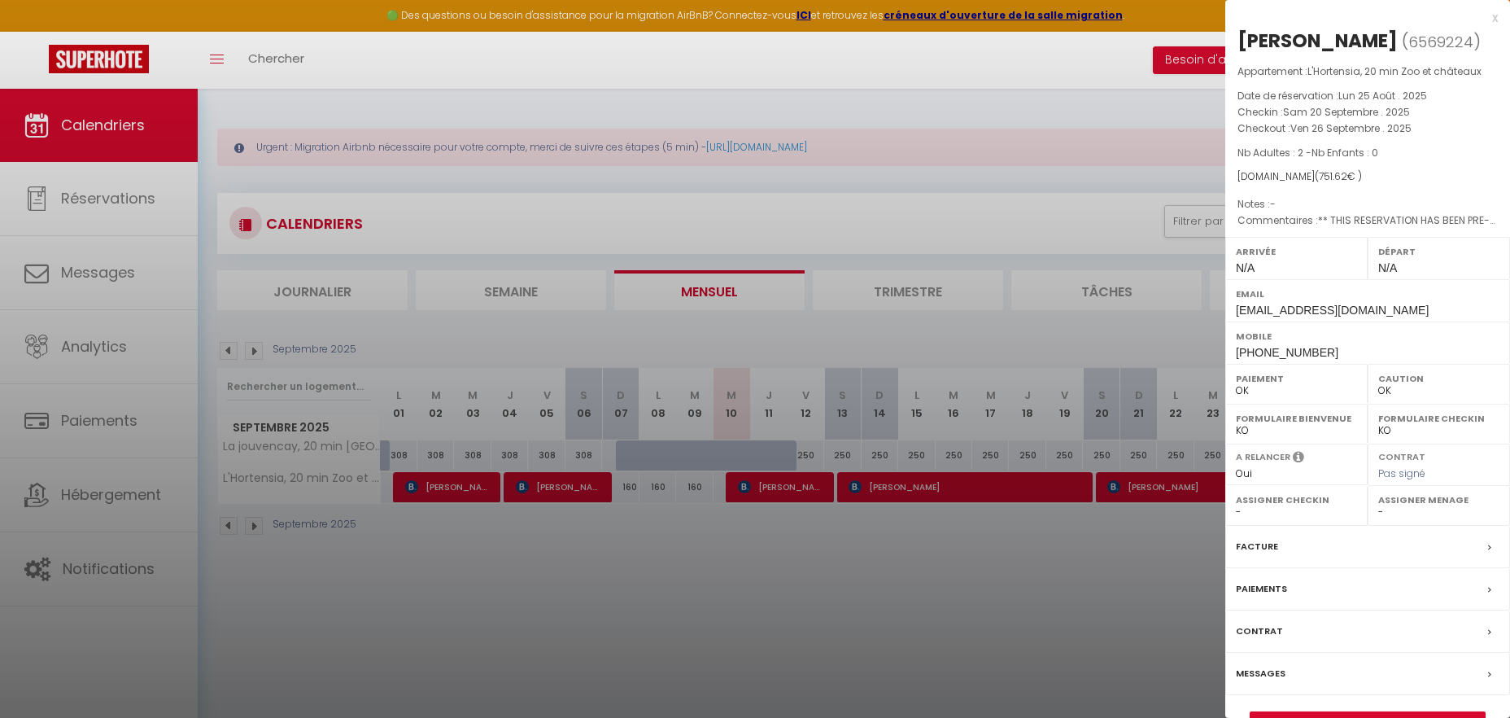
click at [1140, 554] on div at bounding box center [755, 359] width 1510 height 718
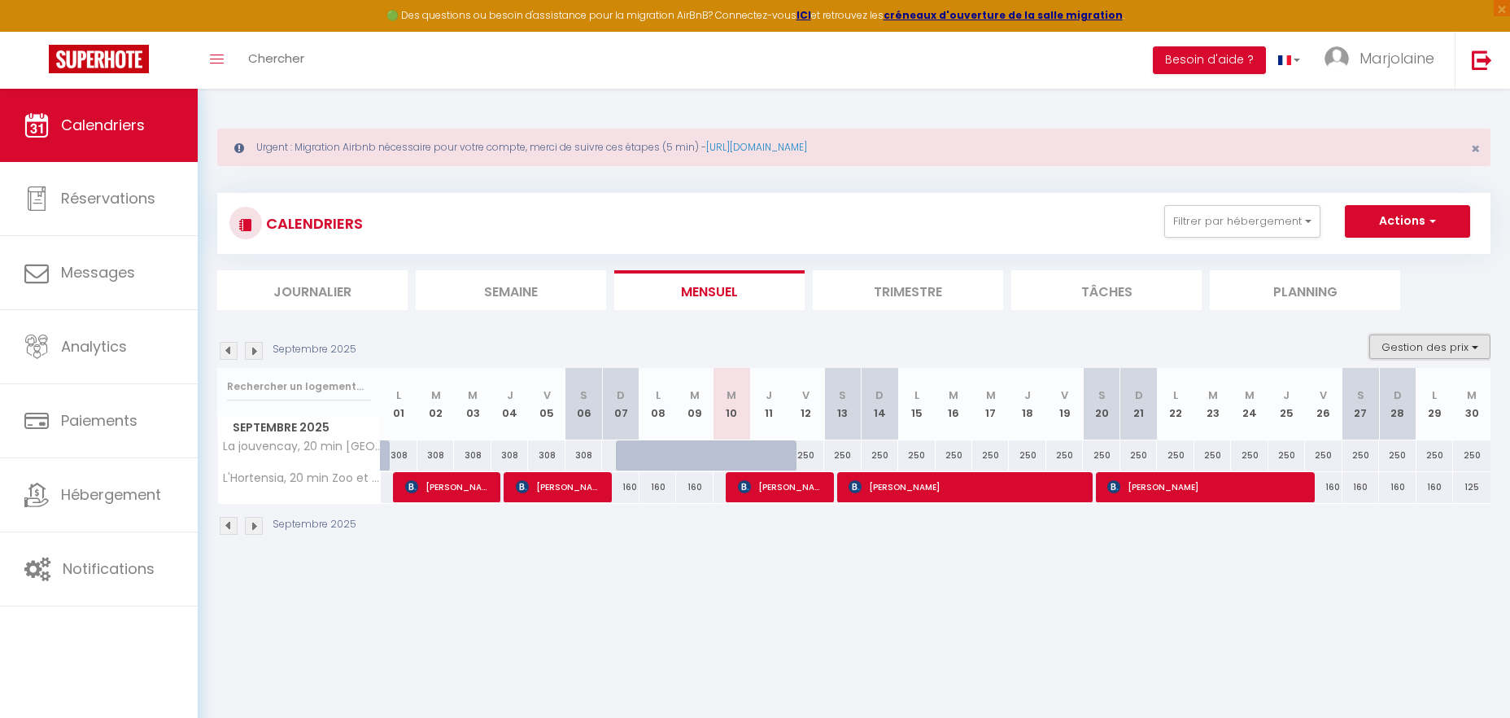
click at [1391, 348] on button "Gestion des prix" at bounding box center [1429, 346] width 121 height 24
click at [1352, 397] on input "Nb Nuits minimum" at bounding box center [1416, 397] width 146 height 16
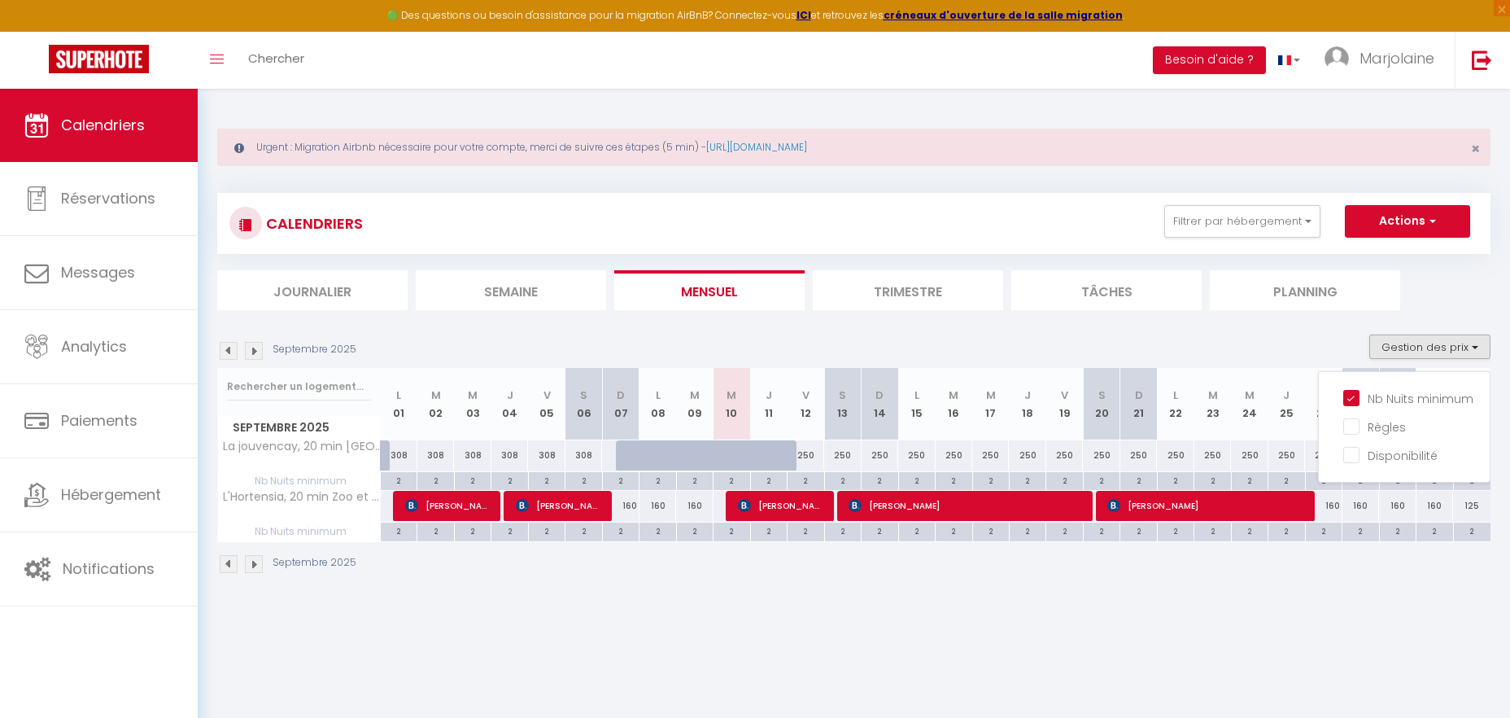
click at [1090, 647] on body "🟢 Des questions ou besoin d'assistance pour la migration AirBnB? Connectez-vous…" at bounding box center [755, 448] width 1510 height 718
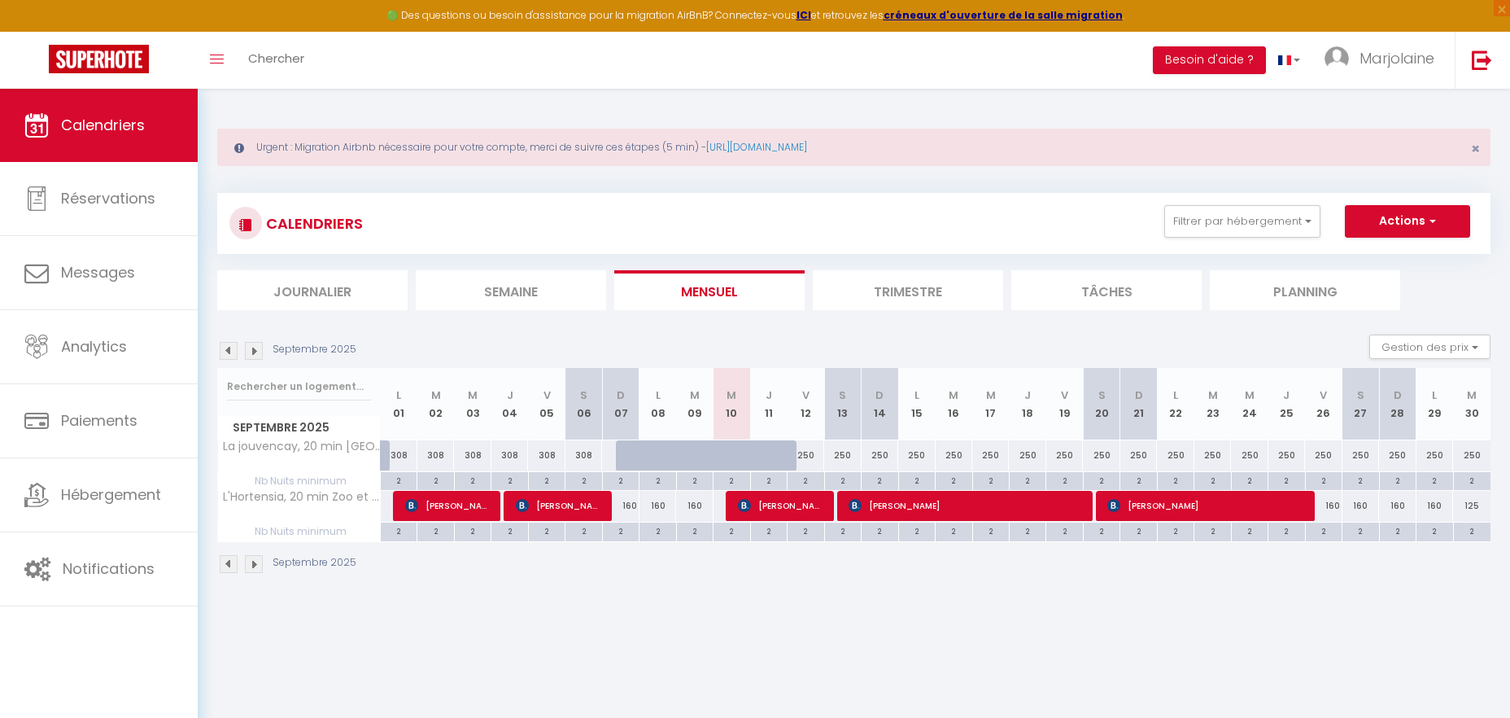
click at [247, 351] on img at bounding box center [254, 351] width 18 height 18
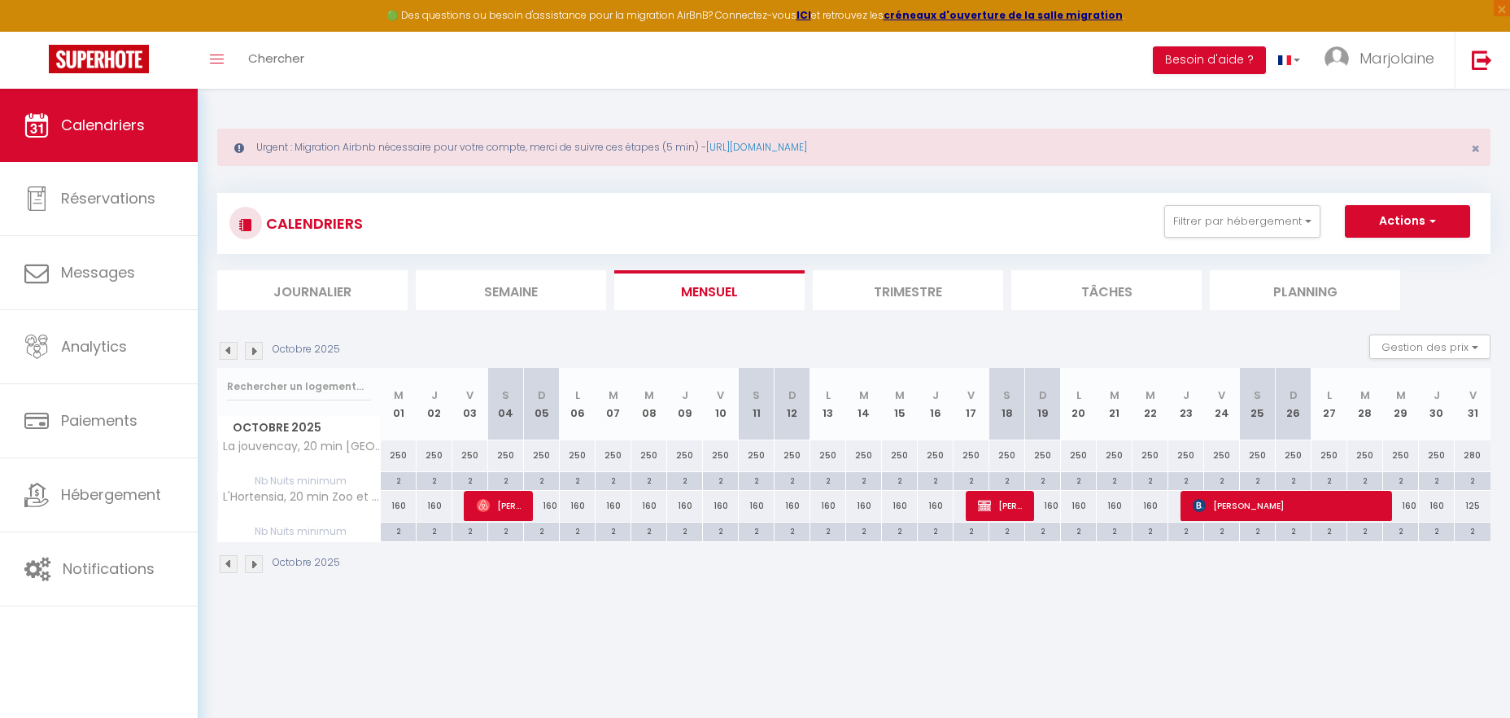
click at [234, 352] on img at bounding box center [229, 351] width 18 height 18
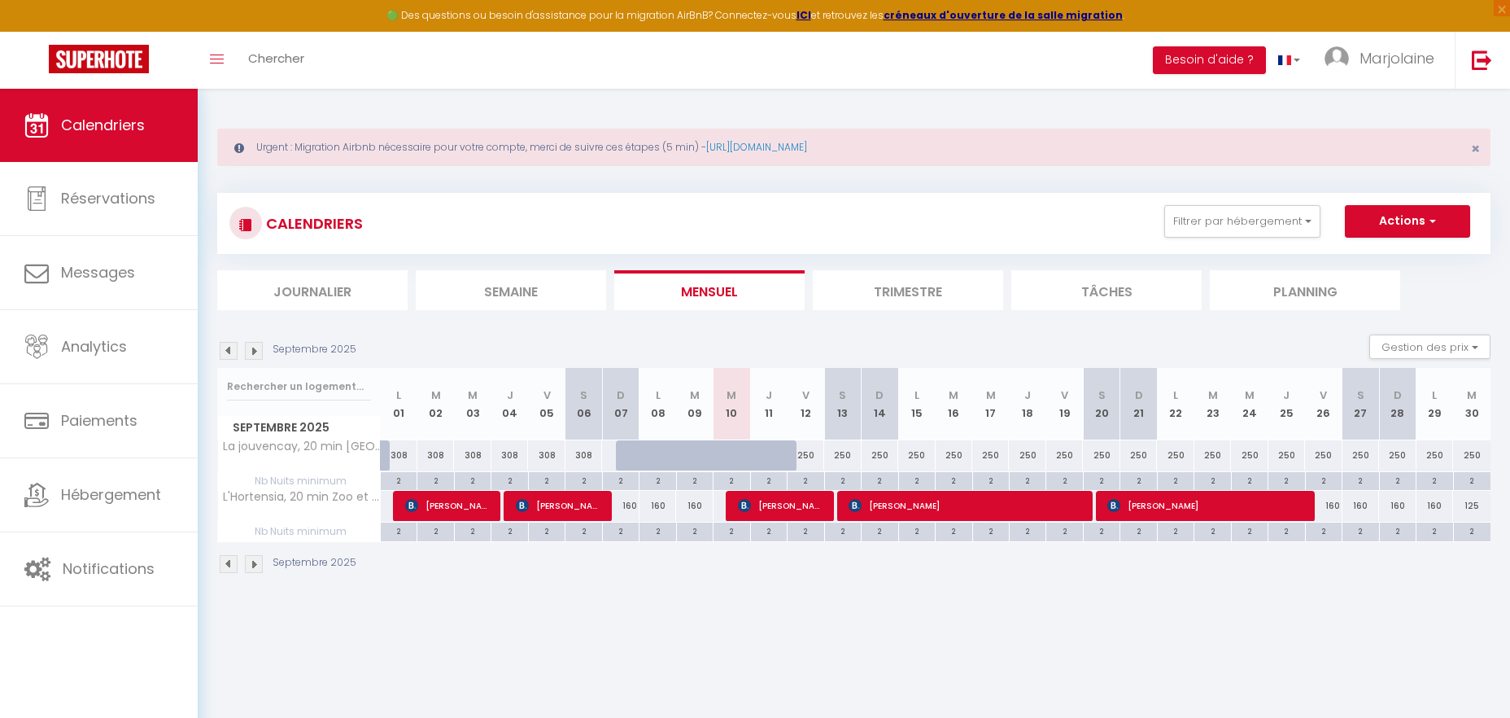
click at [257, 352] on img at bounding box center [254, 351] width 18 height 18
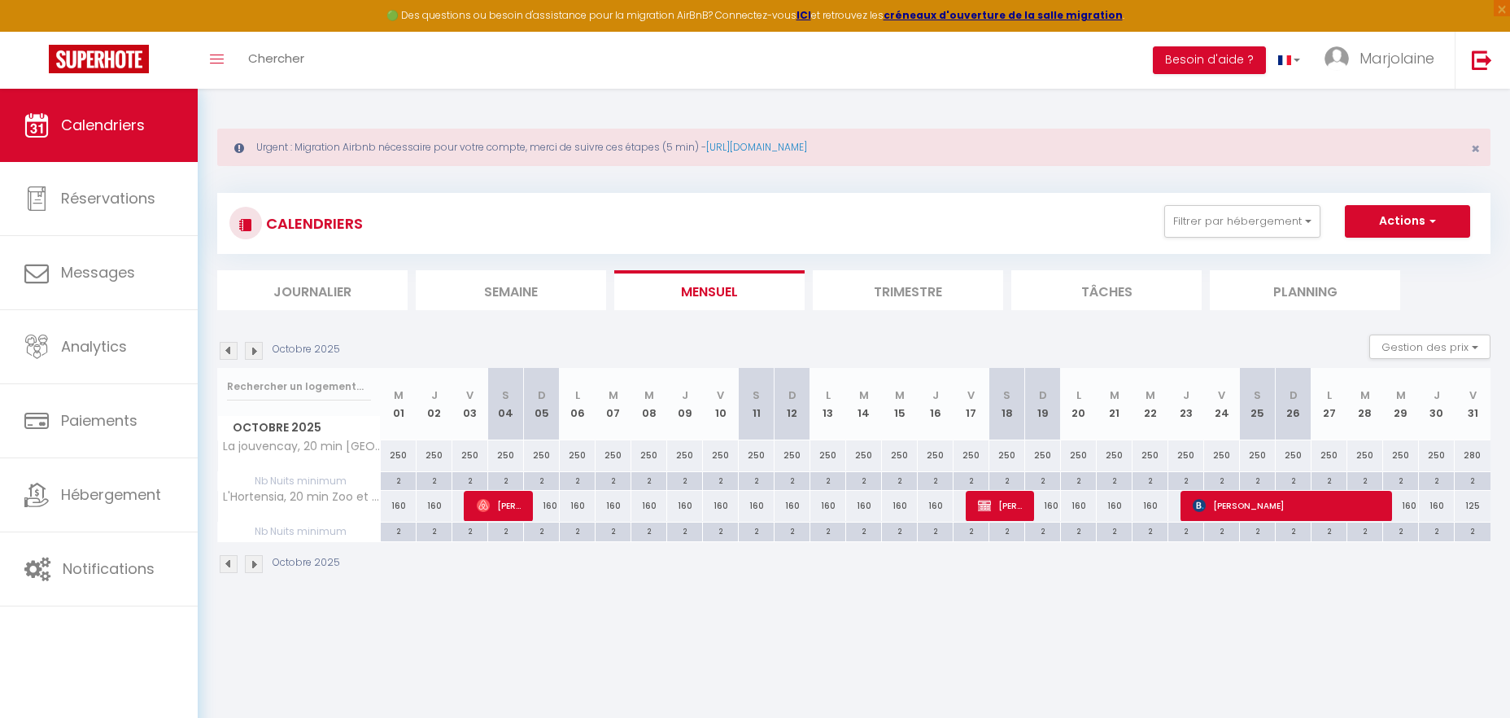
click at [250, 347] on img at bounding box center [254, 351] width 18 height 18
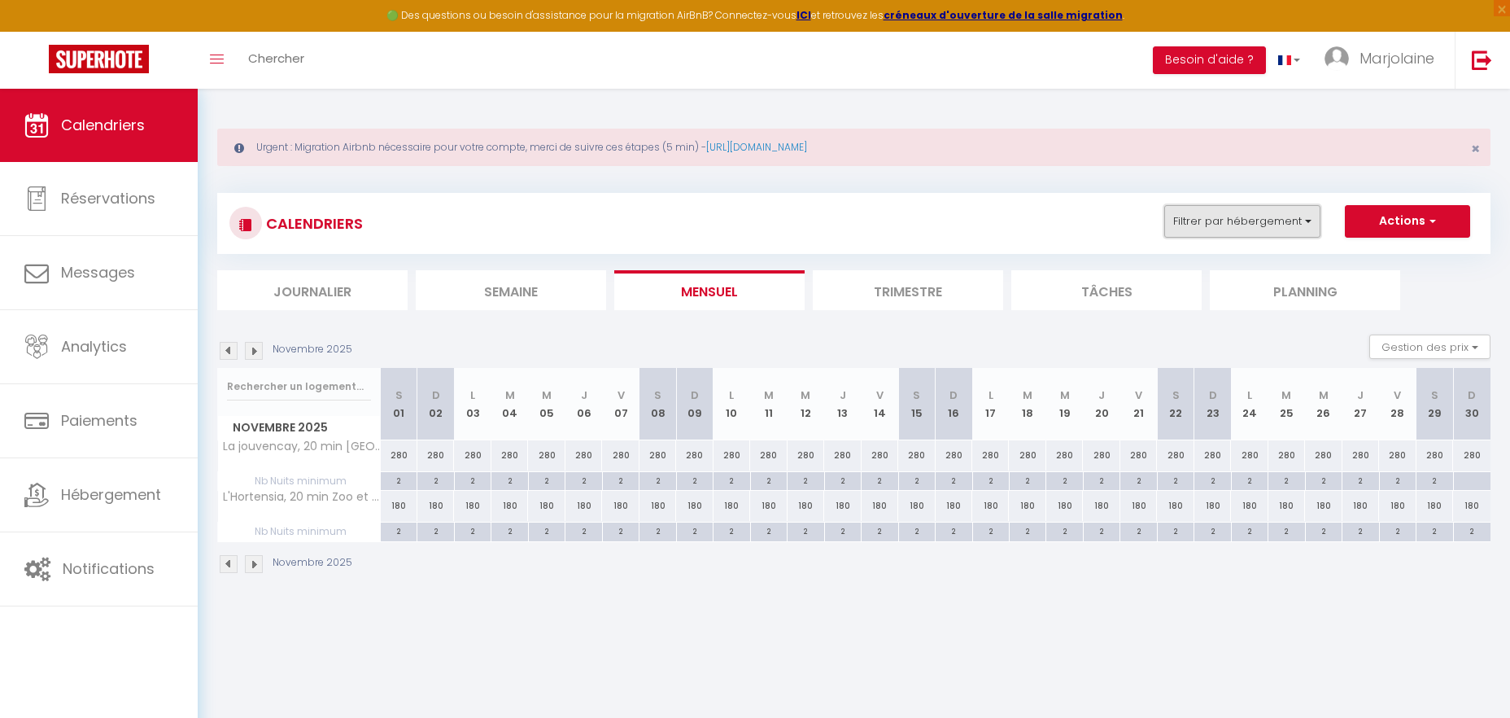
click at [1186, 225] on button "Filtrer par hébergement" at bounding box center [1242, 221] width 156 height 33
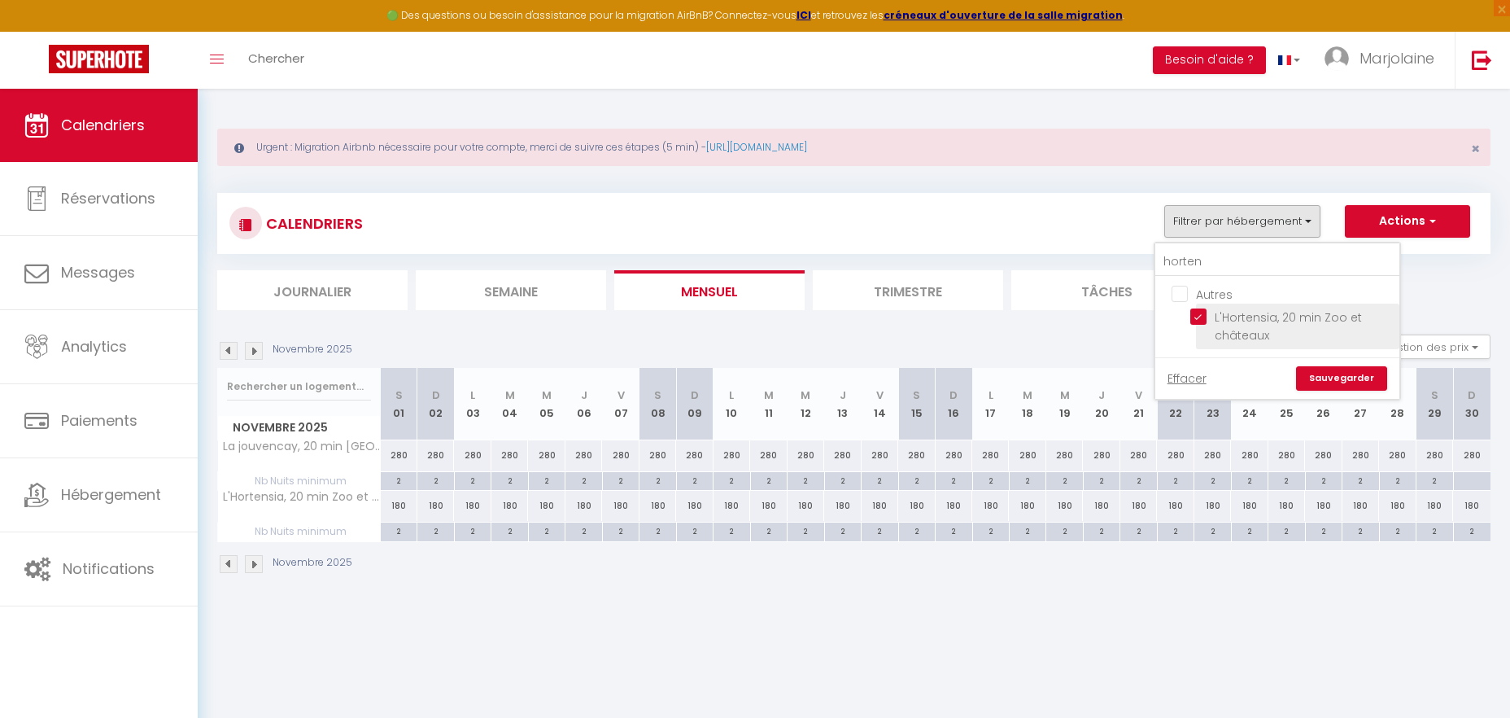
click at [1192, 315] on input "L'Hortensia, 20 min Zoo et châteaux" at bounding box center [1291, 316] width 203 height 16
click at [1203, 266] on input "horten" at bounding box center [1277, 261] width 244 height 29
click at [1194, 317] on input "Les Lilas · Longère « Les Lilas », nature, et calme" at bounding box center [1291, 316] width 203 height 16
click at [1321, 374] on link "Sauvegarder" at bounding box center [1341, 378] width 91 height 24
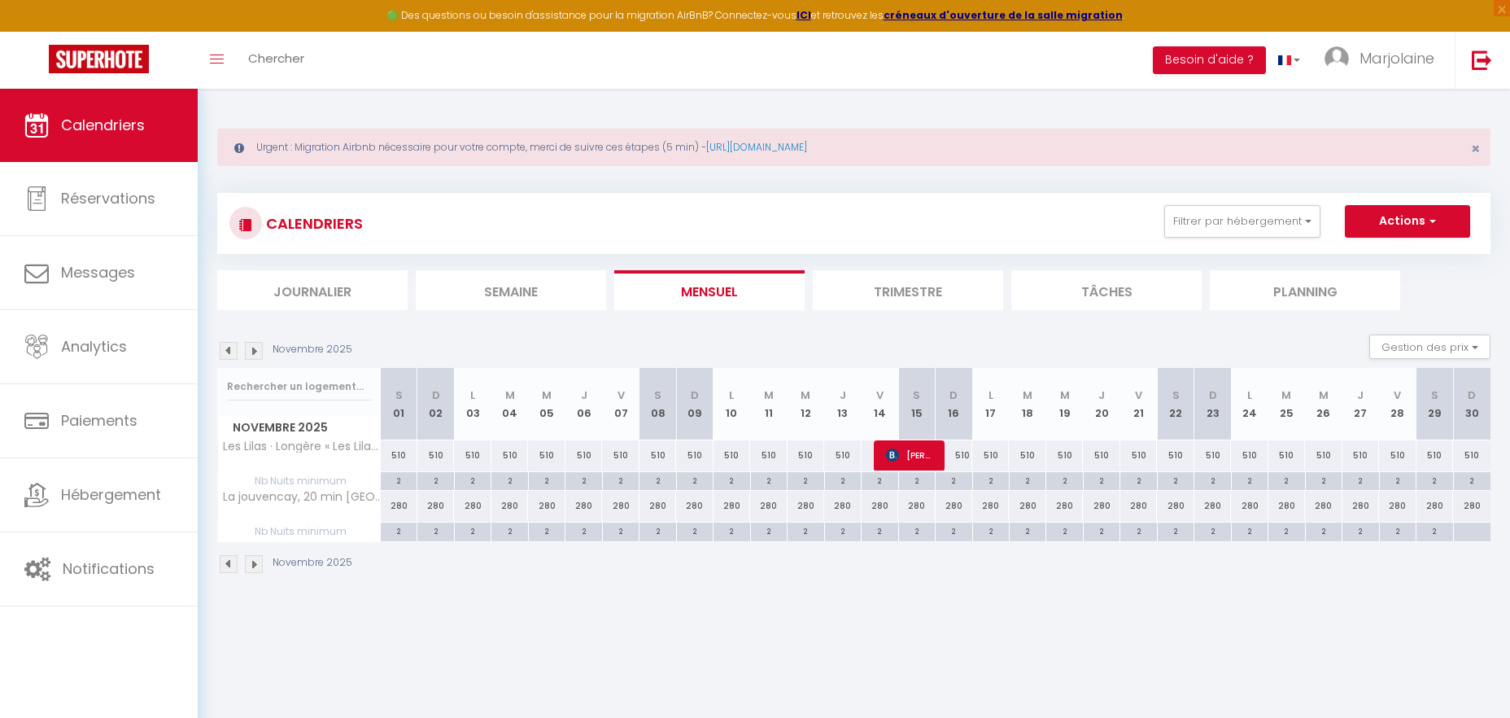
click at [230, 354] on img at bounding box center [229, 351] width 18 height 18
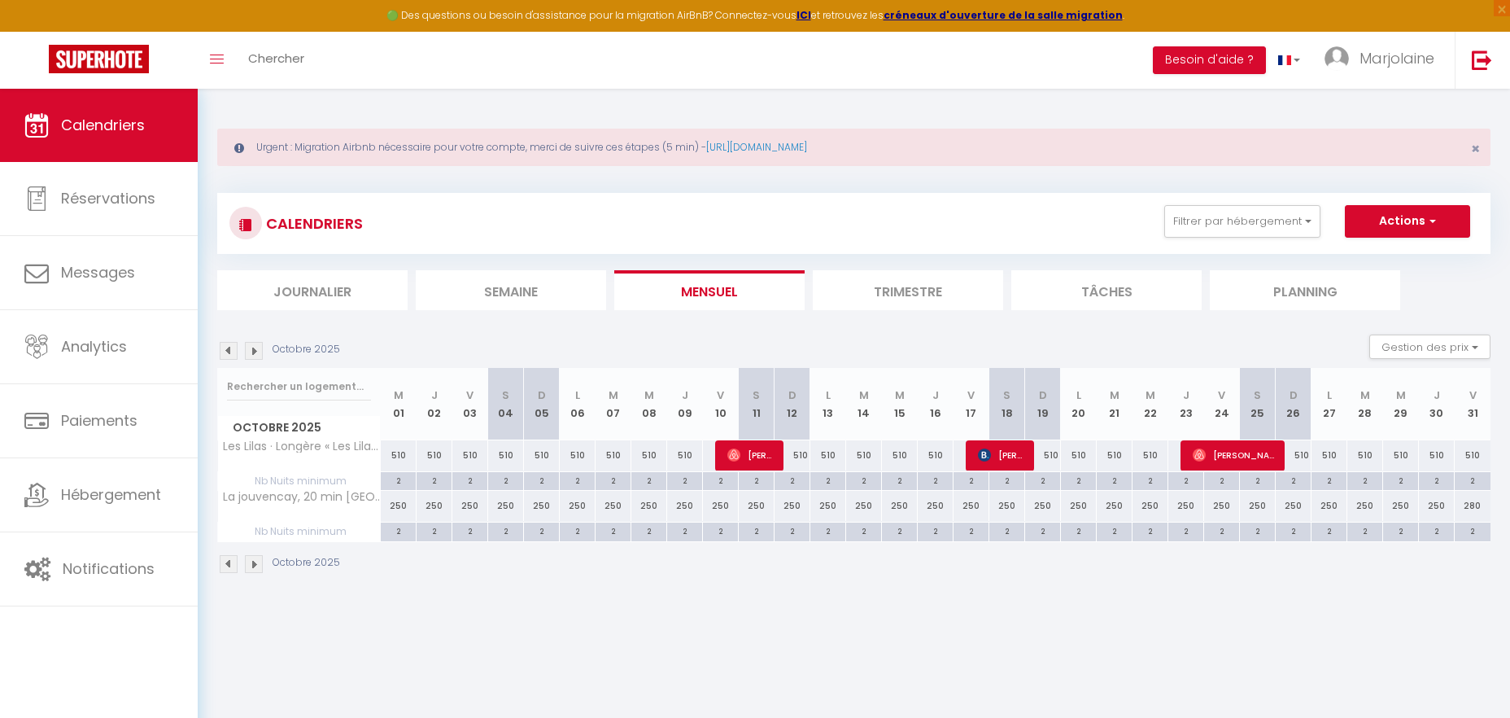
click at [230, 354] on img at bounding box center [229, 351] width 18 height 18
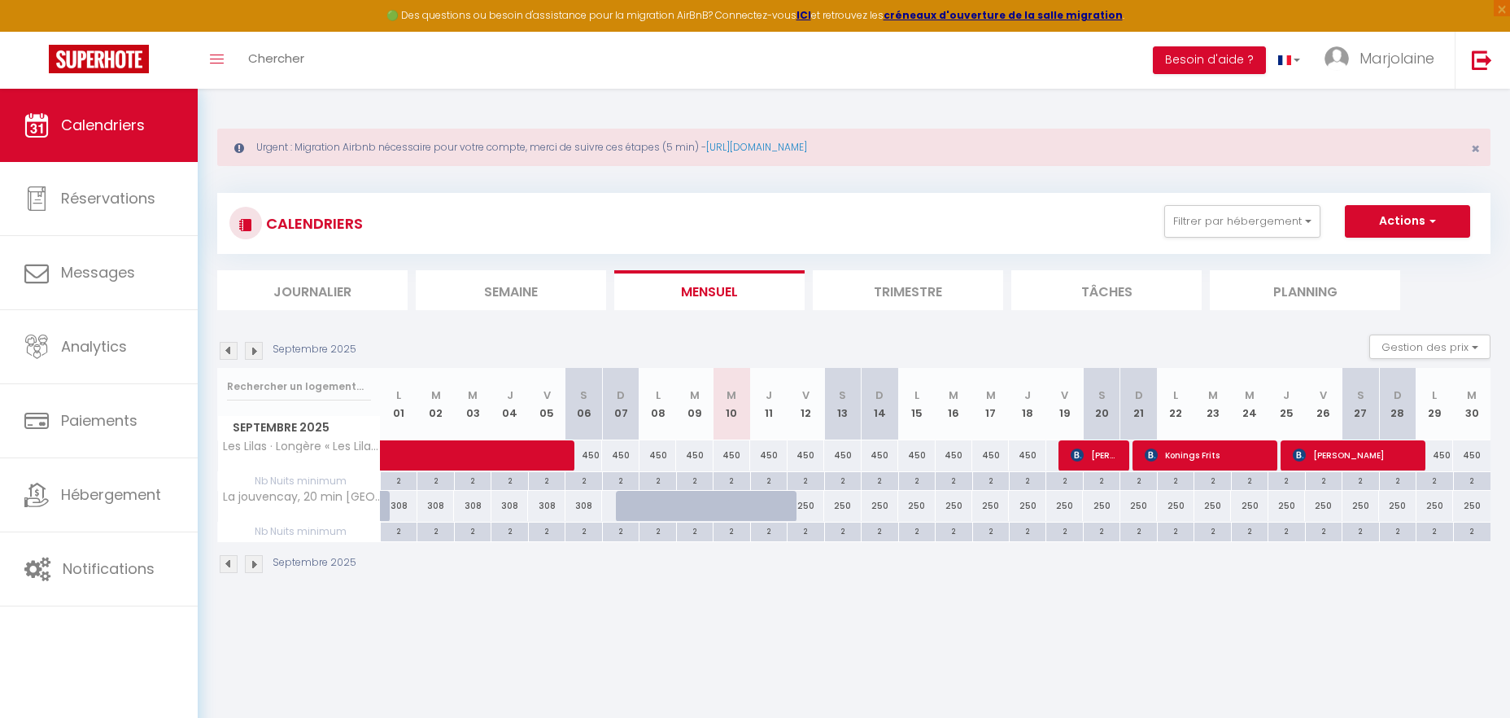
click at [247, 346] on img at bounding box center [254, 351] width 18 height 18
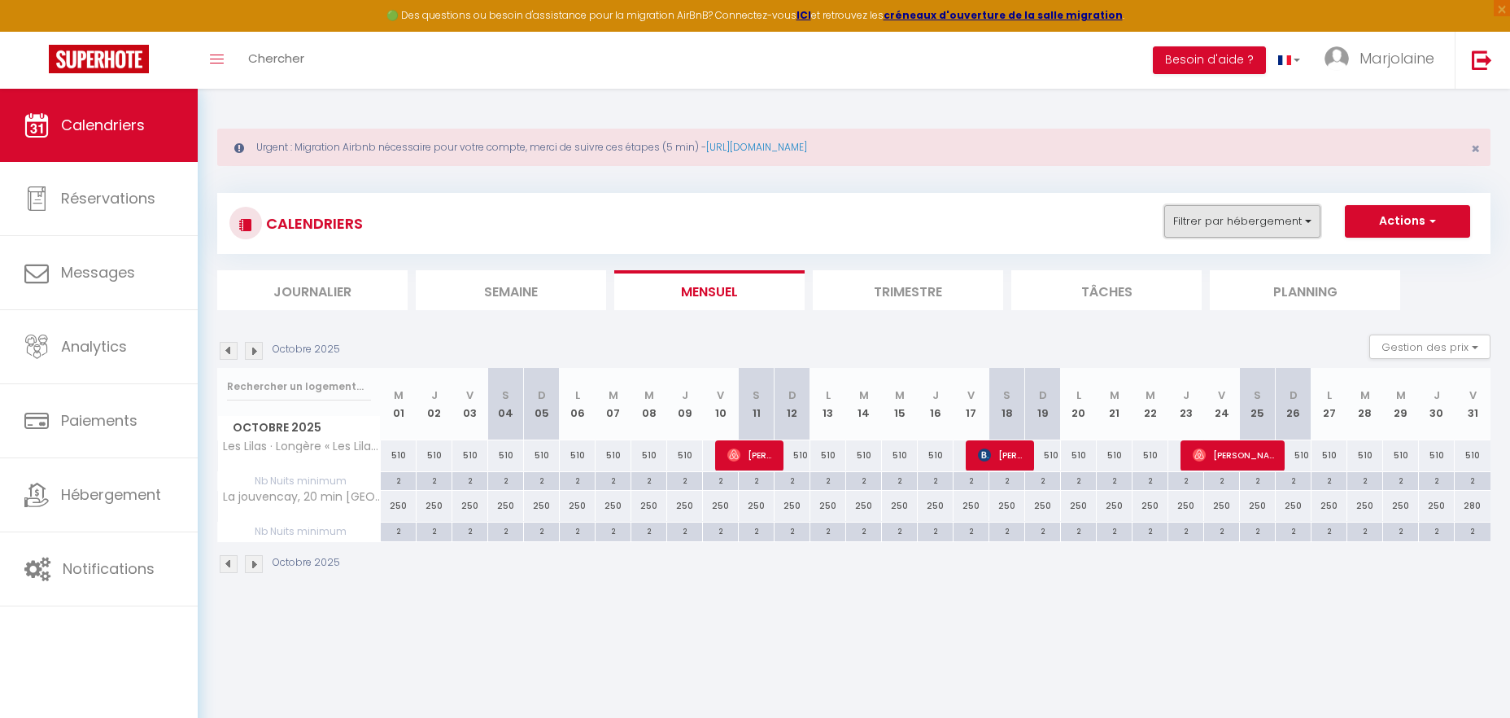
click at [1221, 222] on button "Filtrer par hébergement" at bounding box center [1242, 221] width 156 height 33
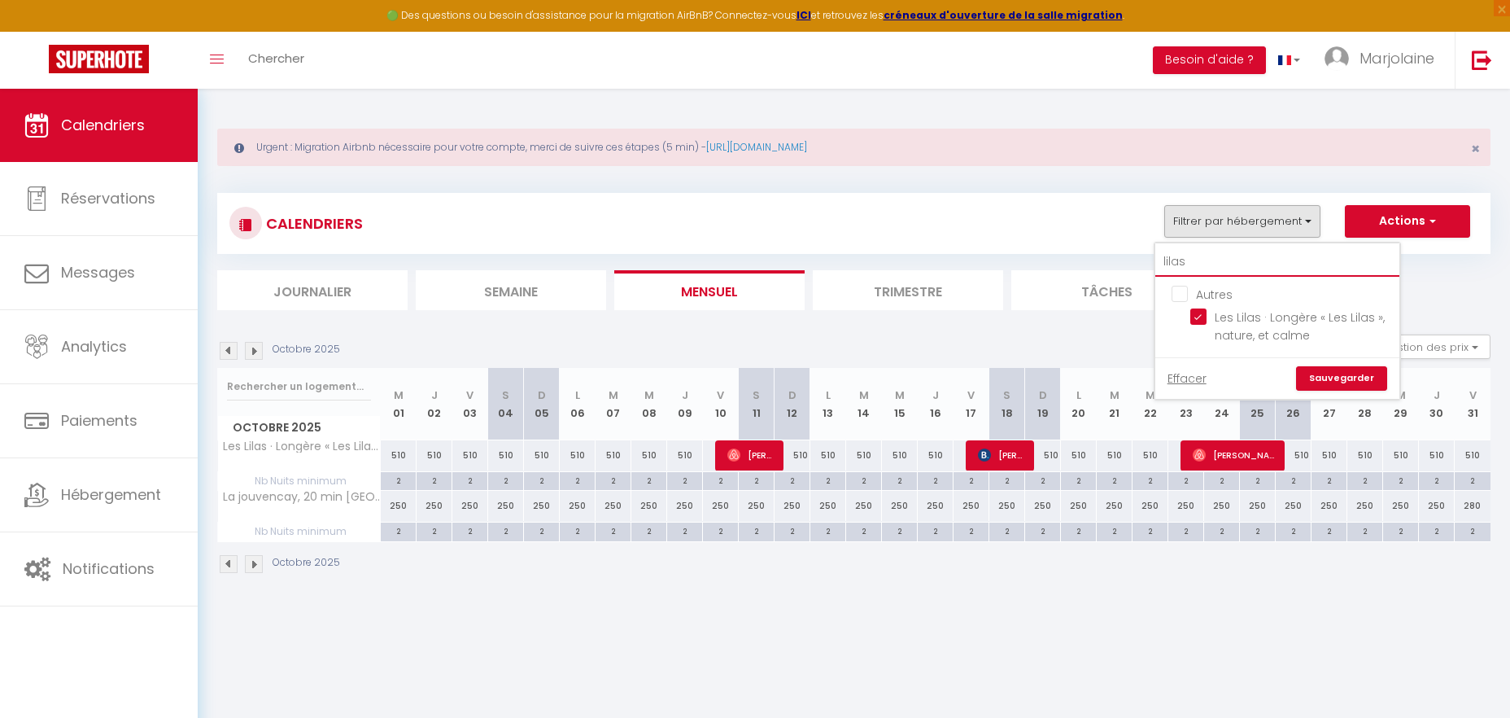
click at [1211, 248] on input "lilas" at bounding box center [1277, 261] width 244 height 29
click at [1203, 317] on input "Le presbytère, [GEOGRAPHIC_DATA]" at bounding box center [1291, 316] width 203 height 16
click at [1322, 366] on link "Sauvegarder" at bounding box center [1341, 378] width 91 height 24
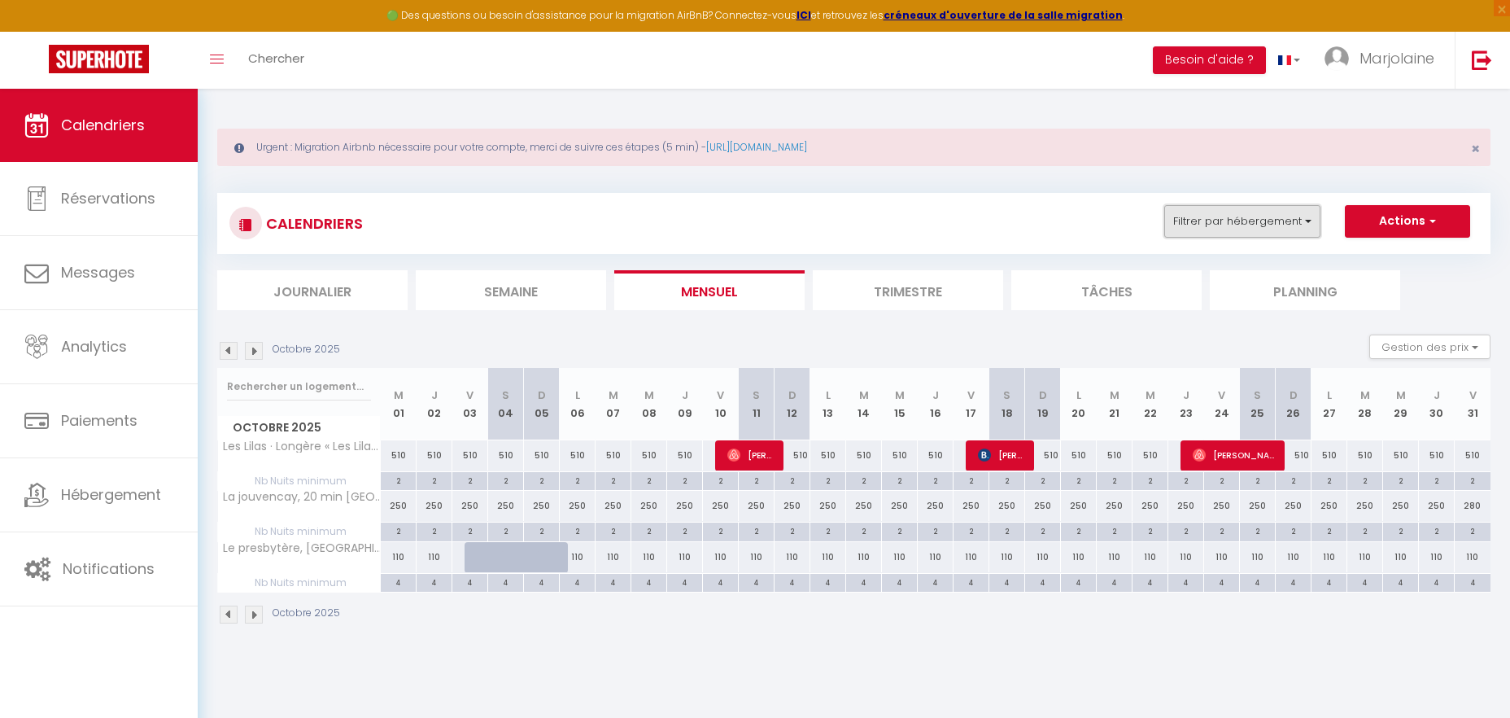
click at [1221, 218] on button "Filtrer par hébergement" at bounding box center [1242, 221] width 156 height 33
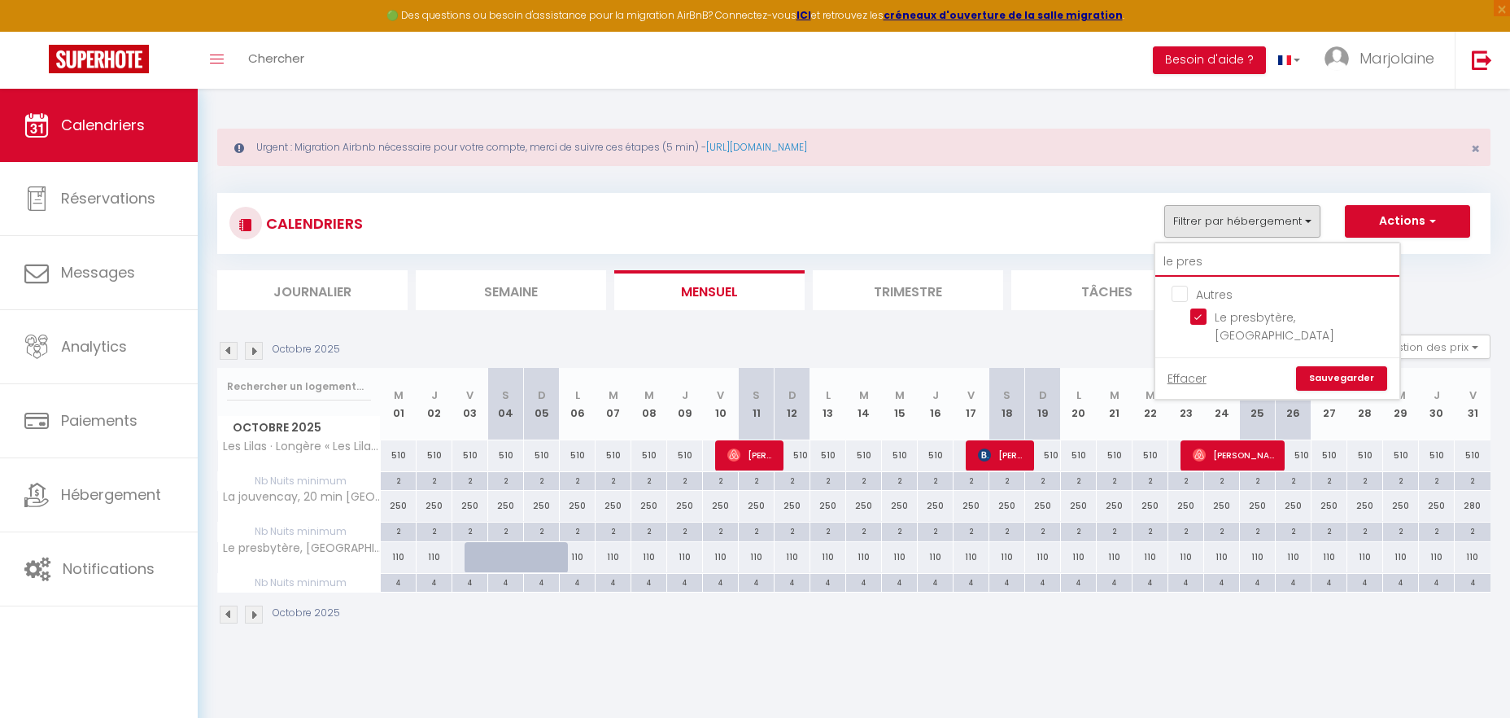
click at [1222, 252] on input "le pres" at bounding box center [1277, 261] width 244 height 29
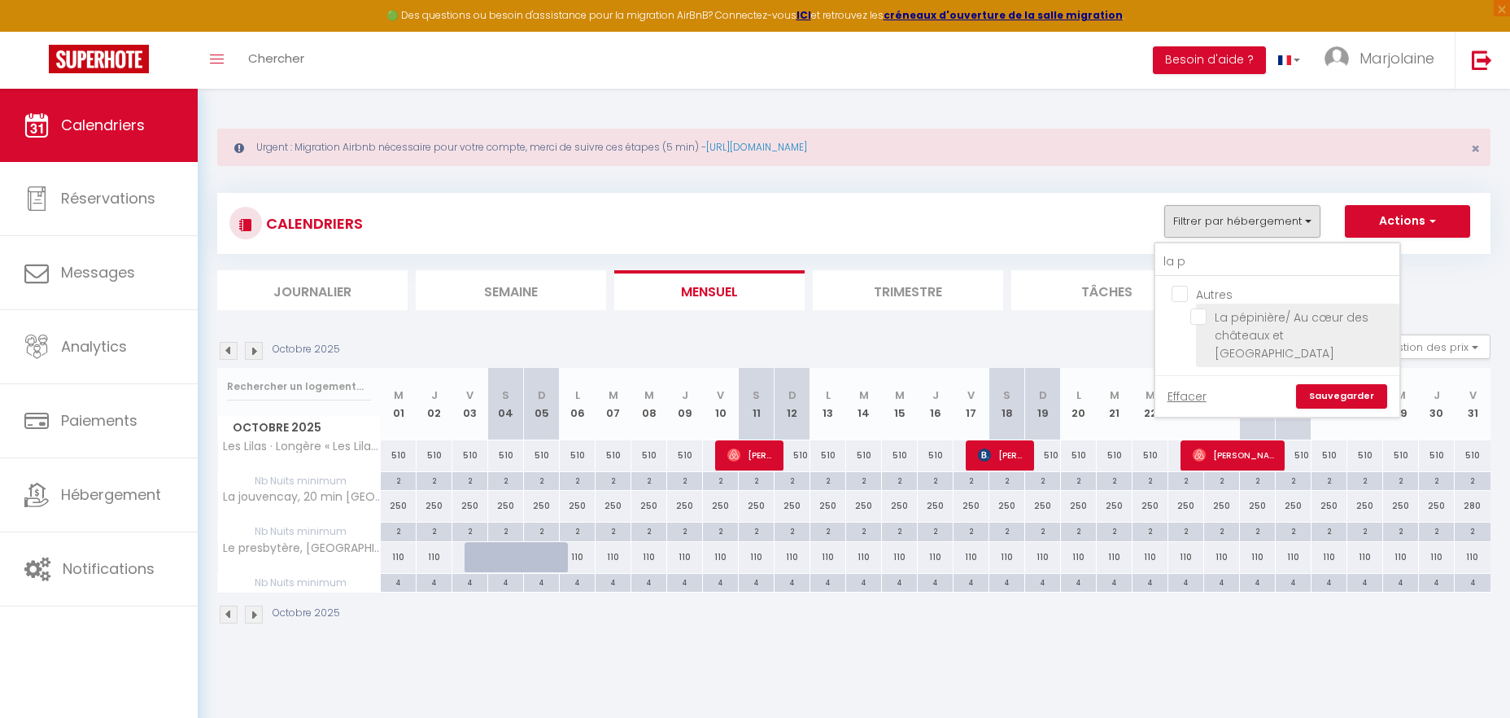
click at [1195, 319] on input "La pépinière/ Au cœur des châteaux et [GEOGRAPHIC_DATA]" at bounding box center [1291, 316] width 203 height 16
click at [1310, 384] on link "Sauvegarder" at bounding box center [1341, 396] width 91 height 24
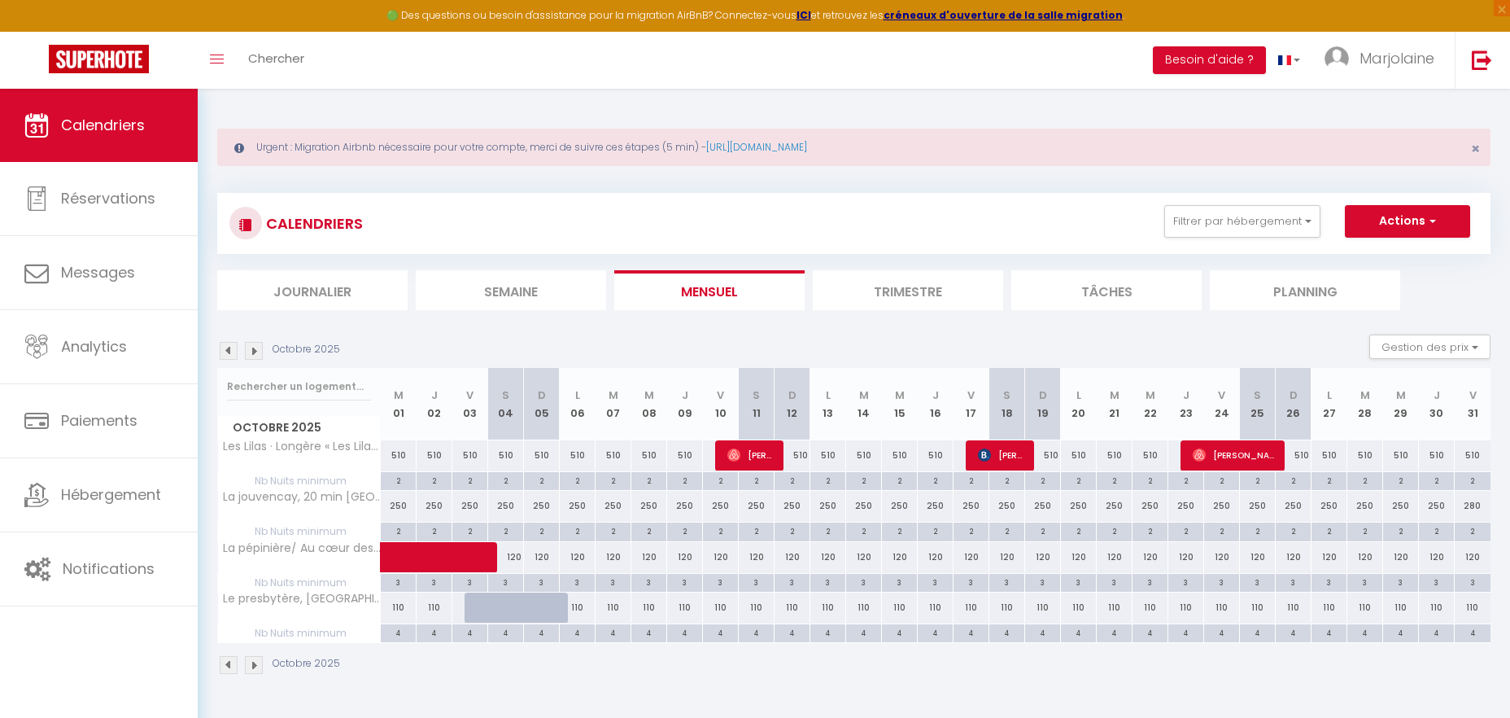
click at [225, 346] on img at bounding box center [229, 351] width 18 height 18
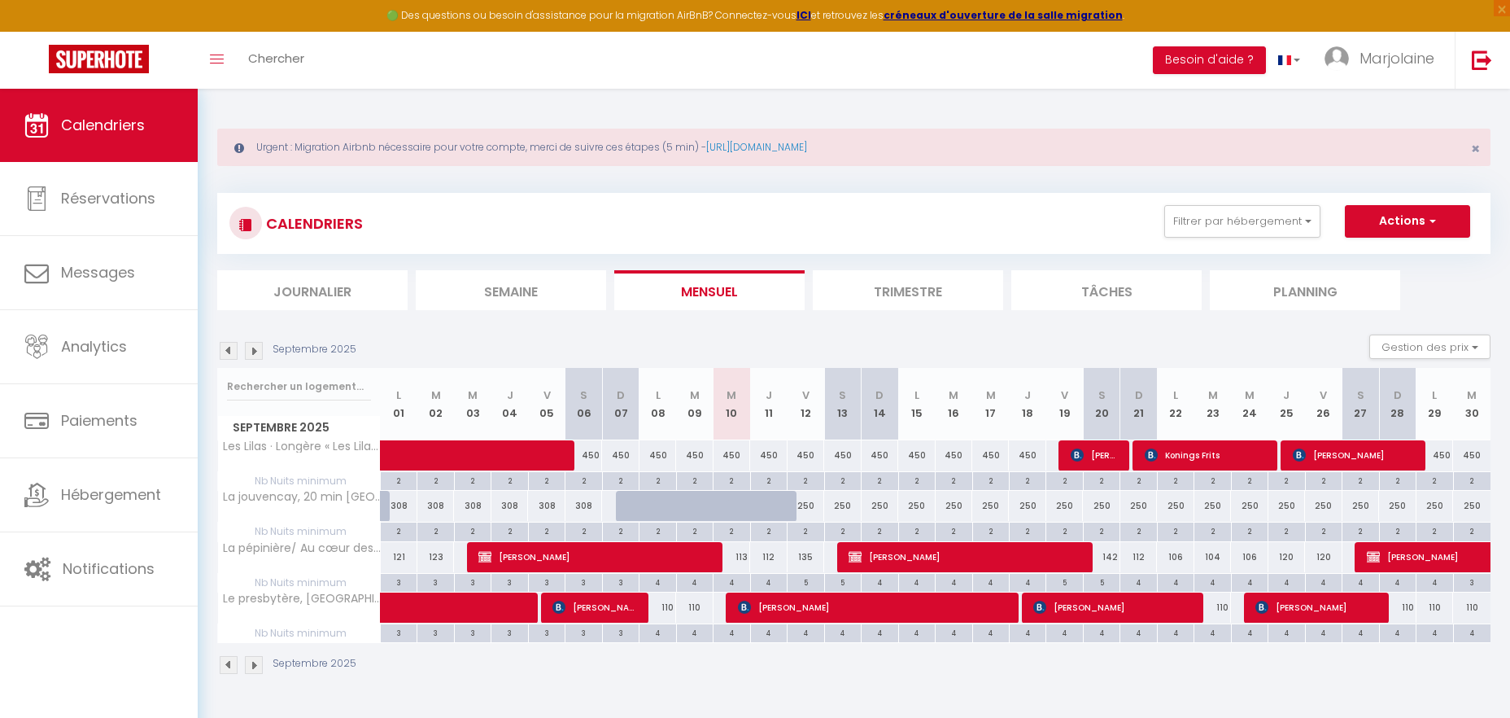
click at [862, 566] on span "[PERSON_NAME]" at bounding box center [965, 556] width 232 height 31
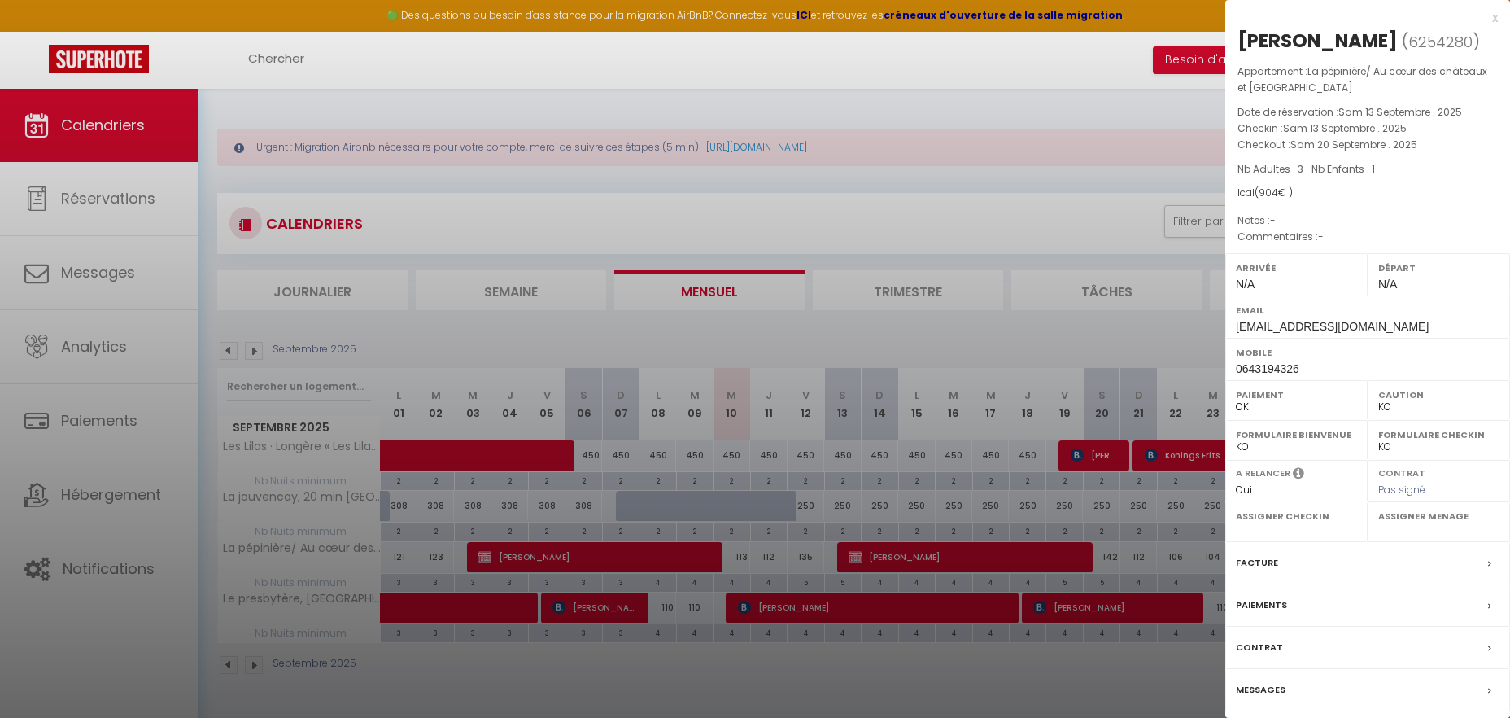
click at [682, 191] on div at bounding box center [755, 359] width 1510 height 718
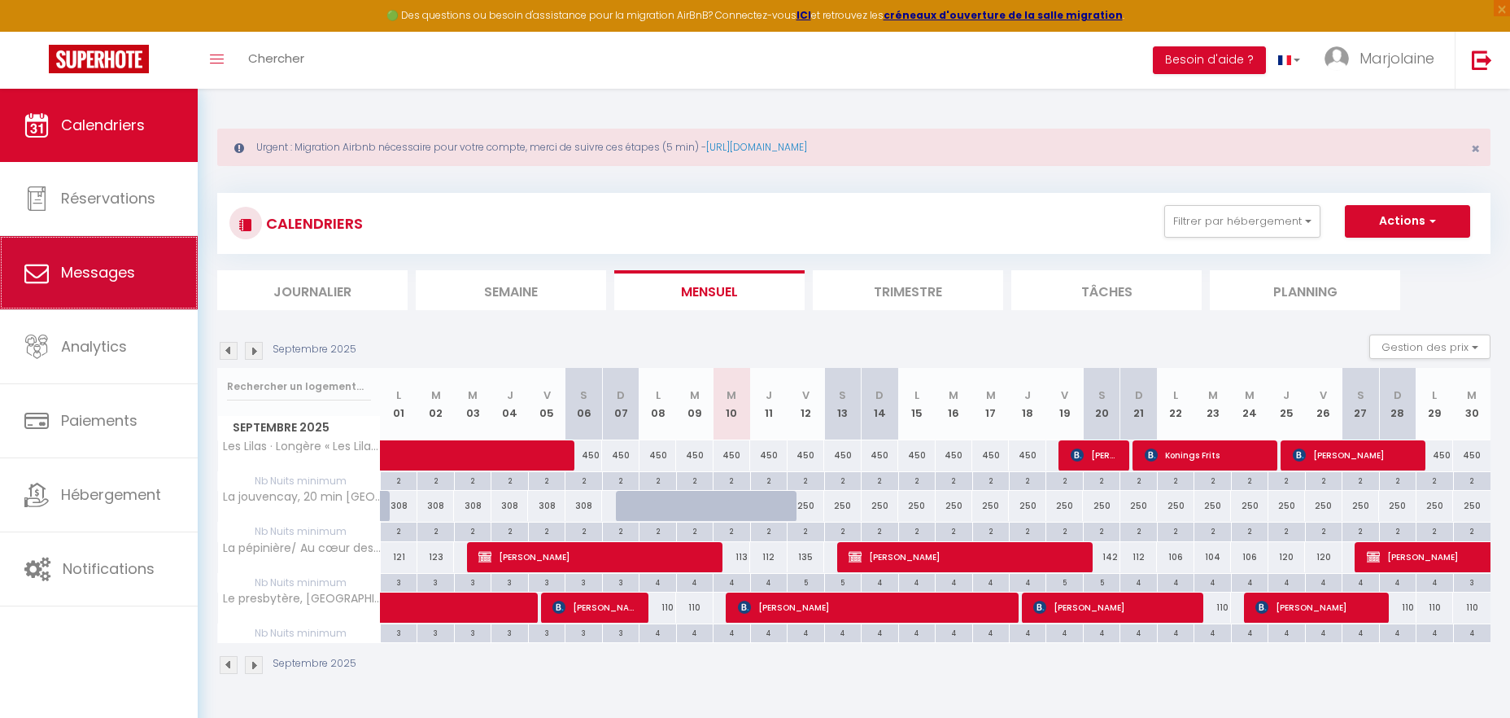
click at [116, 292] on link "Messages" at bounding box center [99, 272] width 198 height 73
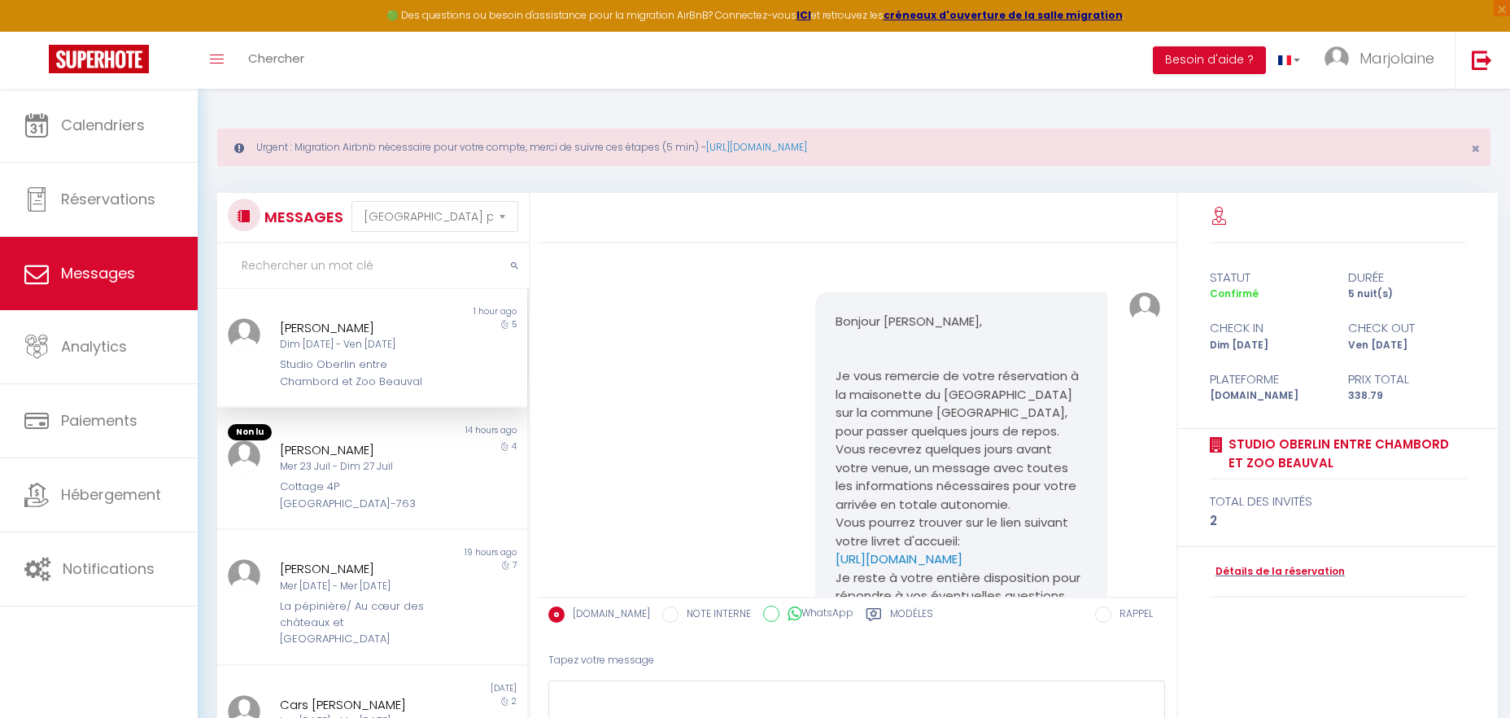
scroll to position [2483, 0]
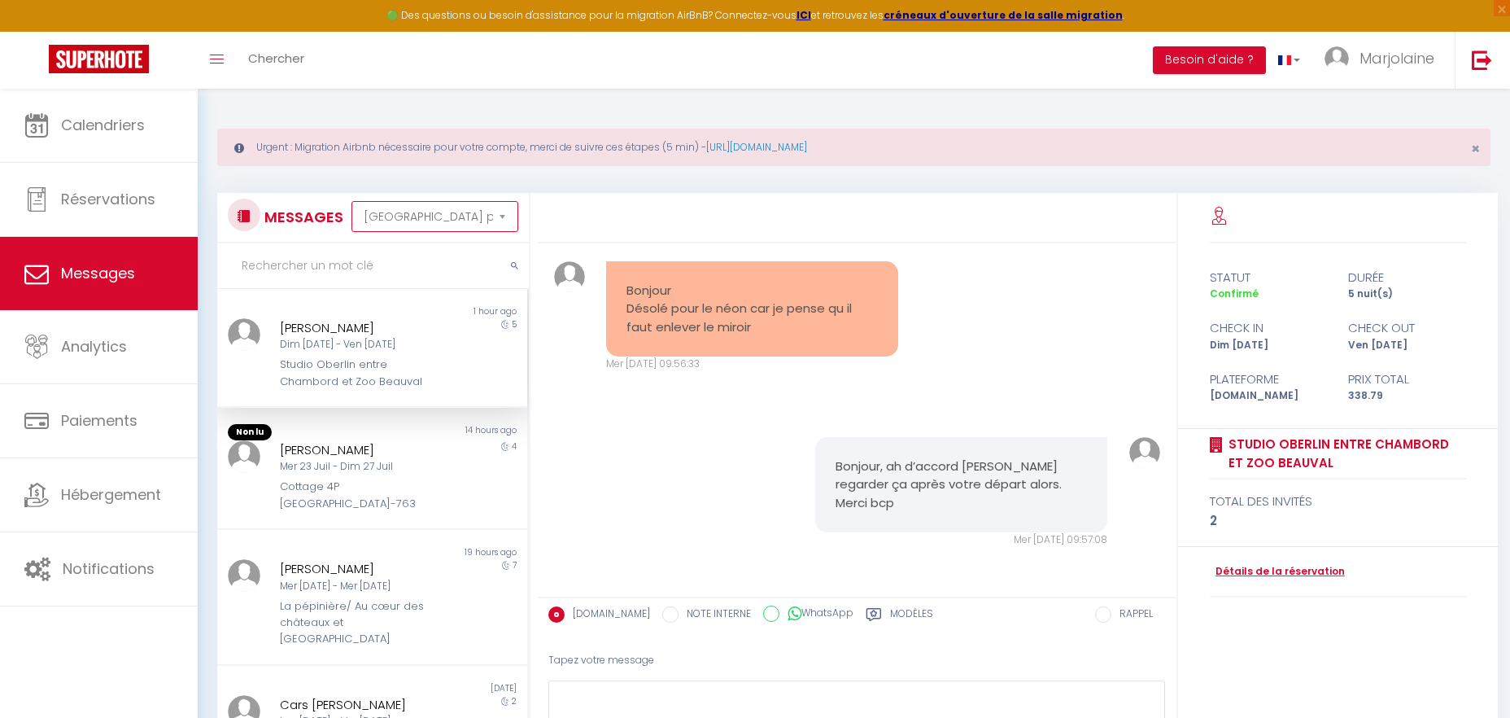
click at [352, 201] on select "Trier par date de réservation Trier par date de message" at bounding box center [435, 216] width 167 height 31
click at [291, 277] on input "text" at bounding box center [373, 266] width 312 height 46
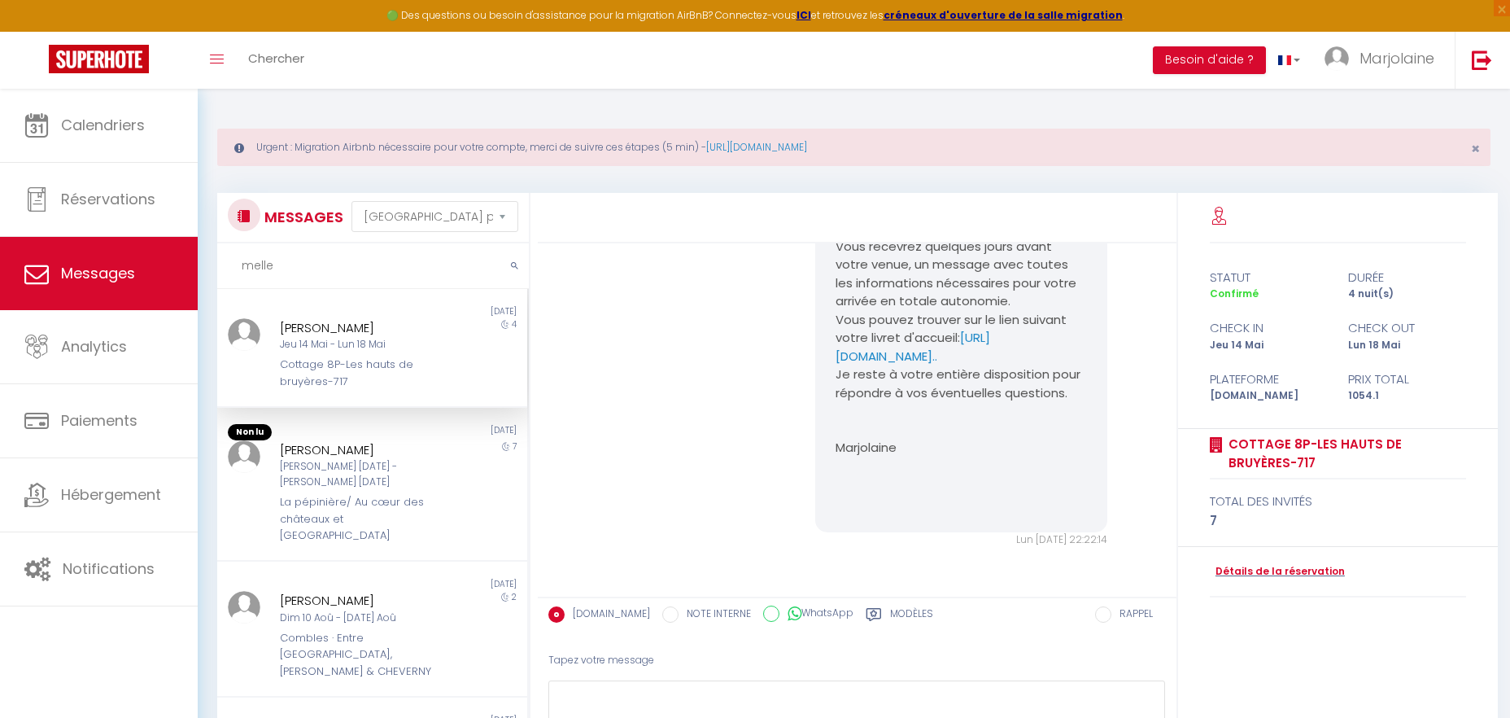
scroll to position [387, 0]
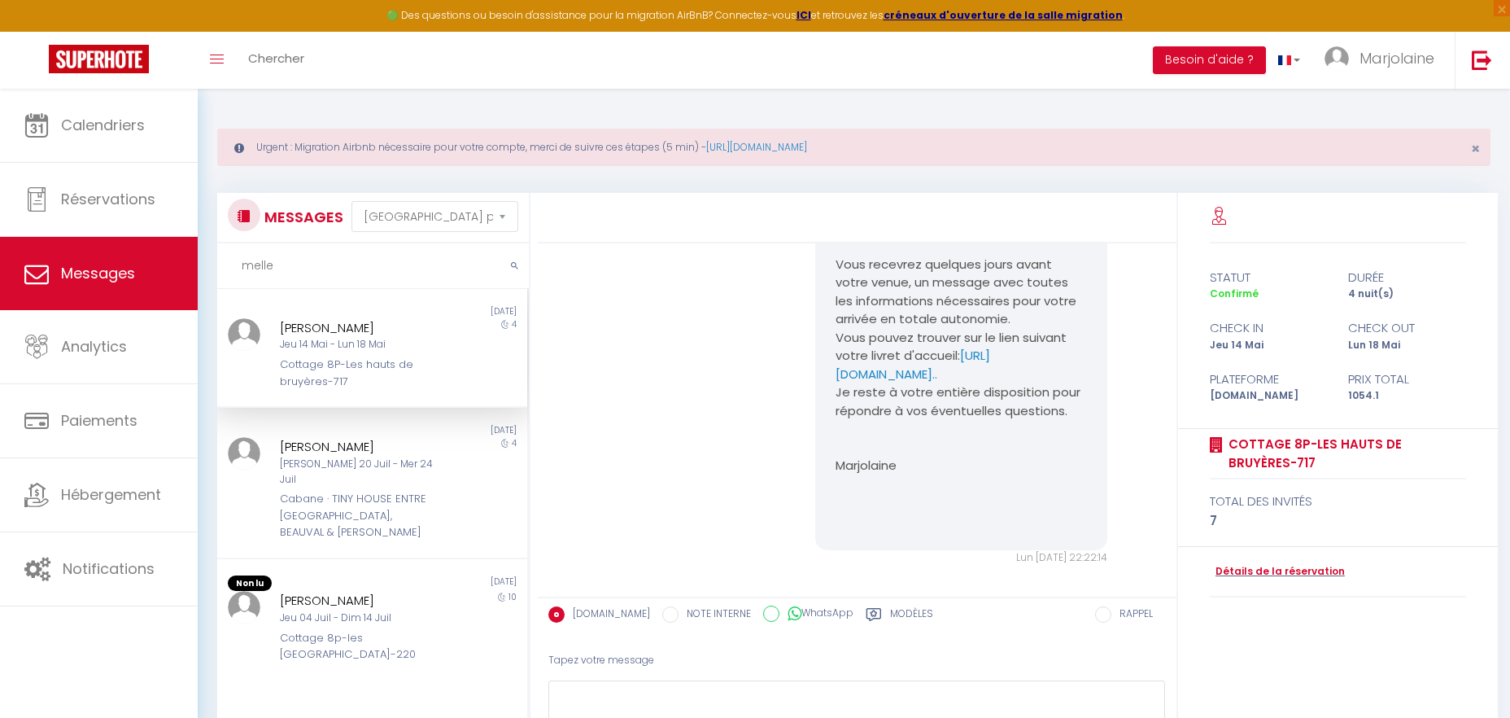
click at [397, 371] on div "Cottage 8P-Les hauts de bruyères-717" at bounding box center [359, 372] width 159 height 33
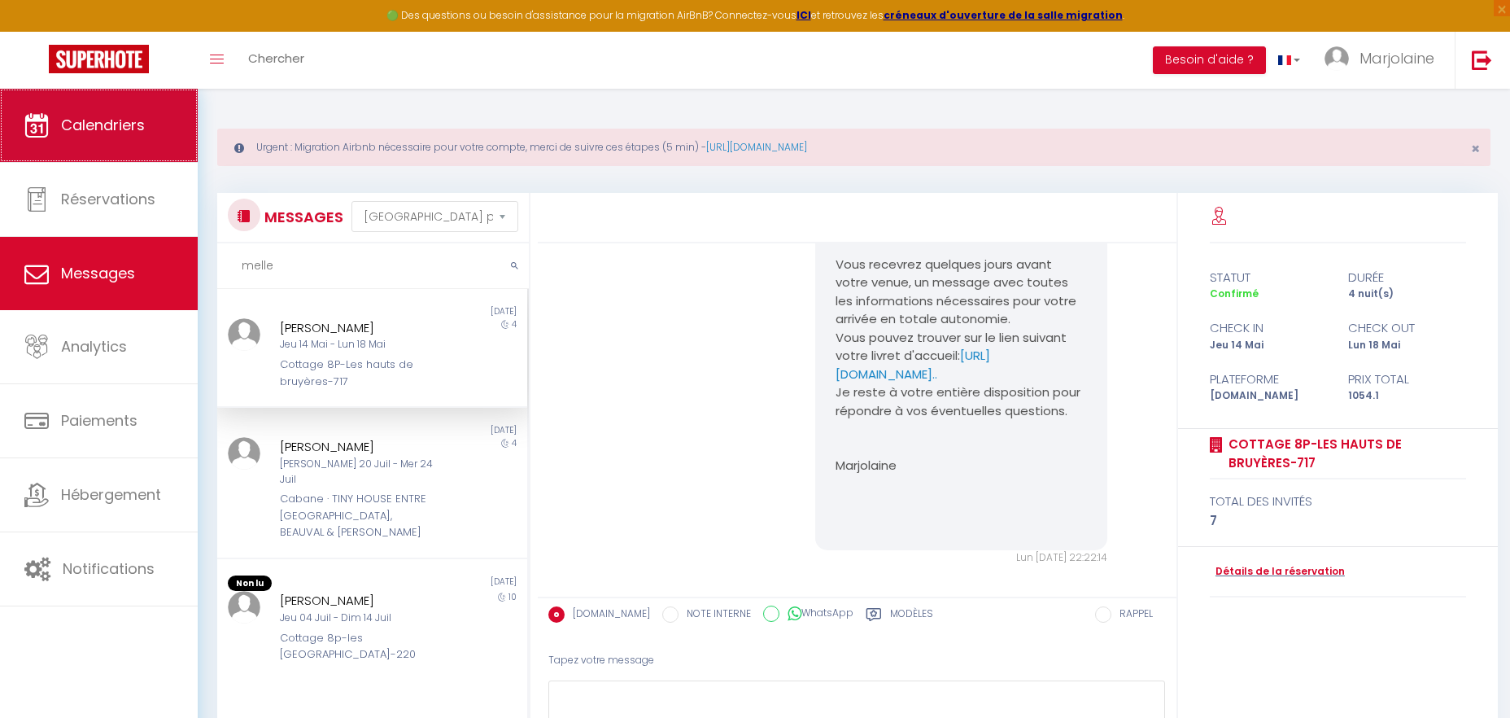
click at [151, 127] on link "Calendriers" at bounding box center [99, 125] width 198 height 73
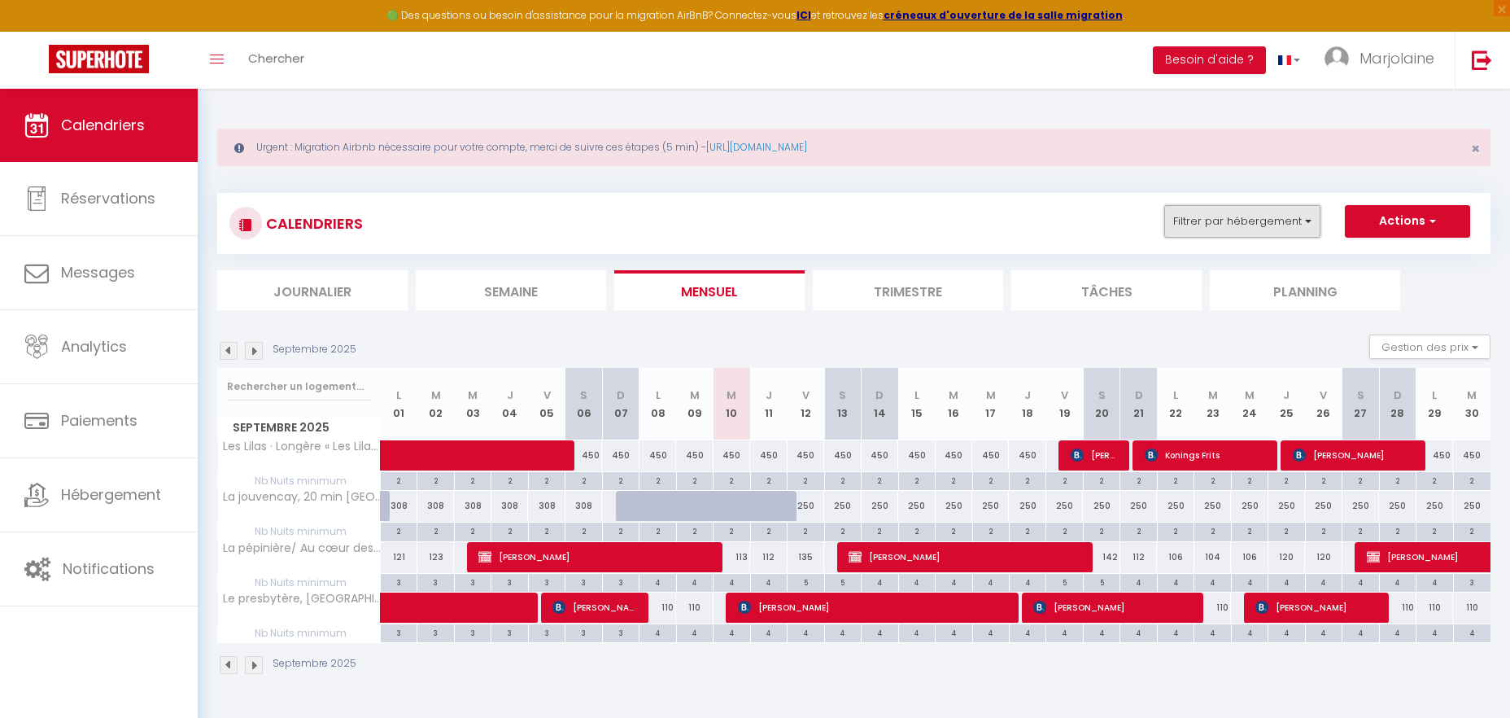
click at [1194, 216] on button "Filtrer par hébergement" at bounding box center [1242, 221] width 156 height 33
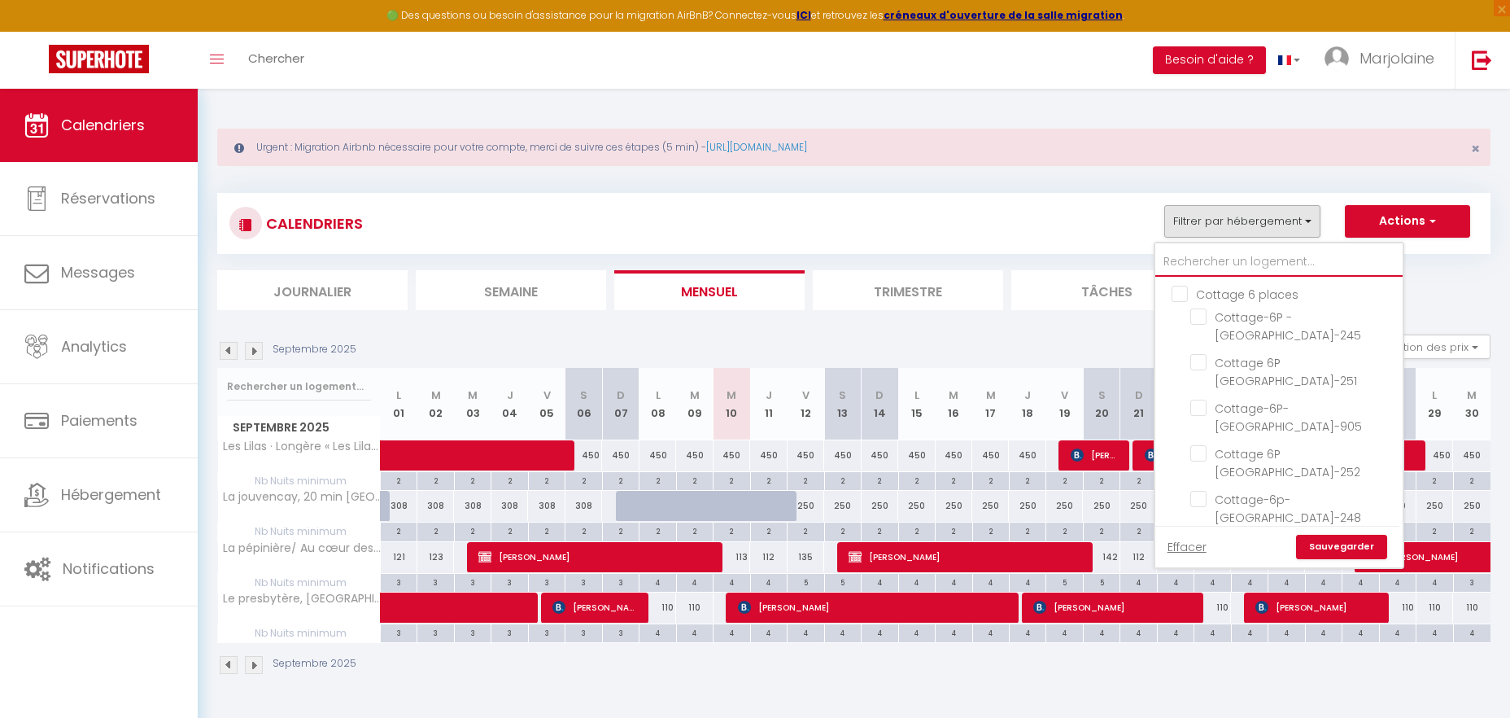
click at [1212, 259] on input "text" at bounding box center [1278, 261] width 247 height 29
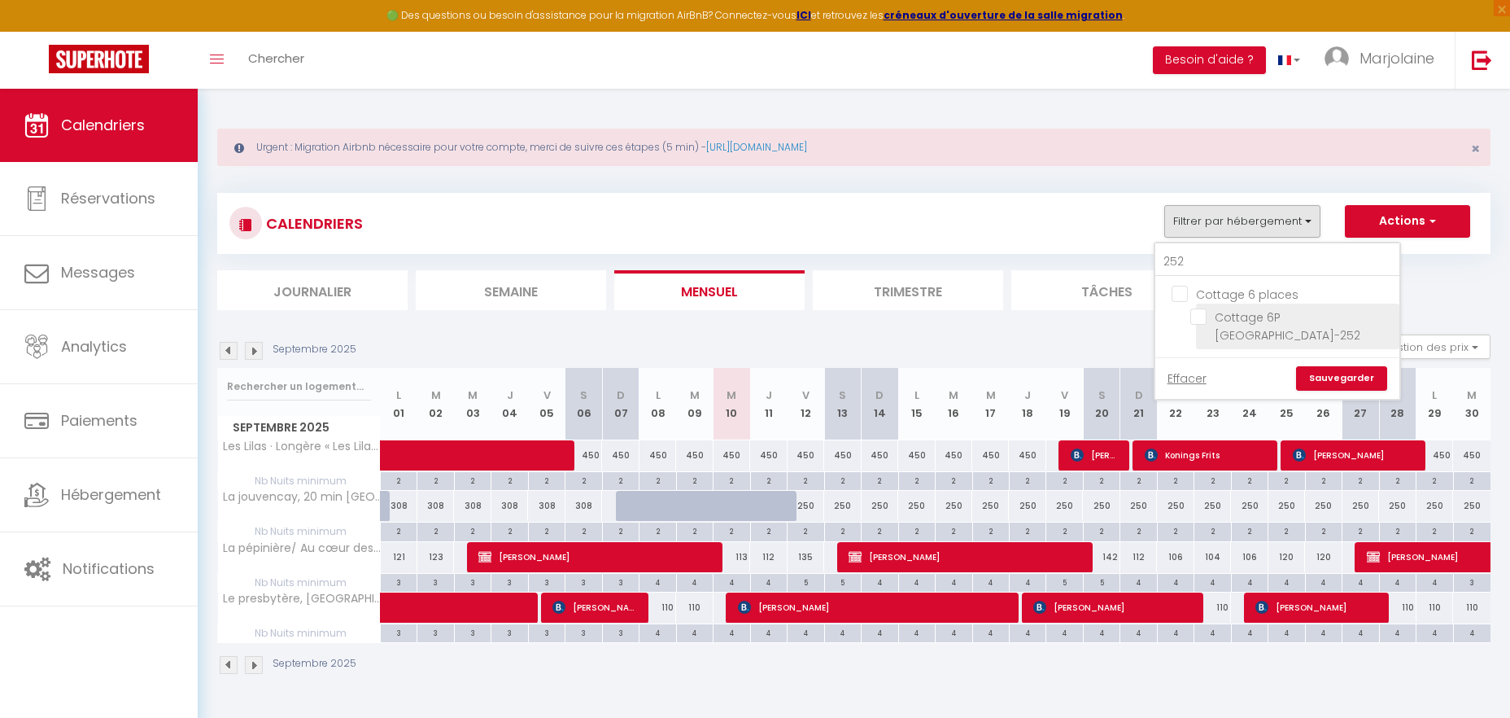
click at [1206, 316] on input "Cottage 6P [GEOGRAPHIC_DATA]-252" at bounding box center [1291, 316] width 203 height 16
click at [1333, 373] on link "Sauvegarder" at bounding box center [1341, 378] width 91 height 24
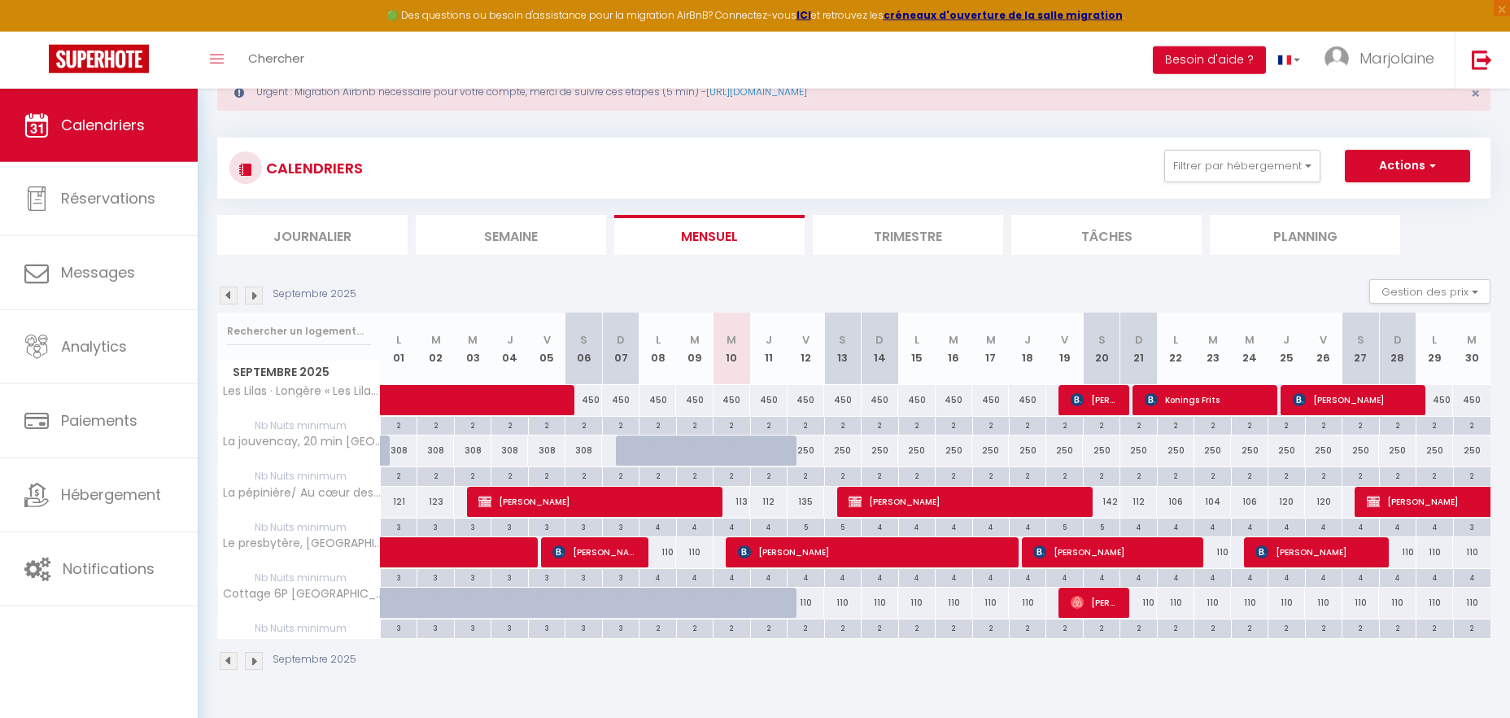
scroll to position [89, 0]
